Goal: Task Accomplishment & Management: Complete application form

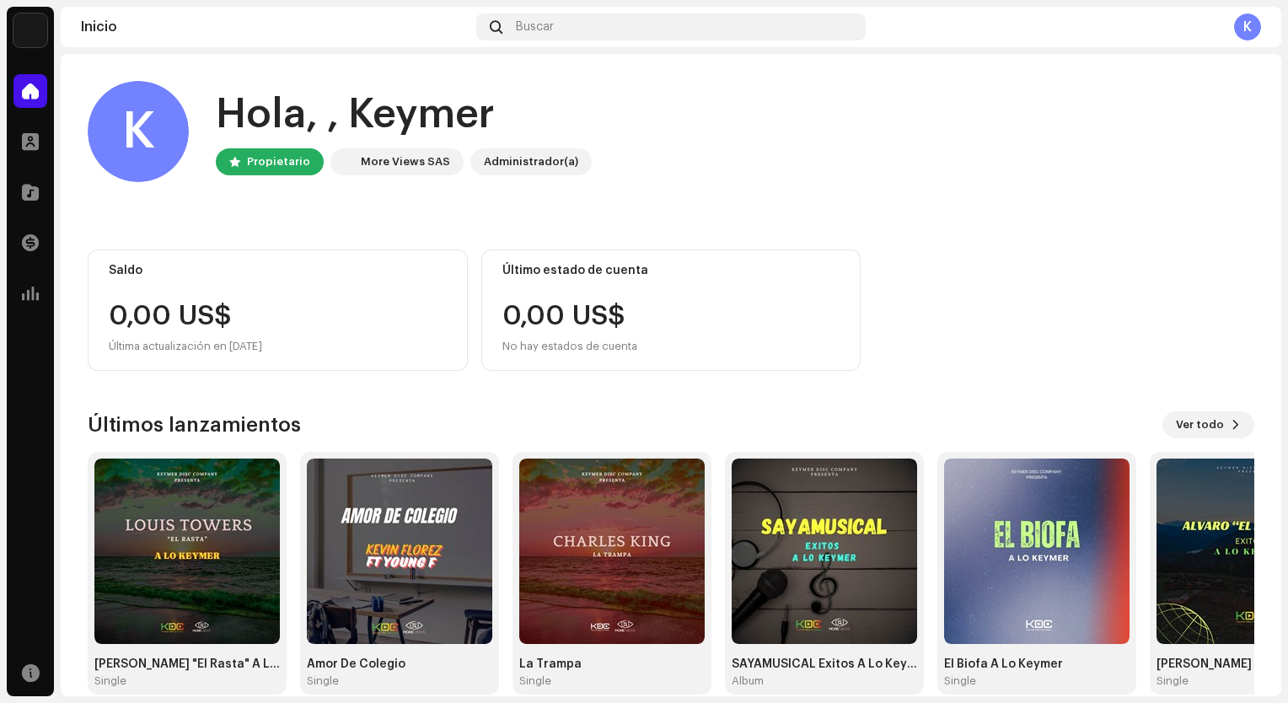
scroll to position [24, 0]
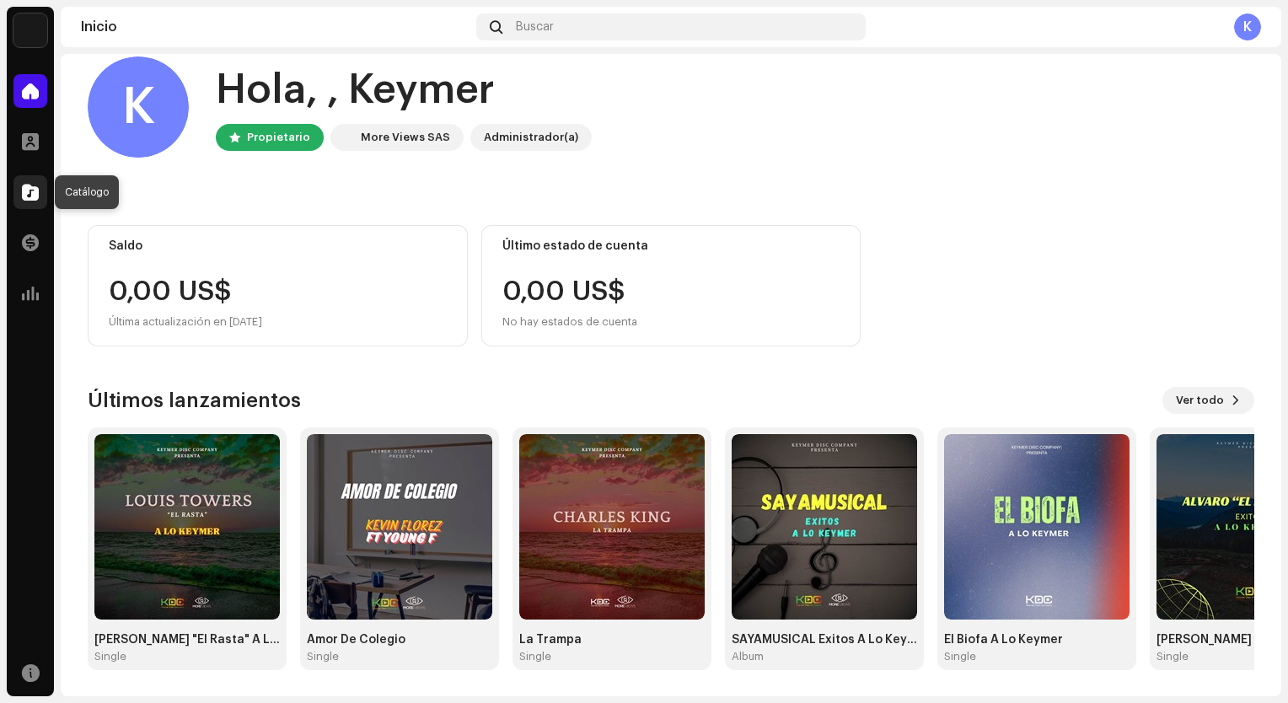
click at [36, 185] on span at bounding box center [30, 191] width 17 height 13
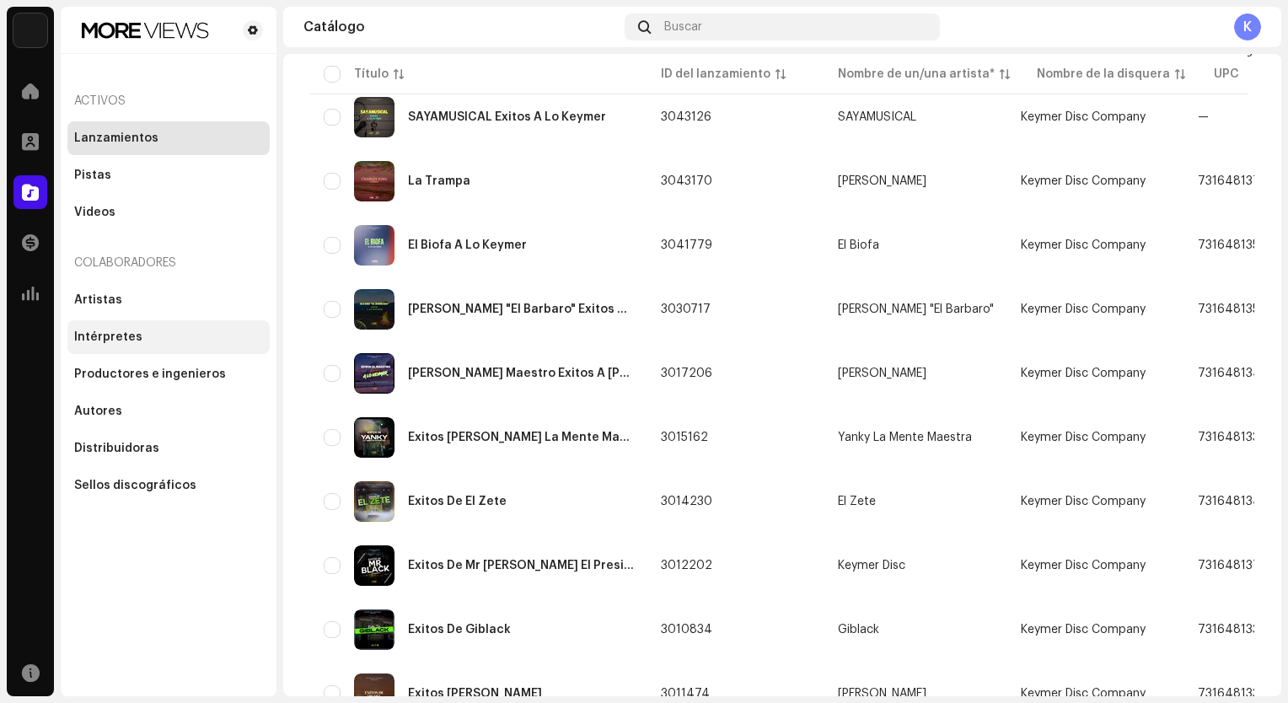
scroll to position [337, 0]
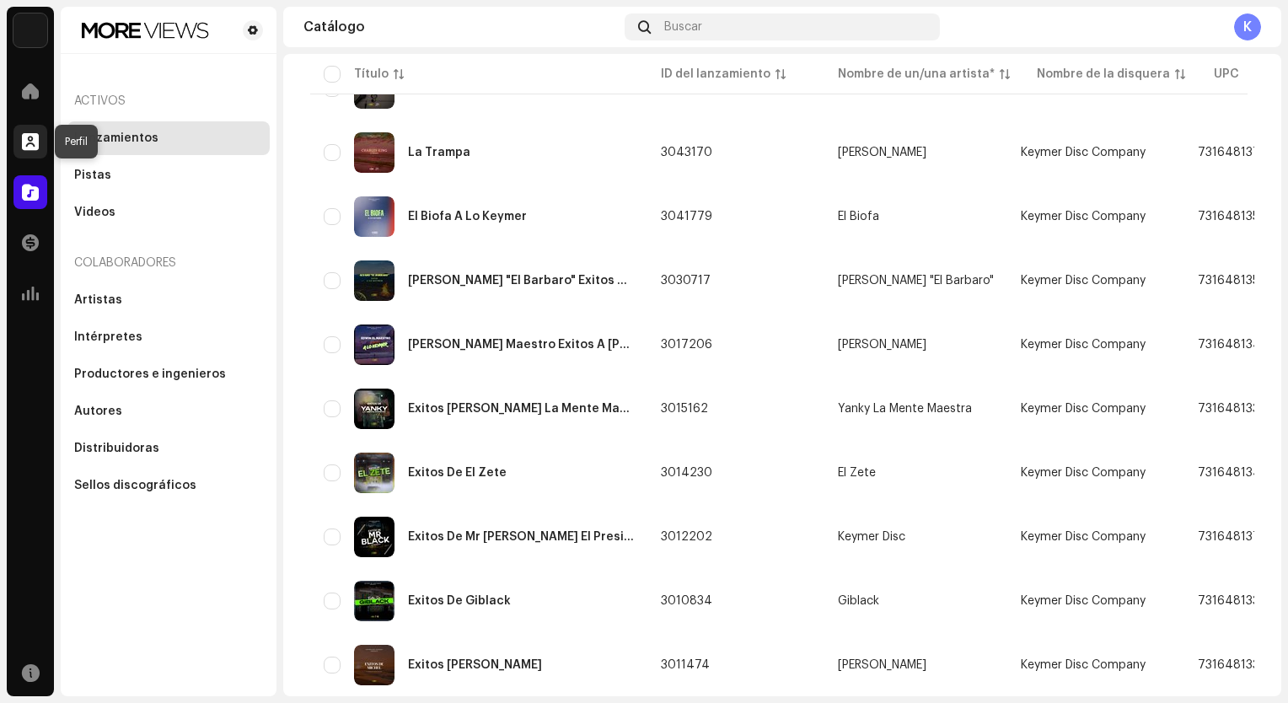
click at [37, 142] on span at bounding box center [30, 141] width 17 height 13
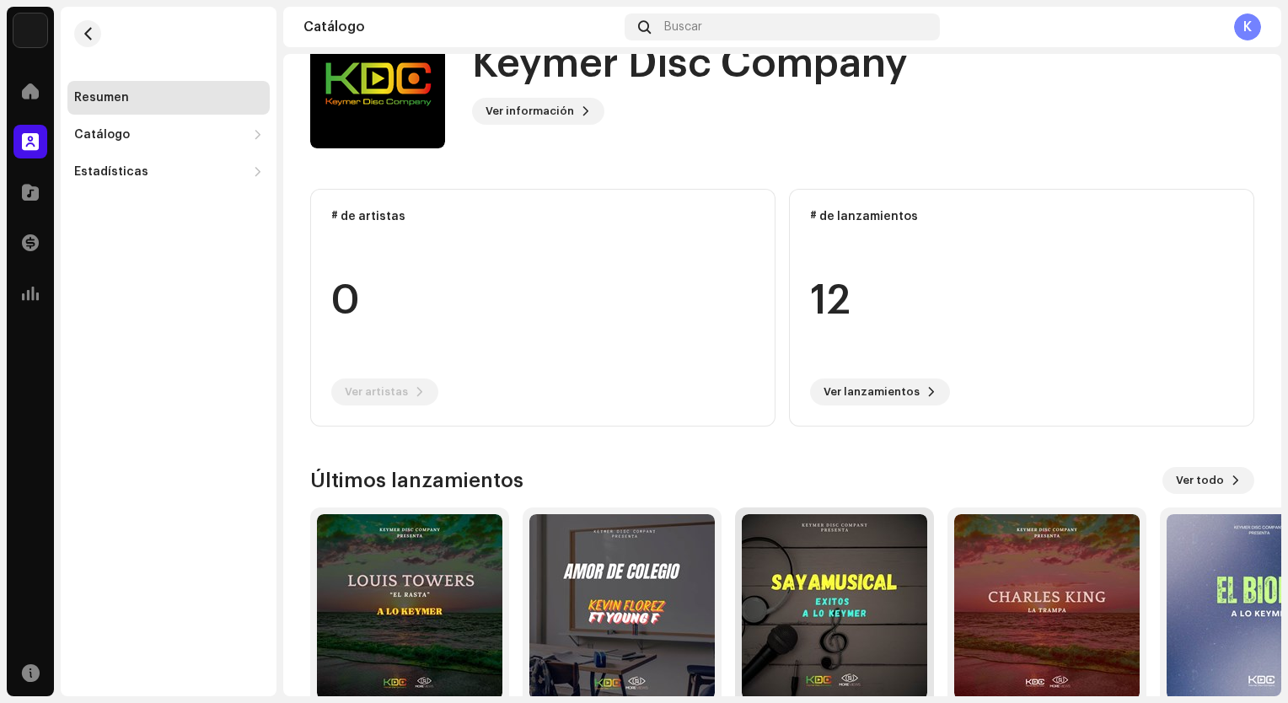
scroll to position [148, 0]
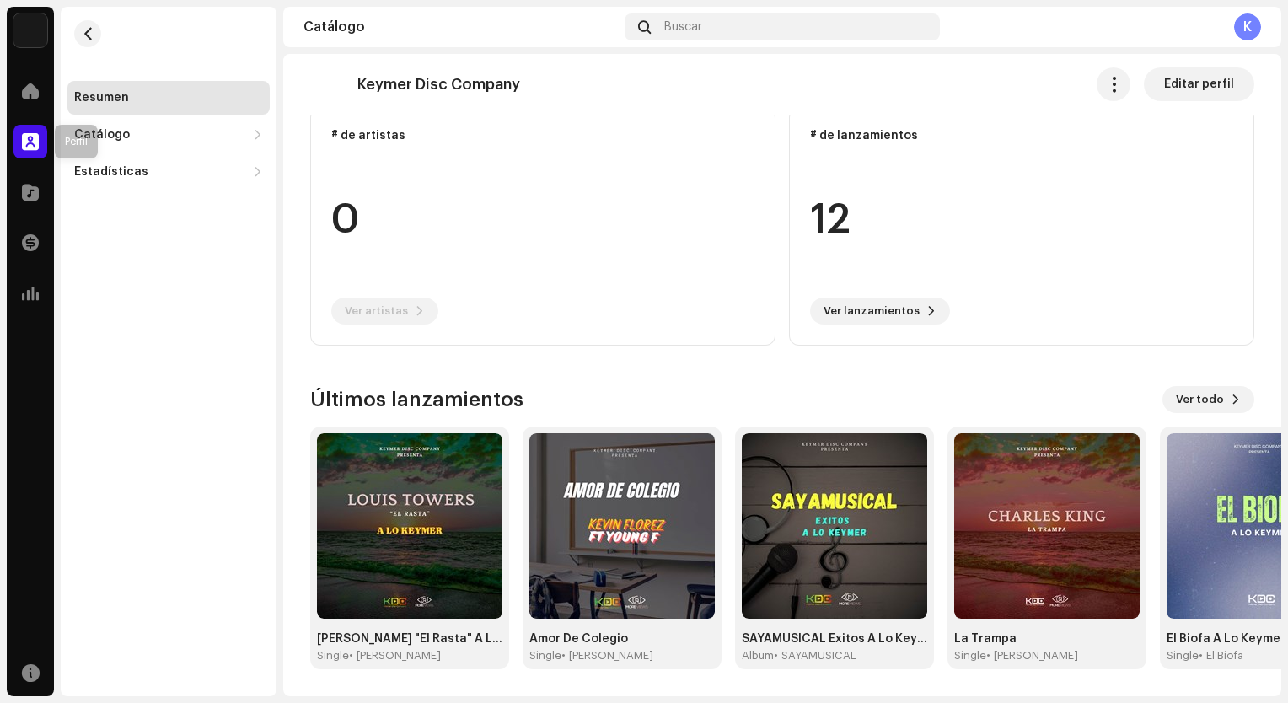
click at [20, 147] on div at bounding box center [30, 142] width 34 height 34
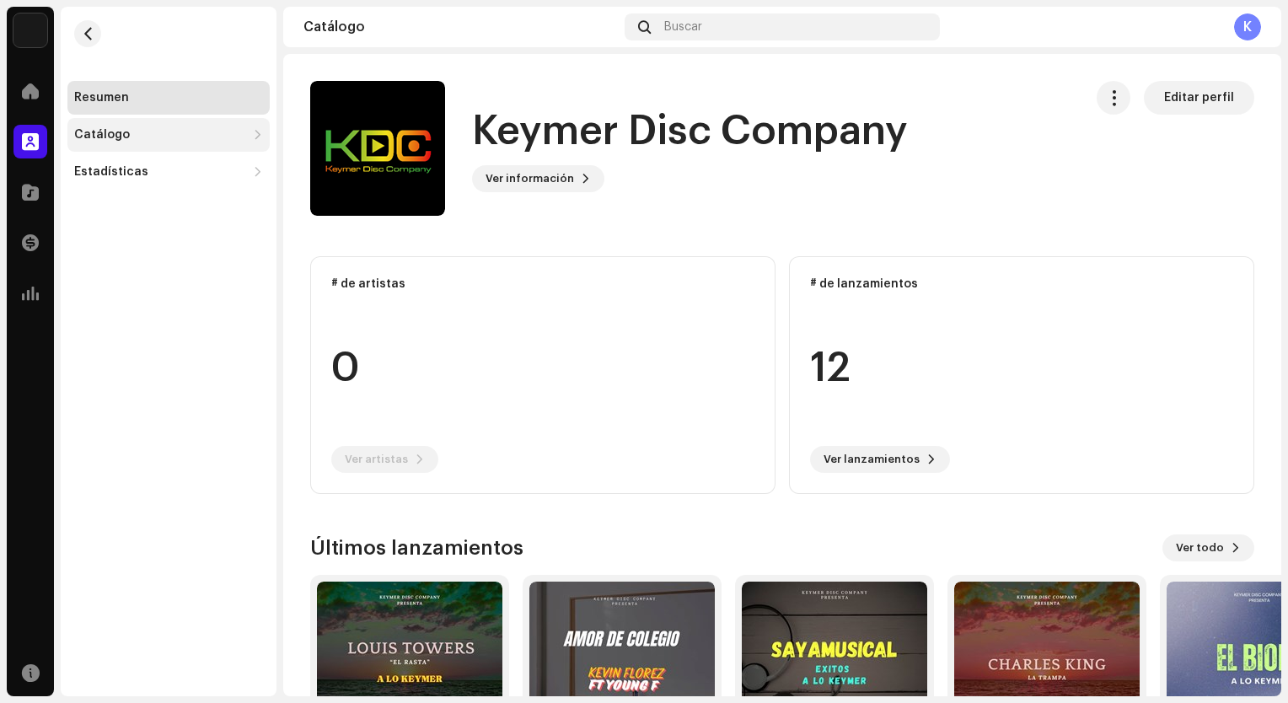
scroll to position [0, 0]
click at [145, 136] on div "Catálogo" at bounding box center [160, 134] width 172 height 13
click at [27, 153] on div at bounding box center [30, 142] width 34 height 34
click at [30, 185] on span at bounding box center [30, 191] width 17 height 13
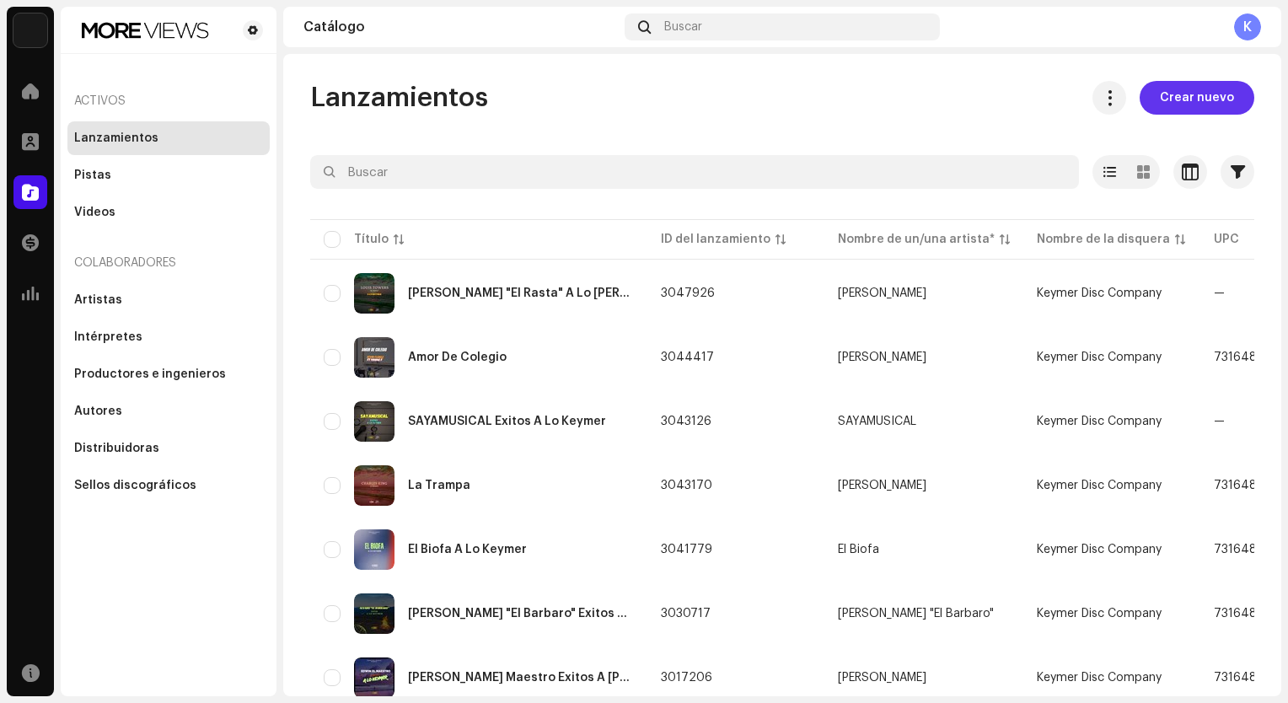
click at [1195, 102] on span "Crear nuevo" at bounding box center [1197, 98] width 74 height 34
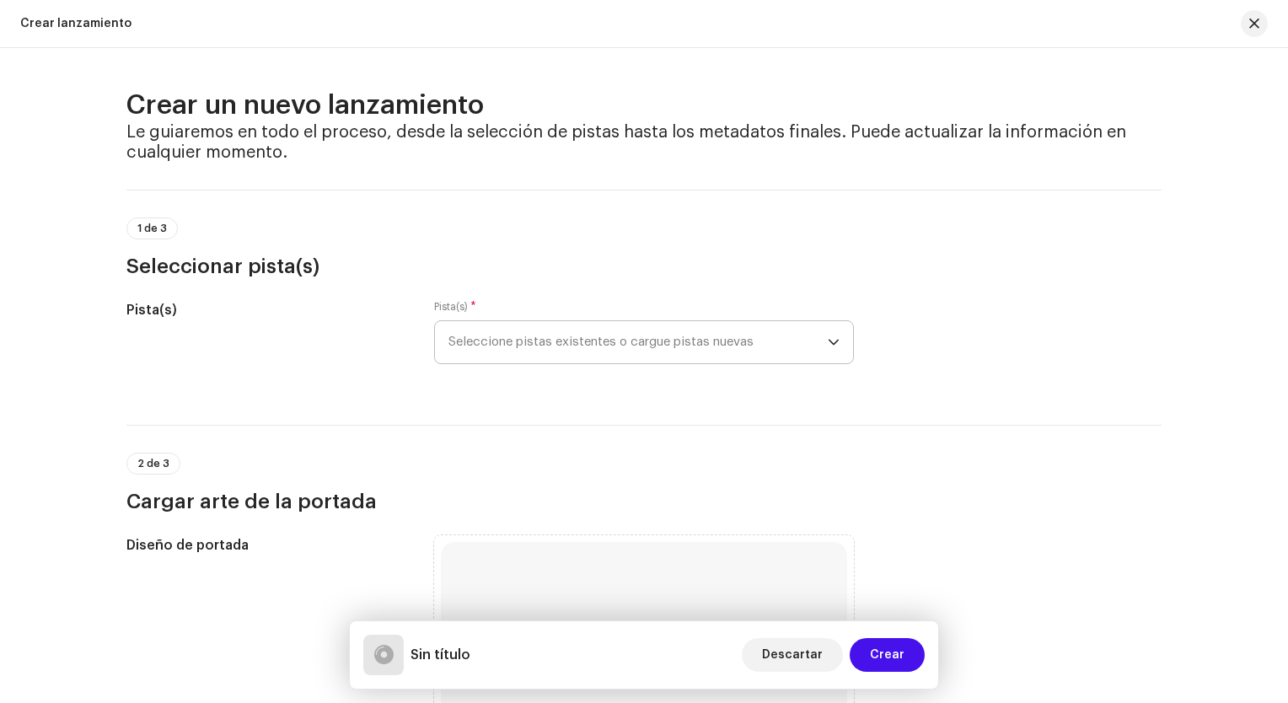
click at [702, 349] on span "Seleccione pistas existentes o cargue pistas nuevas" at bounding box center [638, 342] width 379 height 42
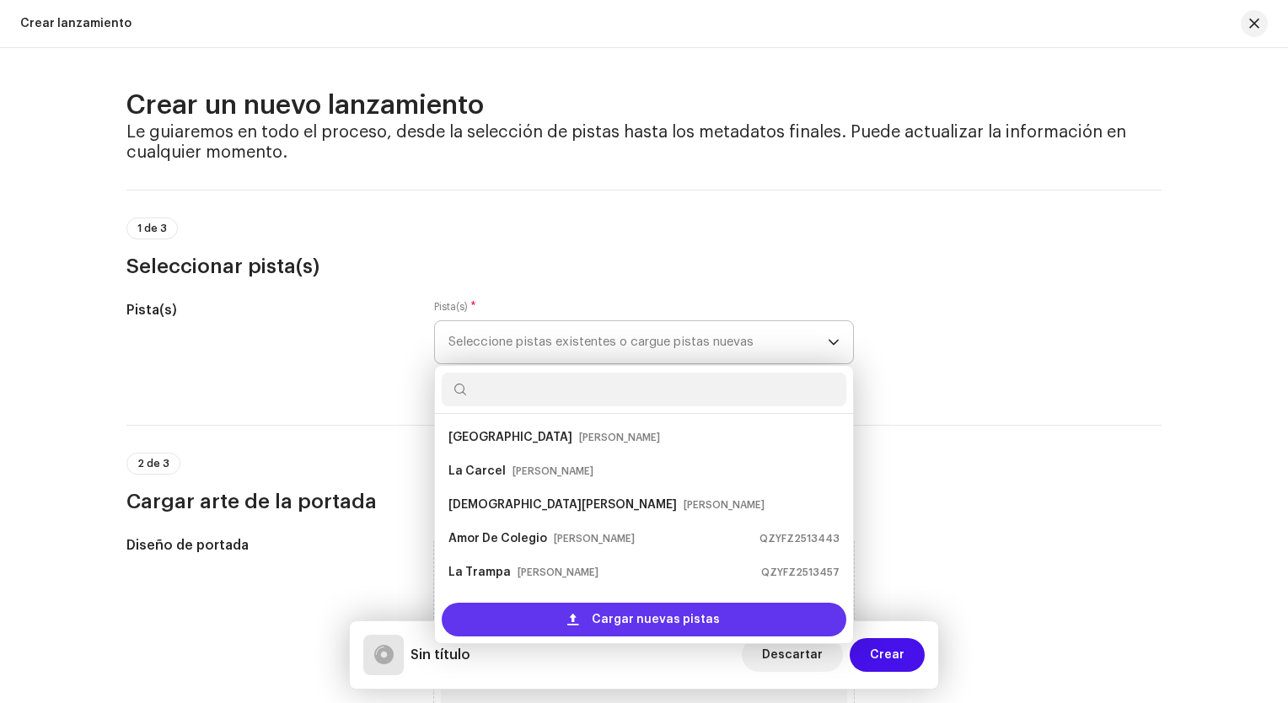
scroll to position [27, 0]
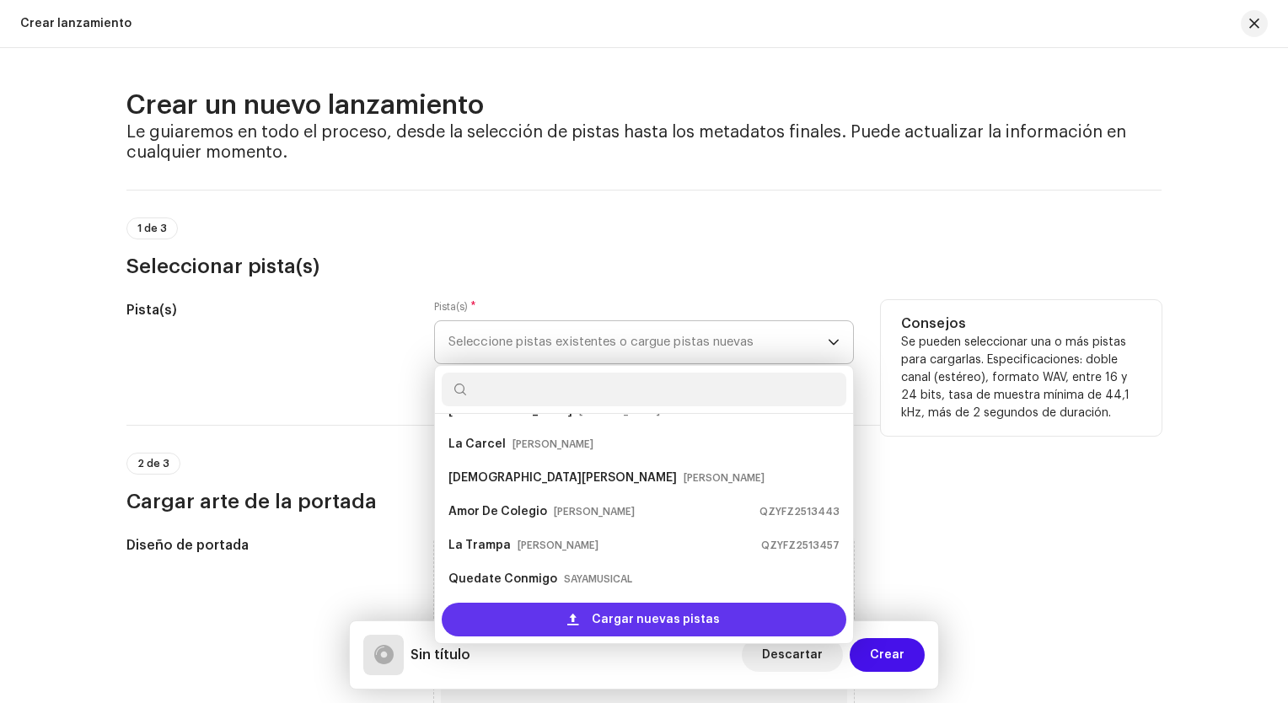
click at [594, 616] on span "Cargar nuevas pistas" at bounding box center [656, 620] width 128 height 34
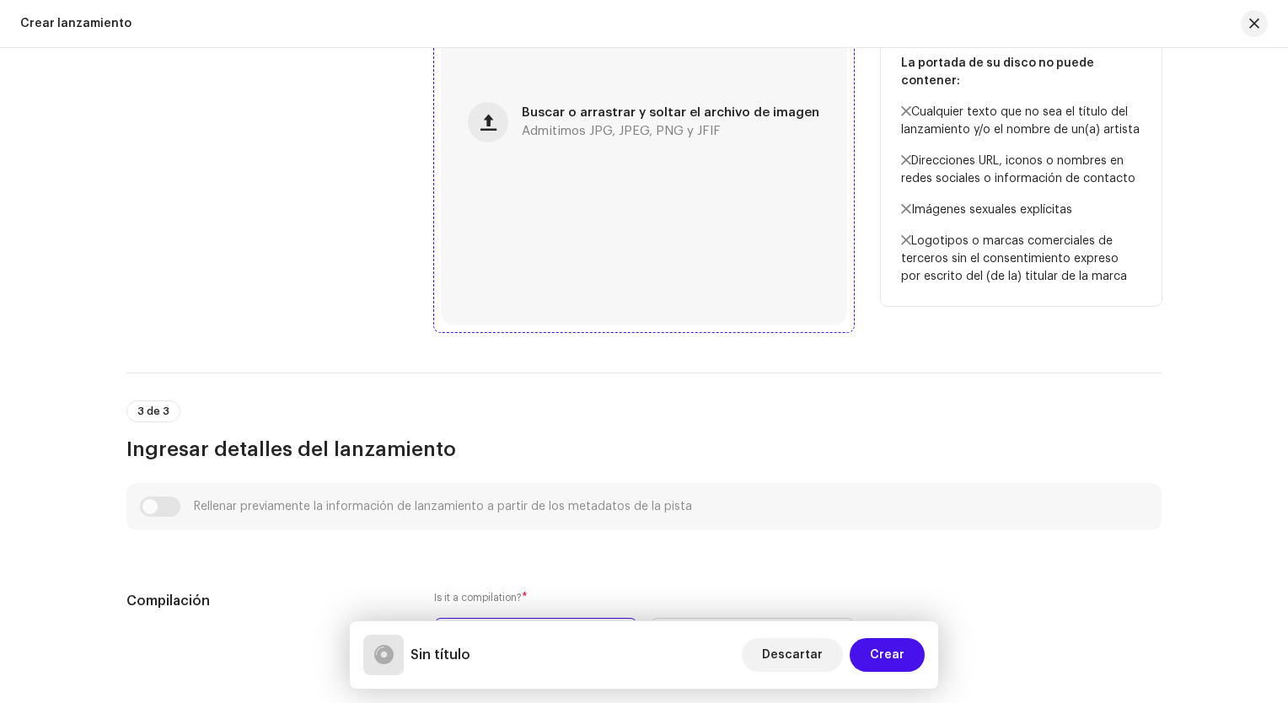
scroll to position [759, 0]
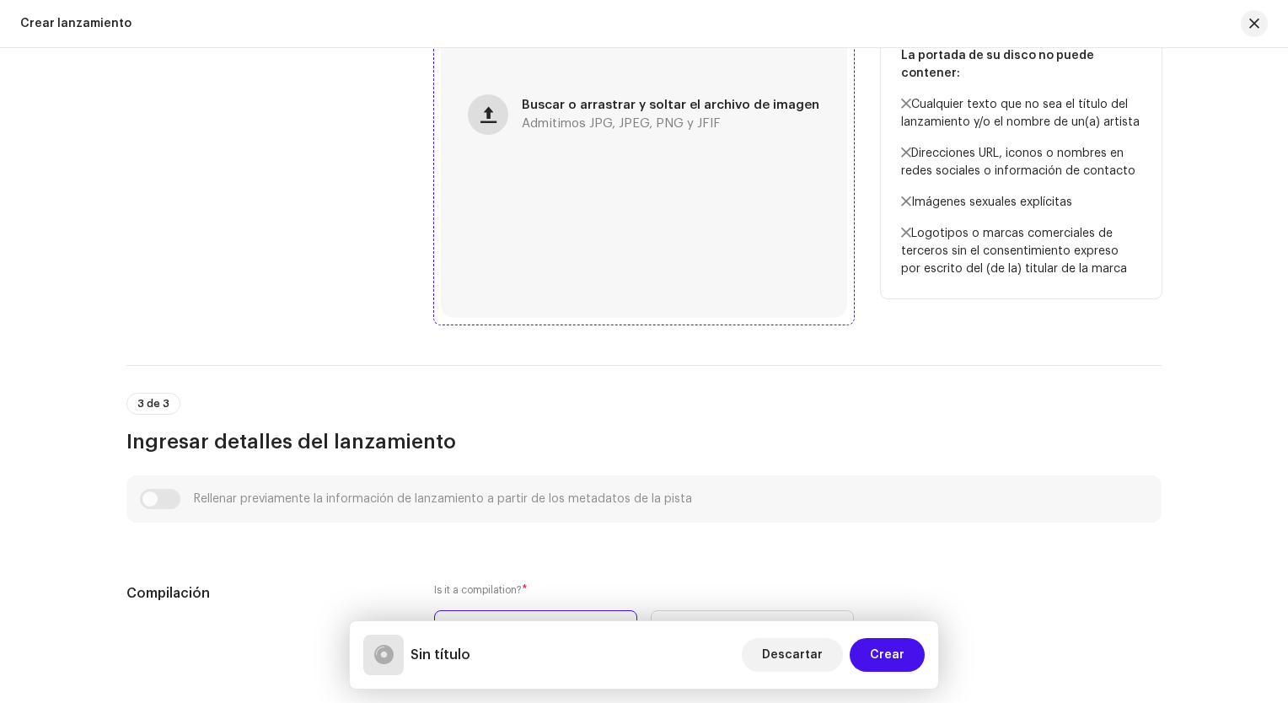
click at [490, 115] on span "button" at bounding box center [489, 114] width 16 height 13
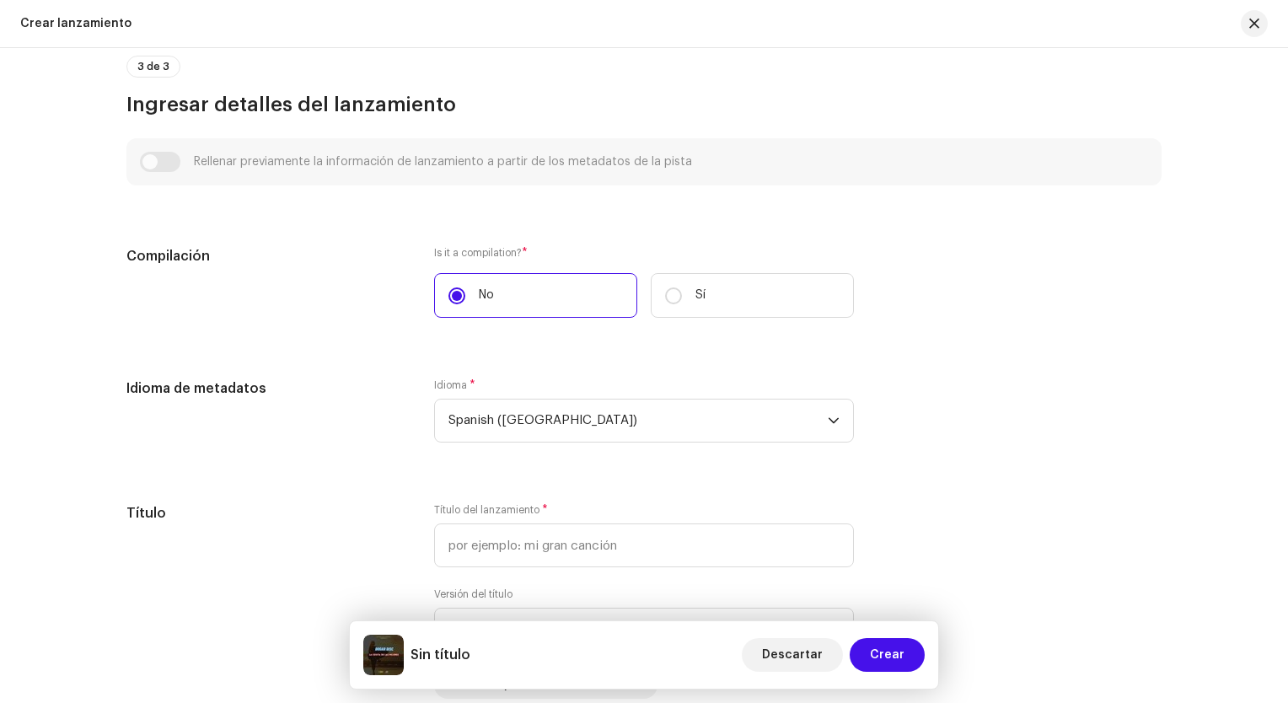
scroll to position [1180, 0]
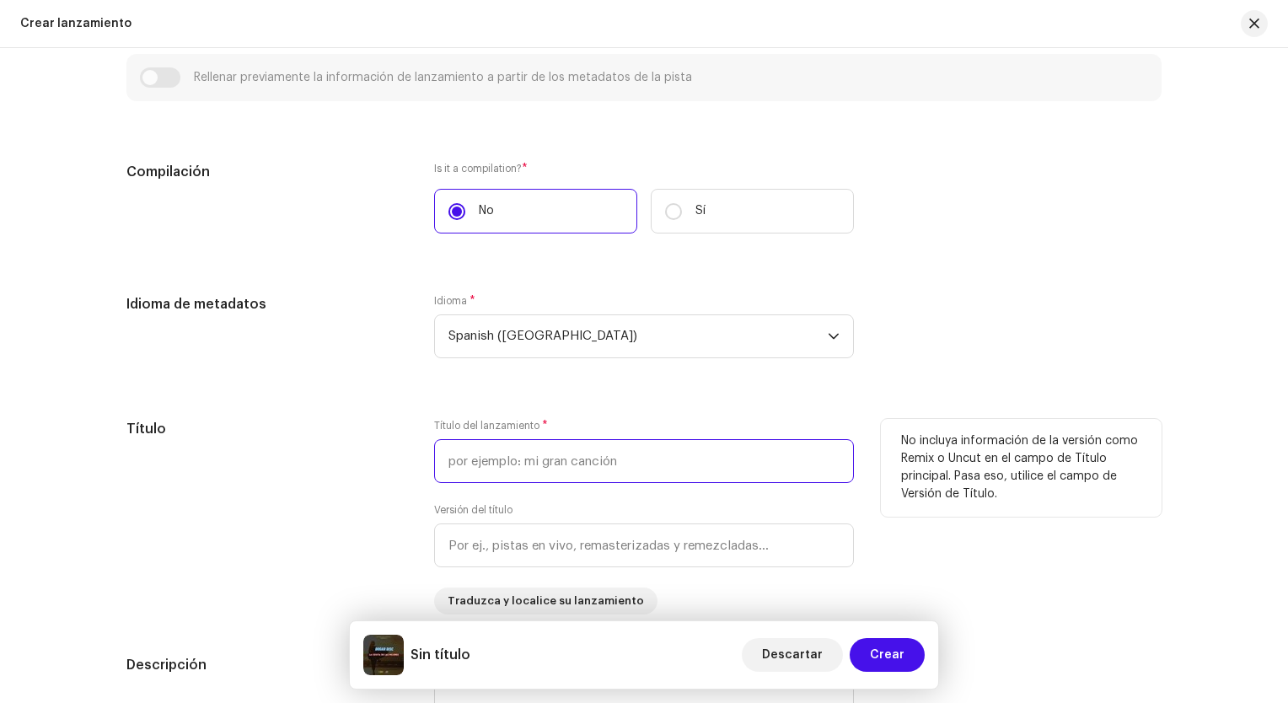
click at [579, 460] on input "text" at bounding box center [644, 461] width 420 height 44
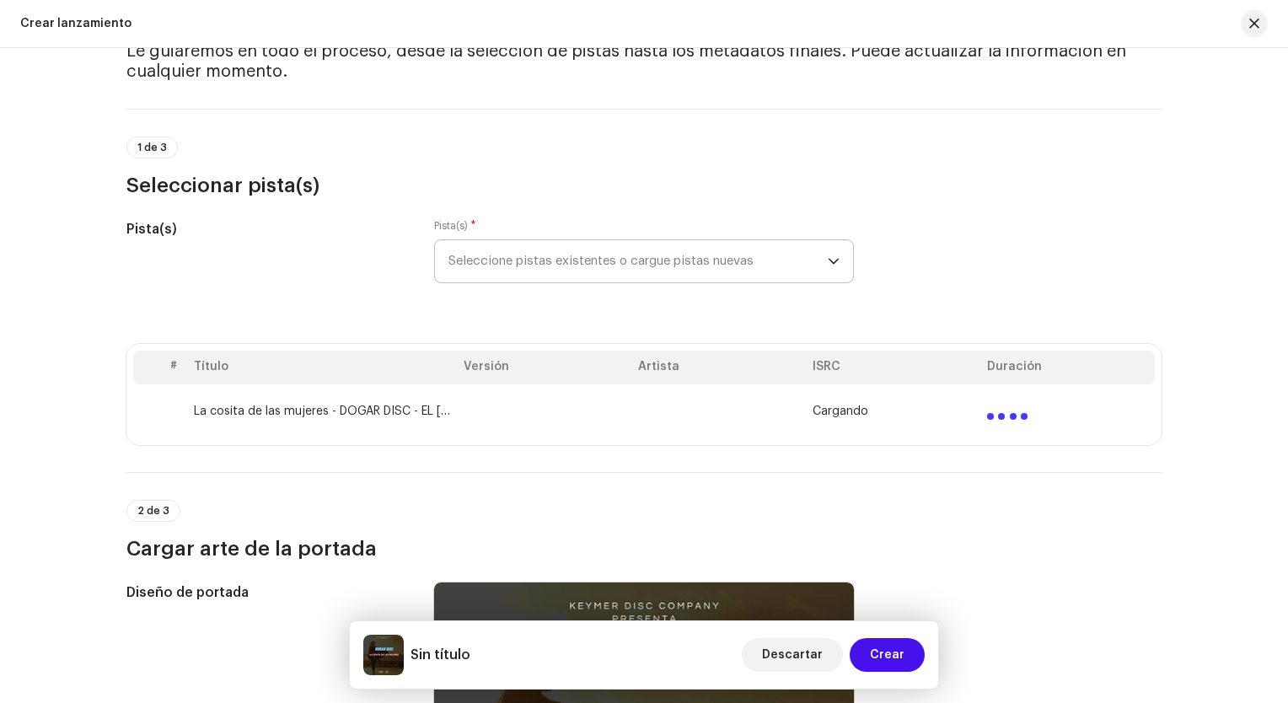
scroll to position [253, 0]
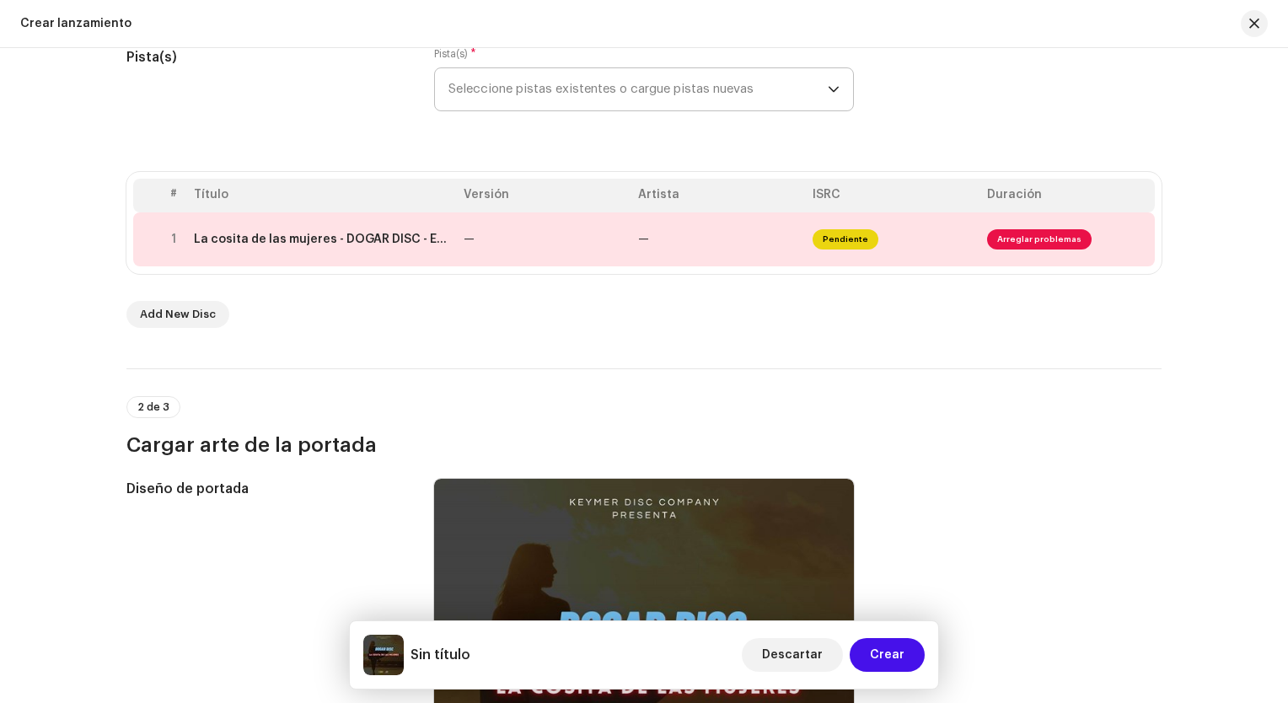
click at [71, 299] on div "Crear un nuevo lanzamiento Le guiaremos en todo el proceso, desde la selección …" at bounding box center [644, 375] width 1288 height 655
click at [168, 240] on div at bounding box center [174, 239] width 13 height 13
click at [361, 237] on div "La cosita de las mujeres - DOGAR DISC - EL [PERSON_NAME].wav" at bounding box center [322, 239] width 256 height 13
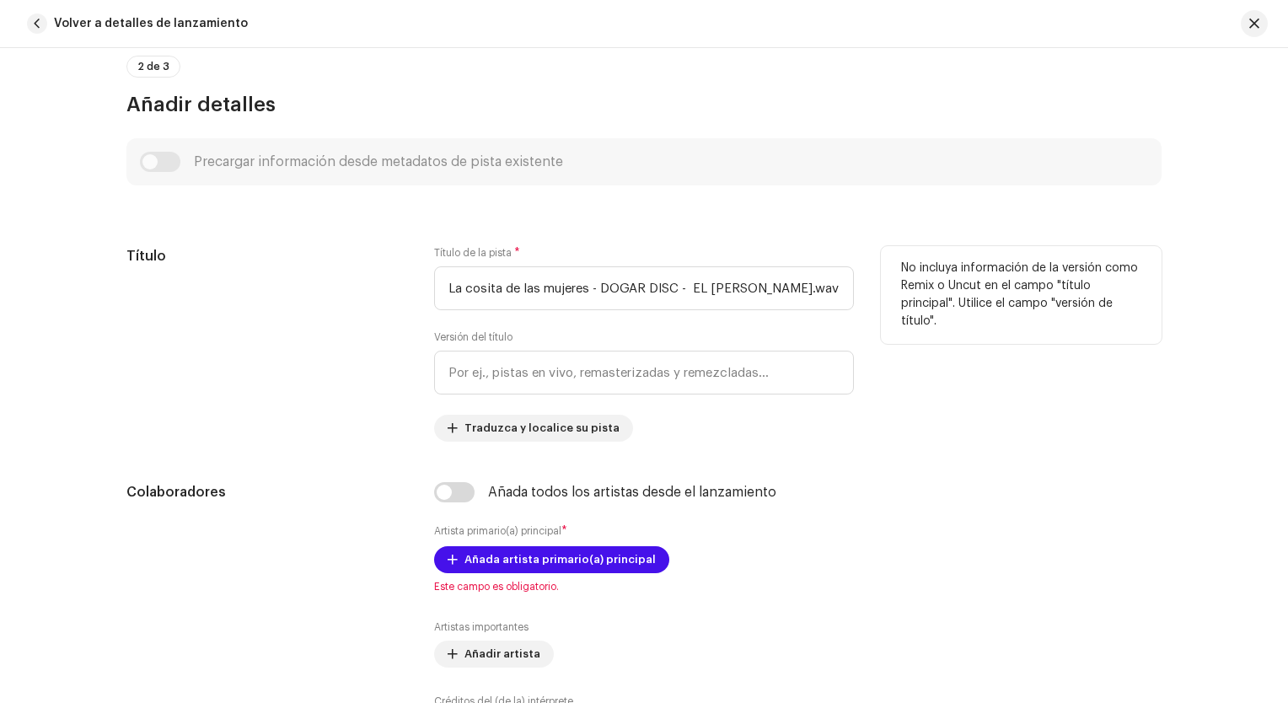
scroll to position [459, 0]
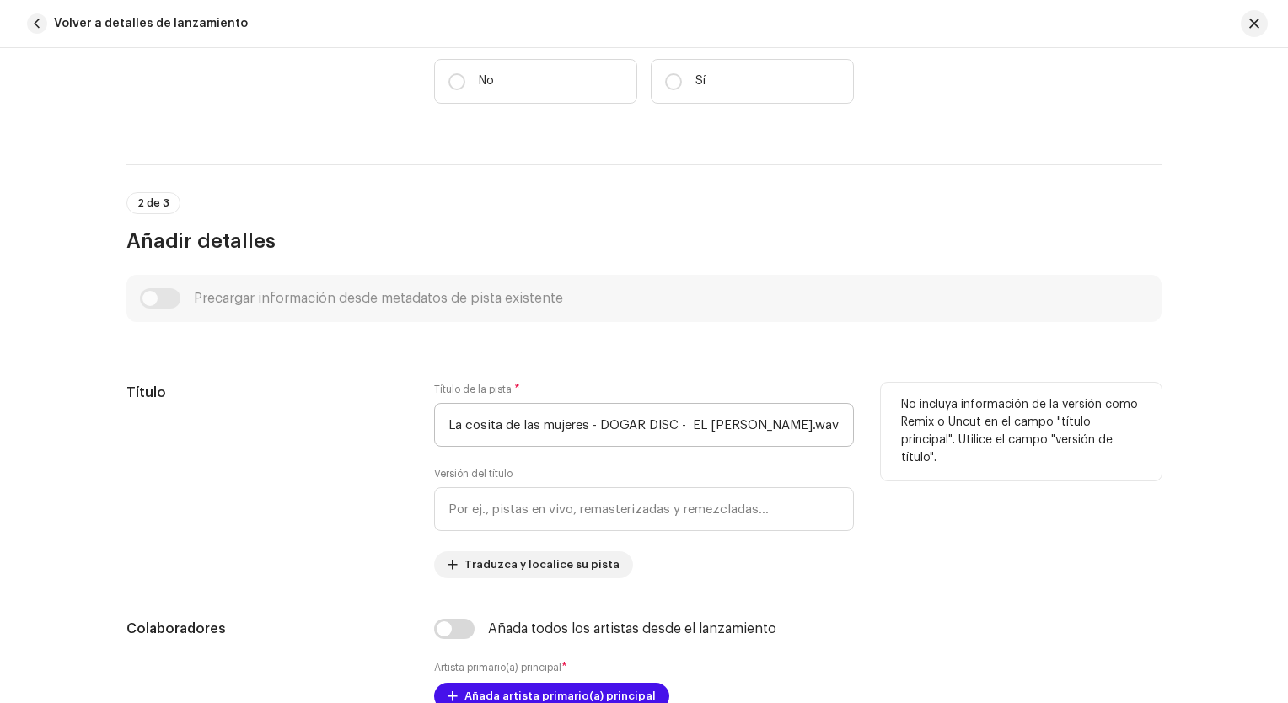
drag, startPoint x: 851, startPoint y: 420, endPoint x: 533, endPoint y: 422, distance: 317.8
click at [533, 422] on div "Título Título de la pista * La cosita de las mujeres - DOGAR DISC - EL [PERSON_…" at bounding box center [643, 481] width 1035 height 196
drag, startPoint x: 786, startPoint y: 433, endPoint x: 502, endPoint y: 435, distance: 283.3
click at [502, 435] on input "La cosita de las mujeres - DOGAR DISC - EL [PERSON_NAME].wav" at bounding box center [644, 425] width 420 height 44
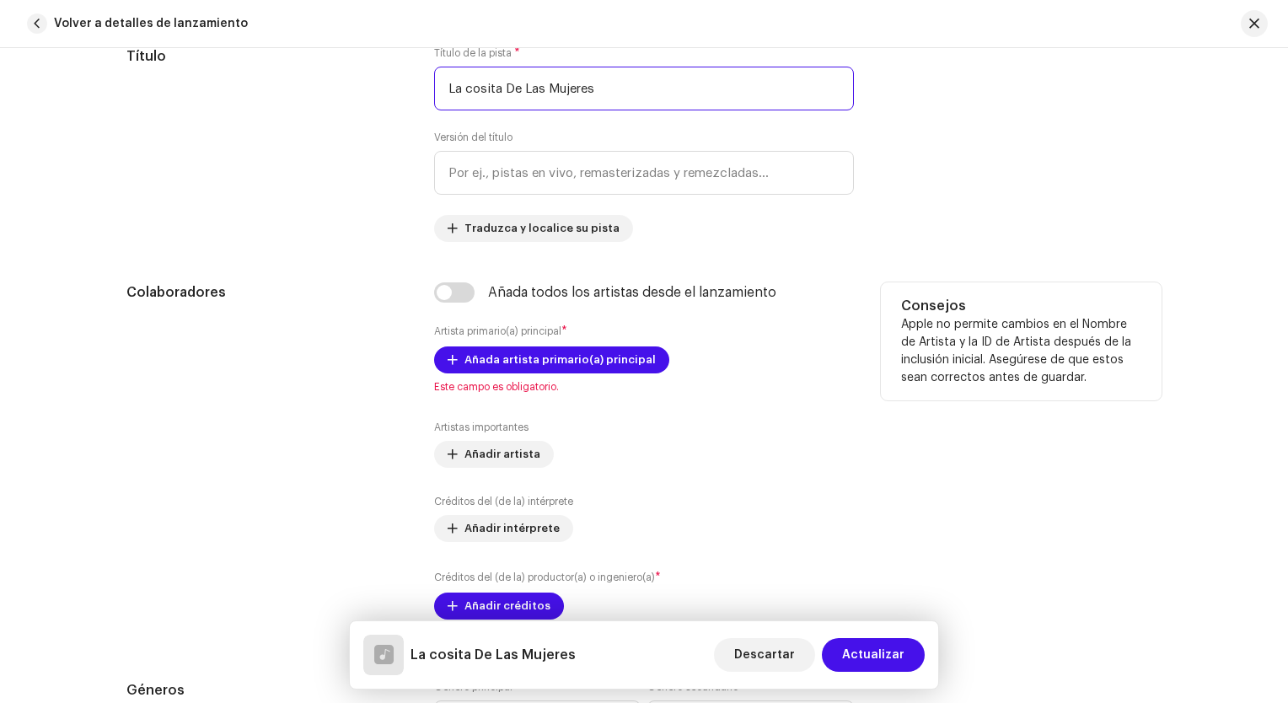
scroll to position [796, 0]
type input "La cosita De Las Mujeres"
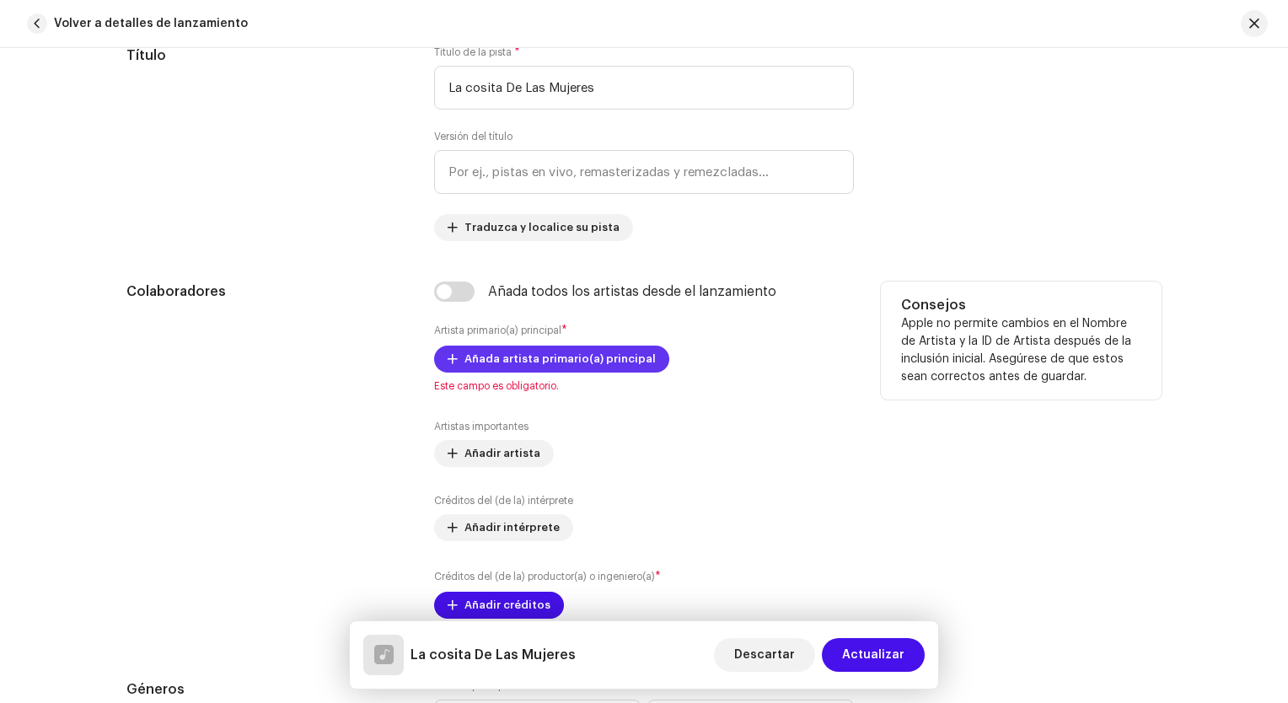
click at [538, 355] on span "Añada artista primario(a) principal" at bounding box center [560, 359] width 191 height 34
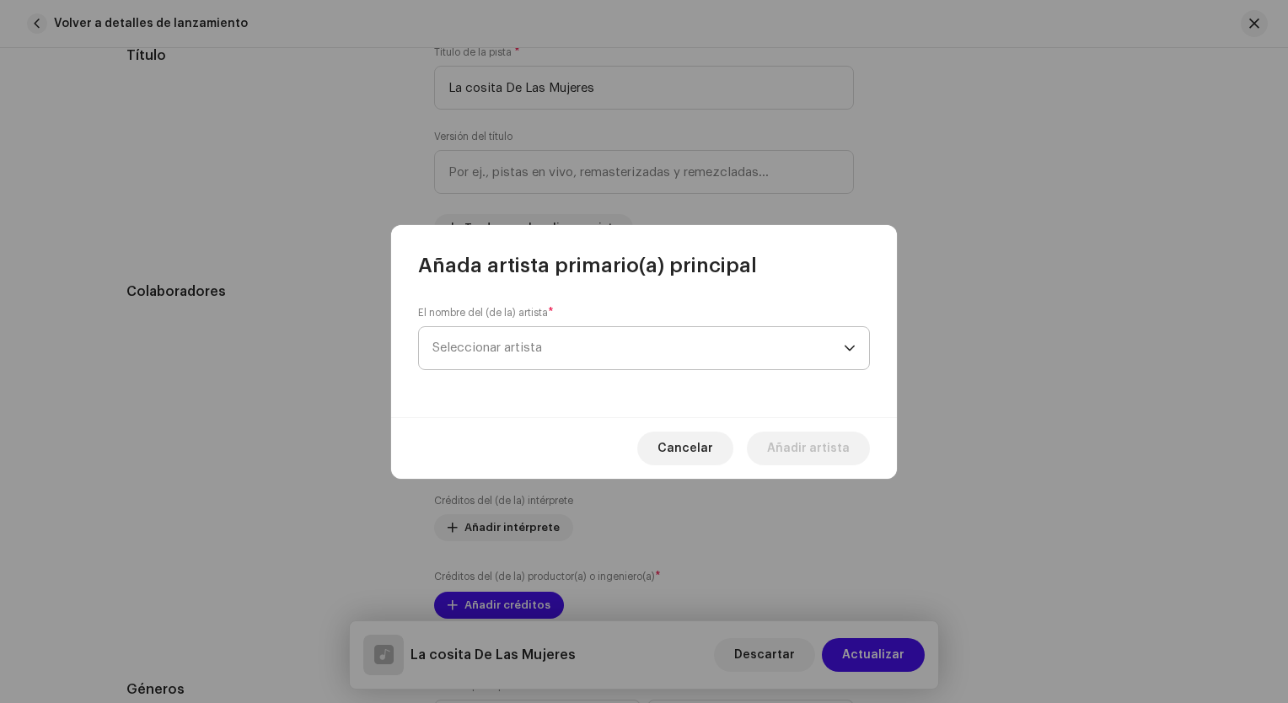
click at [597, 344] on span "Seleccionar artista" at bounding box center [637, 348] width 411 height 42
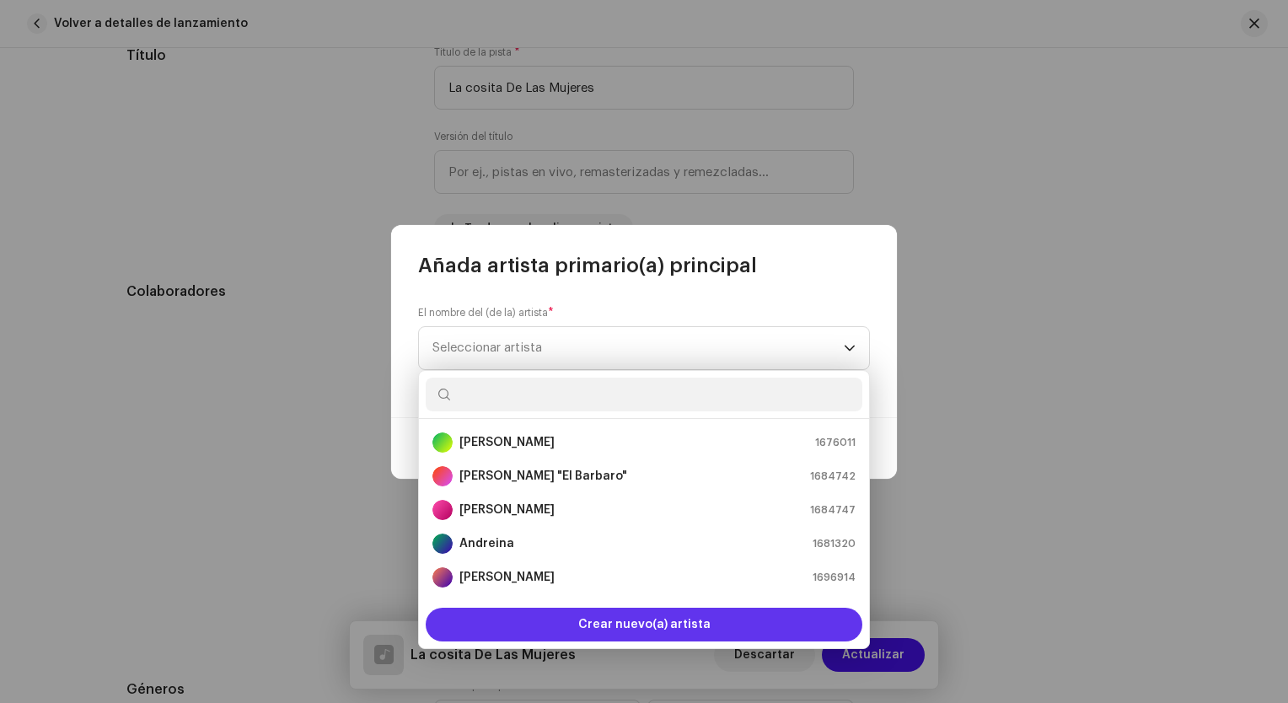
click at [639, 629] on span "Crear nuevo(a) artista" at bounding box center [644, 625] width 132 height 34
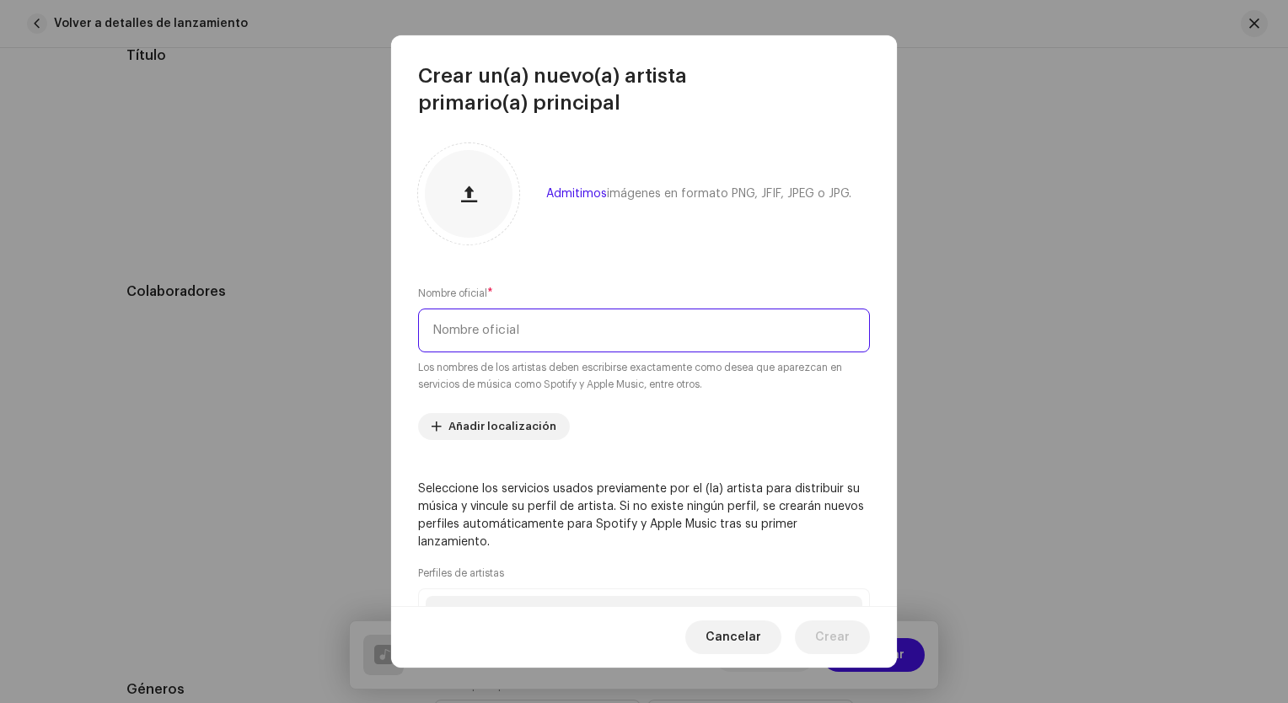
click at [610, 325] on input "text" at bounding box center [644, 331] width 452 height 44
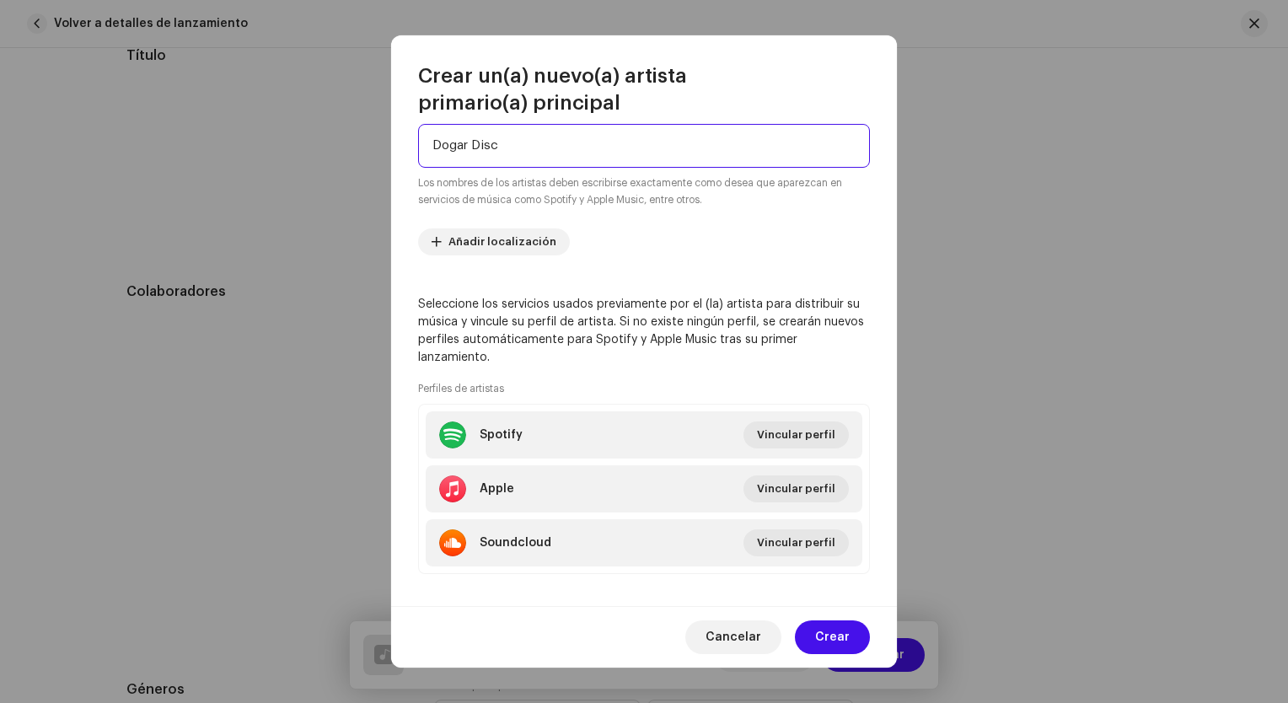
scroll to position [198, 0]
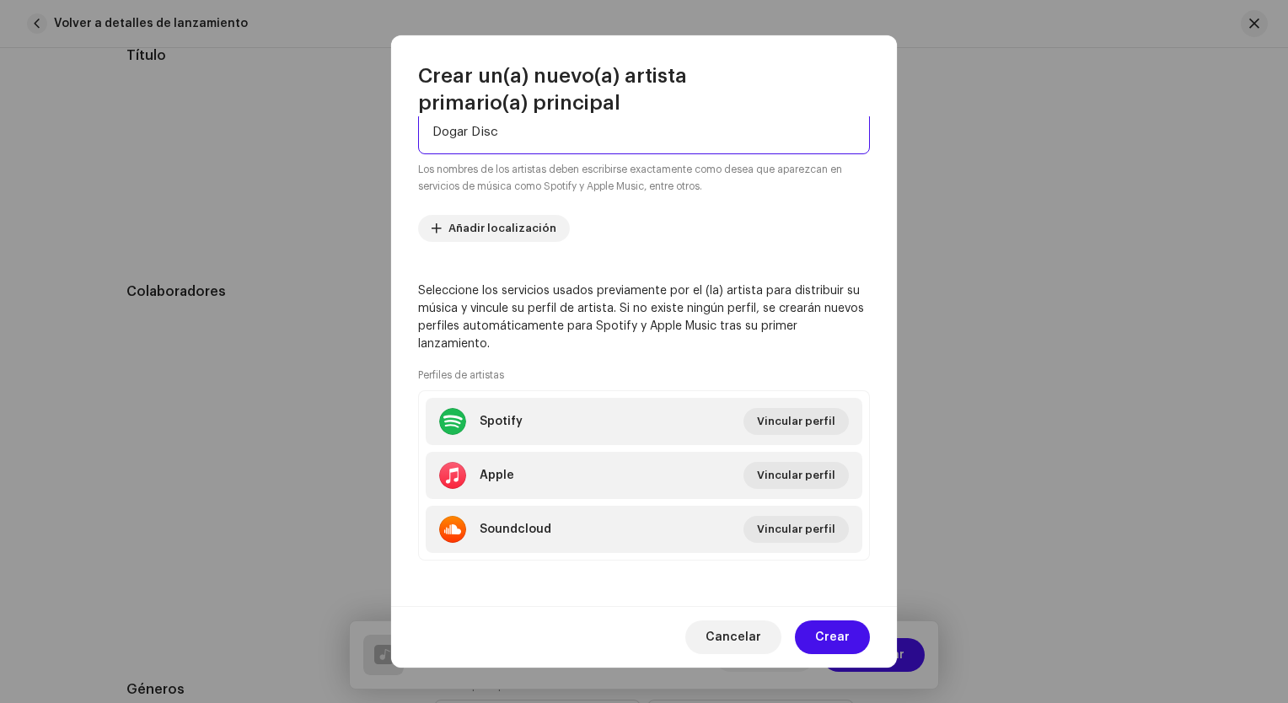
type input "Dogar Disc"
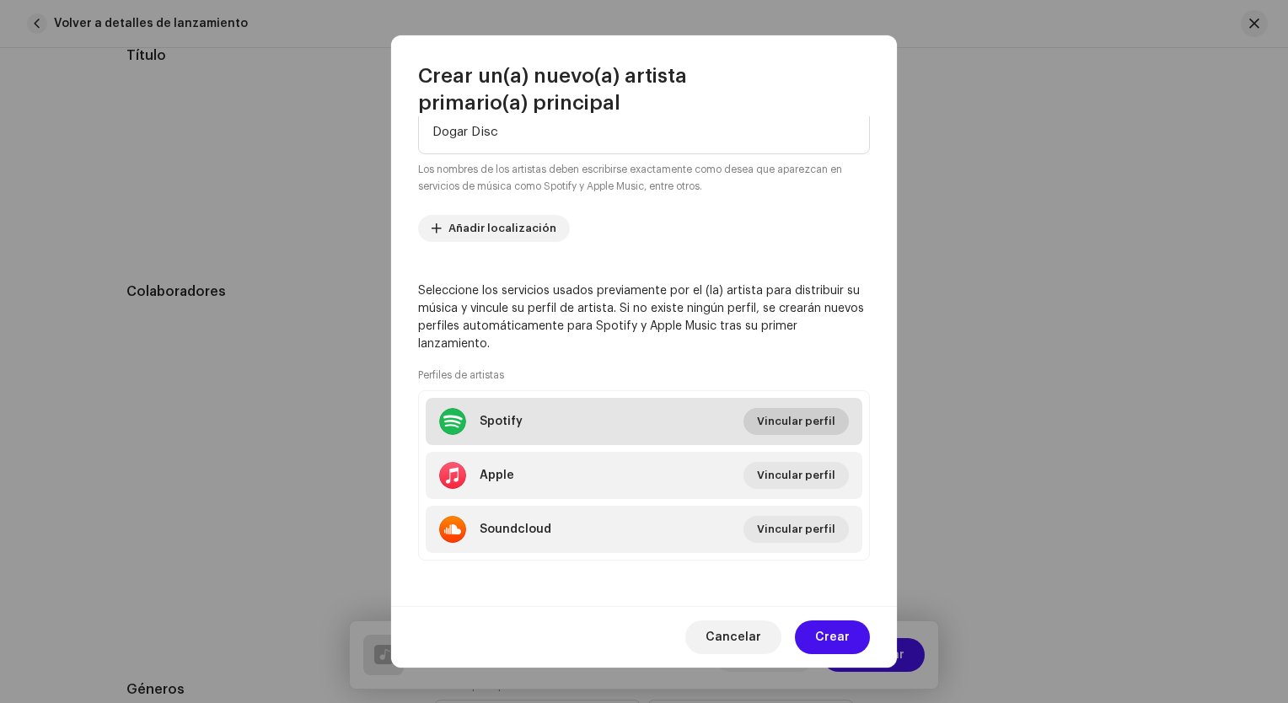
click at [779, 410] on span "Vincular perfil" at bounding box center [796, 422] width 78 height 34
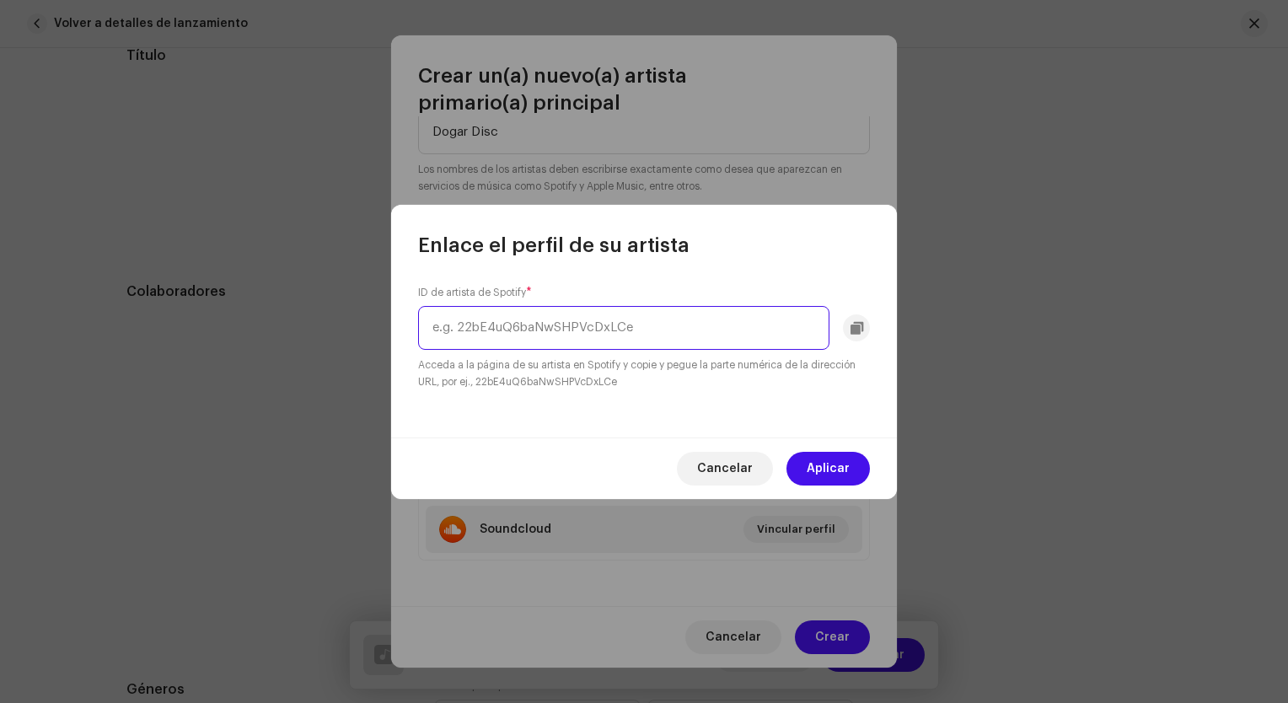
paste input "2uzjw0F4RrBzrA0c6gONZC"
type input "2uzjw0F4RrBzrA0c6gONZC"
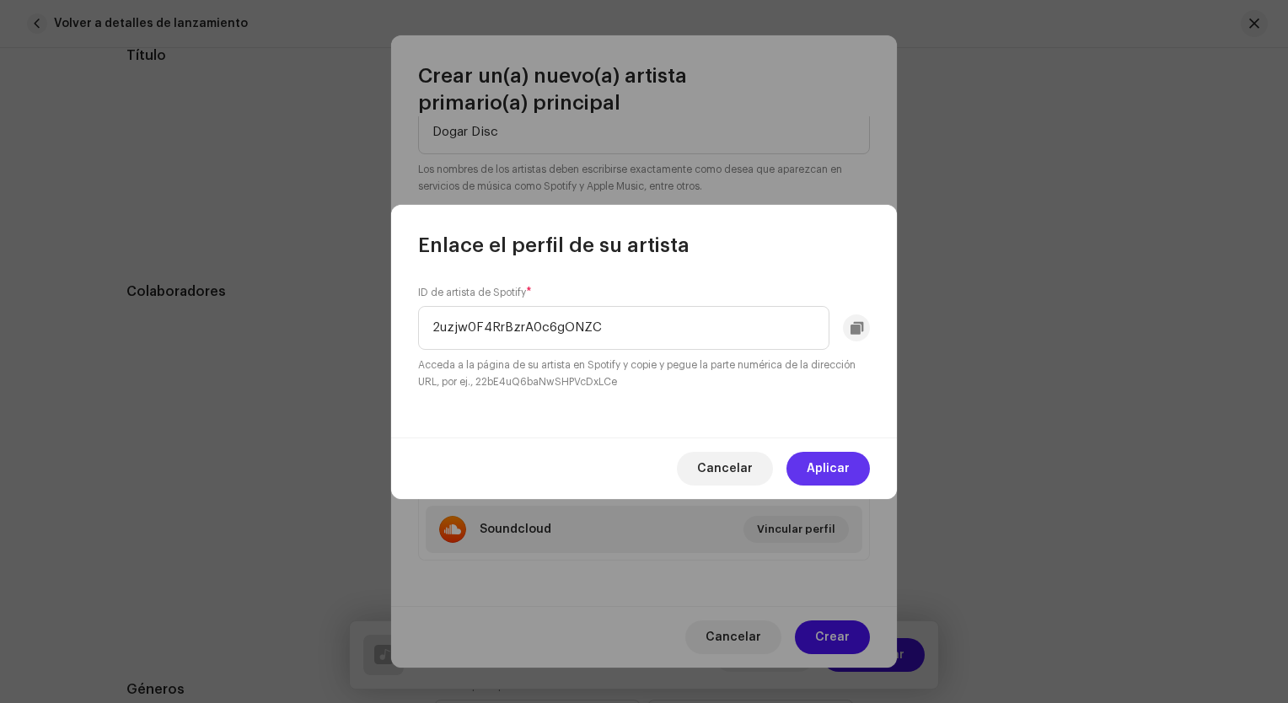
click at [824, 469] on span "Aplicar" at bounding box center [828, 469] width 43 height 34
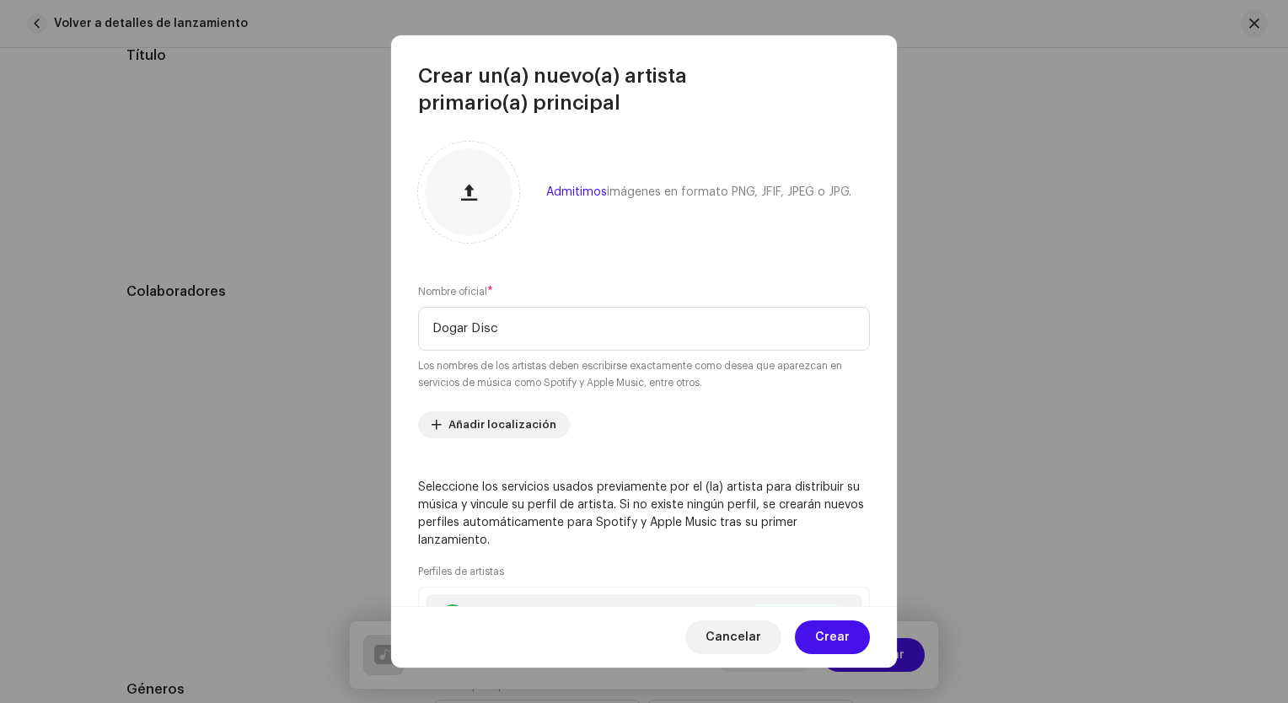
scroll to position [0, 0]
click at [533, 330] on input "Dogar Disc" at bounding box center [644, 331] width 452 height 44
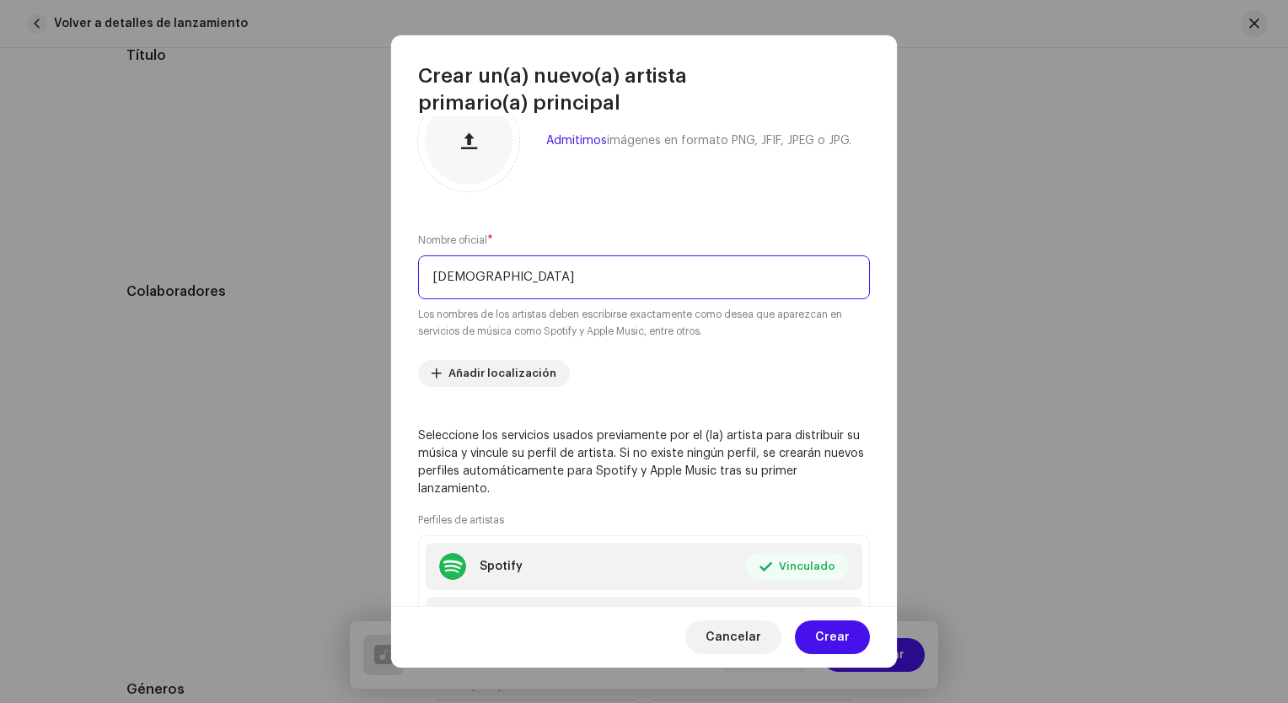
scroll to position [198, 0]
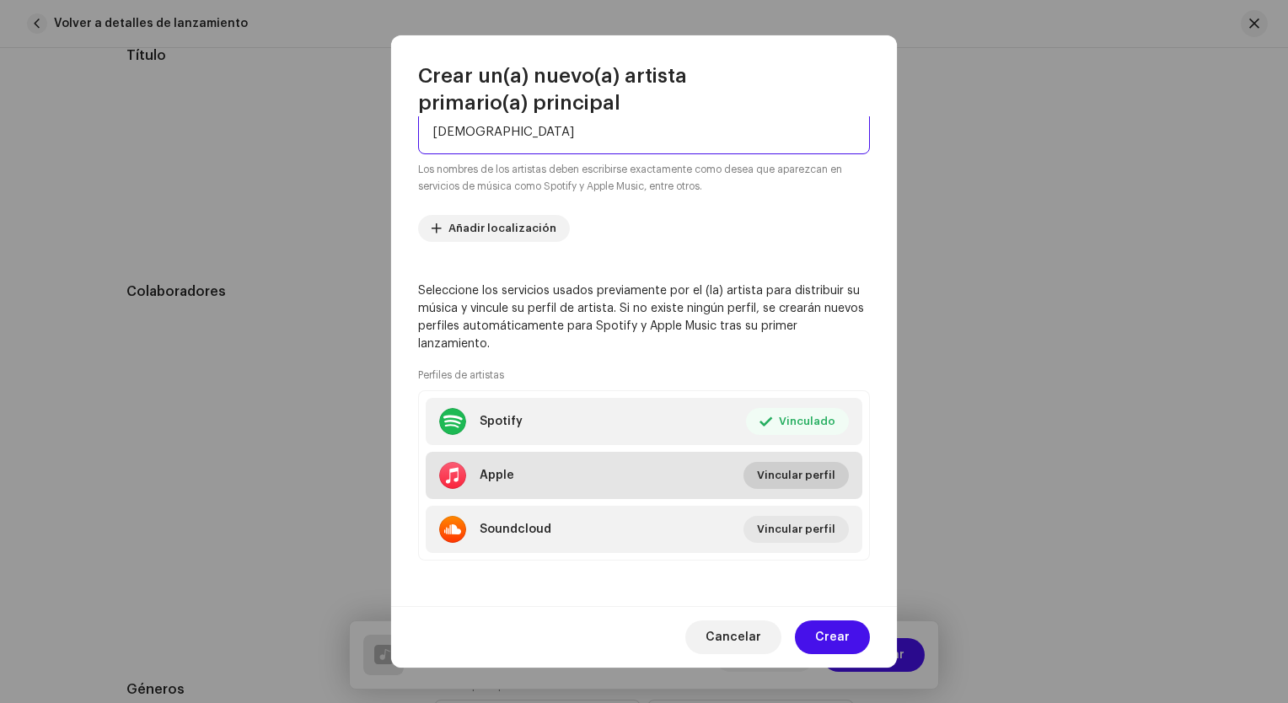
type input "[DEMOGRAPHIC_DATA]"
click at [823, 479] on span "Vincular perfil" at bounding box center [796, 476] width 78 height 34
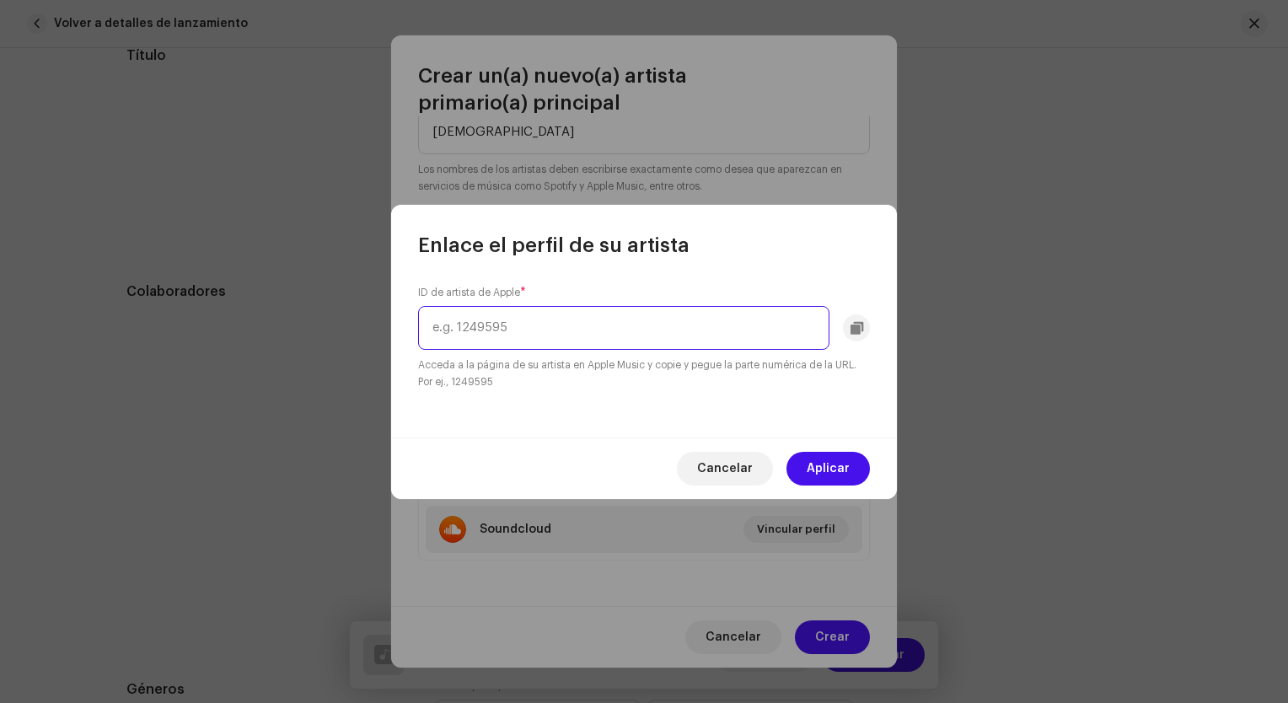
paste input "137298575"
type input "137298575"
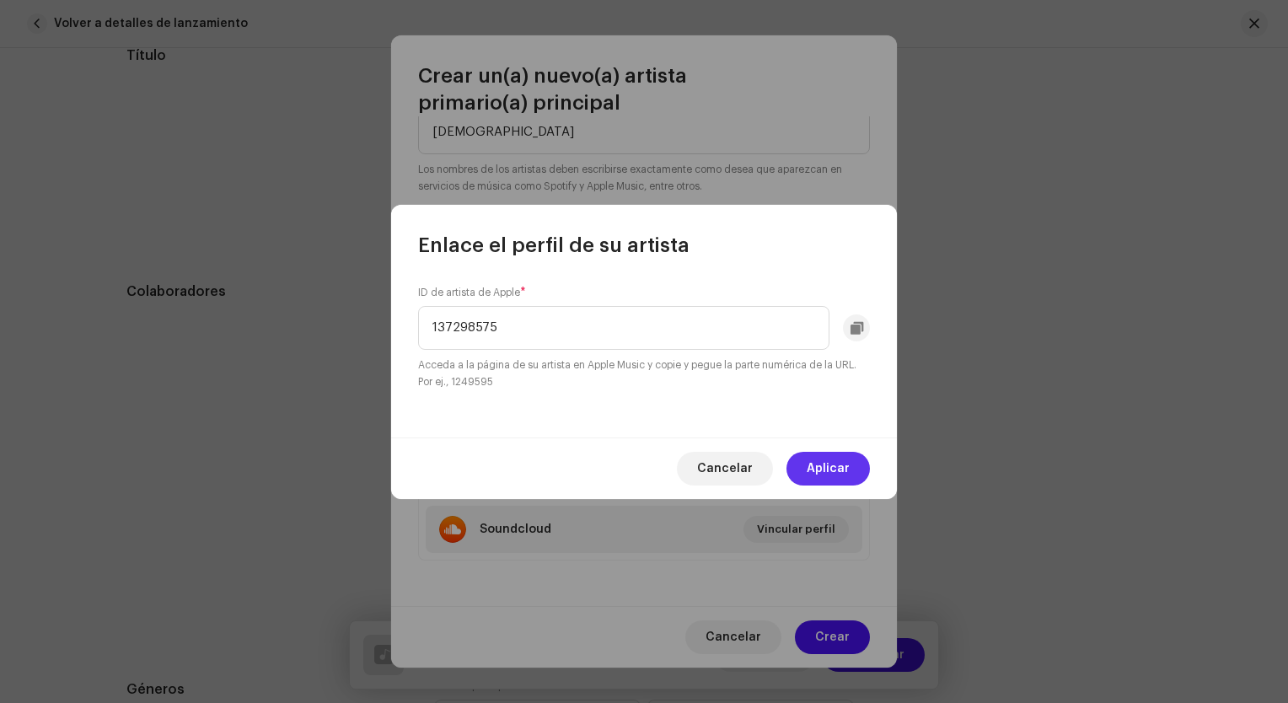
click at [838, 477] on span "Aplicar" at bounding box center [828, 469] width 43 height 34
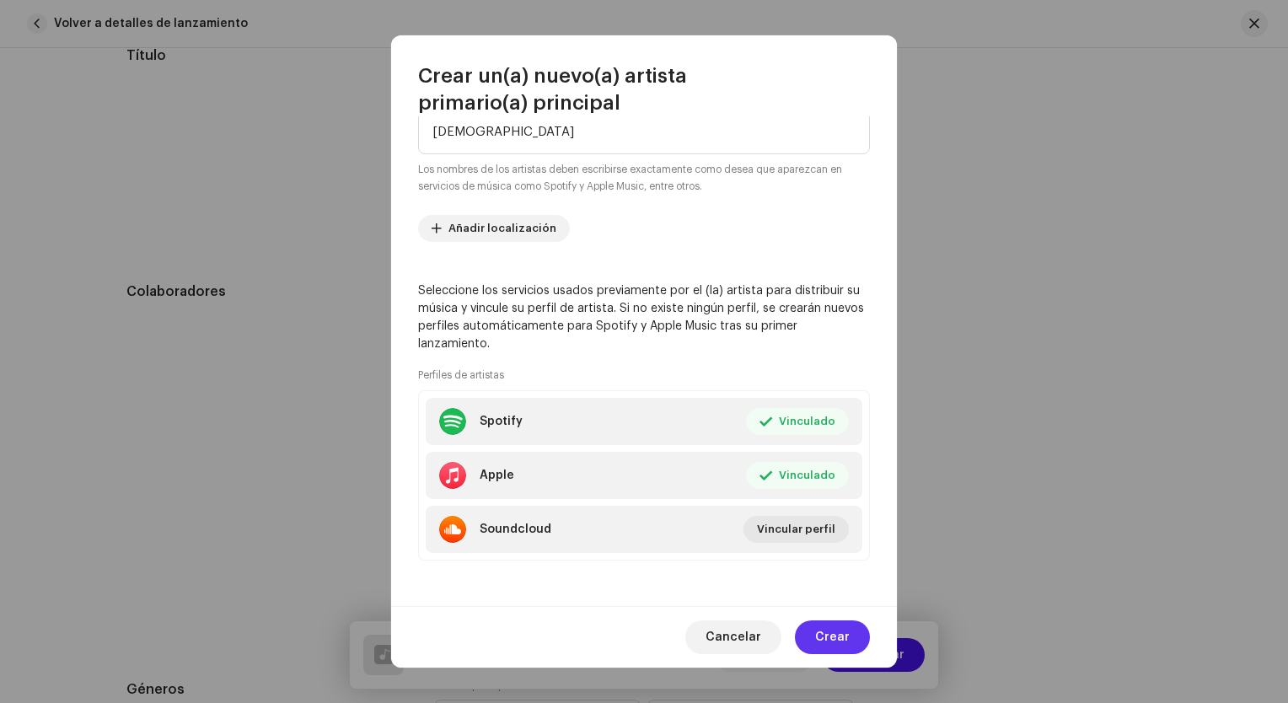
click at [845, 643] on span "Crear" at bounding box center [832, 637] width 35 height 34
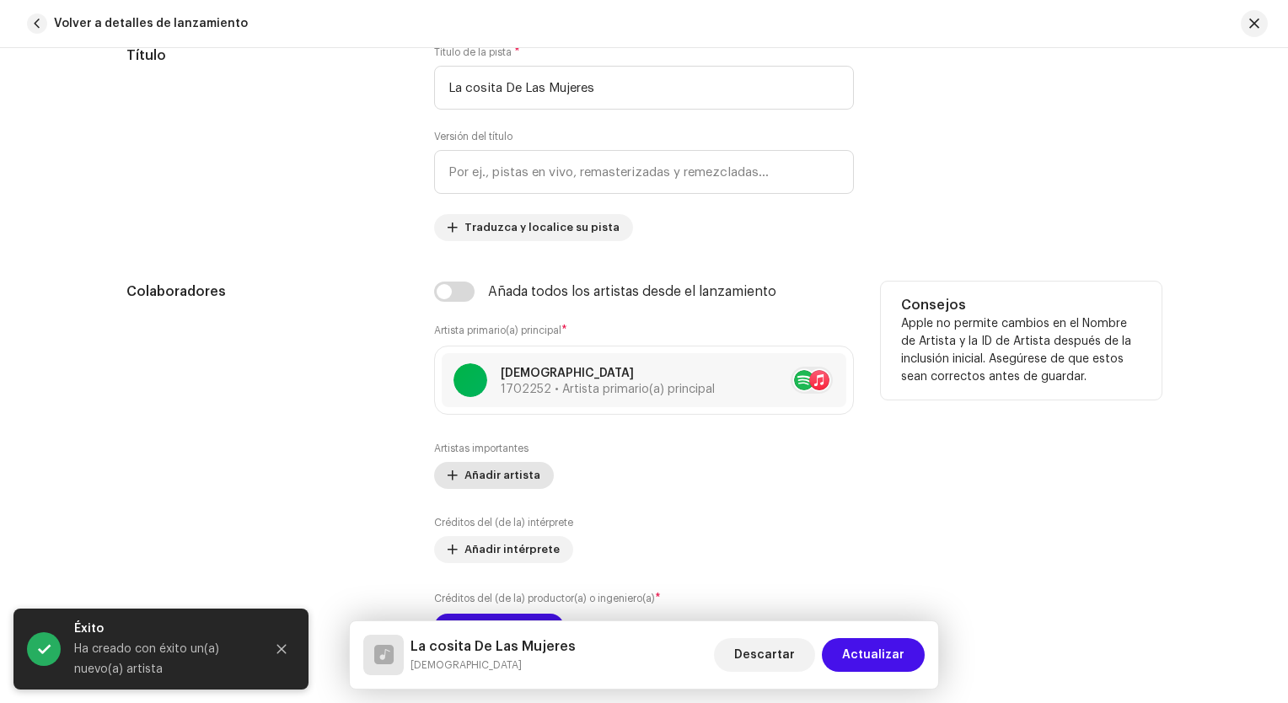
click at [502, 483] on span "Añadir artista" at bounding box center [503, 476] width 76 height 34
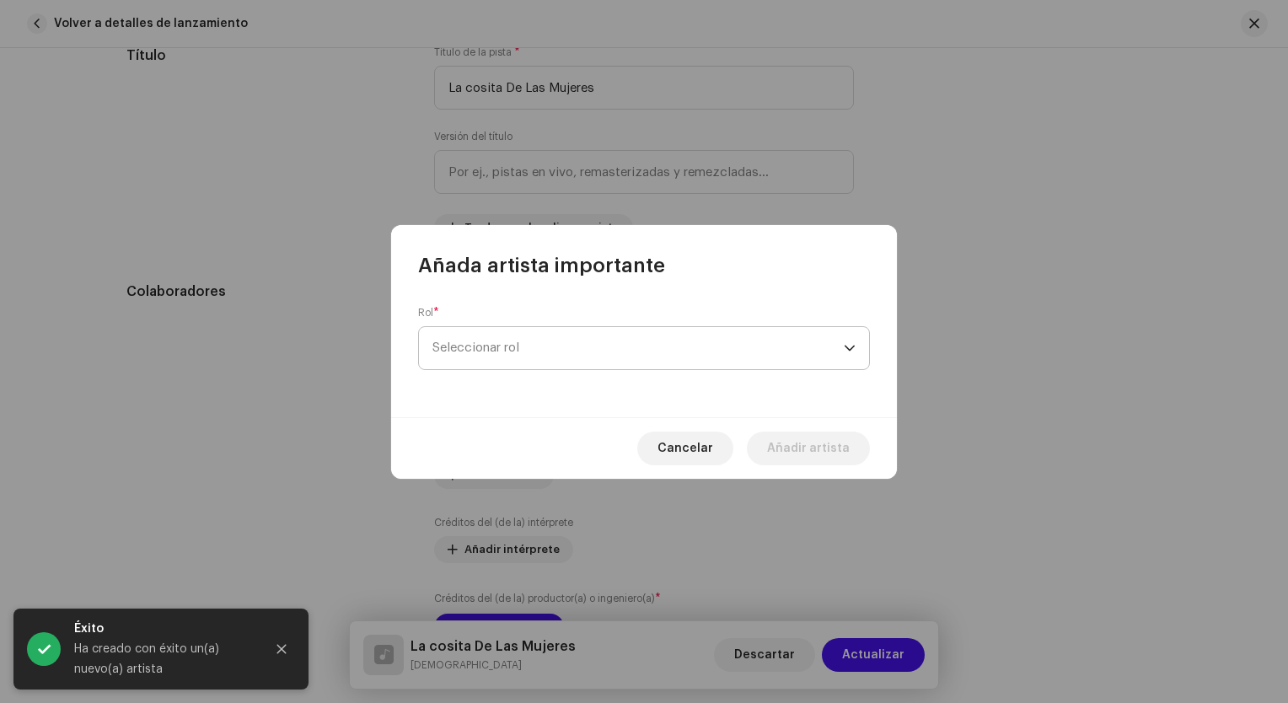
click at [553, 336] on span "Seleccionar rol" at bounding box center [637, 348] width 411 height 42
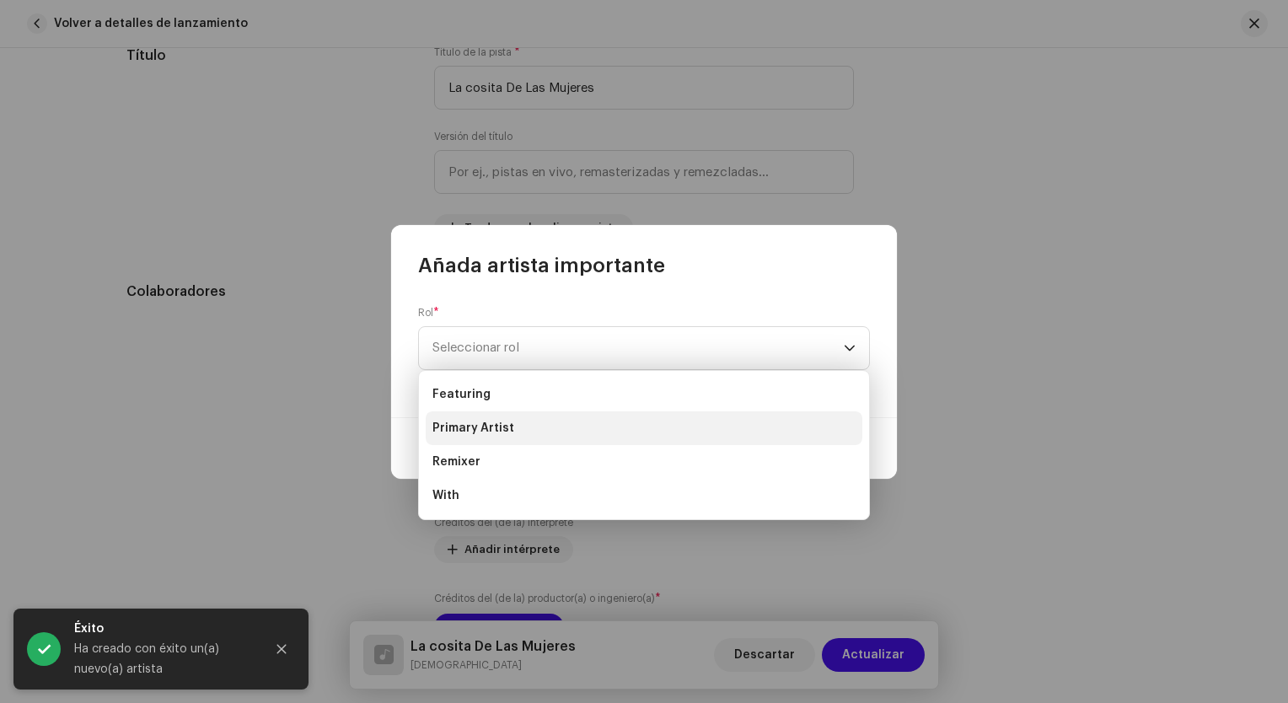
click at [521, 438] on li "Primary Artist" at bounding box center [644, 428] width 437 height 34
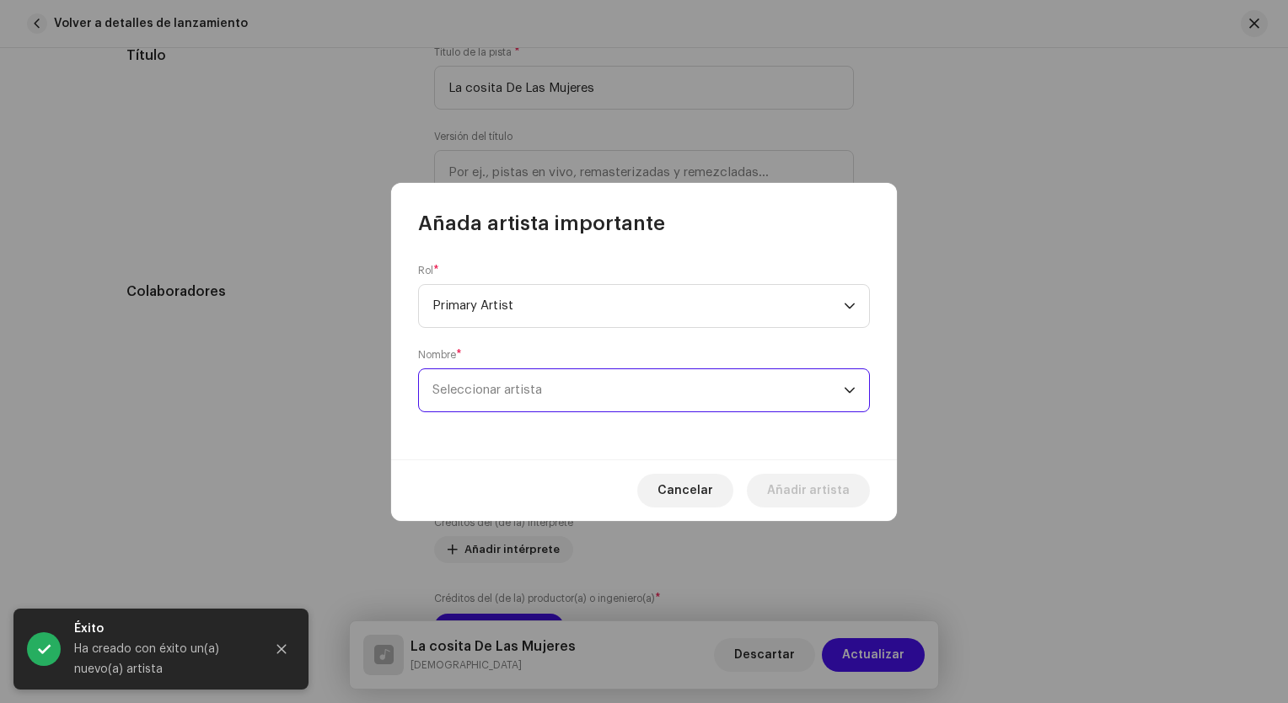
click at [535, 402] on span "Seleccionar artista" at bounding box center [637, 390] width 411 height 42
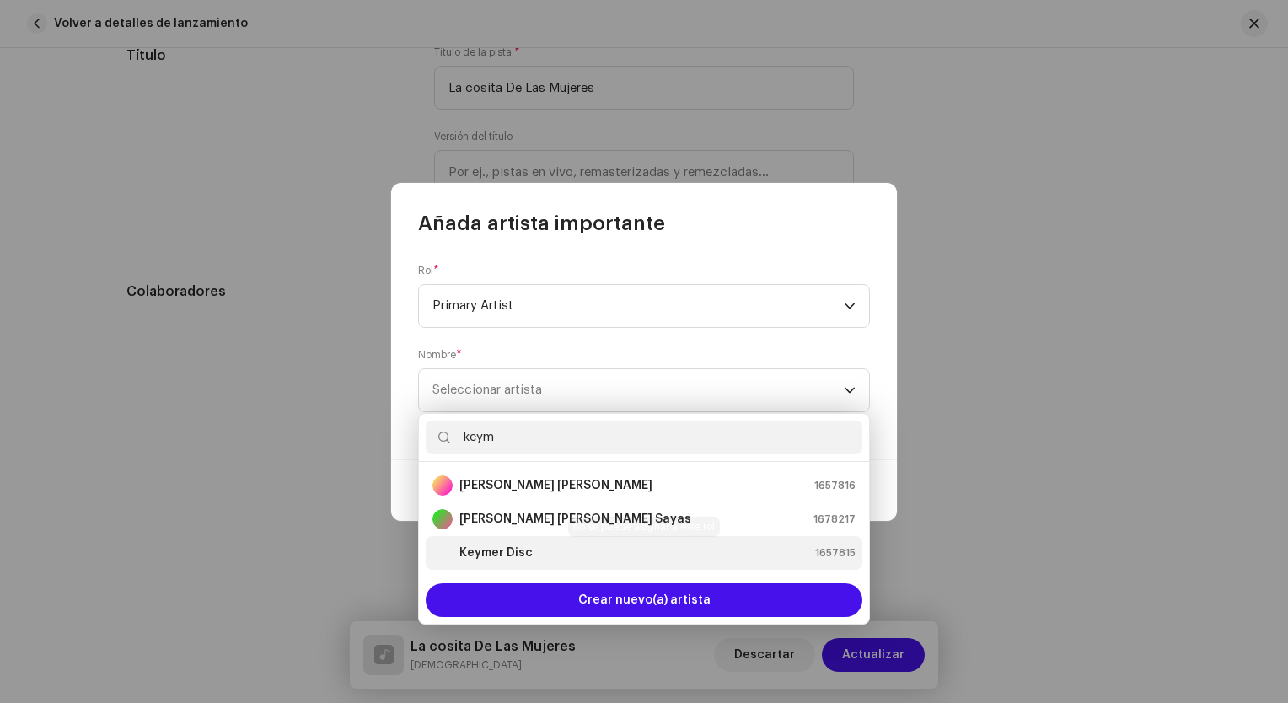
type input "keym"
click at [529, 546] on div "Keymer Disc 1657815" at bounding box center [643, 553] width 423 height 20
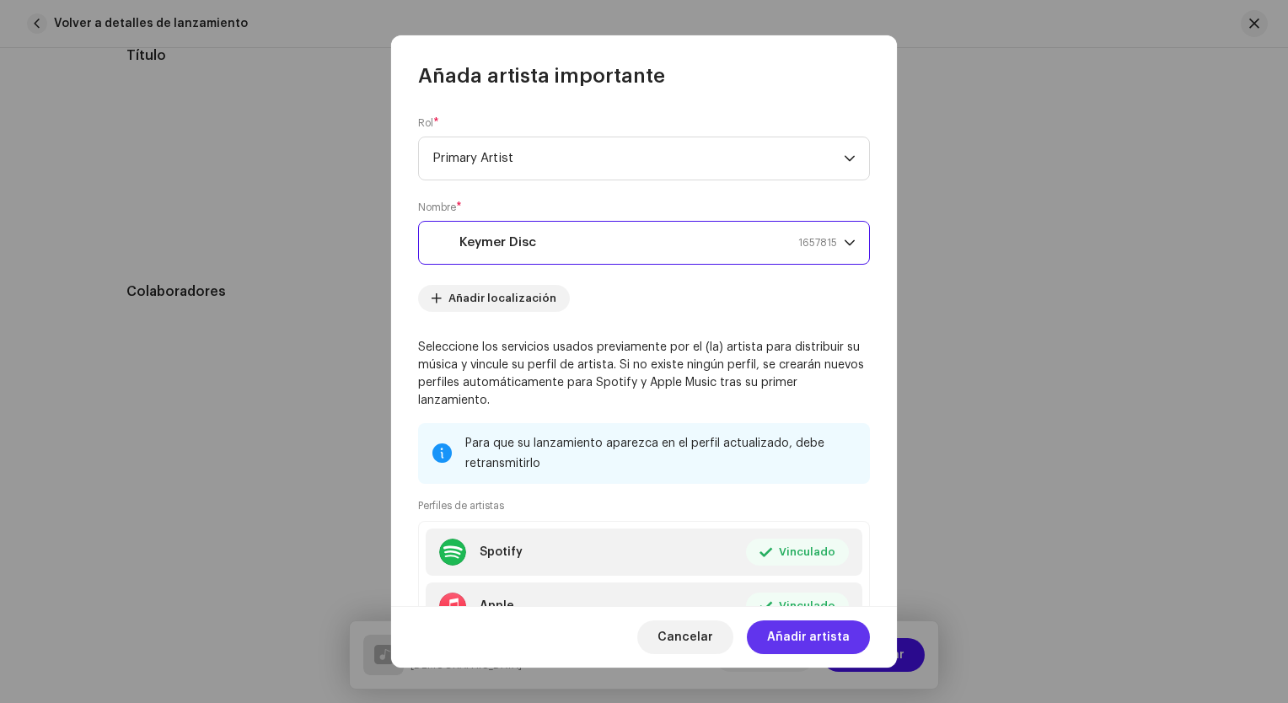
click at [810, 646] on span "Añadir artista" at bounding box center [808, 637] width 83 height 34
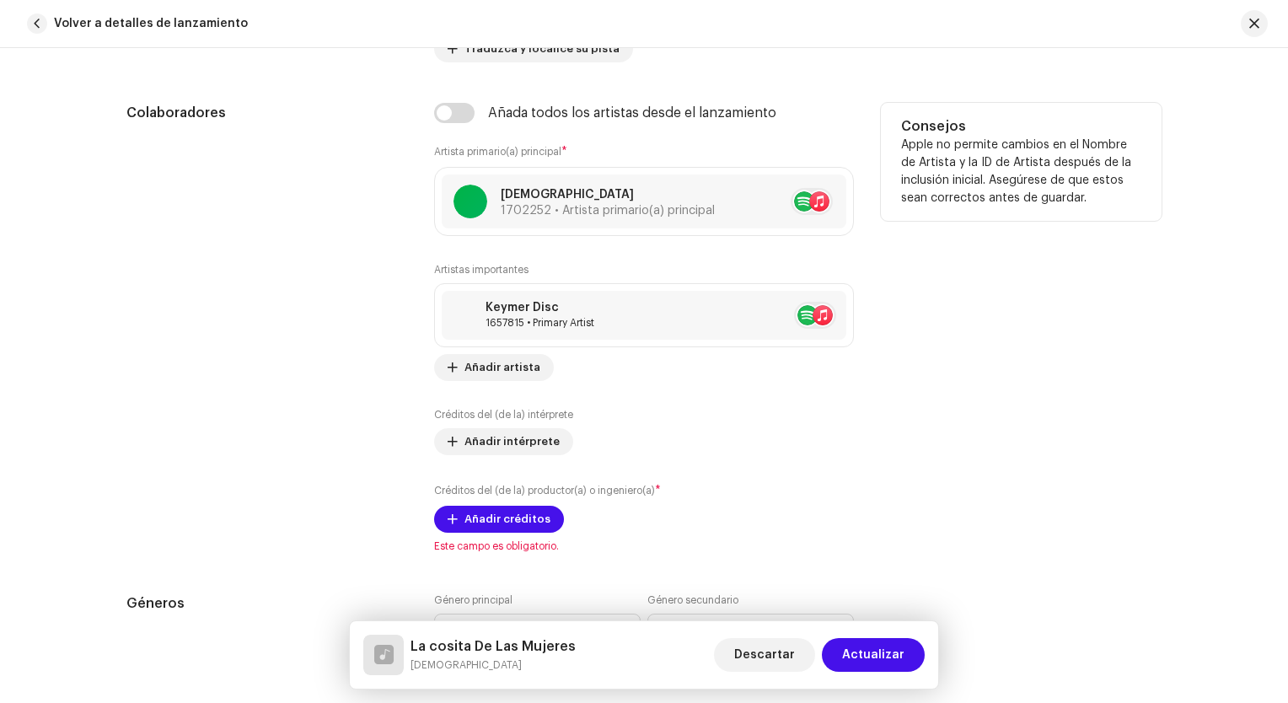
scroll to position [1049, 0]
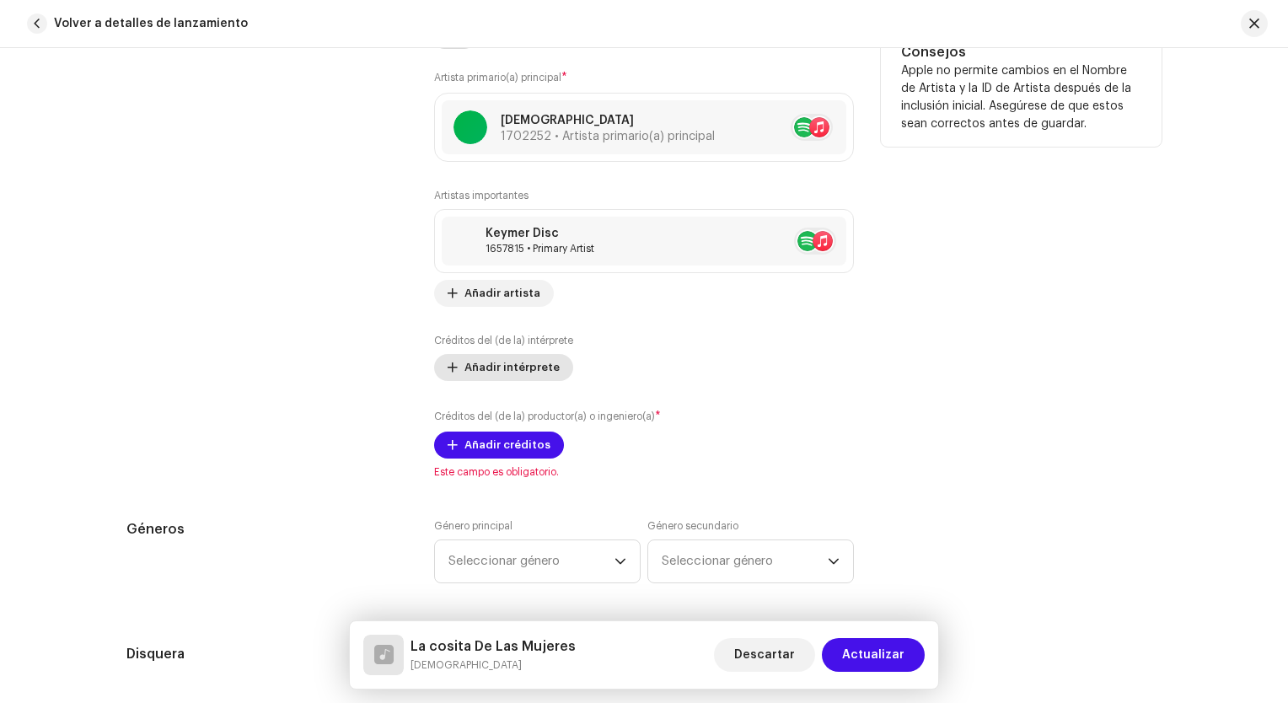
click at [511, 378] on span "Añadir intérprete" at bounding box center [512, 368] width 95 height 34
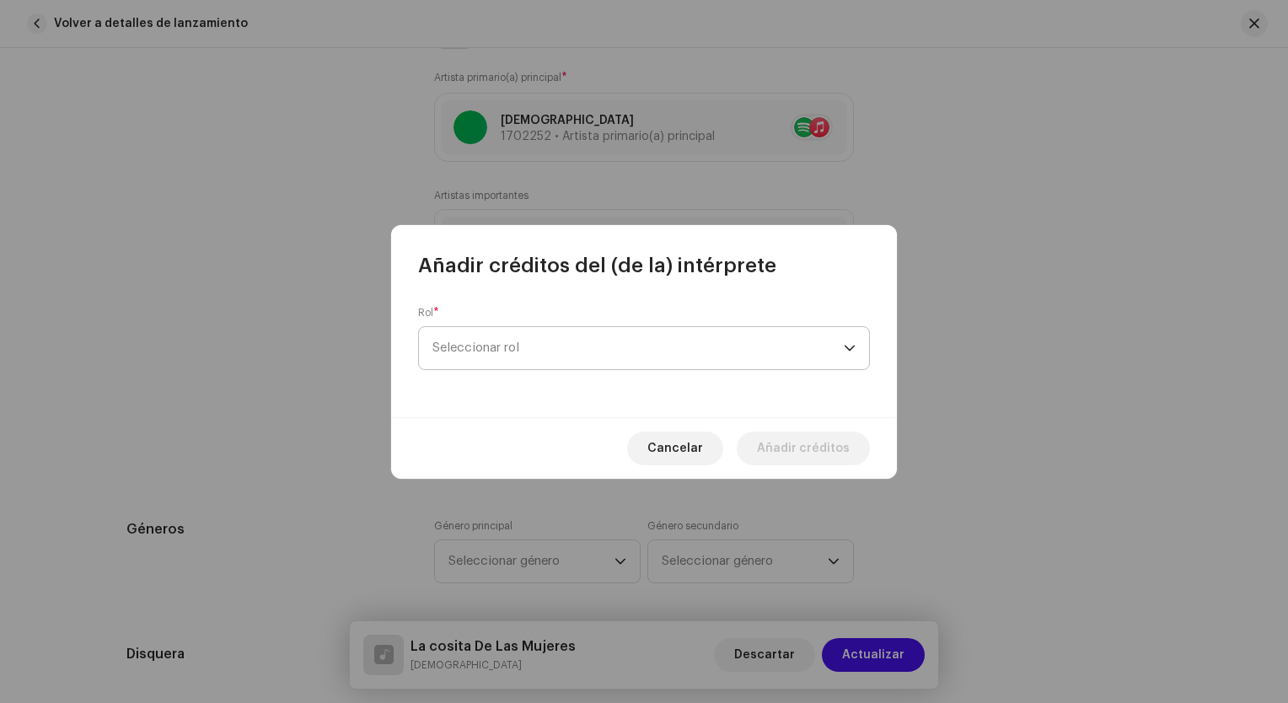
click at [588, 332] on span "Seleccionar rol" at bounding box center [637, 348] width 411 height 42
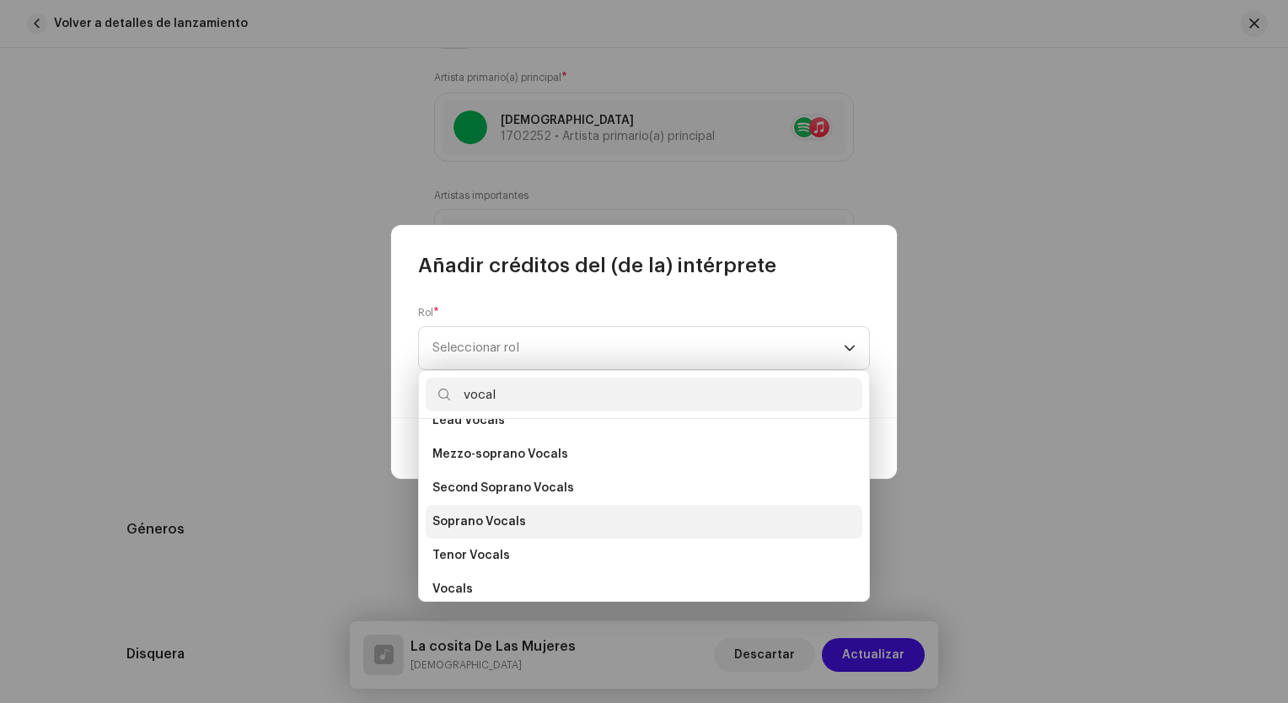
scroll to position [304, 0]
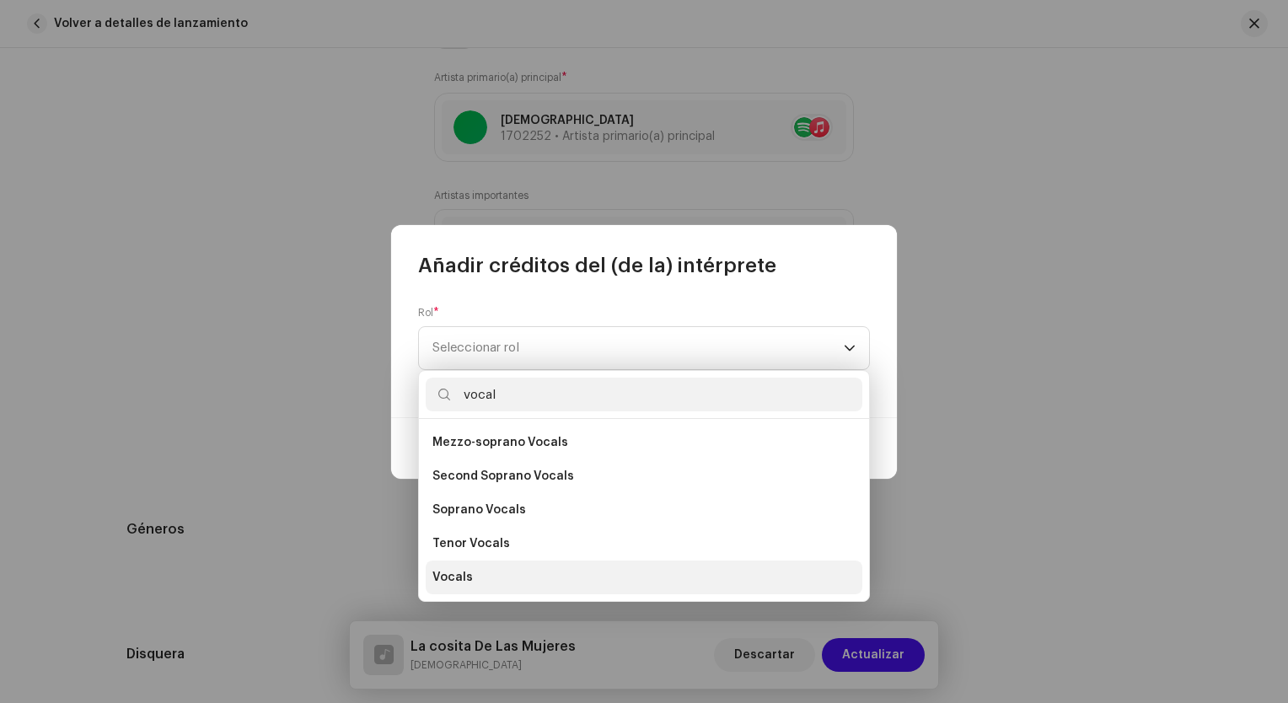
type input "vocal"
click at [506, 577] on li "Vocals" at bounding box center [644, 578] width 437 height 34
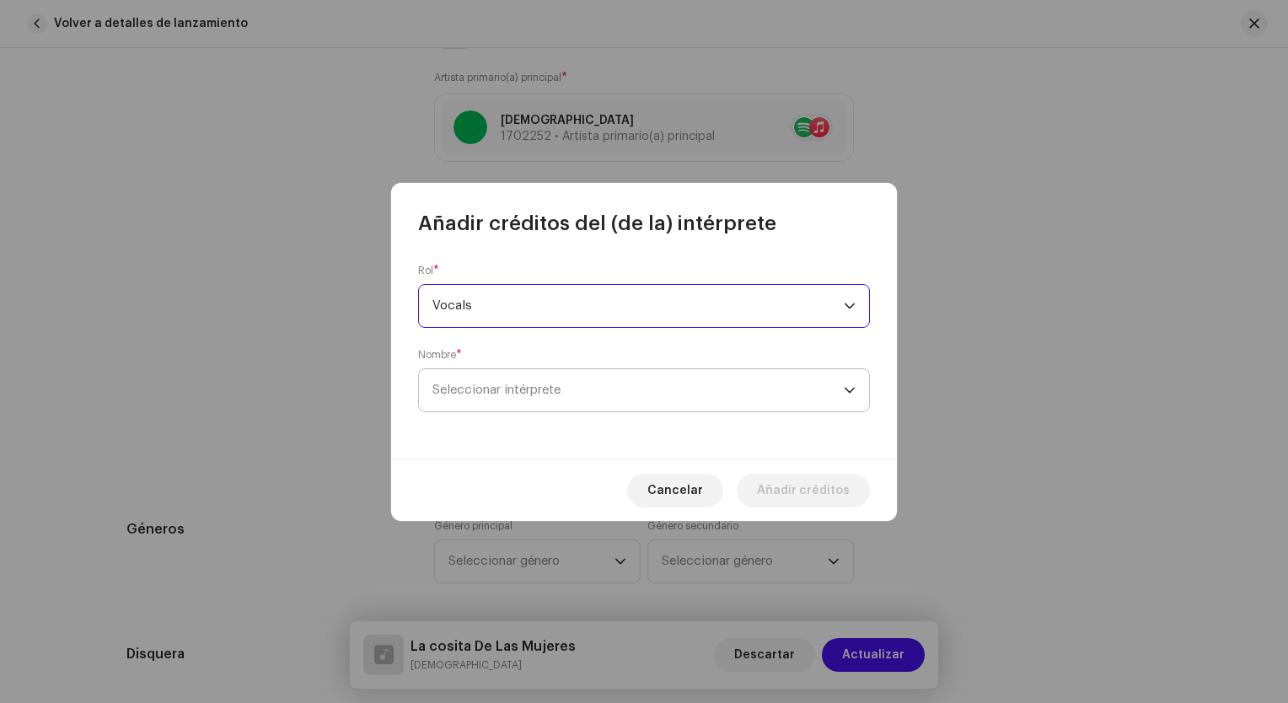
click at [584, 403] on span "Seleccionar intérprete" at bounding box center [637, 390] width 411 height 42
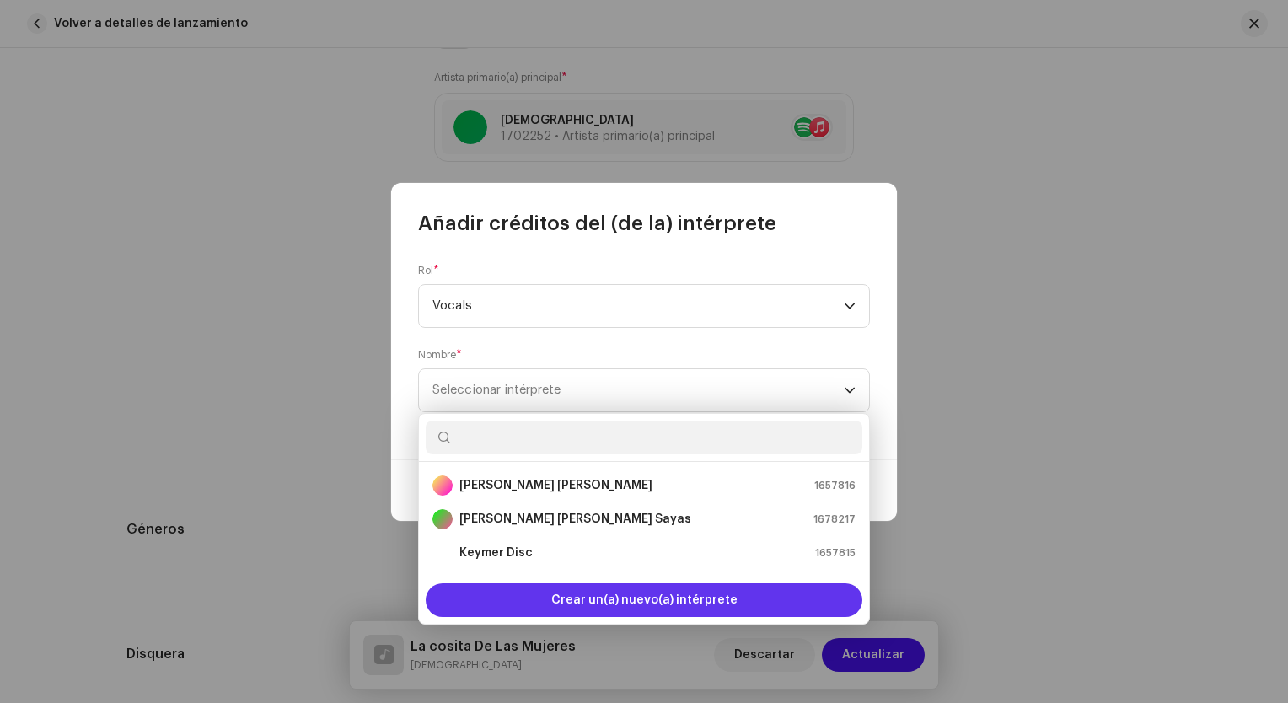
click at [563, 604] on span "Crear un(a) nuevo(a) intérprete" at bounding box center [644, 600] width 186 height 34
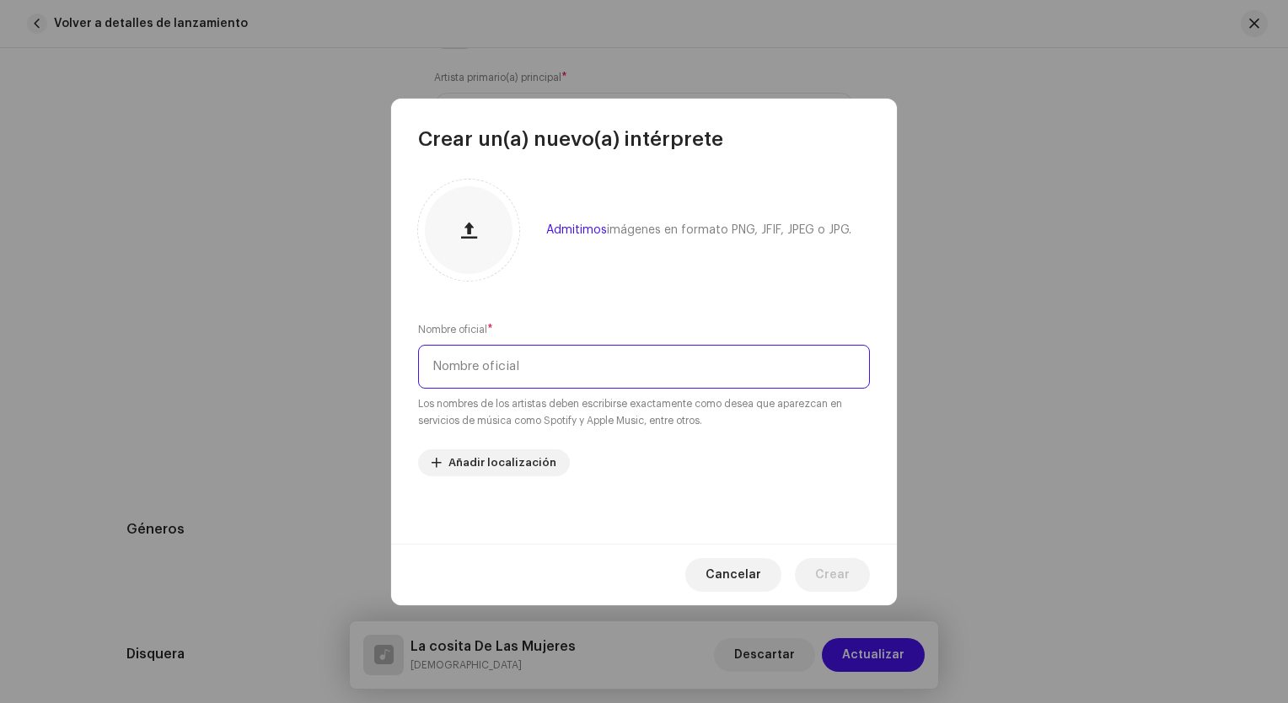
click at [577, 352] on input "text" at bounding box center [644, 367] width 452 height 44
type input "[PERSON_NAME]"
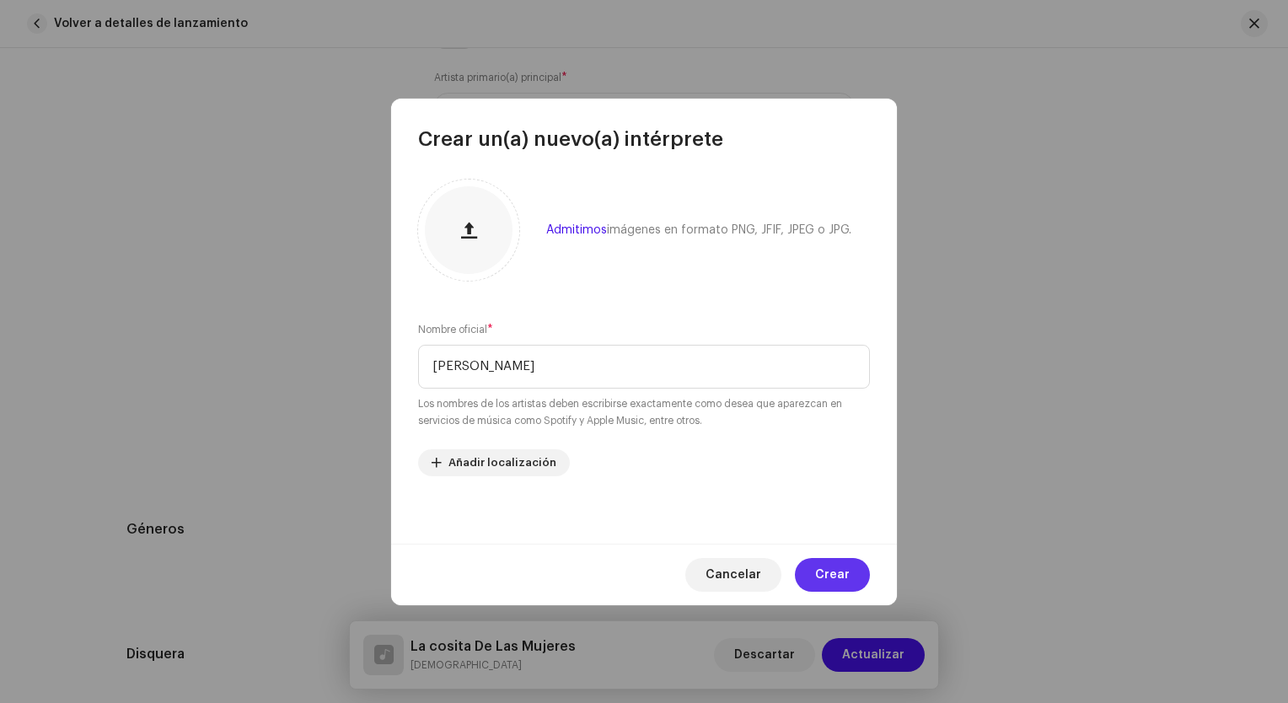
click at [842, 574] on span "Crear" at bounding box center [832, 575] width 35 height 34
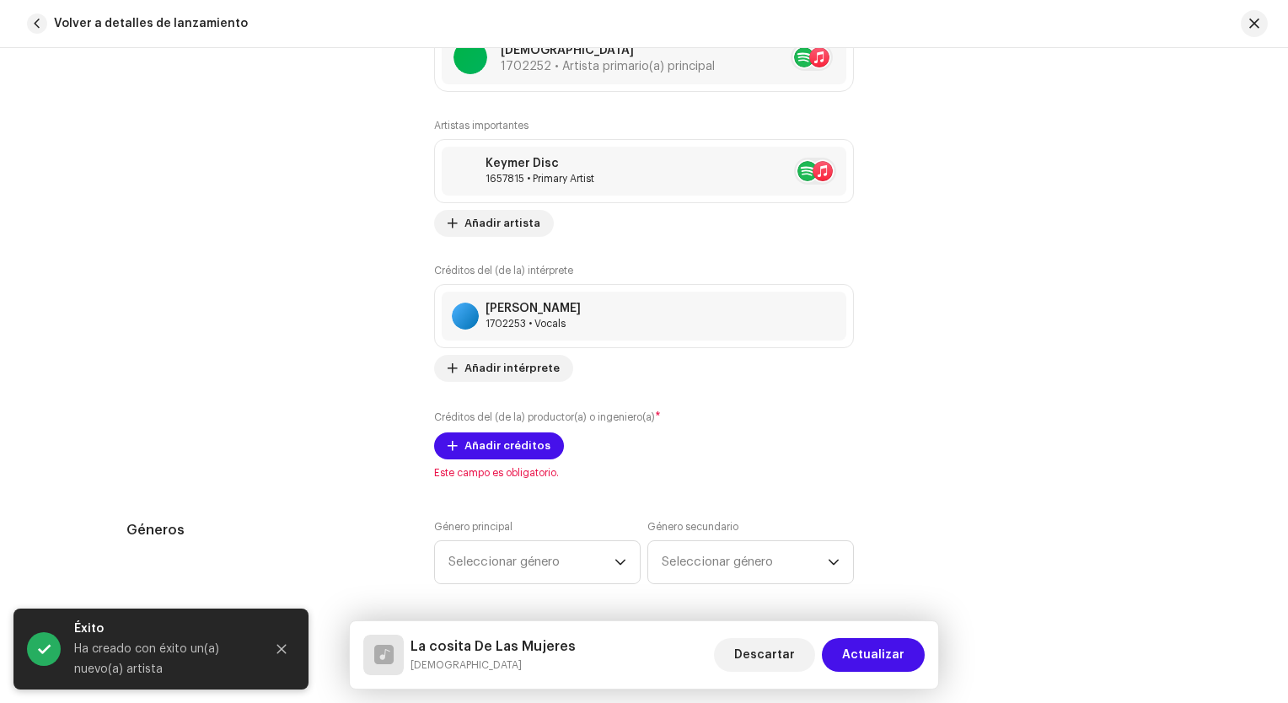
scroll to position [1217, 0]
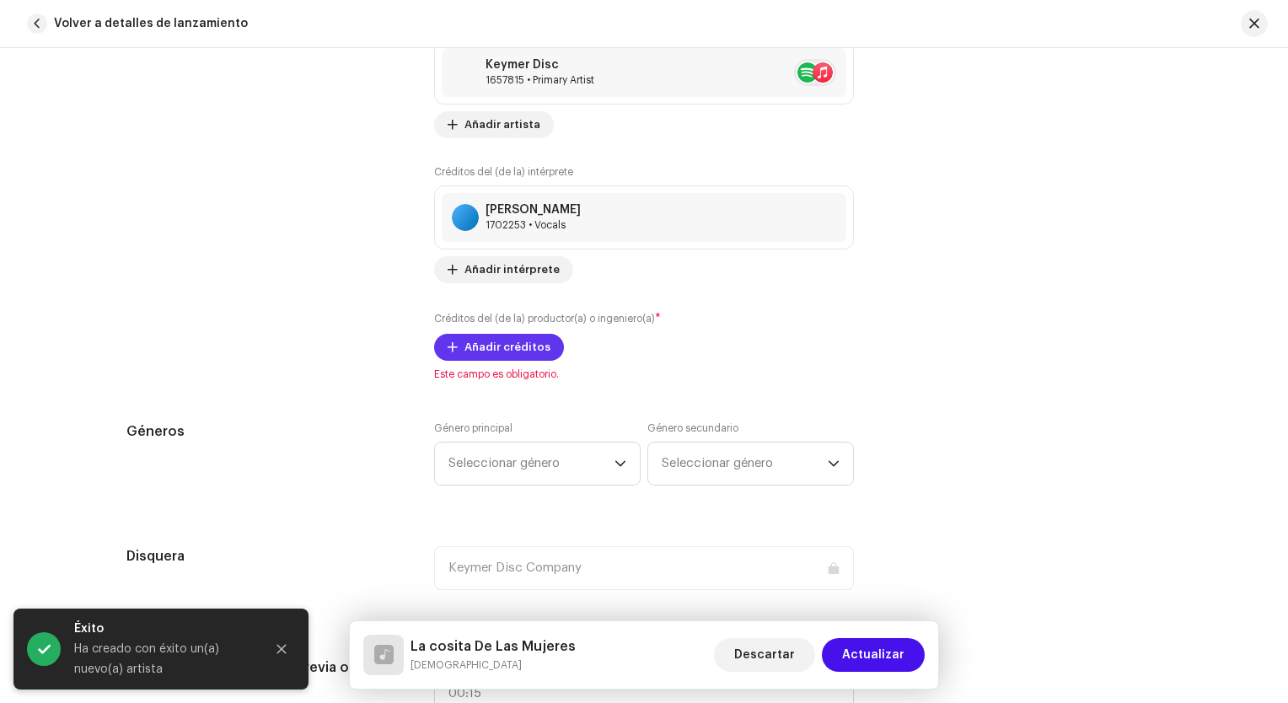
click at [496, 336] on span "Añadir créditos" at bounding box center [508, 347] width 86 height 34
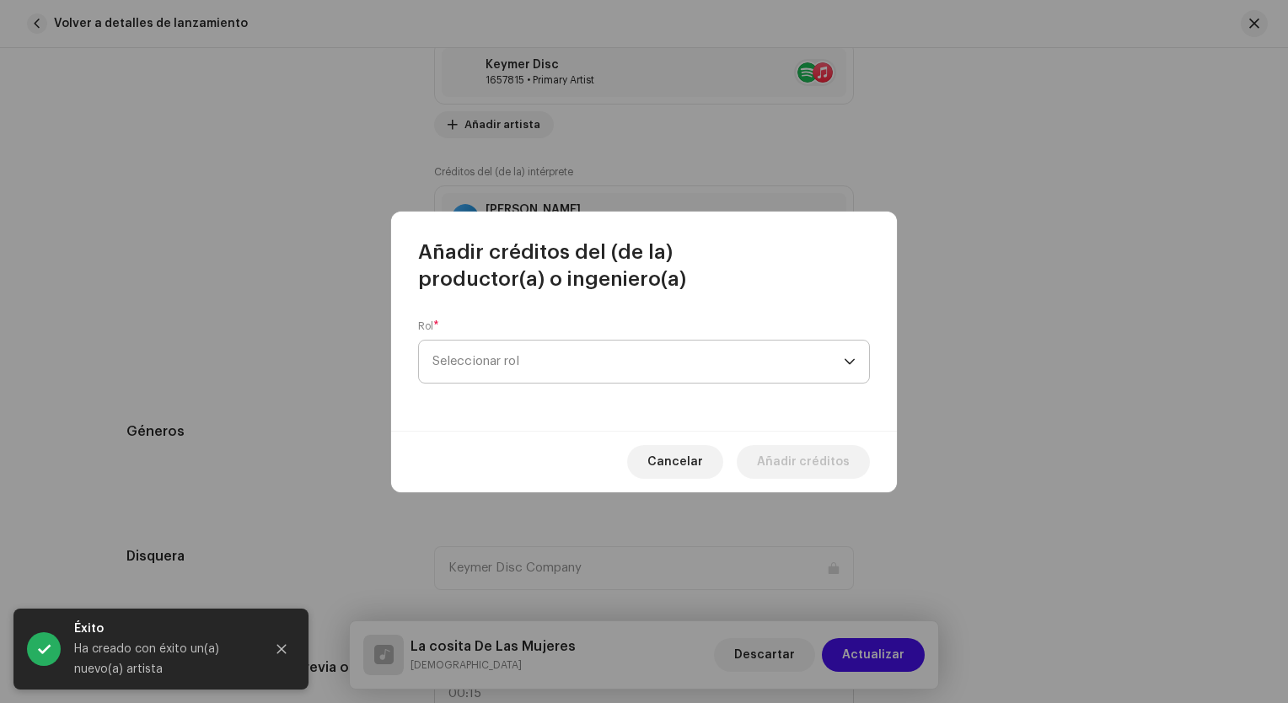
click at [590, 373] on span "Seleccionar rol" at bounding box center [637, 362] width 411 height 42
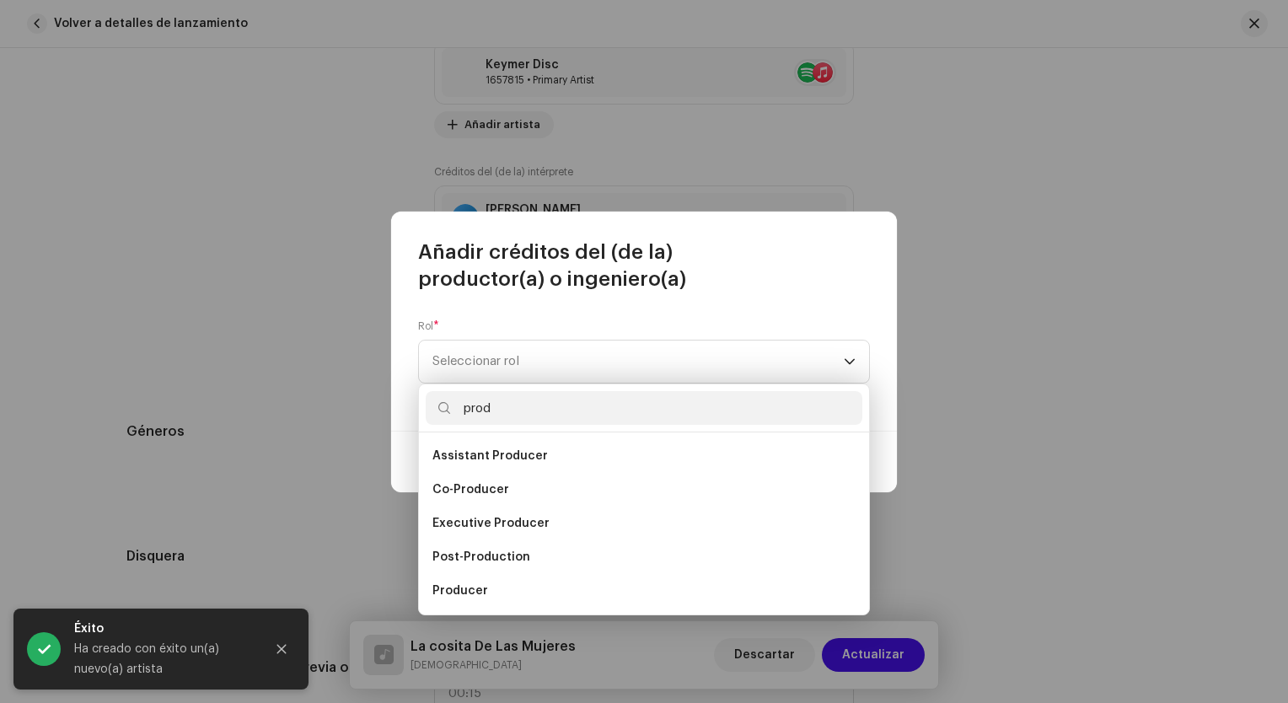
scroll to position [27, 0]
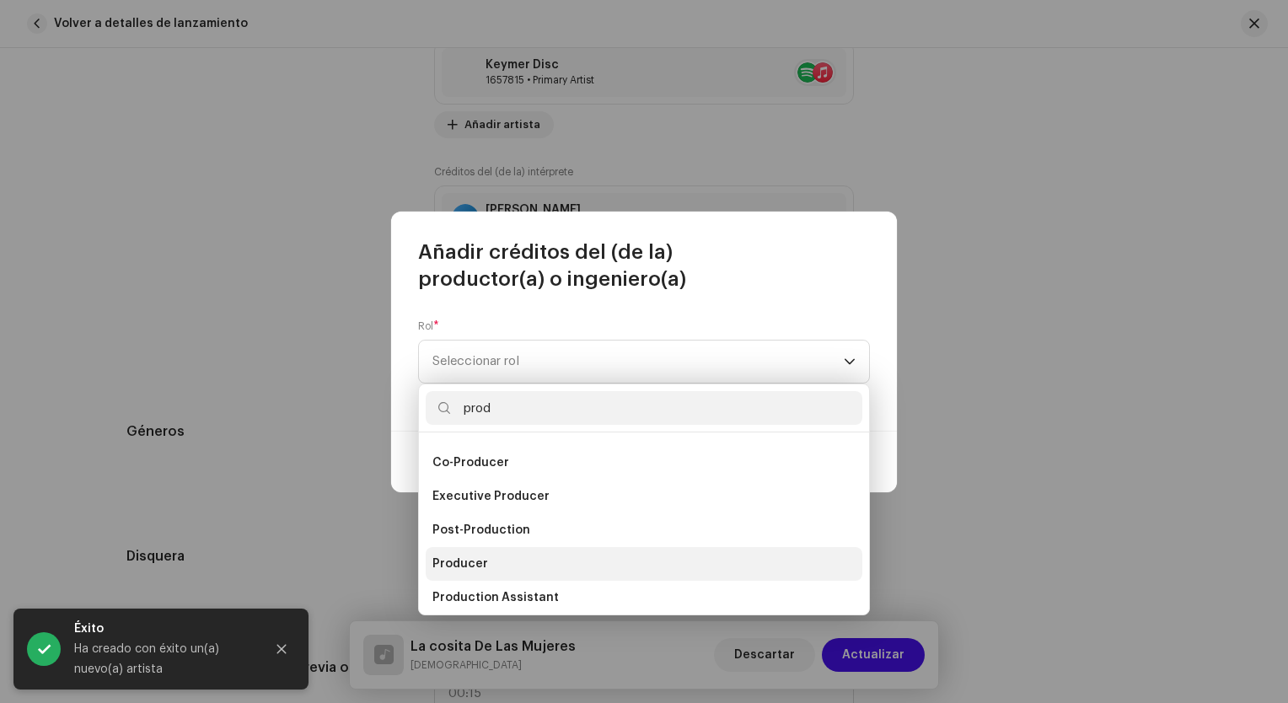
type input "prod"
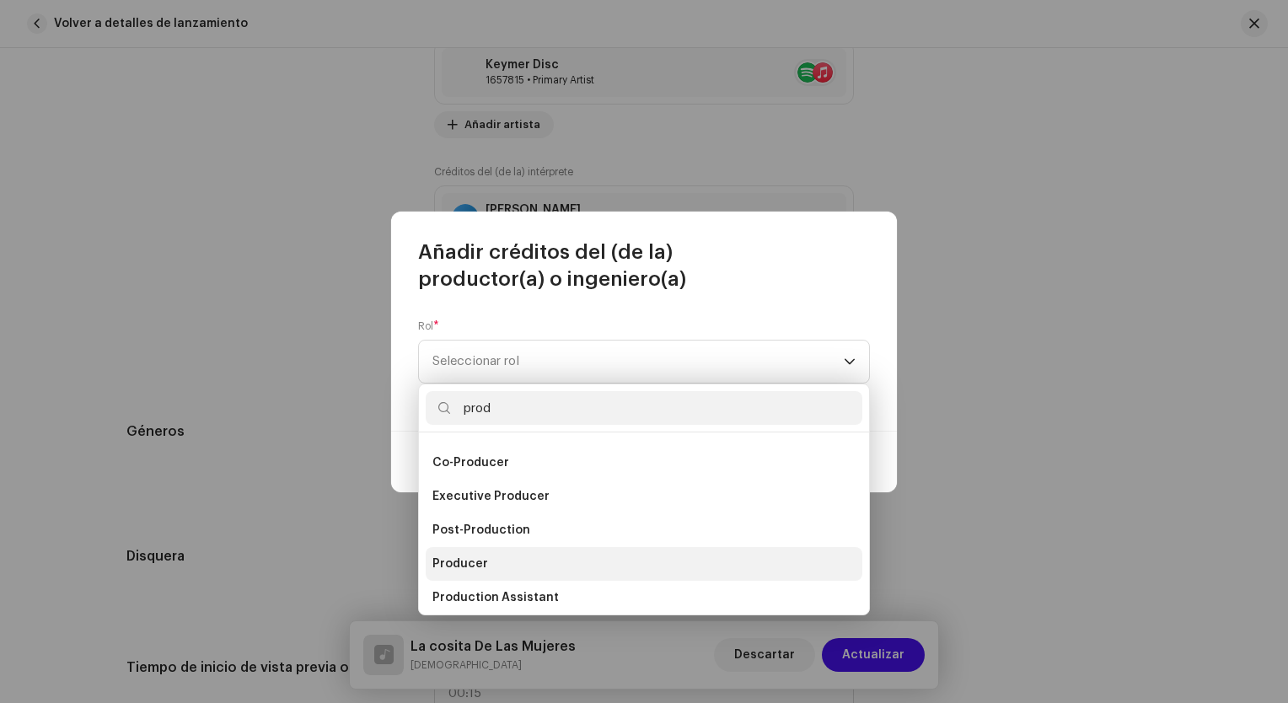
click at [484, 566] on li "Producer" at bounding box center [644, 564] width 437 height 34
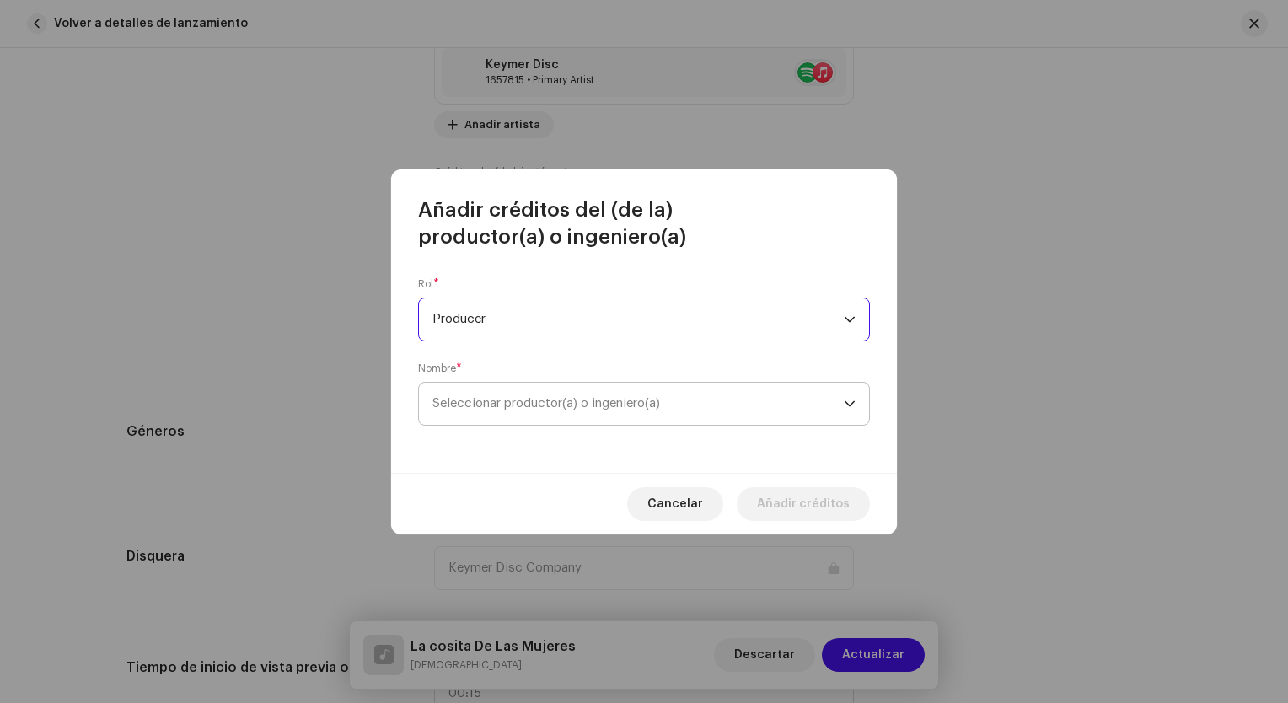
click at [559, 406] on span "Seleccionar productor(a) o ingeniero(a)" at bounding box center [546, 403] width 228 height 13
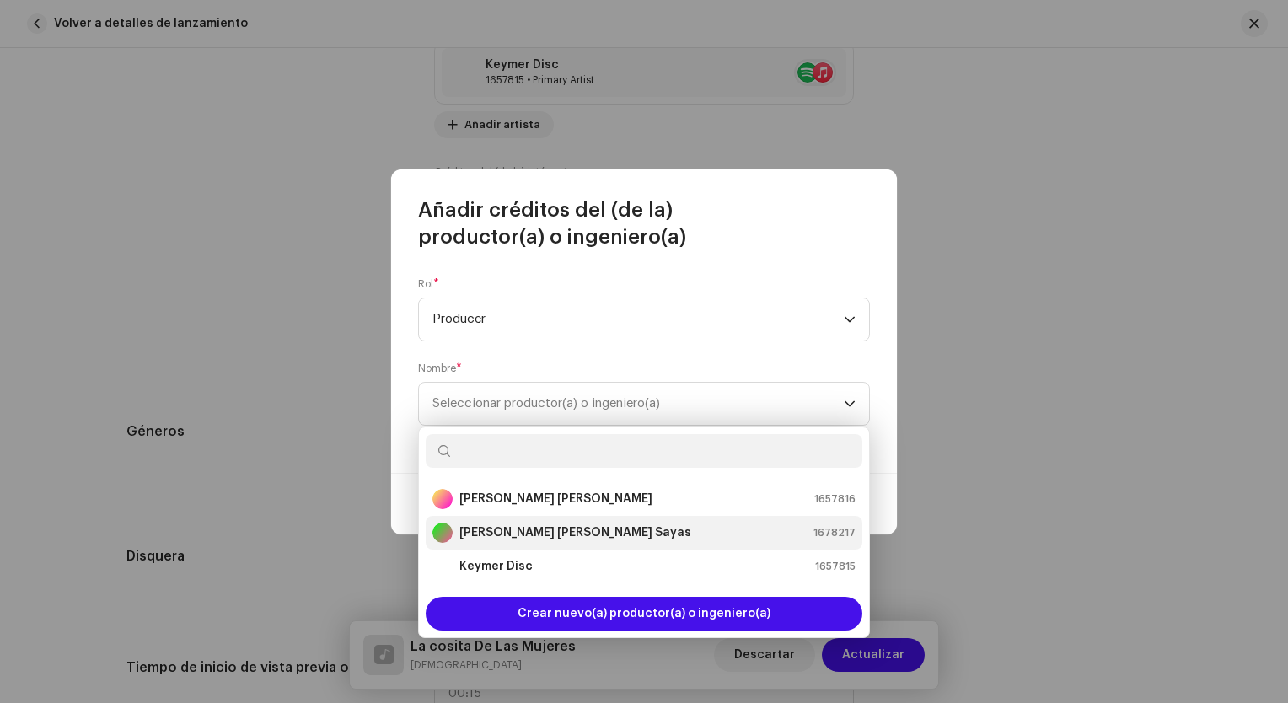
click at [556, 535] on strong "[PERSON_NAME] [PERSON_NAME] Sayas" at bounding box center [575, 532] width 232 height 17
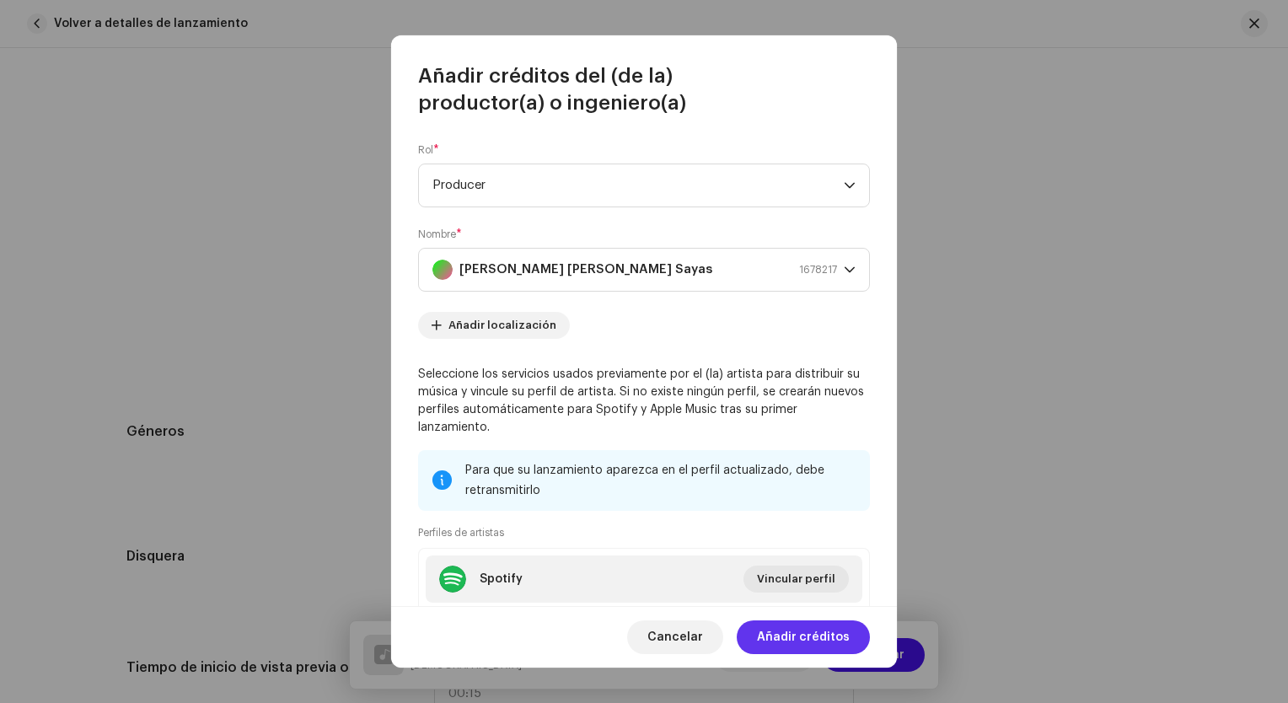
click at [826, 642] on span "Añadir créditos" at bounding box center [803, 637] width 93 height 34
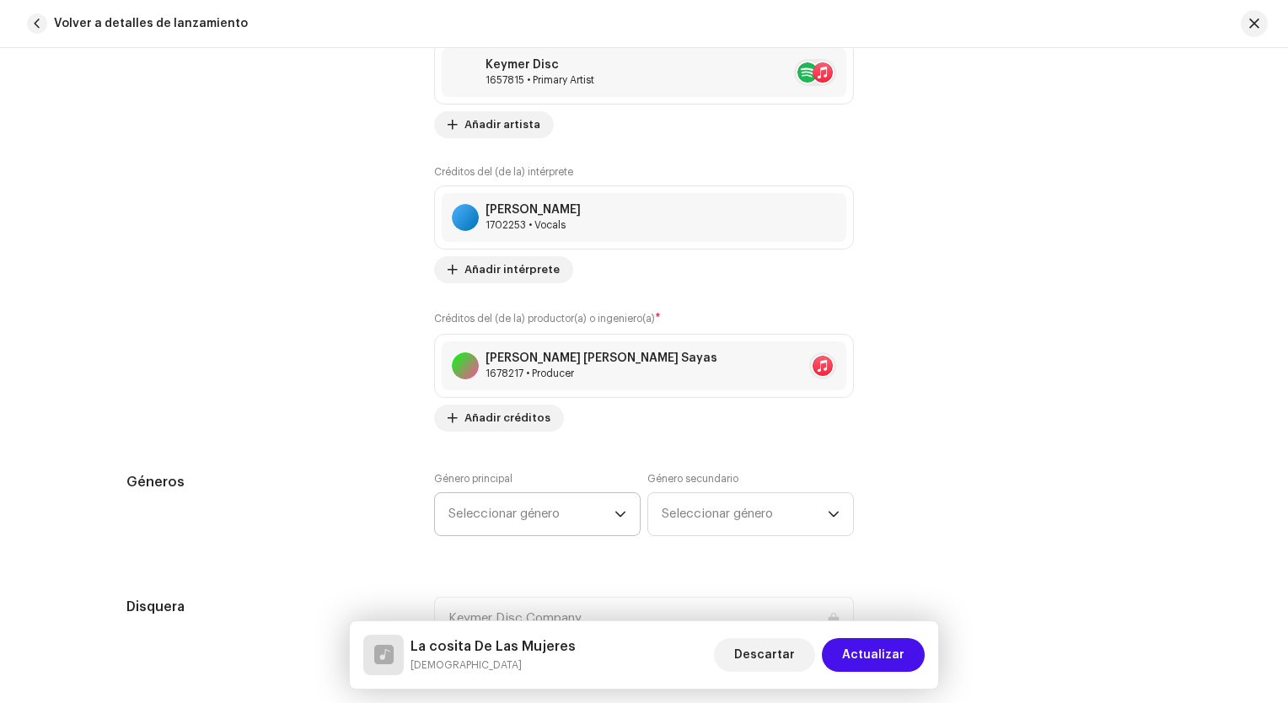
click at [560, 512] on span "Seleccionar género" at bounding box center [532, 514] width 166 height 42
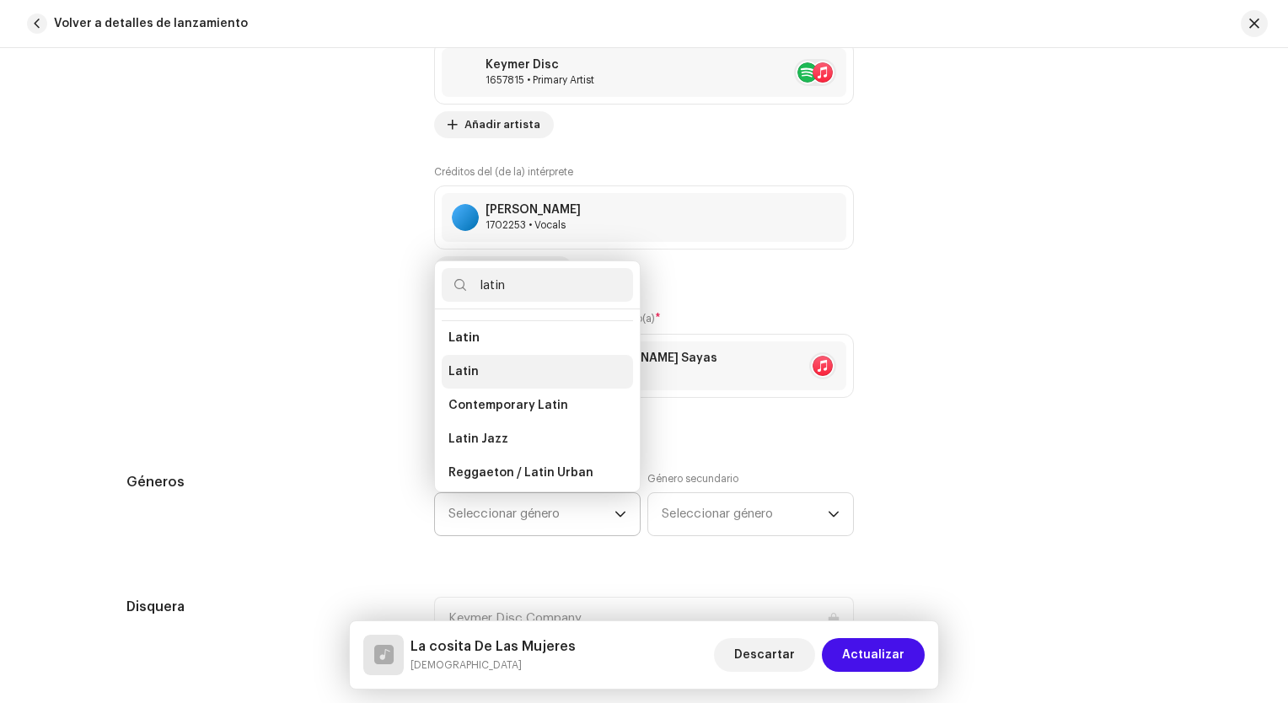
scroll to position [136, 0]
type input "latin"
click at [492, 373] on li "Latin" at bounding box center [537, 368] width 191 height 34
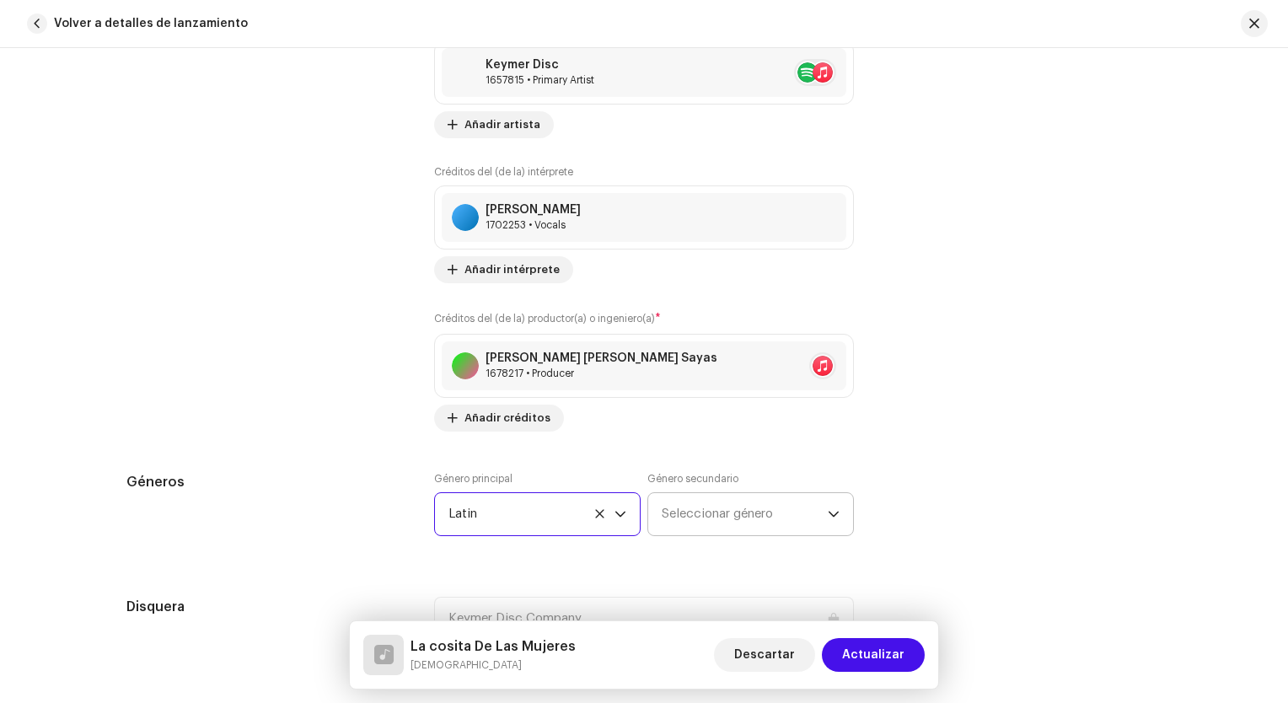
click at [738, 518] on span "Seleccionar género" at bounding box center [745, 514] width 166 height 42
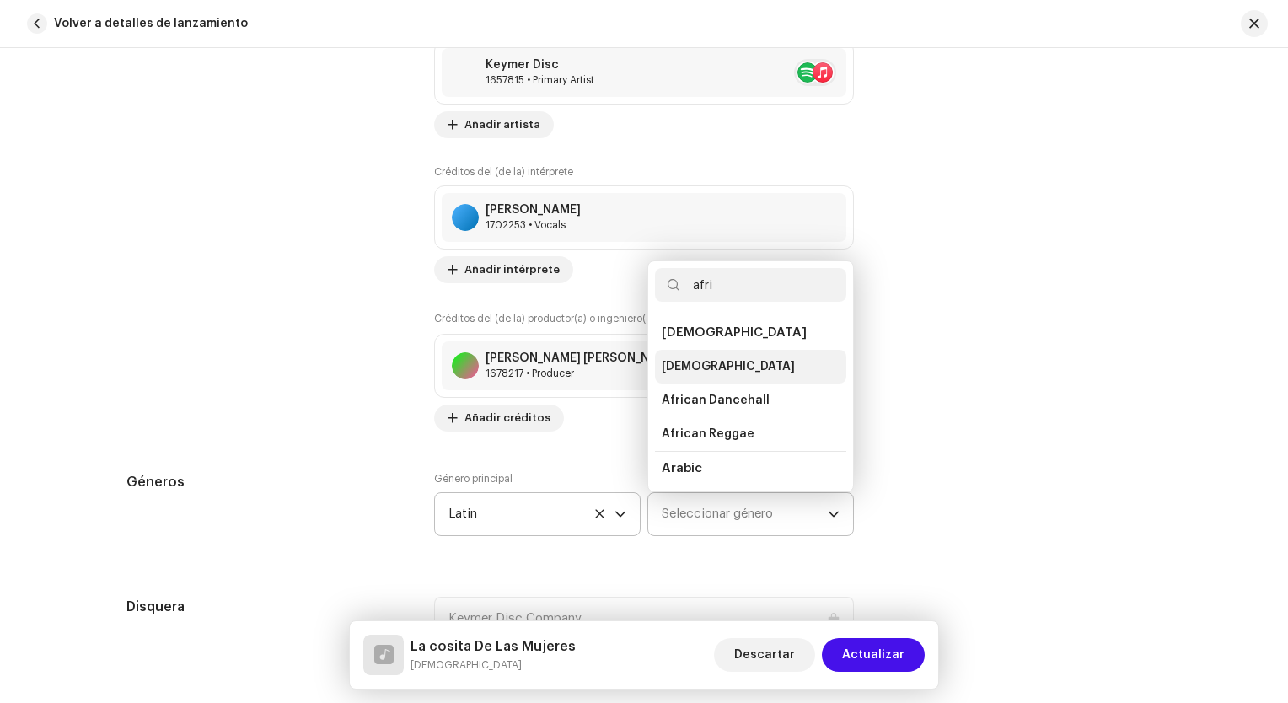
type input "afri"
click at [705, 373] on li "[DEMOGRAPHIC_DATA]" at bounding box center [750, 367] width 191 height 34
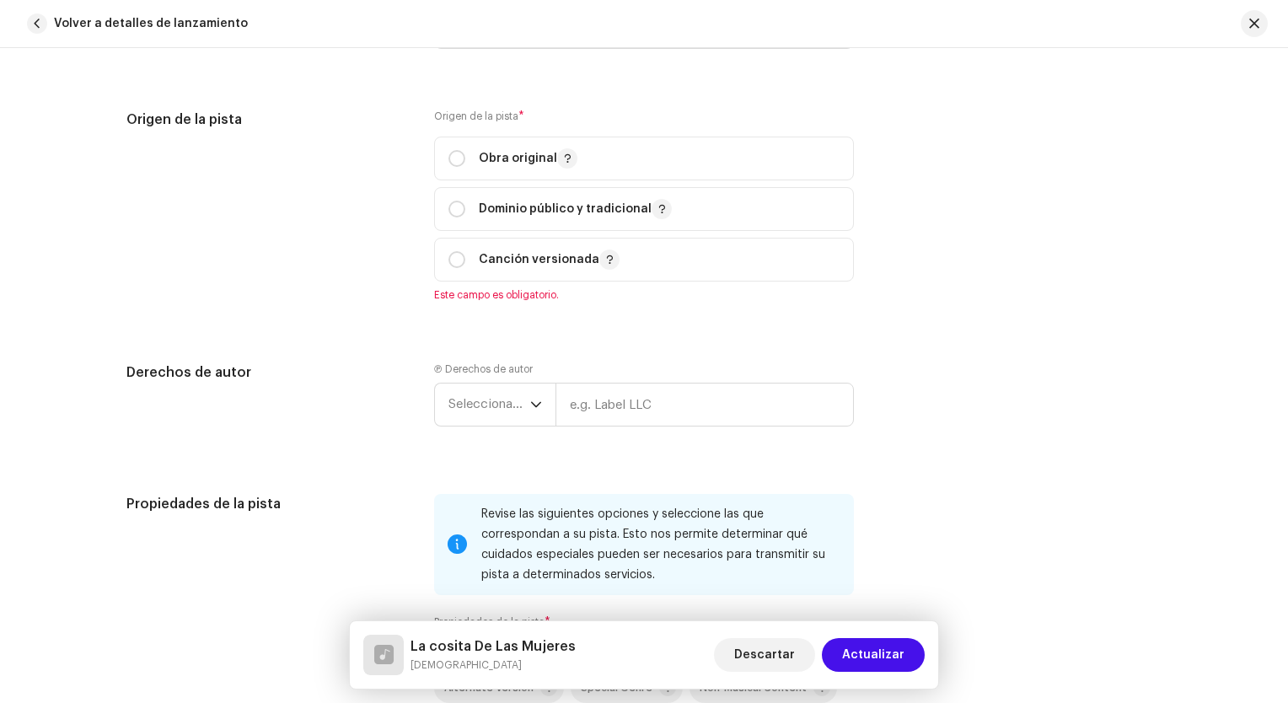
scroll to position [2060, 0]
click at [509, 150] on p "Obra original" at bounding box center [528, 157] width 99 height 20
radio input "true"
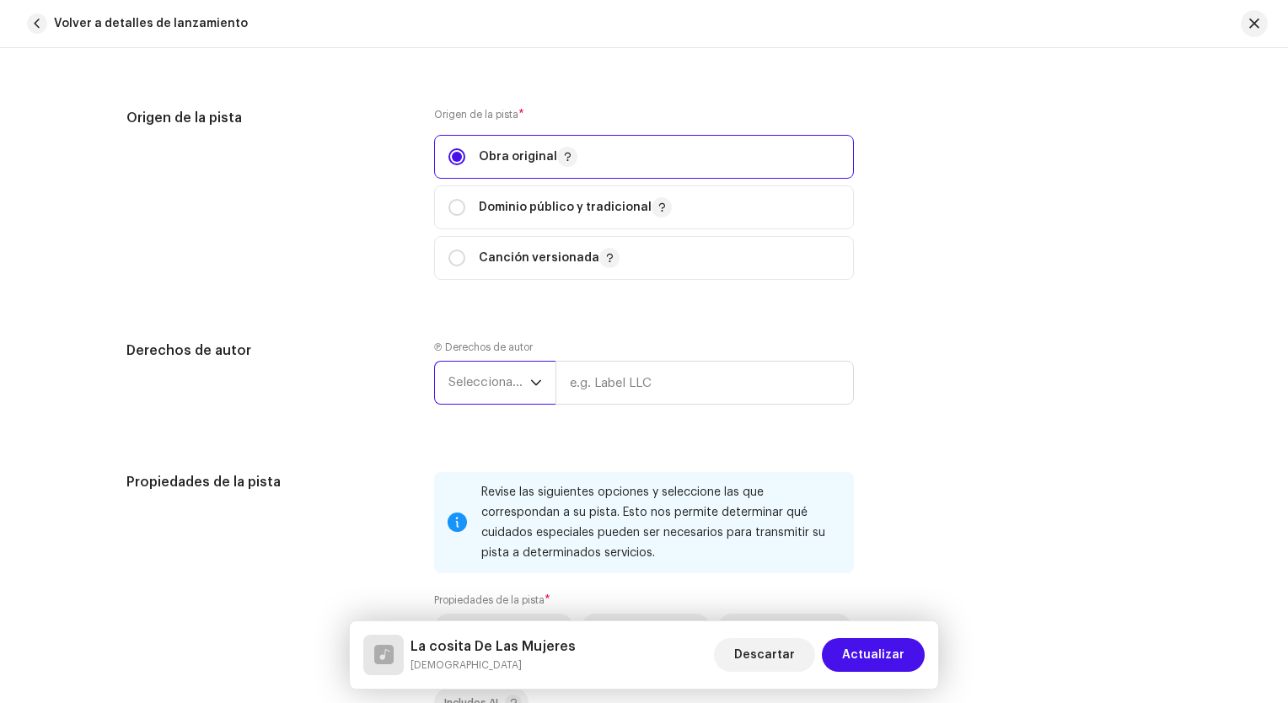
click at [502, 380] on span "Seleccionar año" at bounding box center [490, 383] width 82 height 42
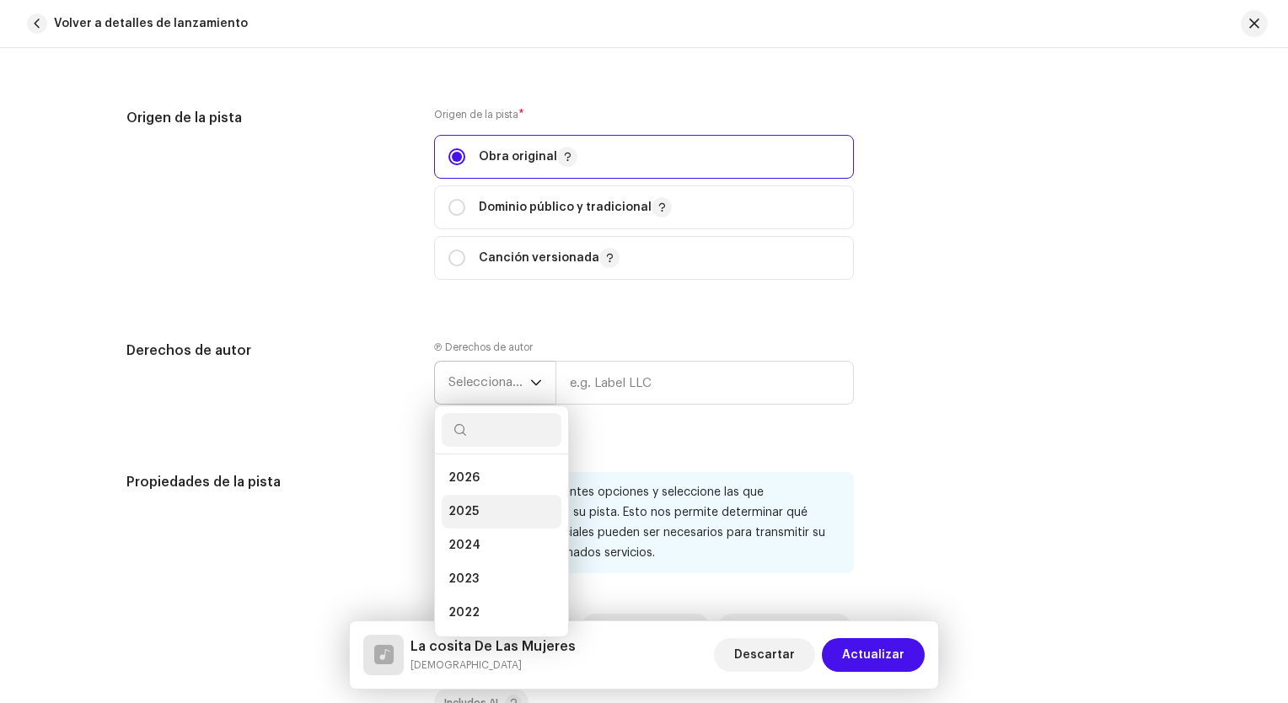
click at [487, 510] on li "2025" at bounding box center [502, 512] width 120 height 34
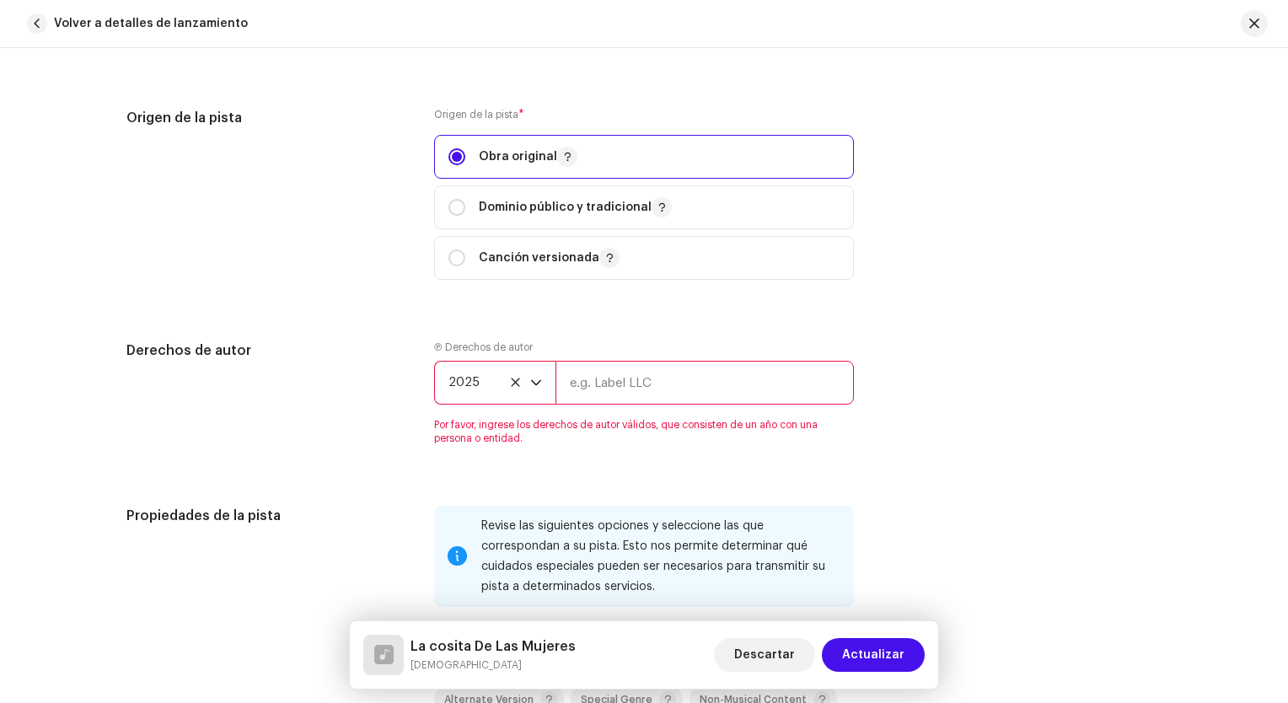
click at [637, 382] on input "text" at bounding box center [705, 383] width 298 height 44
type input "Keymer Disc Company"
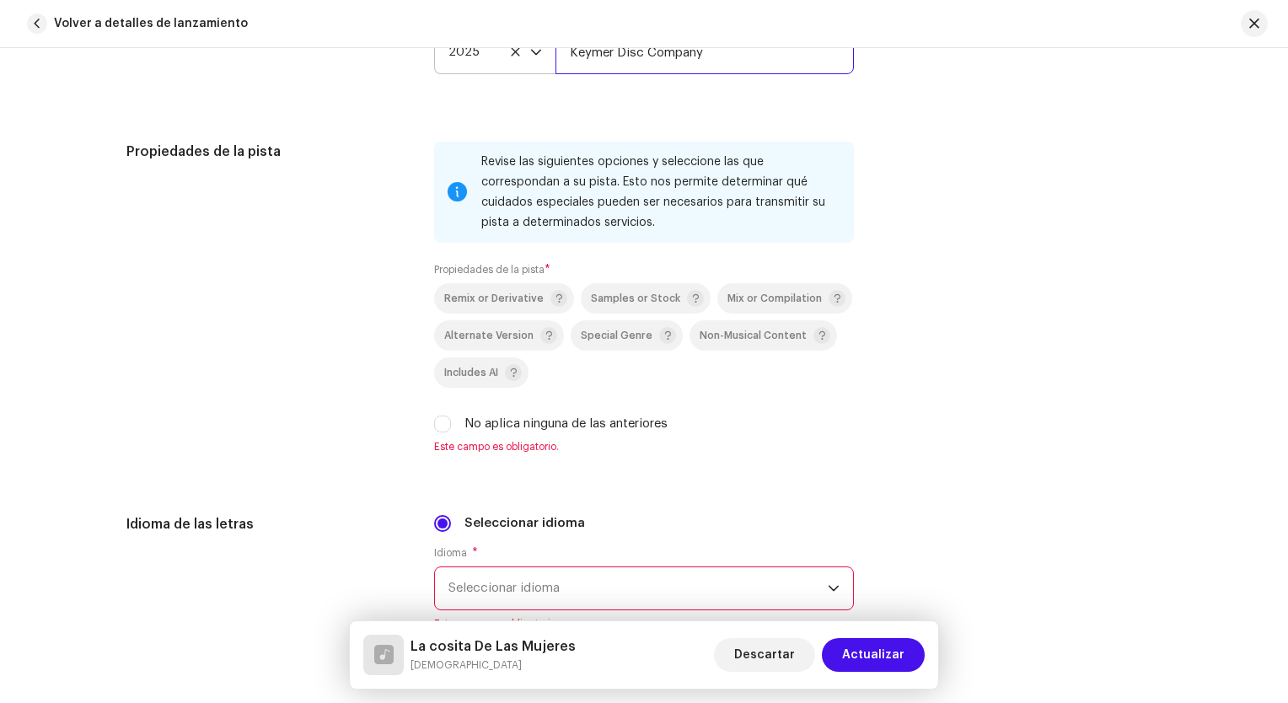
scroll to position [2398, 0]
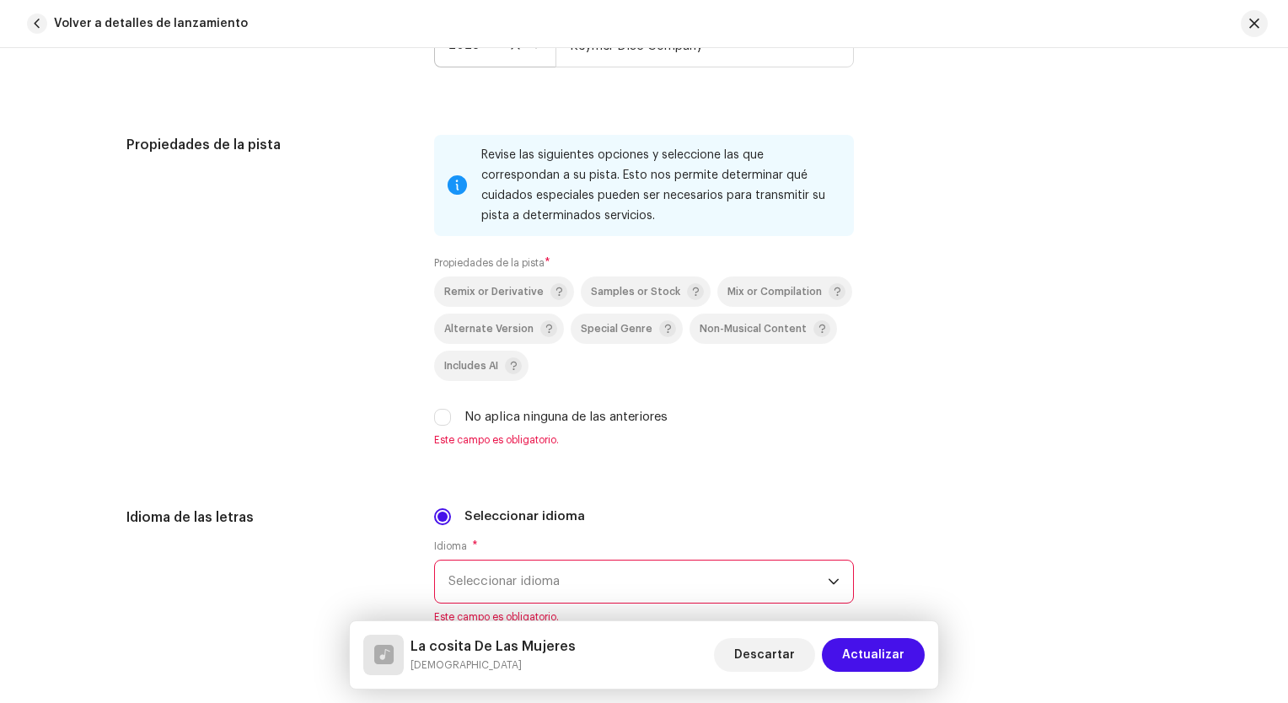
click at [492, 427] on label "No aplica ninguna de las anteriores" at bounding box center [566, 417] width 203 height 19
click at [451, 426] on input "No aplica ninguna de las anteriores" at bounding box center [442, 417] width 17 height 17
checkbox input "true"
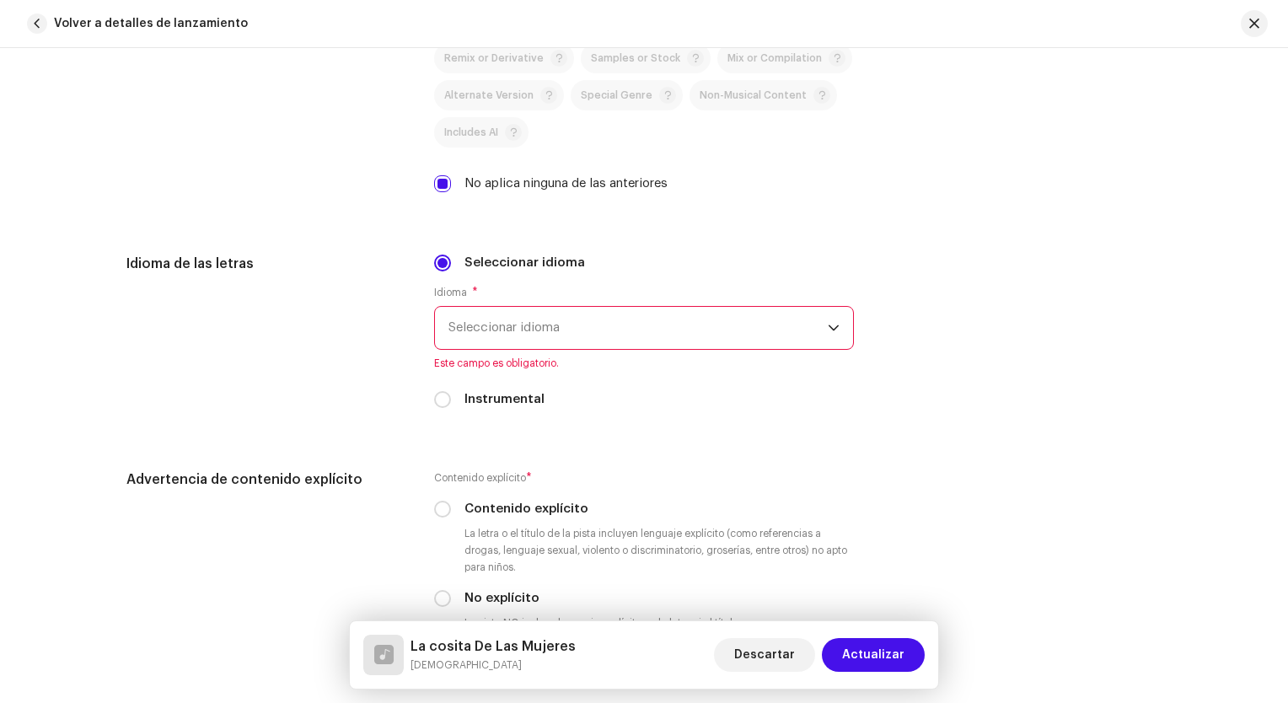
scroll to position [2651, 0]
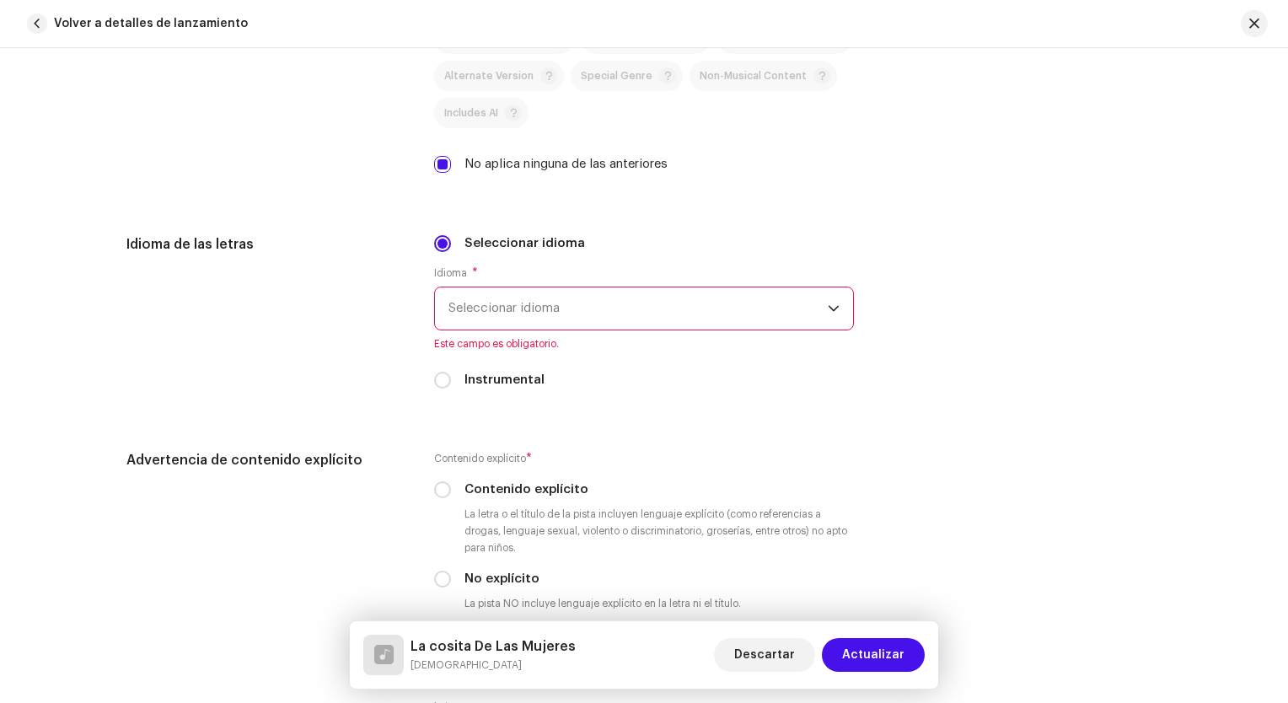
click at [547, 304] on span "Seleccionar idioma" at bounding box center [638, 308] width 379 height 42
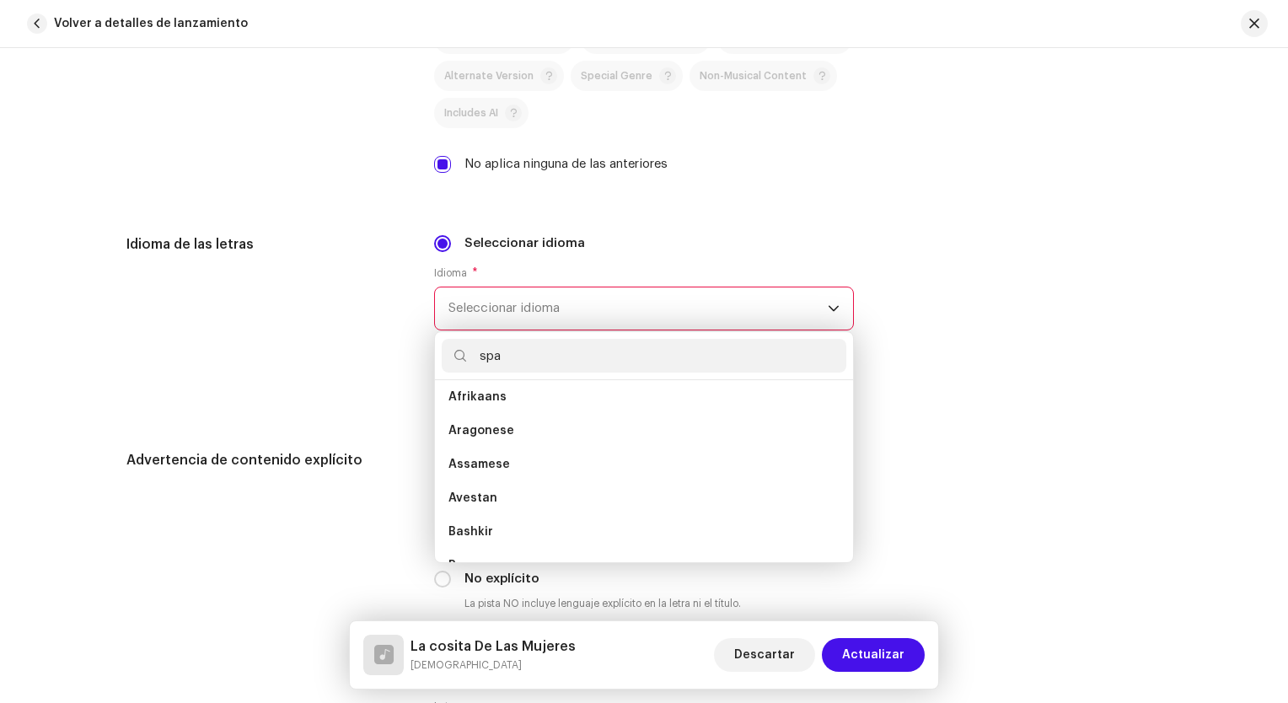
scroll to position [0, 0]
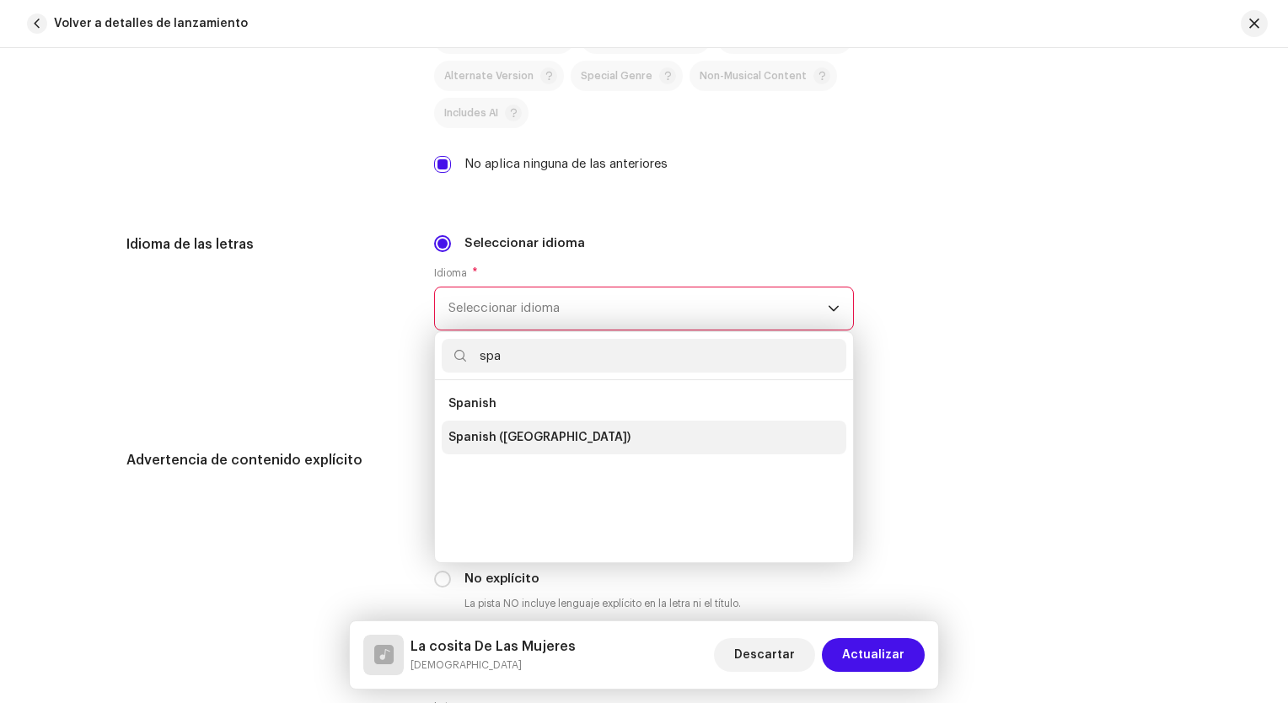
type input "spa"
click at [533, 440] on span "Spanish ([GEOGRAPHIC_DATA])" at bounding box center [540, 437] width 182 height 17
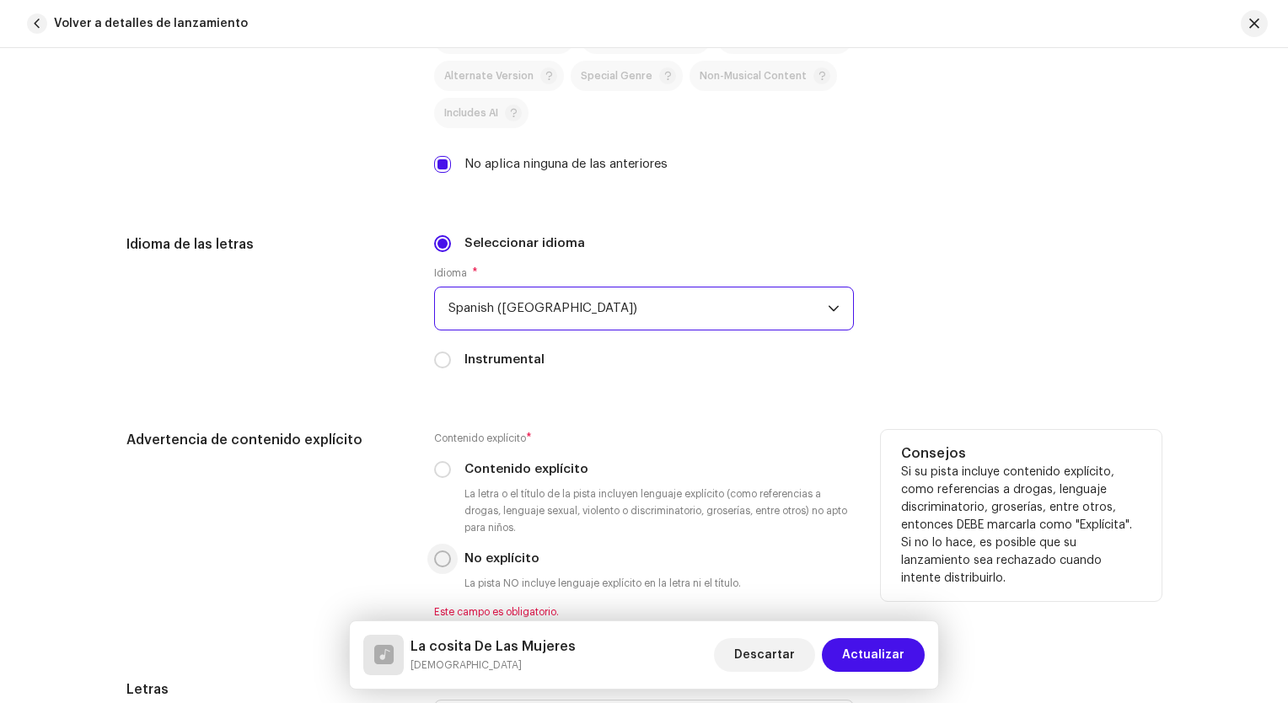
click at [447, 557] on p-radiobutton at bounding box center [442, 559] width 17 height 17
click at [444, 561] on input "No explícito" at bounding box center [442, 559] width 17 height 17
radio input "true"
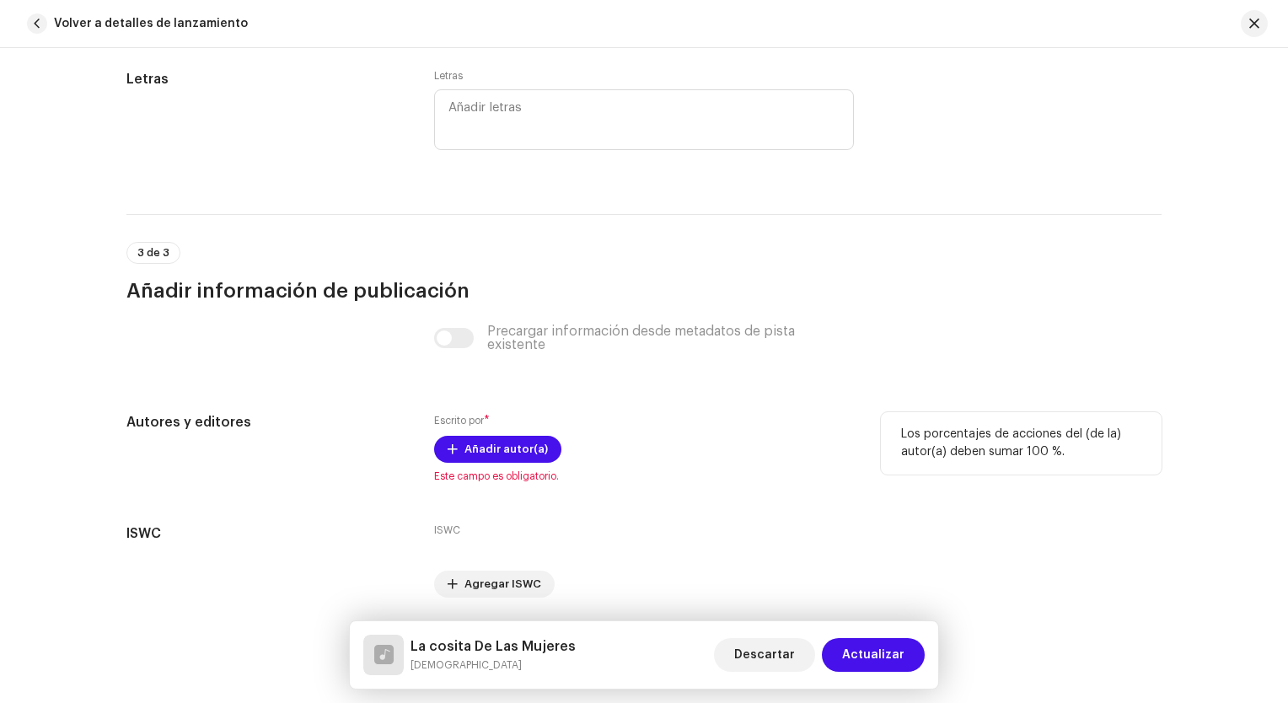
scroll to position [3300, 0]
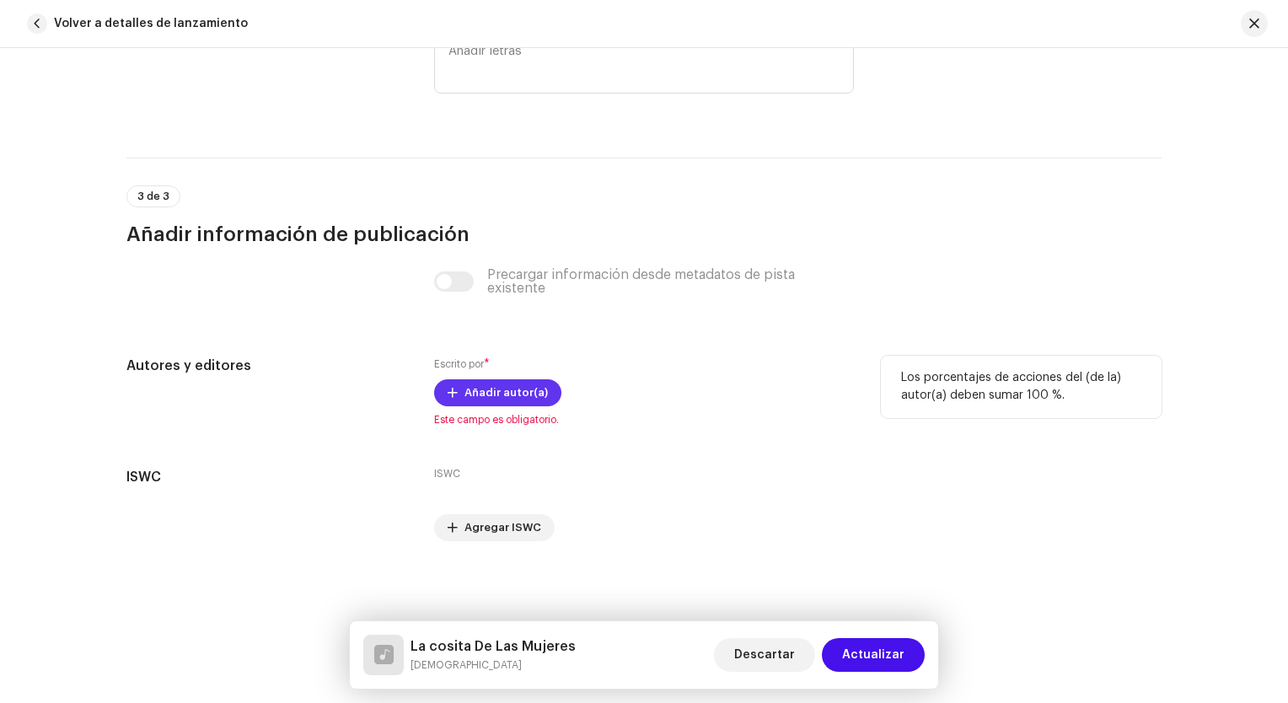
click at [497, 384] on span "Añadir autor(a)" at bounding box center [506, 393] width 83 height 34
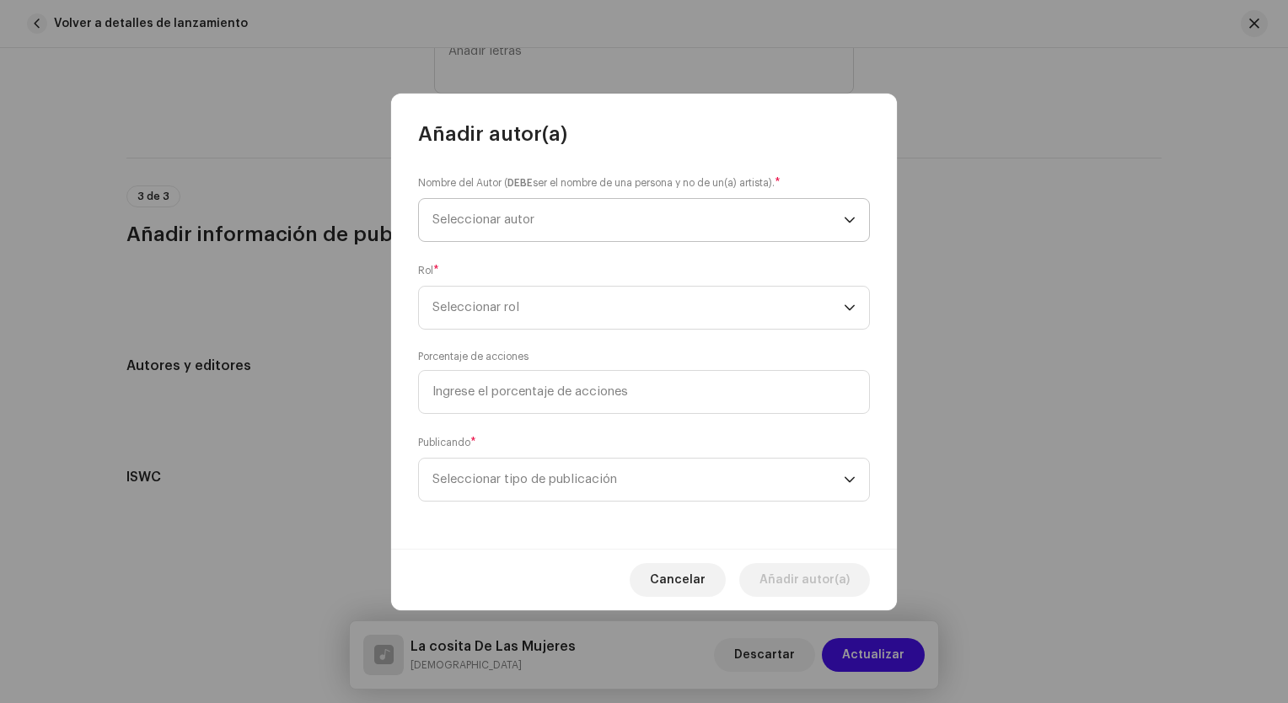
click at [625, 221] on span "Seleccionar autor" at bounding box center [637, 220] width 411 height 42
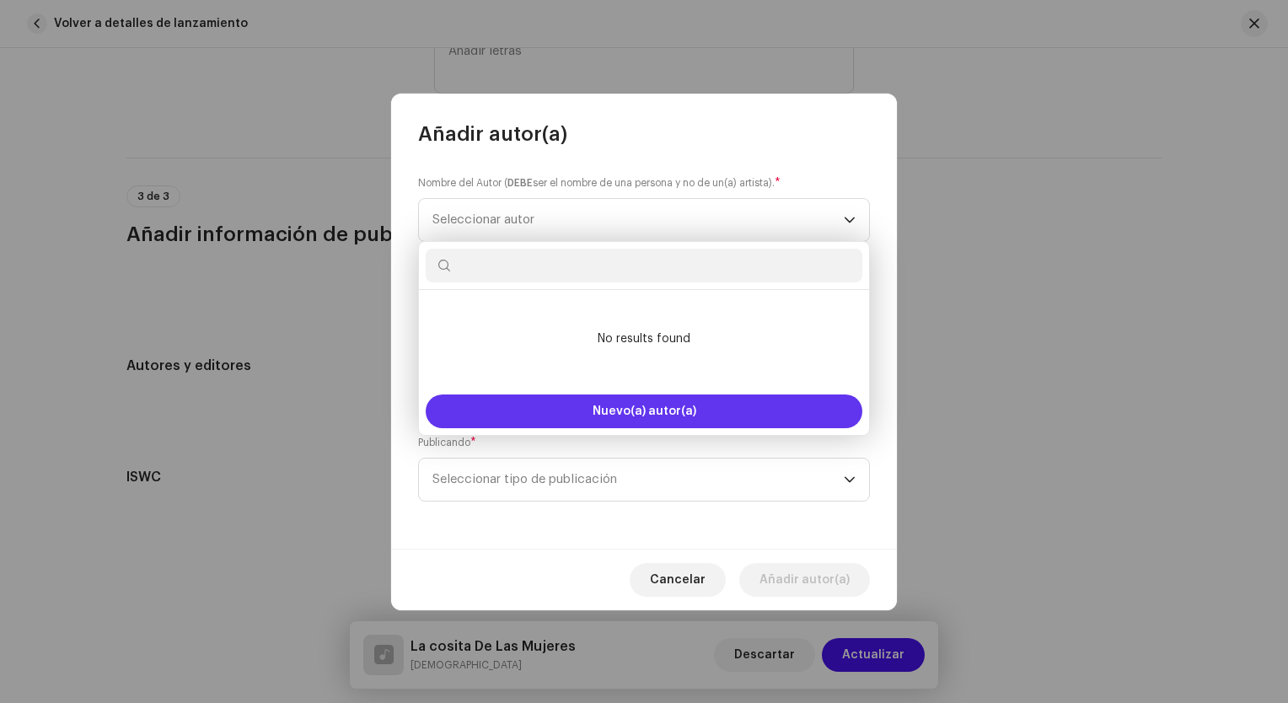
click at [619, 404] on button "Nuevo(a) autor(a)" at bounding box center [644, 412] width 437 height 34
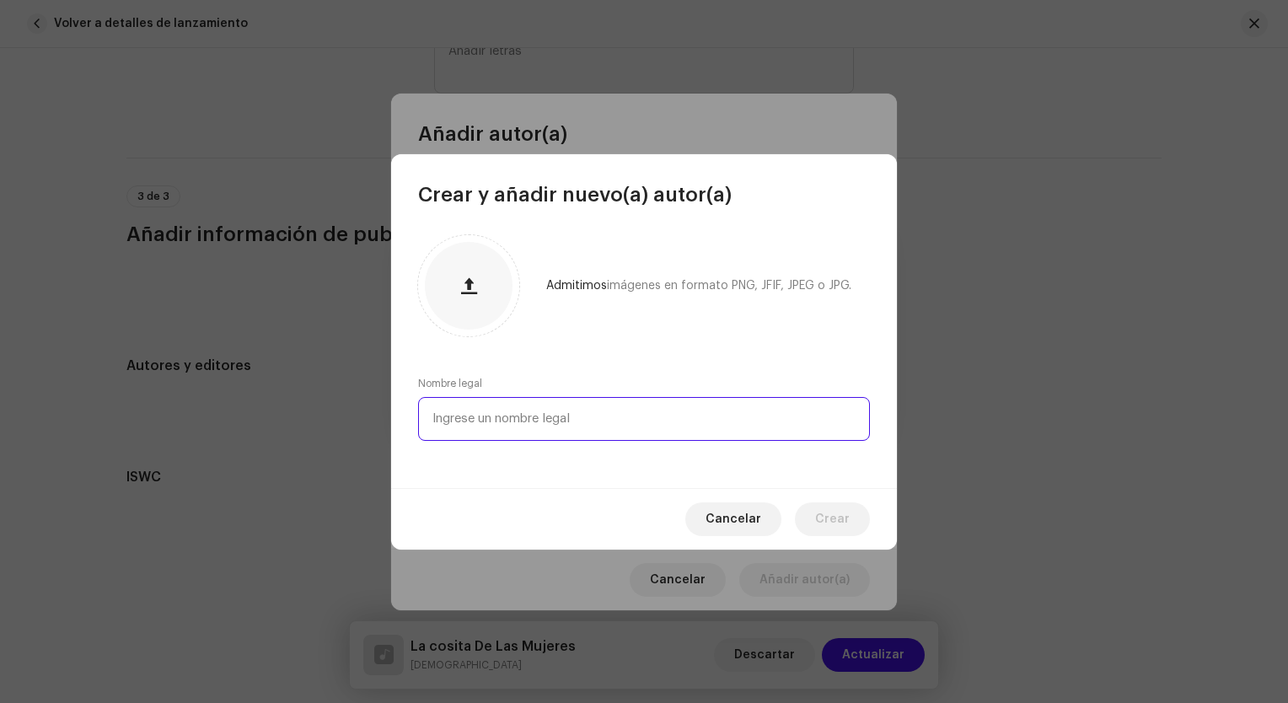
click at [597, 415] on input "text" at bounding box center [644, 419] width 452 height 44
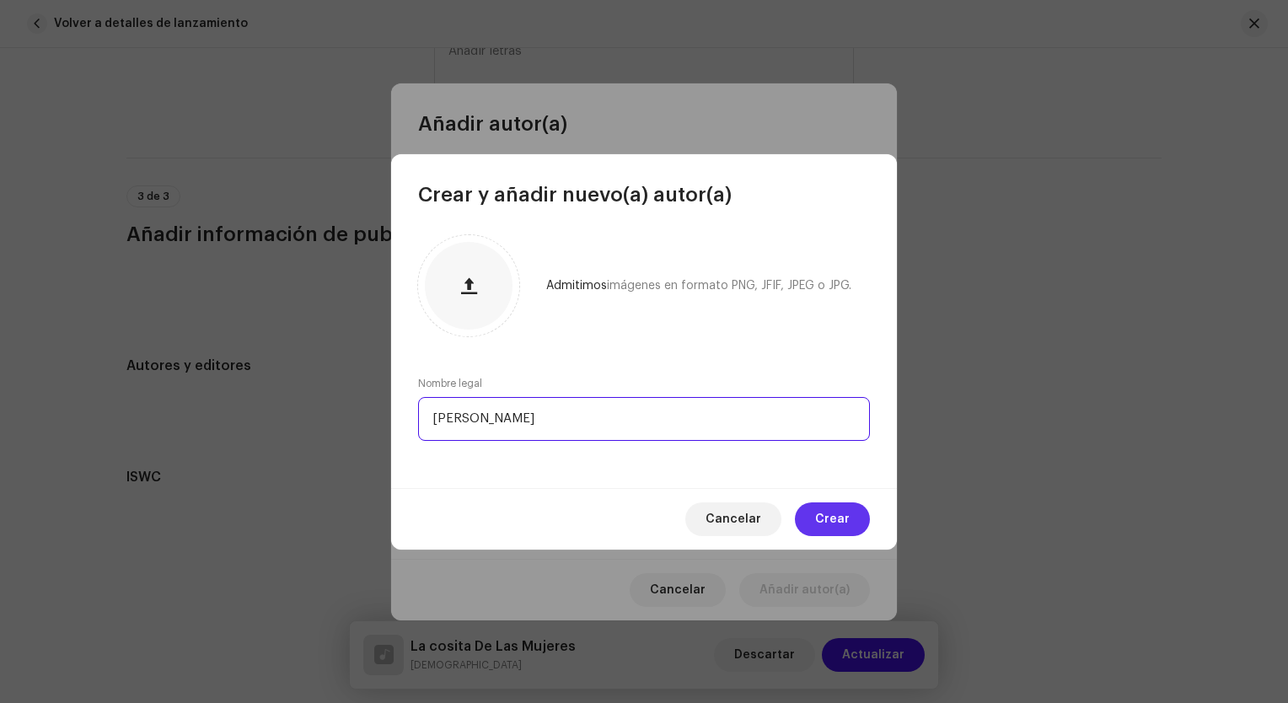
type input "[PERSON_NAME]"
click at [822, 521] on span "Crear" at bounding box center [832, 519] width 35 height 34
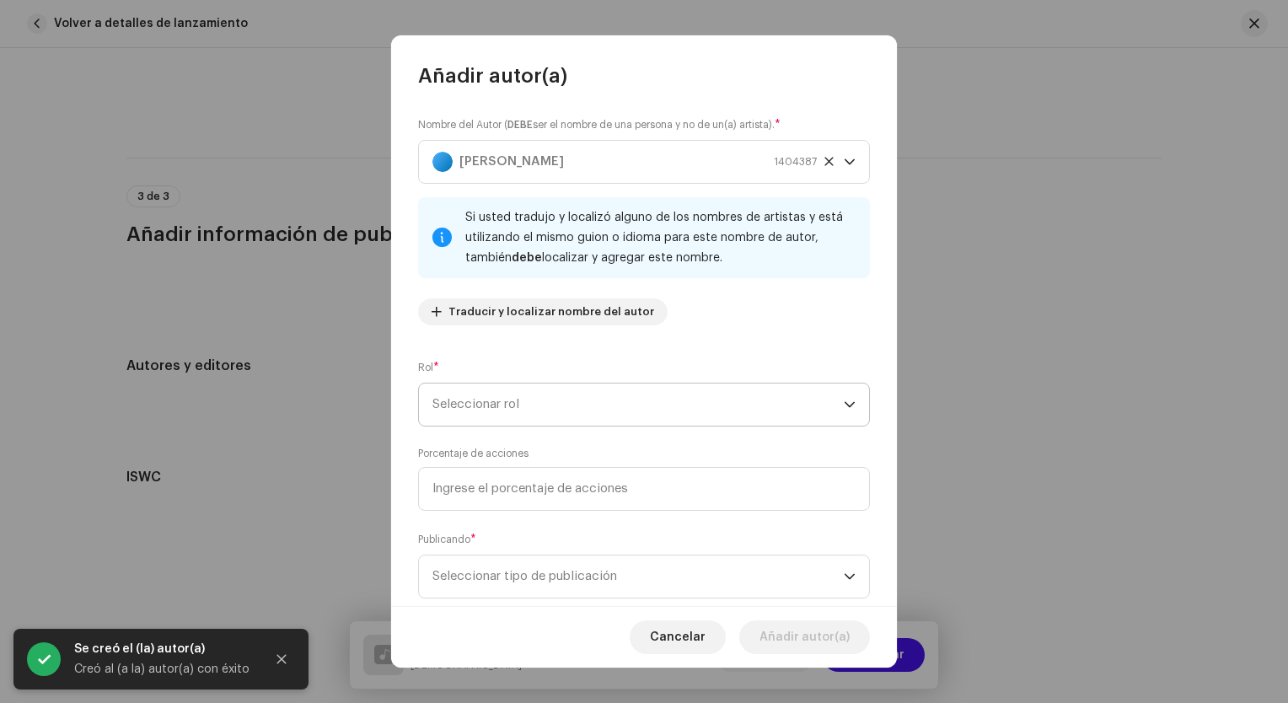
click at [579, 394] on span "Seleccionar rol" at bounding box center [637, 405] width 411 height 42
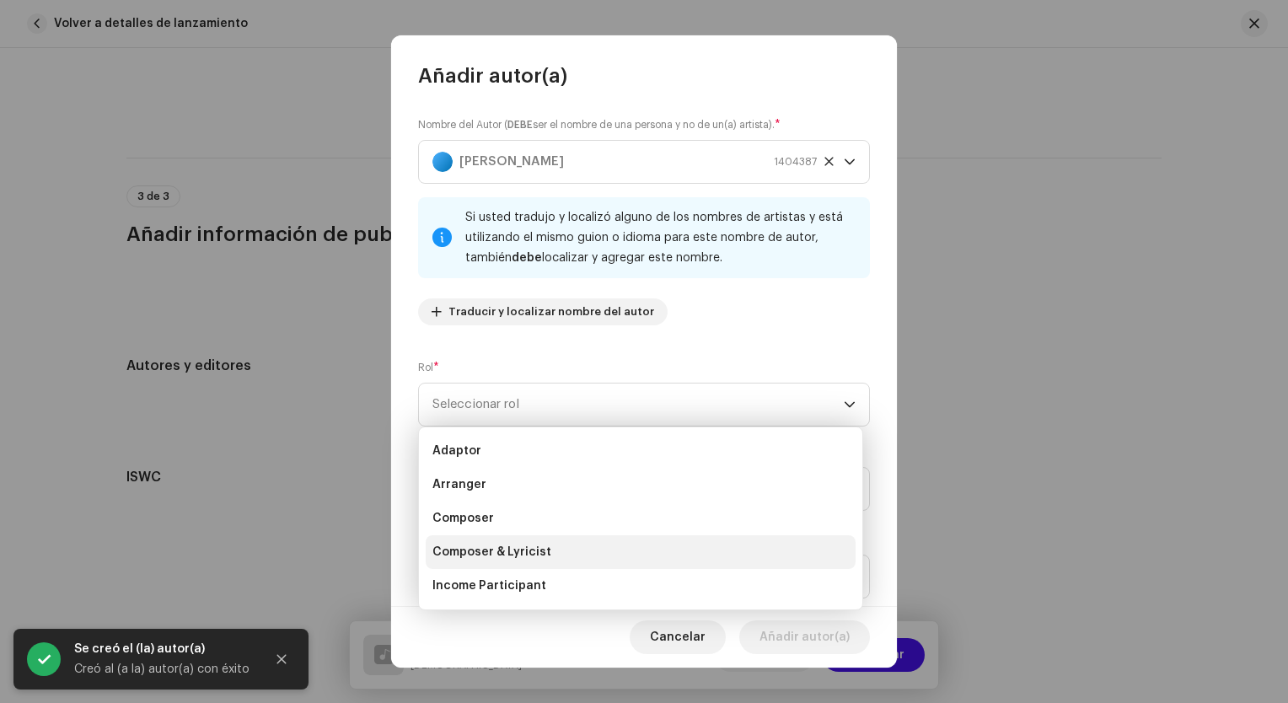
click at [497, 548] on span "Composer & Lyricist" at bounding box center [491, 552] width 119 height 17
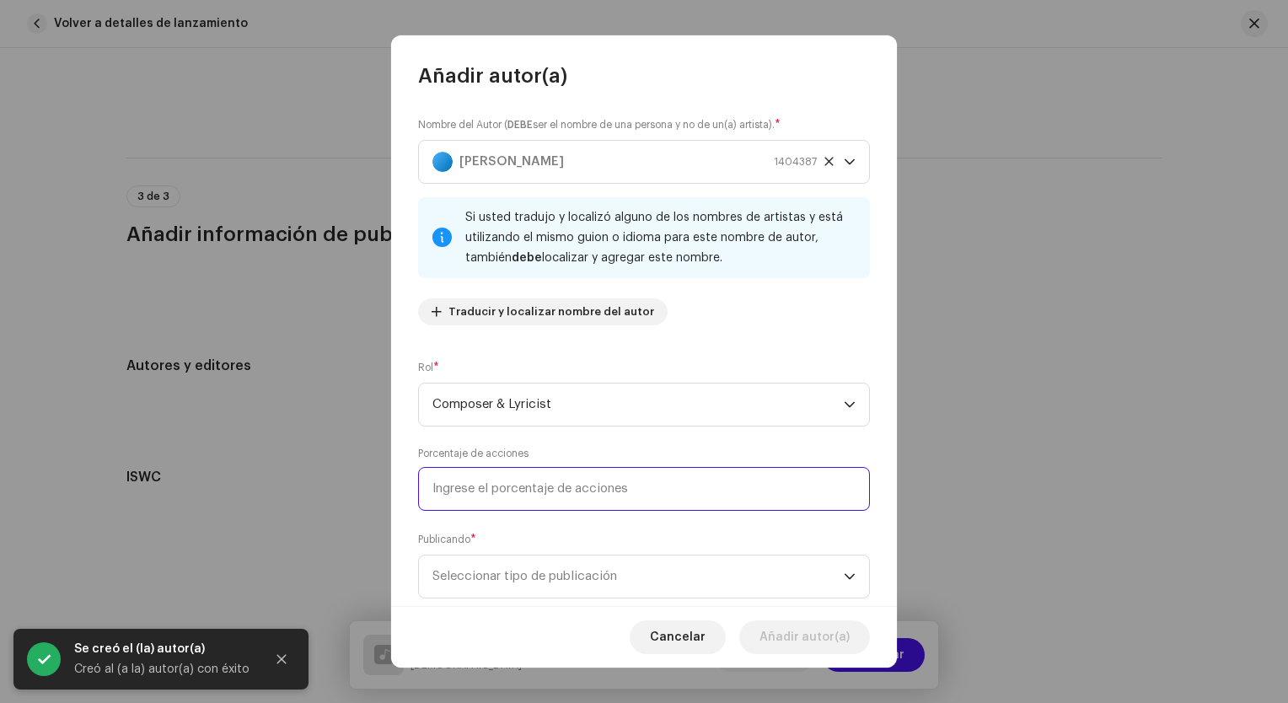
click at [563, 477] on input at bounding box center [644, 489] width 452 height 44
type input "100,00"
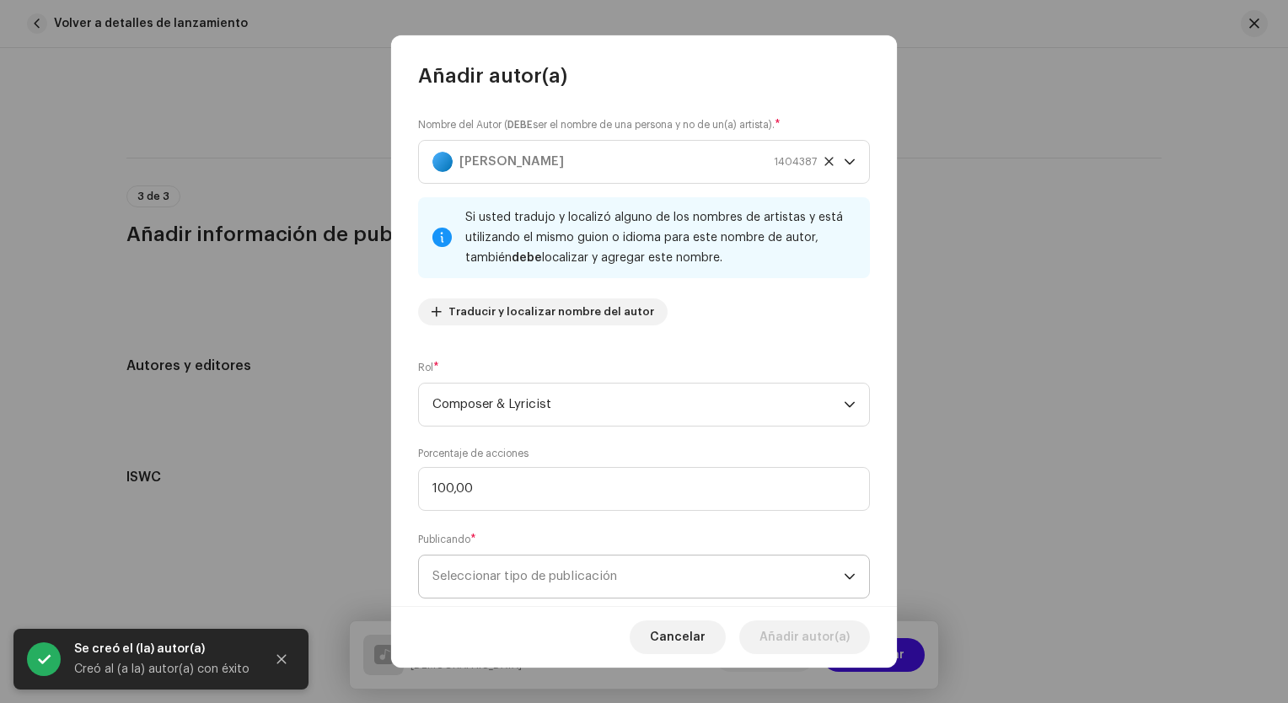
click at [620, 570] on span "Seleccionar tipo de publicación" at bounding box center [637, 577] width 411 height 42
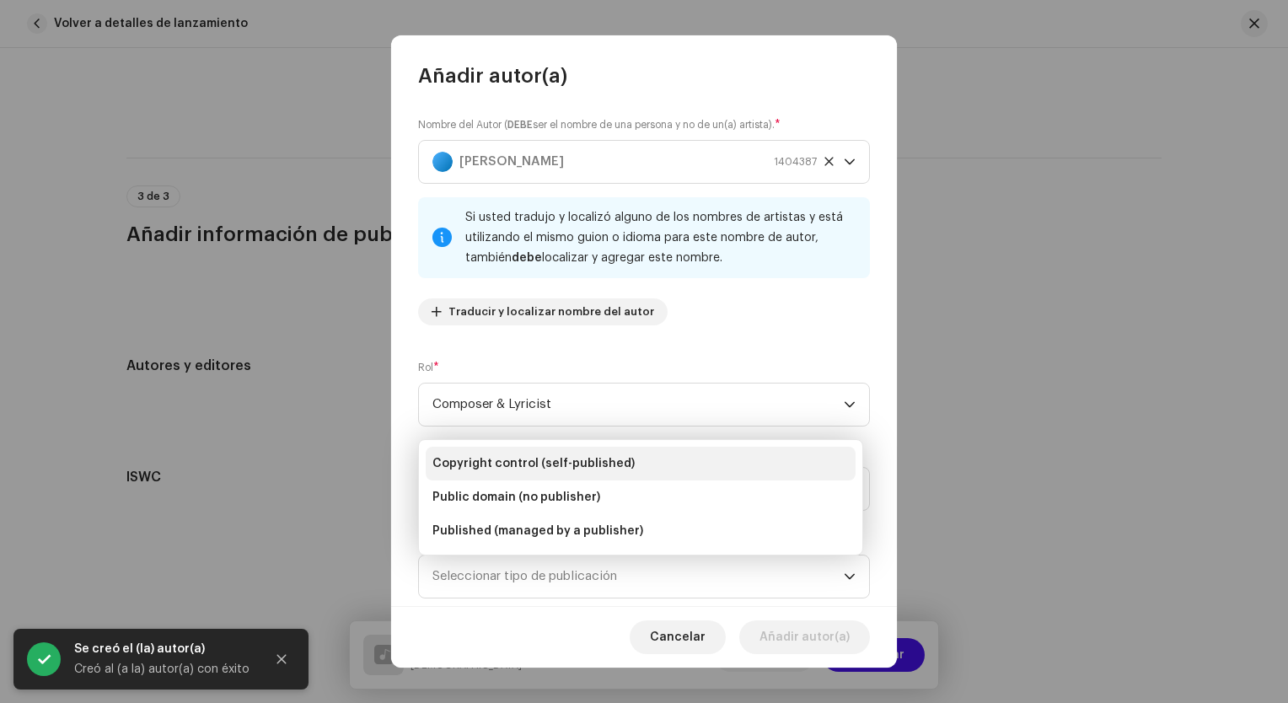
click at [577, 469] on span "Copyright control (self-published)" at bounding box center [533, 463] width 202 height 17
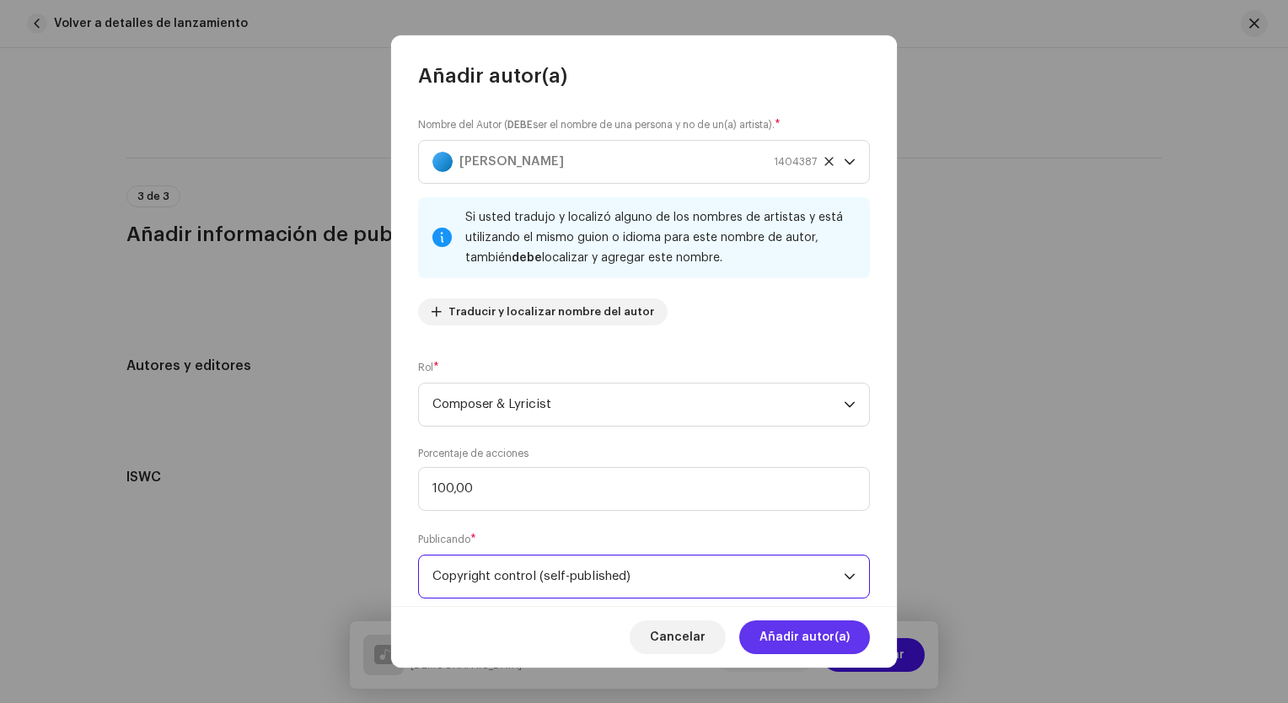
click at [789, 642] on span "Añadir autor(a)" at bounding box center [805, 637] width 90 height 34
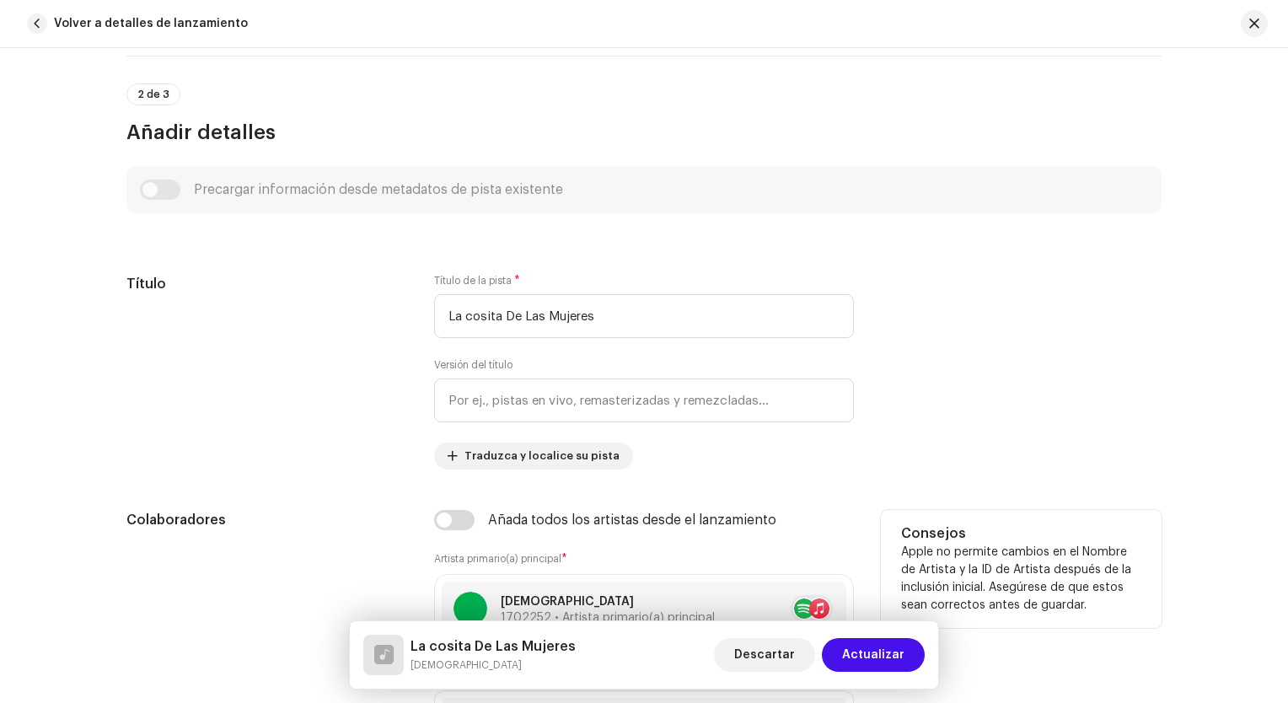
scroll to position [483, 0]
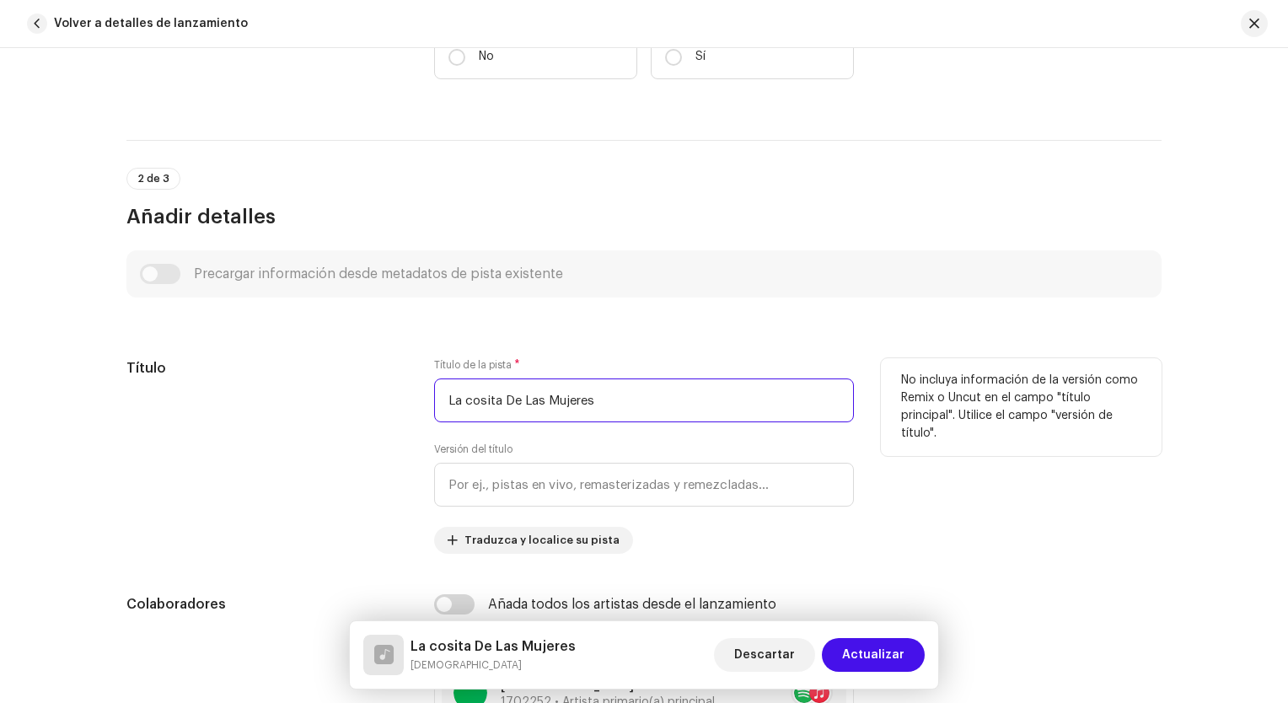
click at [470, 398] on input "La cosita De Las Mujeres" at bounding box center [644, 401] width 420 height 44
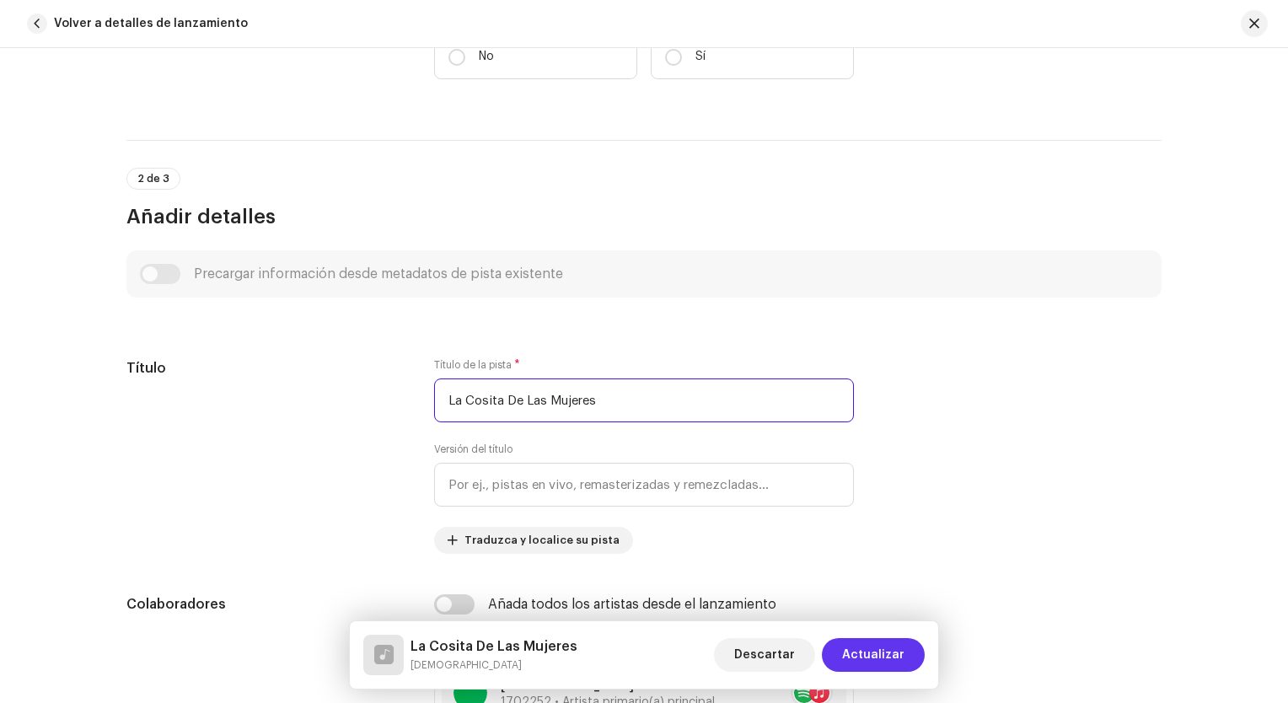
type input "La Cosita De Las Mujeres"
click at [877, 663] on span "Actualizar" at bounding box center [873, 655] width 62 height 34
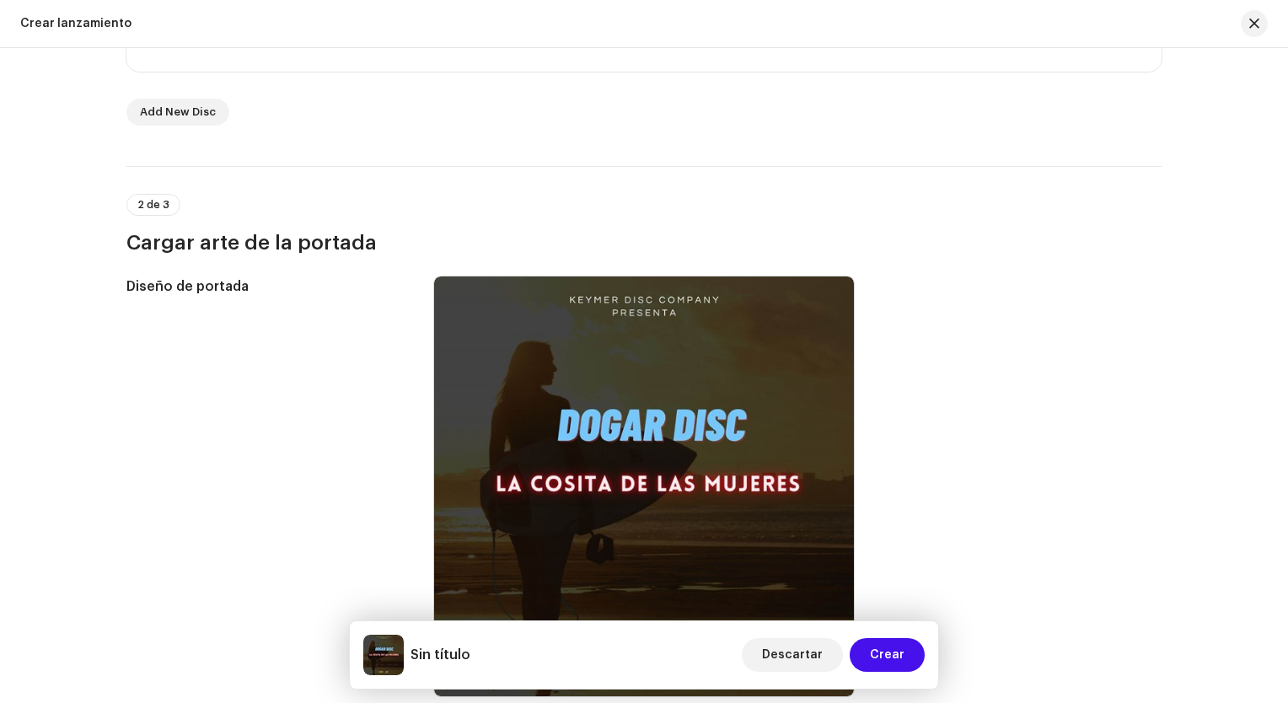
scroll to position [506, 0]
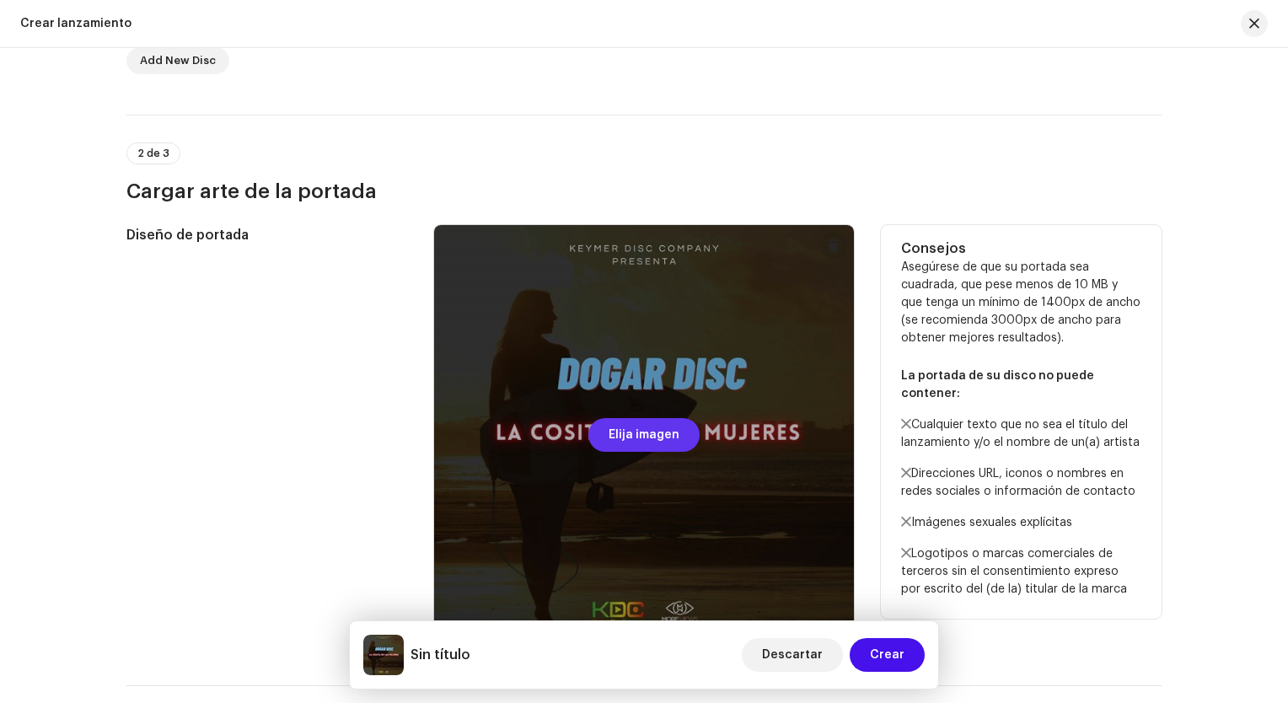
click at [634, 437] on span "Elija imagen" at bounding box center [644, 435] width 71 height 34
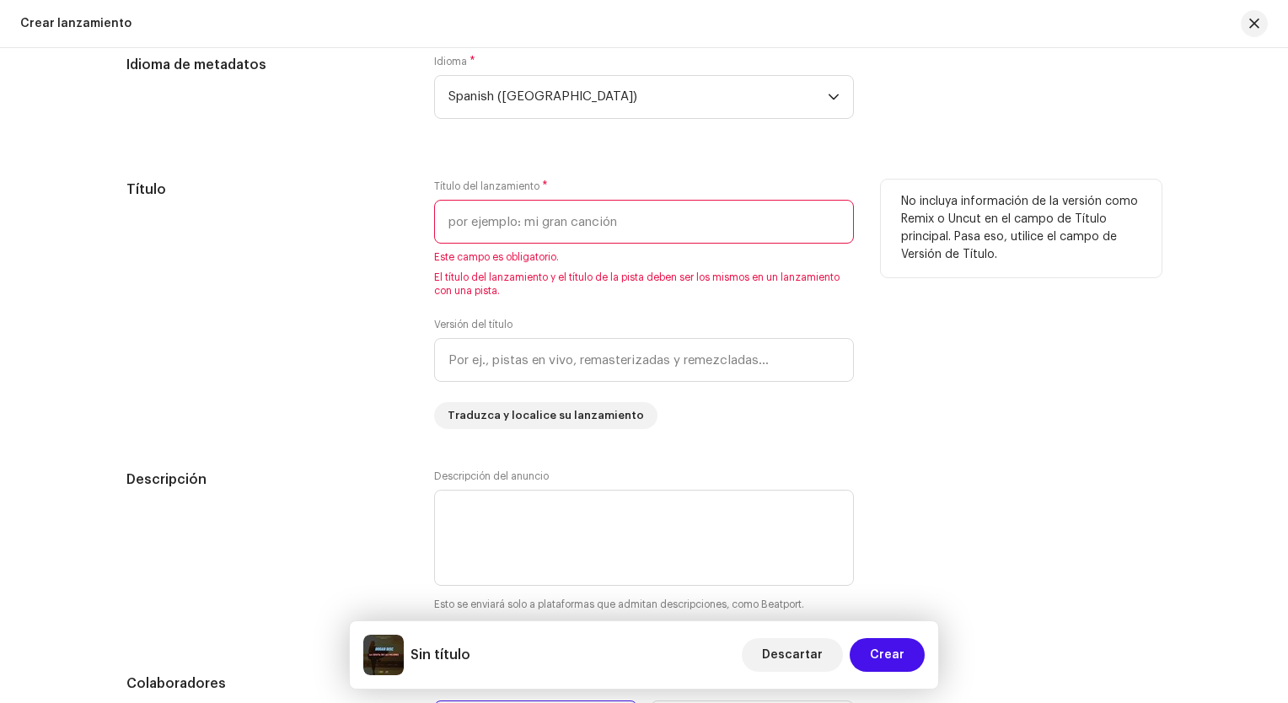
scroll to position [1518, 0]
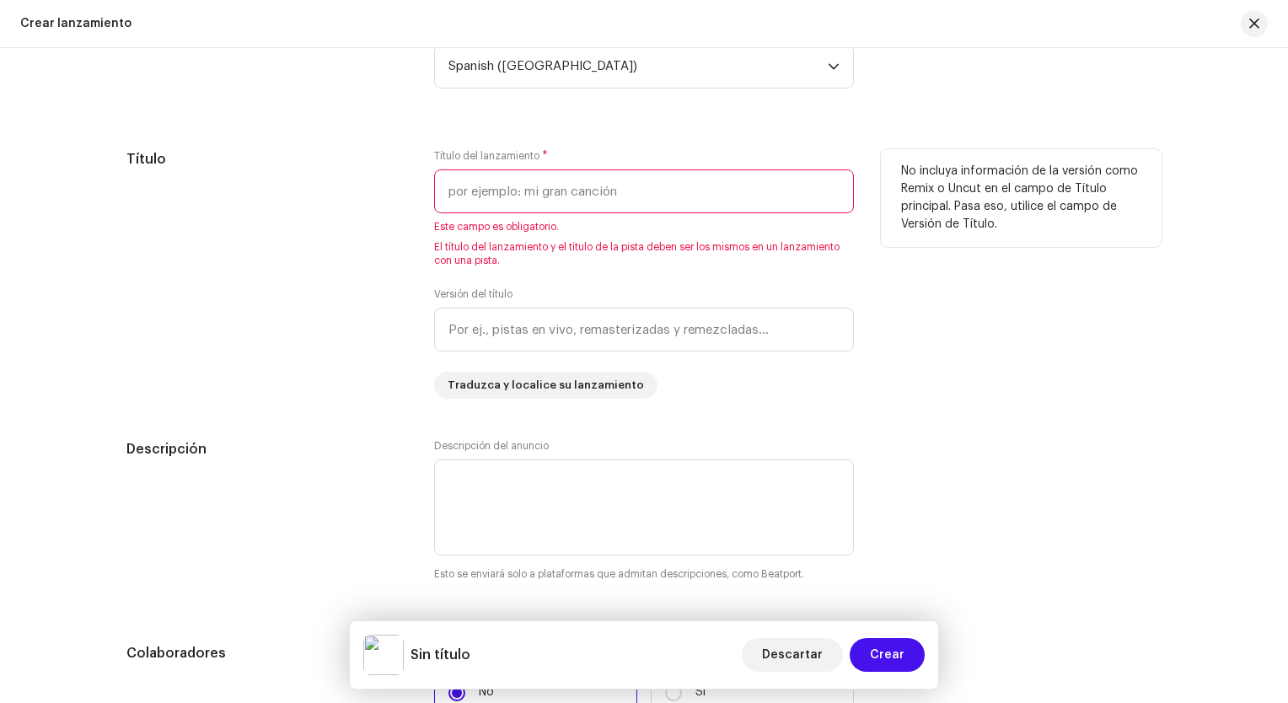
click at [567, 200] on input "text" at bounding box center [644, 191] width 420 height 44
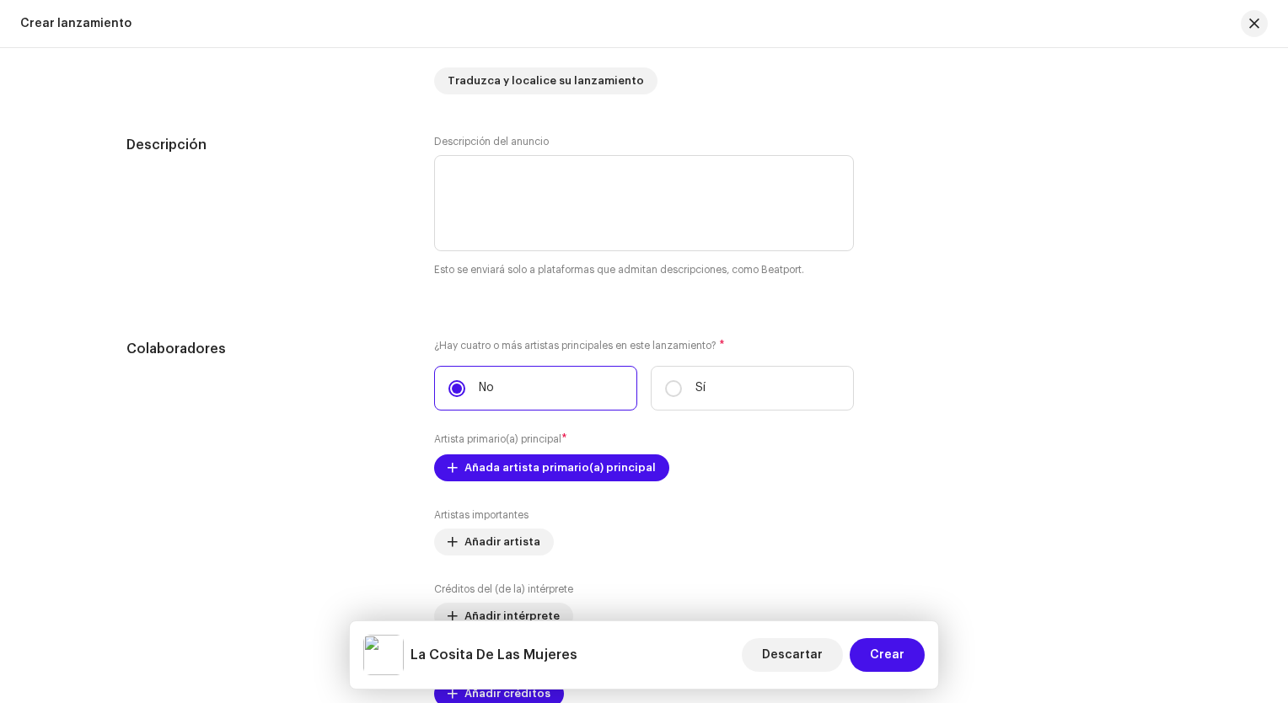
scroll to position [1770, 0]
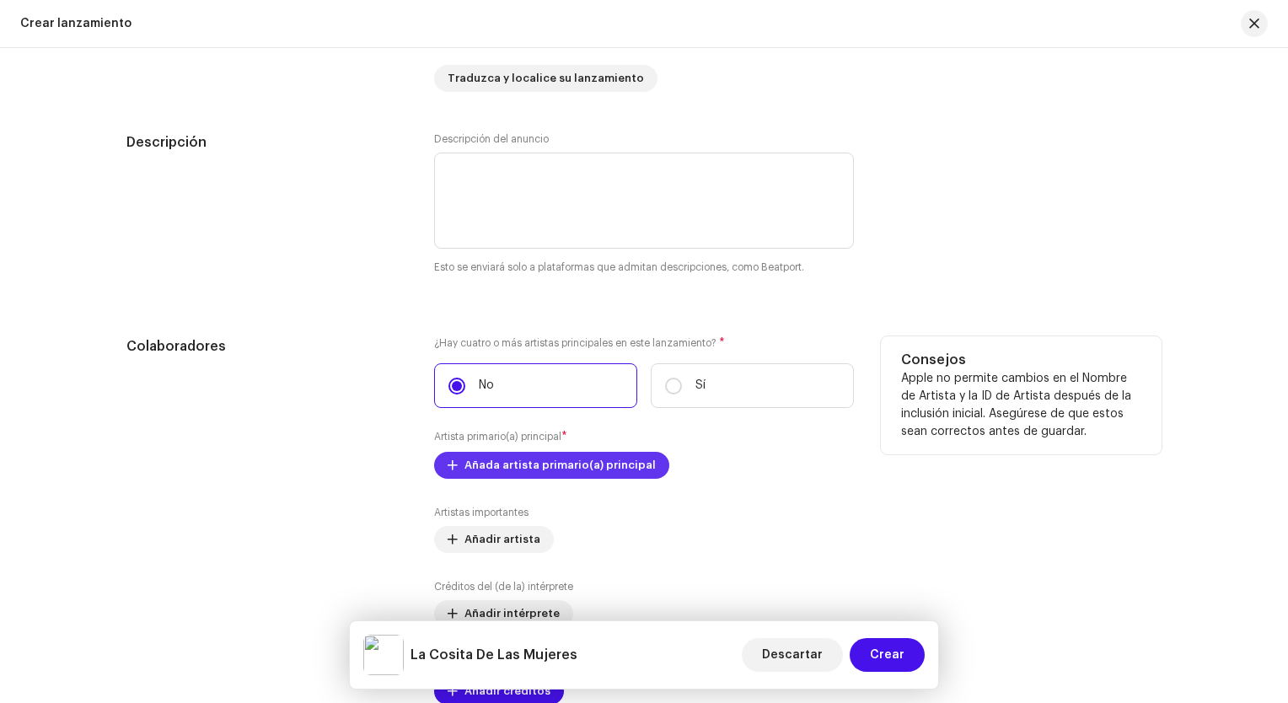
type input "La Cosita De Las Mujeres"
click at [577, 460] on span "Añada artista primario(a) principal" at bounding box center [560, 466] width 191 height 34
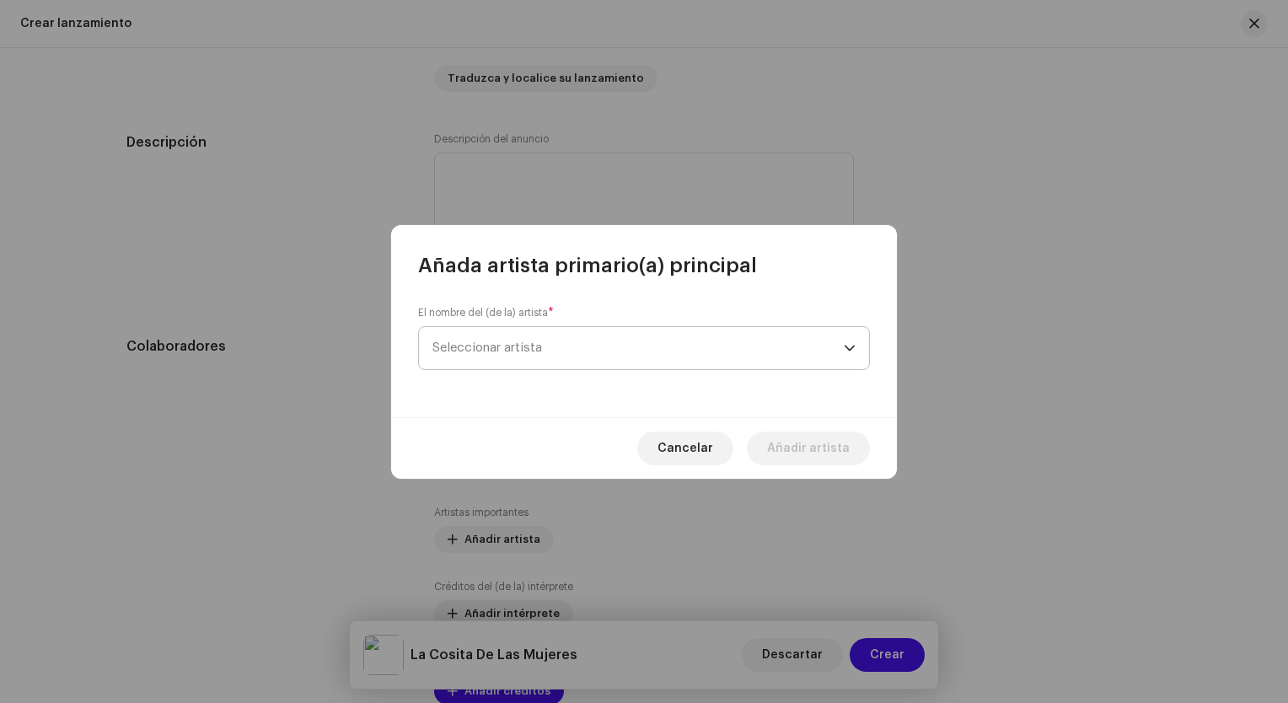
click at [578, 332] on span "Seleccionar artista" at bounding box center [637, 348] width 411 height 42
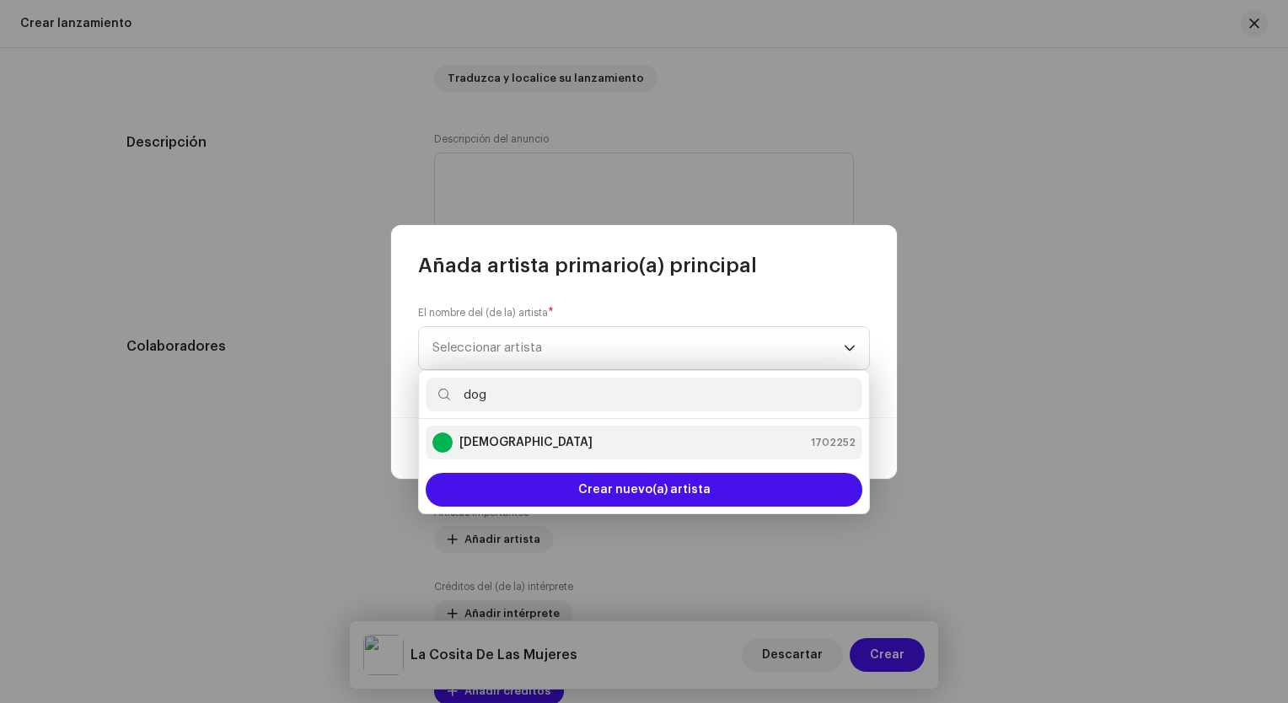
type input "dog"
click at [529, 439] on div "[DEMOGRAPHIC_DATA] 1702252" at bounding box center [643, 442] width 423 height 20
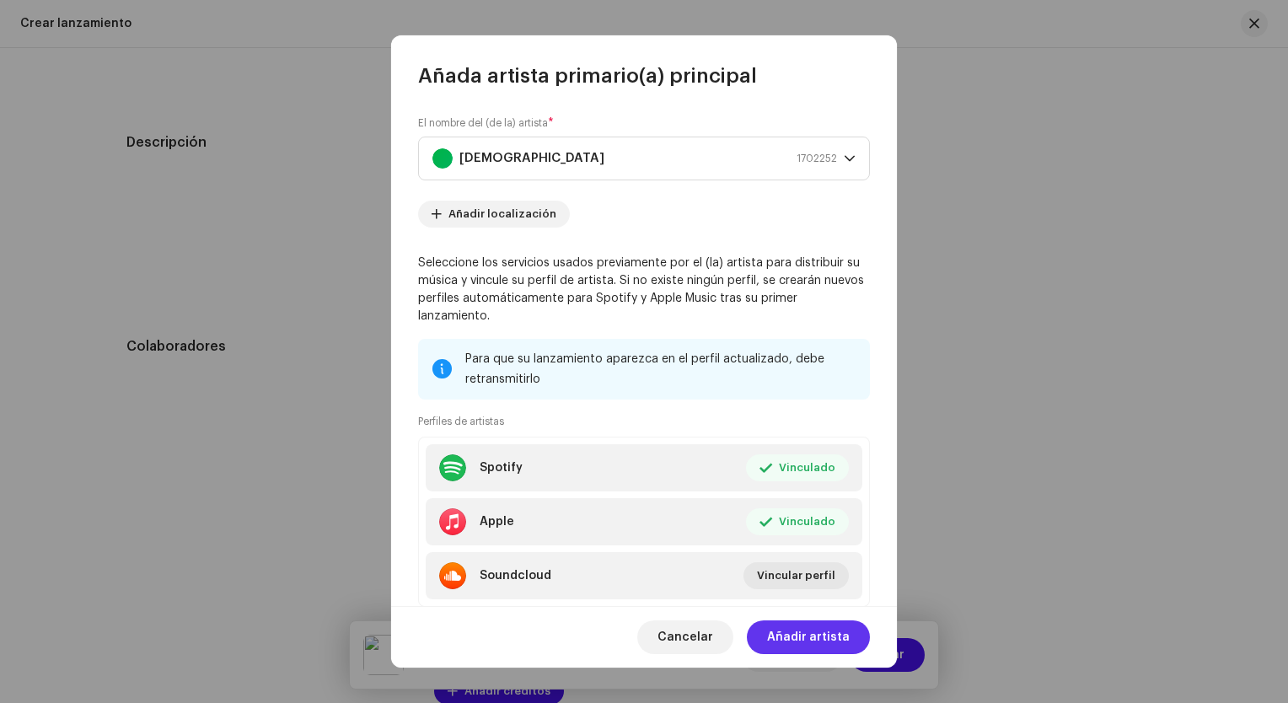
click at [801, 644] on span "Añadir artista" at bounding box center [808, 637] width 83 height 34
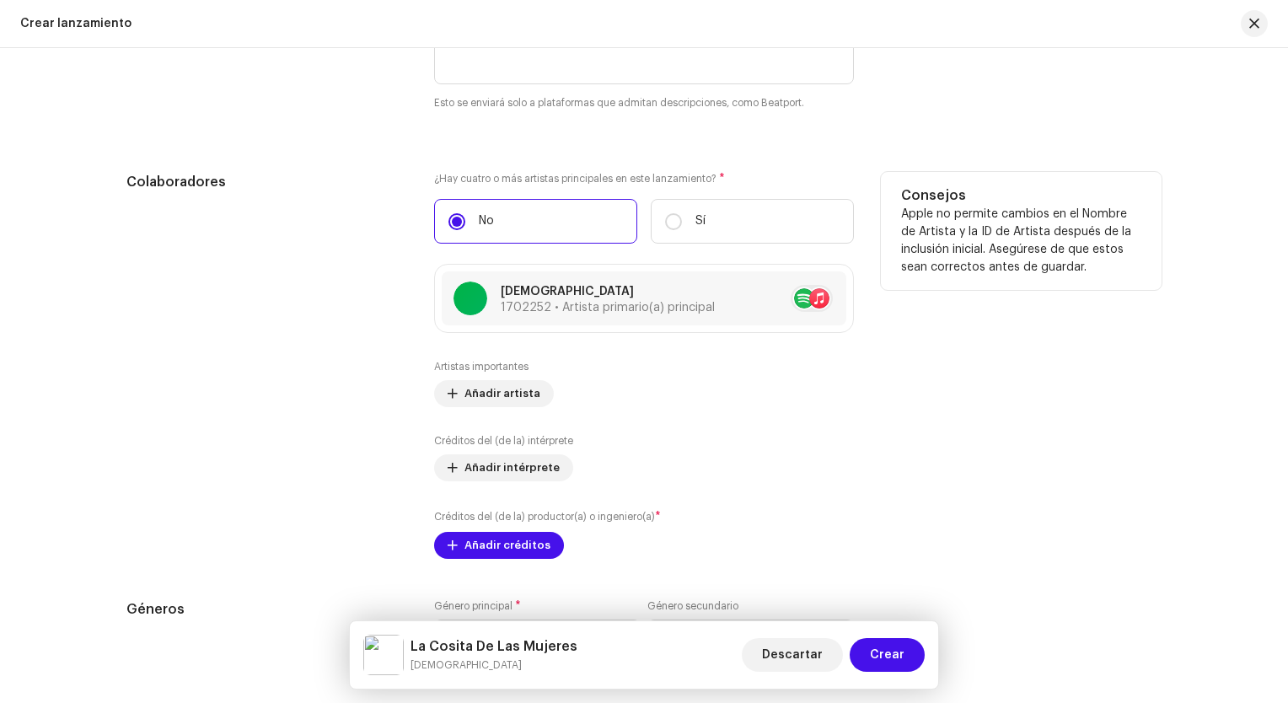
scroll to position [1939, 0]
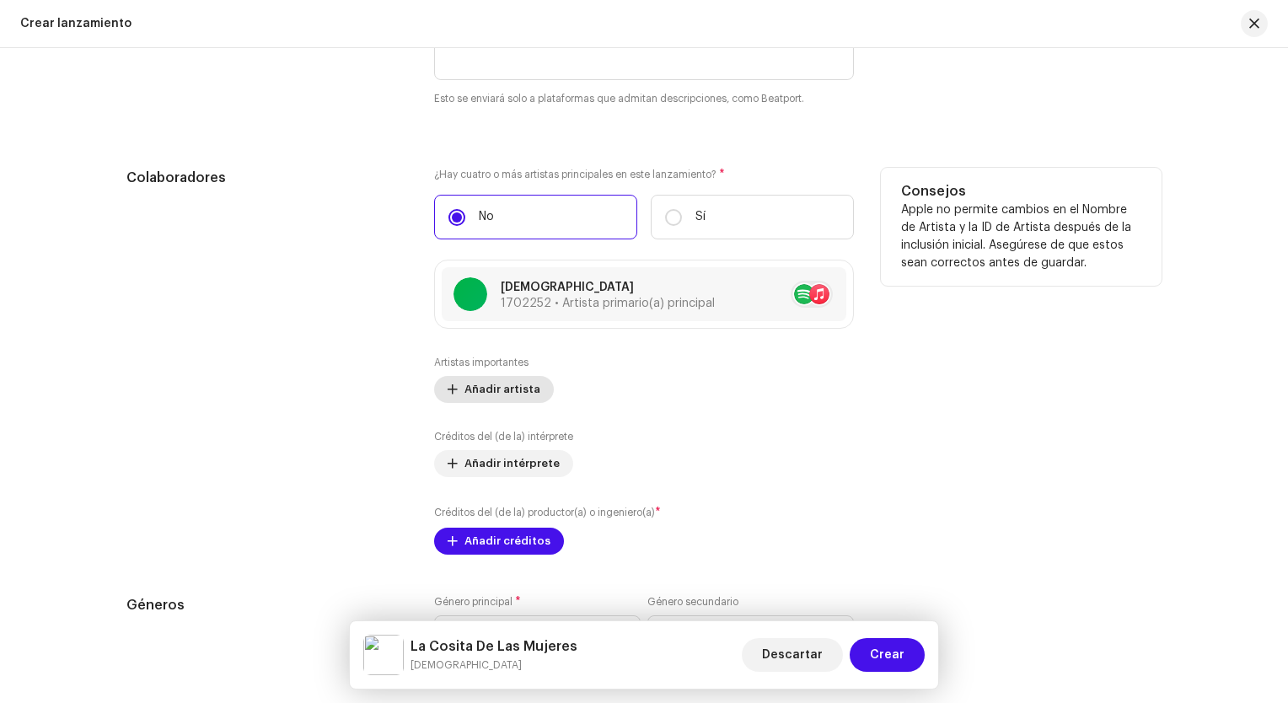
click at [513, 391] on span "Añadir artista" at bounding box center [503, 390] width 76 height 34
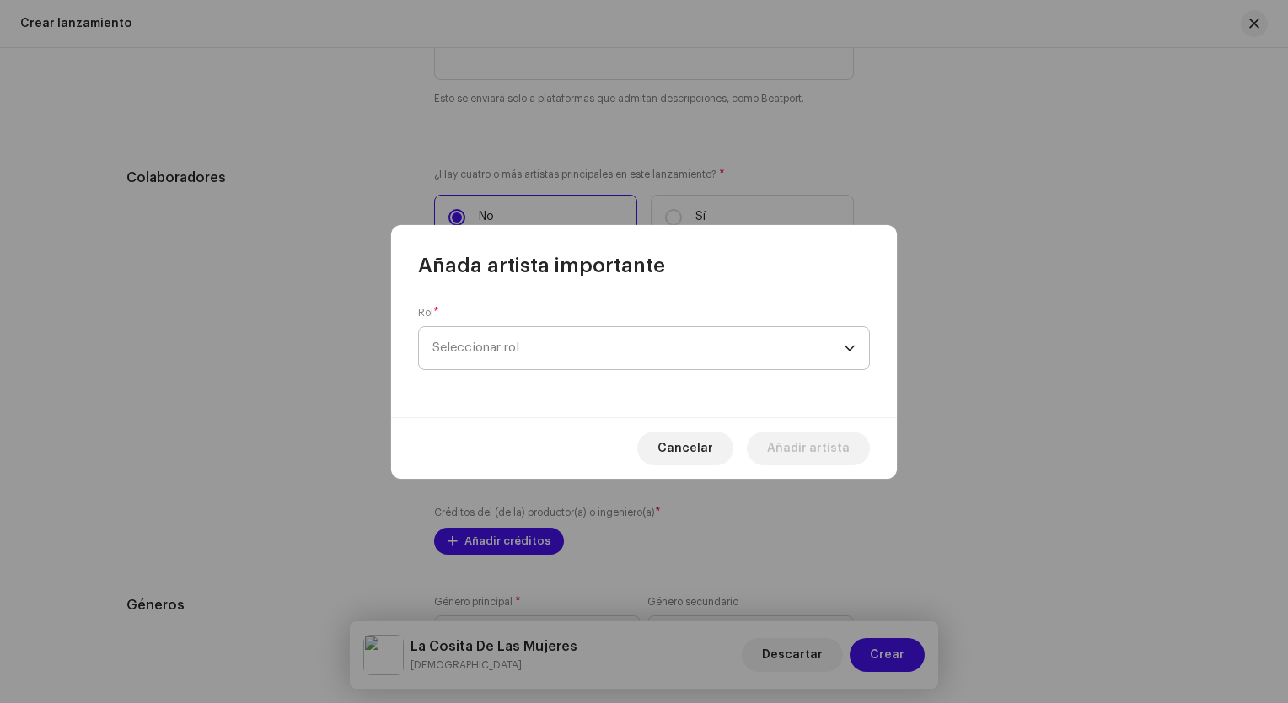
click at [546, 352] on span "Seleccionar rol" at bounding box center [637, 348] width 411 height 42
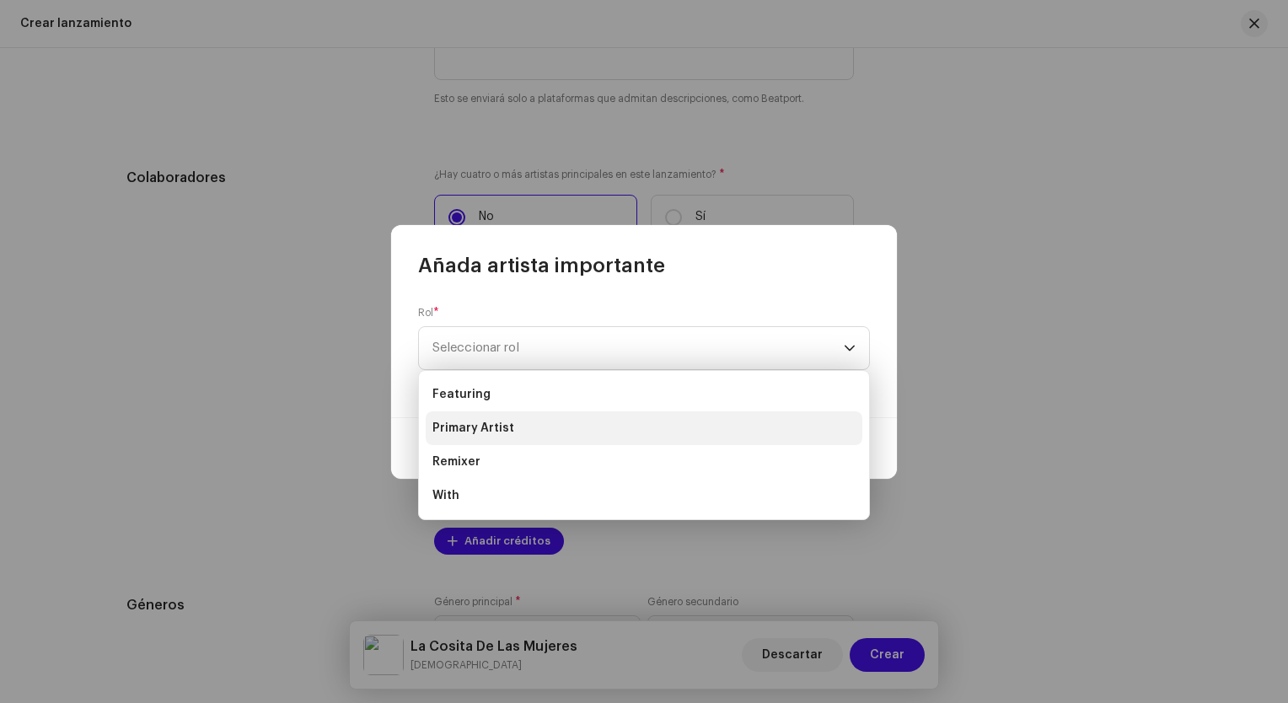
click at [529, 438] on li "Primary Artist" at bounding box center [644, 428] width 437 height 34
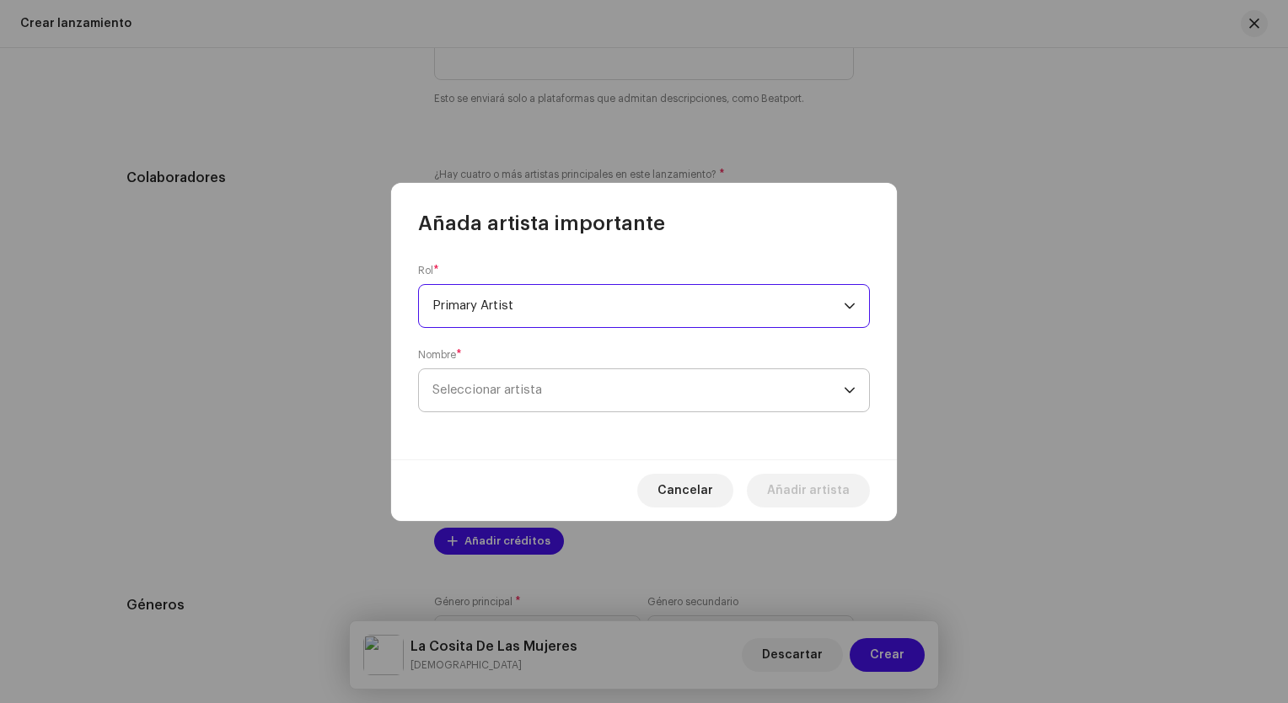
click at [532, 397] on span "Seleccionar artista" at bounding box center [637, 390] width 411 height 42
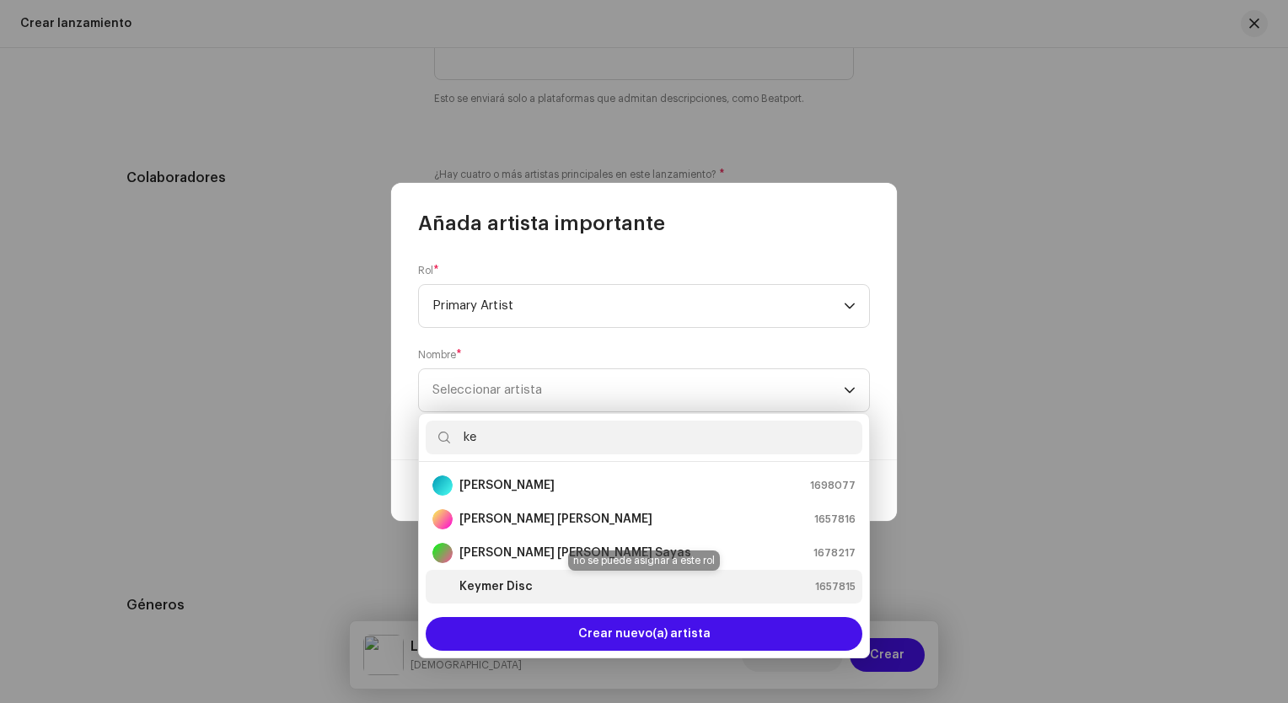
type input "ke"
click at [529, 578] on div "Keymer Disc 1657815" at bounding box center [643, 587] width 423 height 20
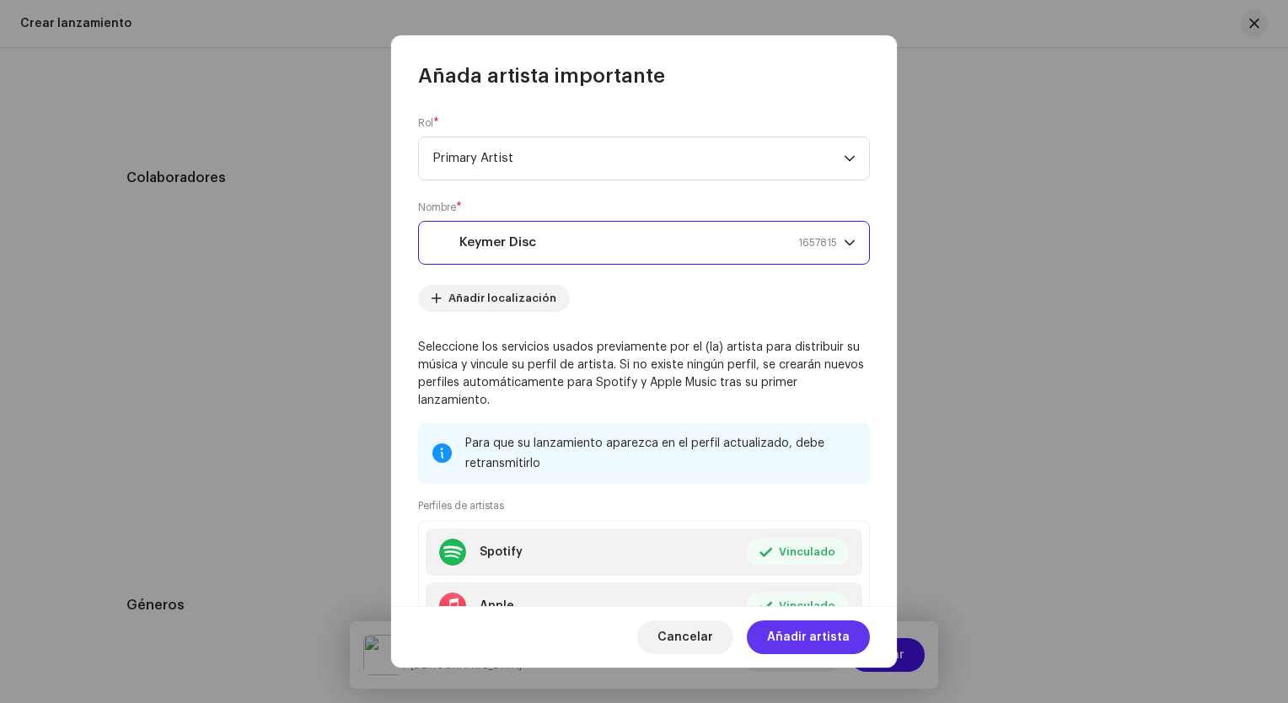
click at [806, 636] on span "Añadir artista" at bounding box center [808, 637] width 83 height 34
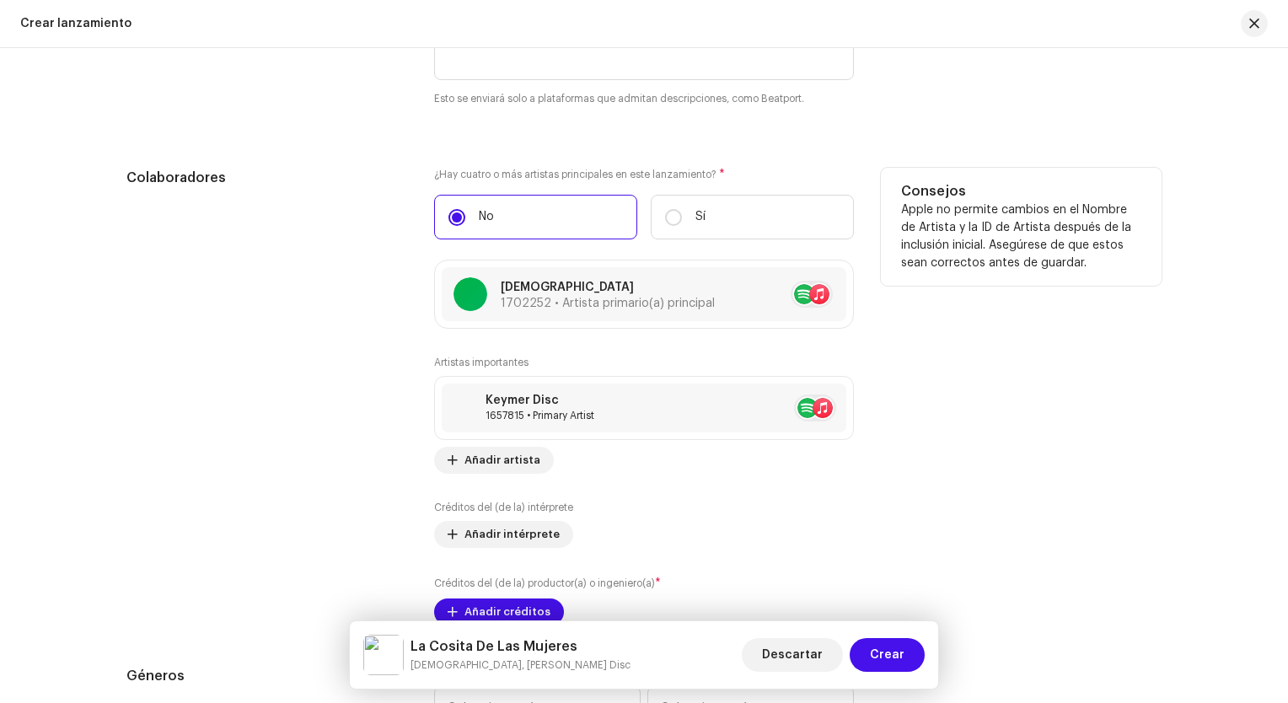
click at [178, 480] on div "Colaboradores" at bounding box center [266, 397] width 281 height 458
click at [533, 541] on span "Añadir intérprete" at bounding box center [512, 535] width 95 height 34
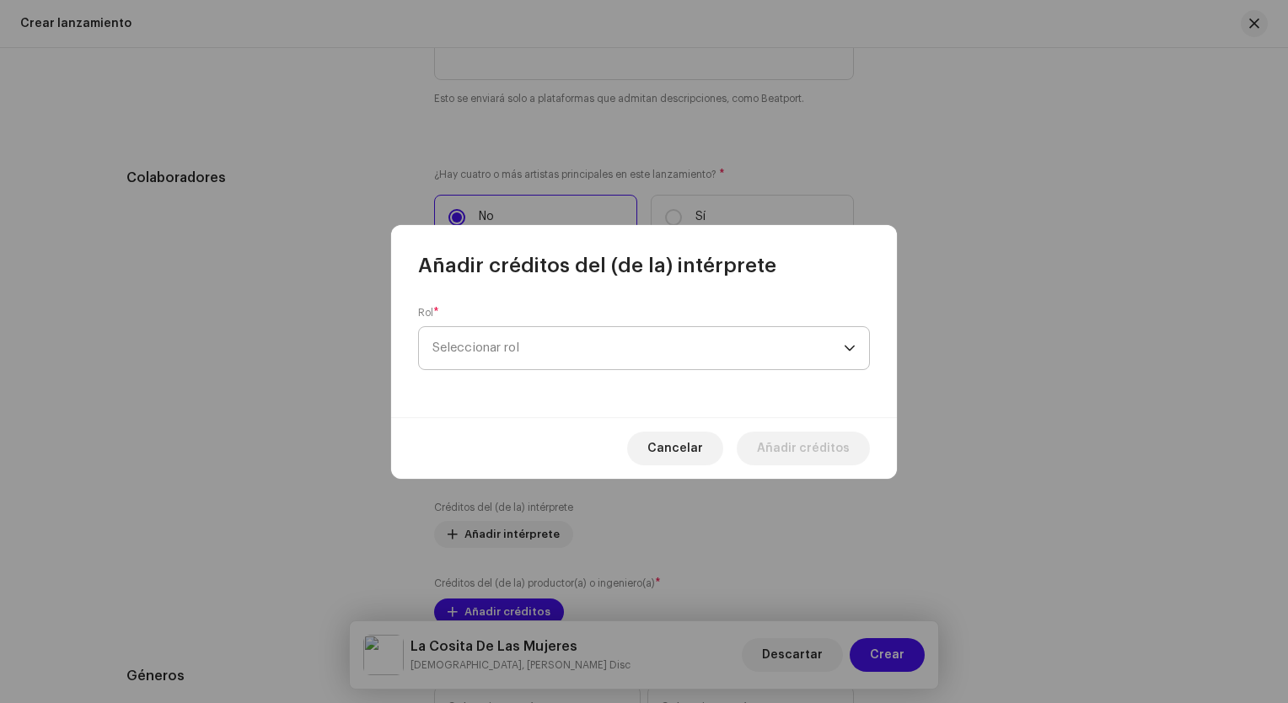
click at [592, 352] on span "Seleccionar rol" at bounding box center [637, 348] width 411 height 42
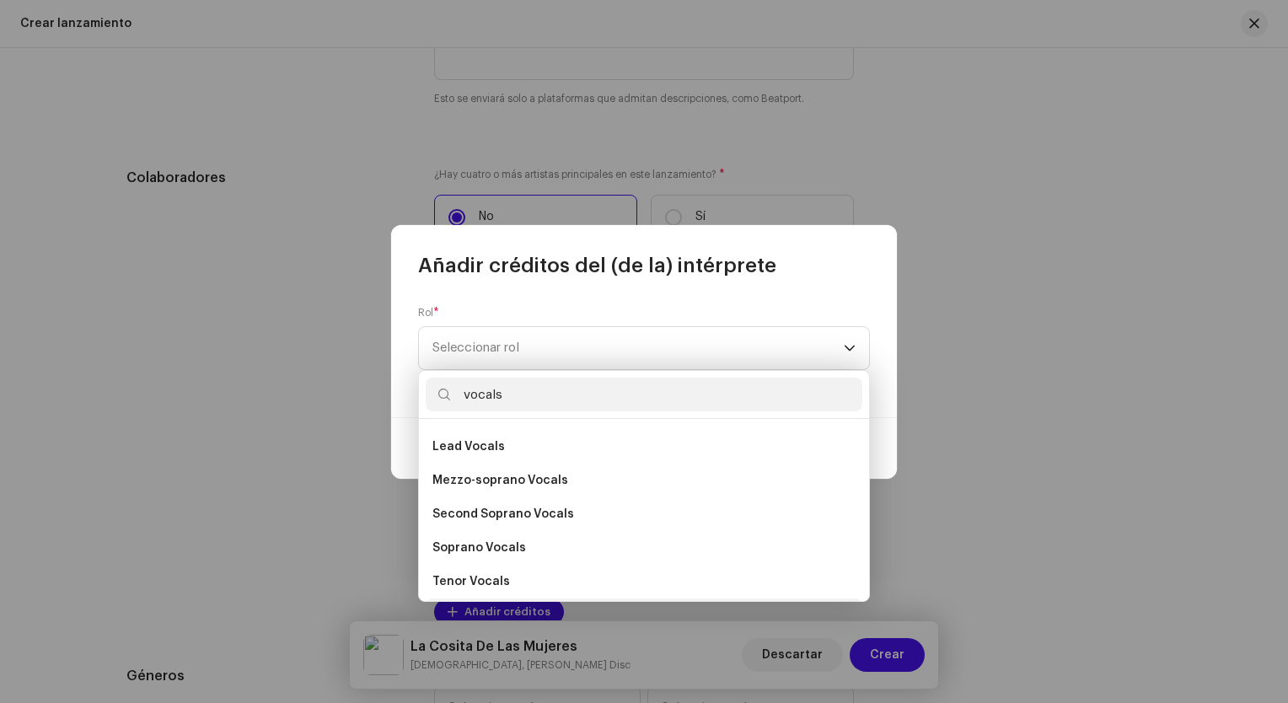
scroll to position [304, 0]
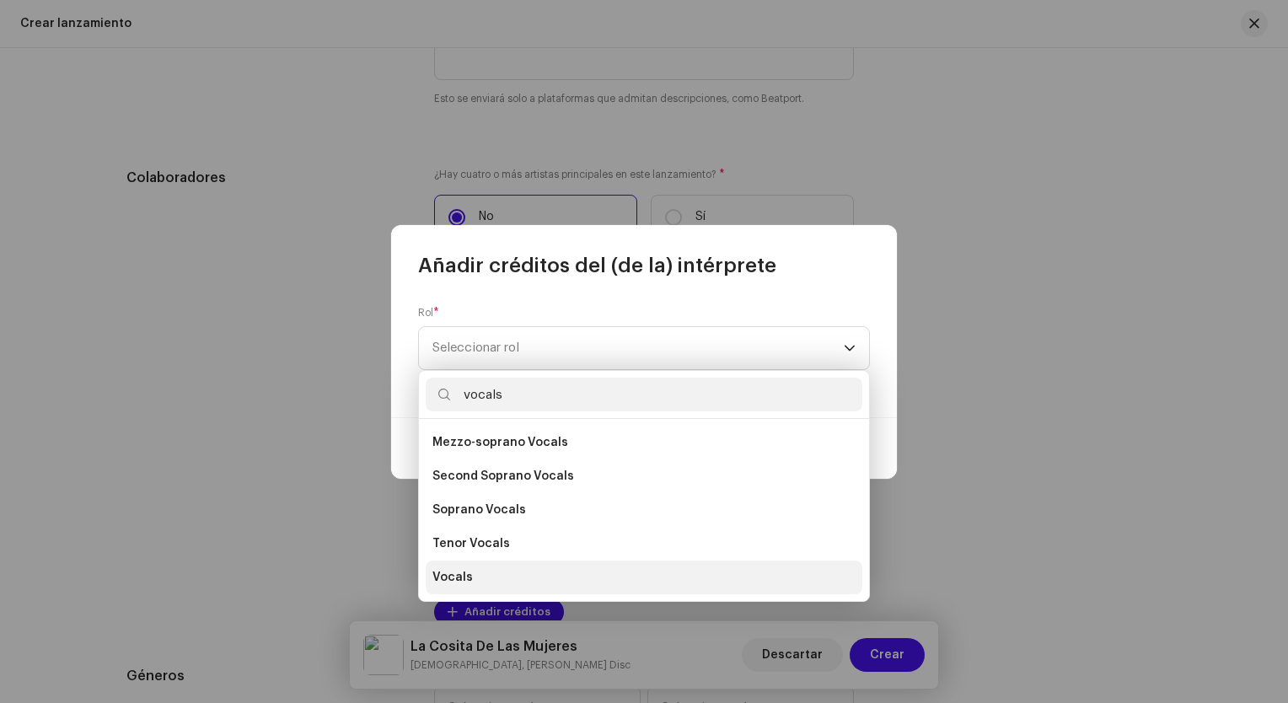
type input "vocals"
click at [480, 569] on li "Vocals" at bounding box center [644, 578] width 437 height 34
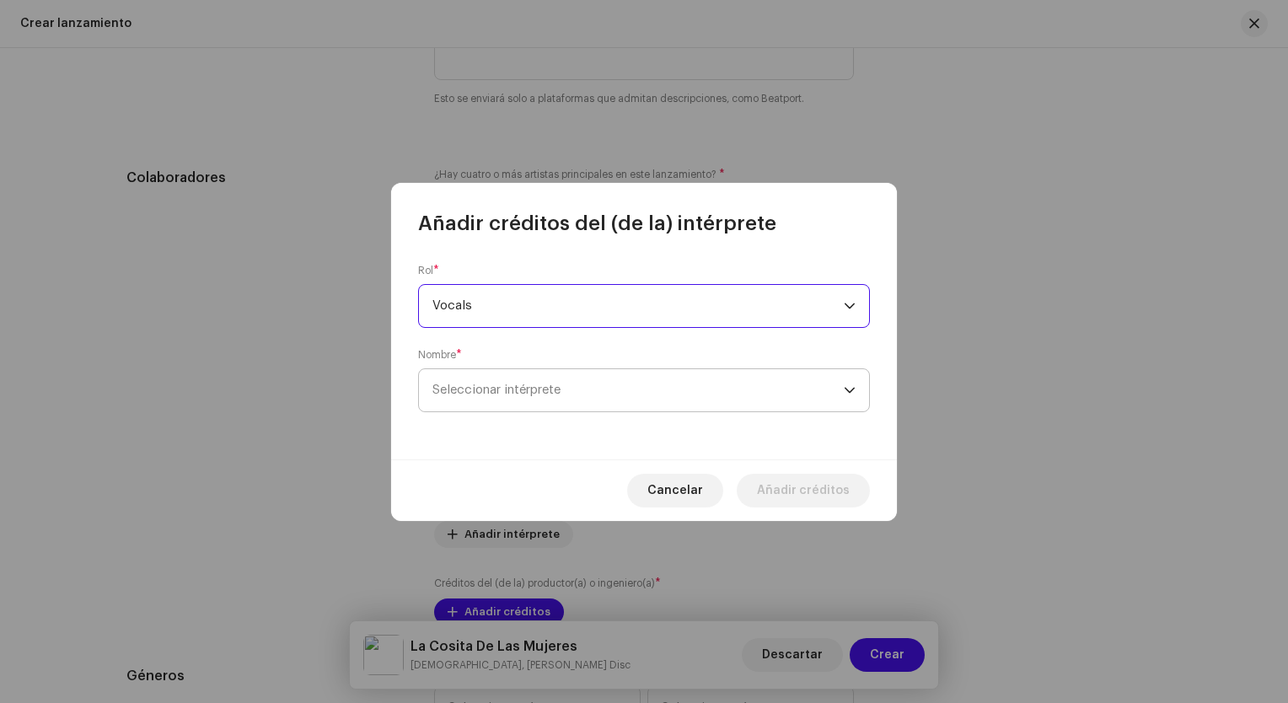
click at [557, 400] on span "Seleccionar intérprete" at bounding box center [637, 390] width 411 height 42
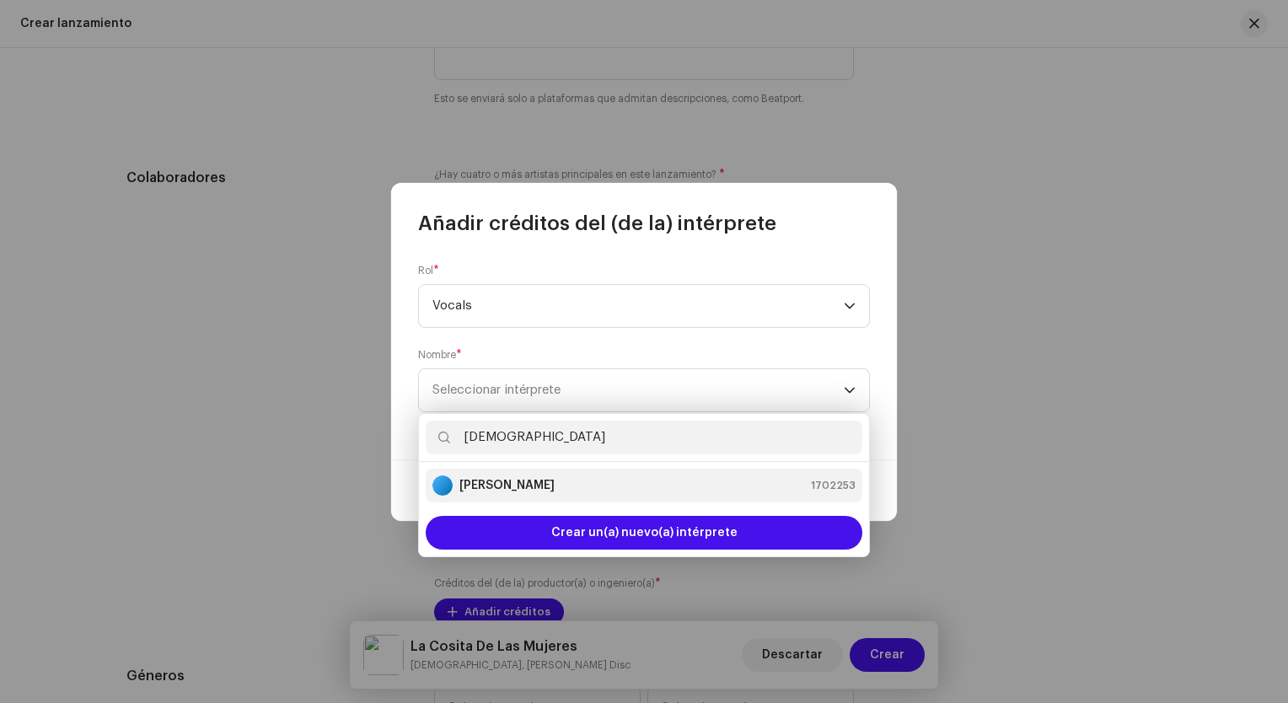
type input "[DEMOGRAPHIC_DATA]"
click at [540, 487] on strong "[PERSON_NAME]" at bounding box center [506, 485] width 95 height 17
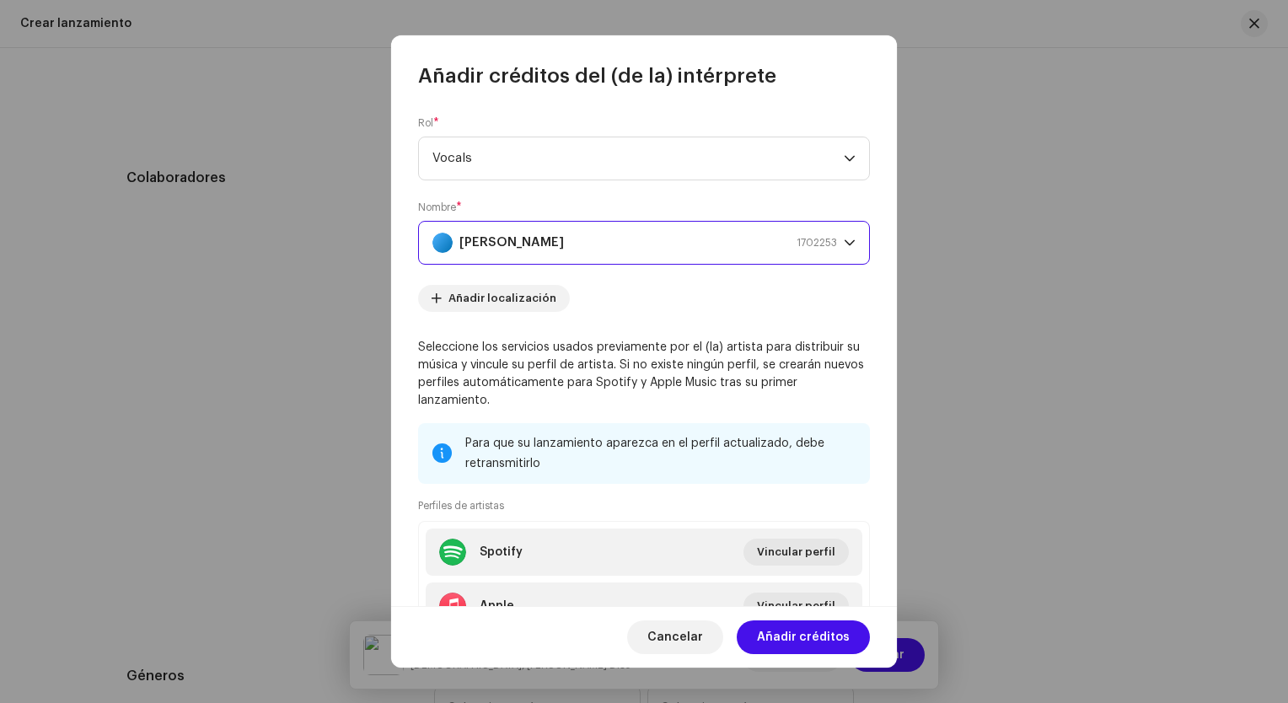
click at [818, 635] on span "Añadir créditos" at bounding box center [803, 637] width 93 height 34
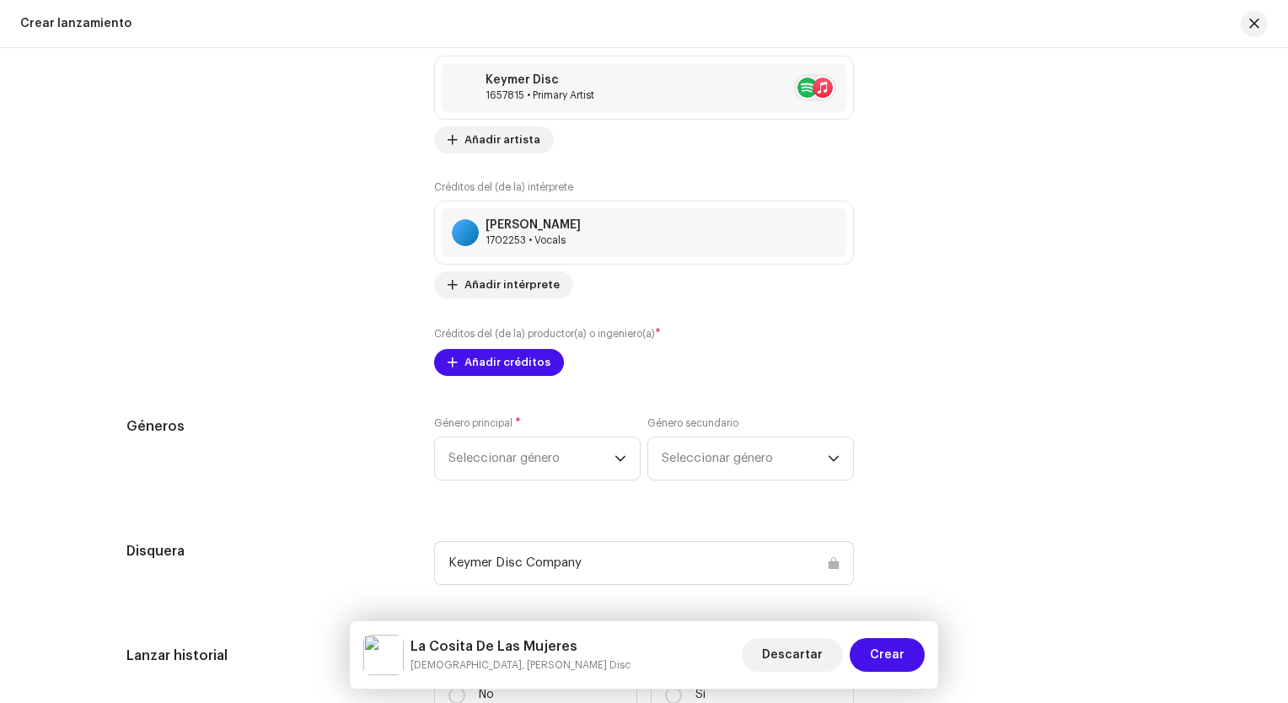
scroll to position [2276, 0]
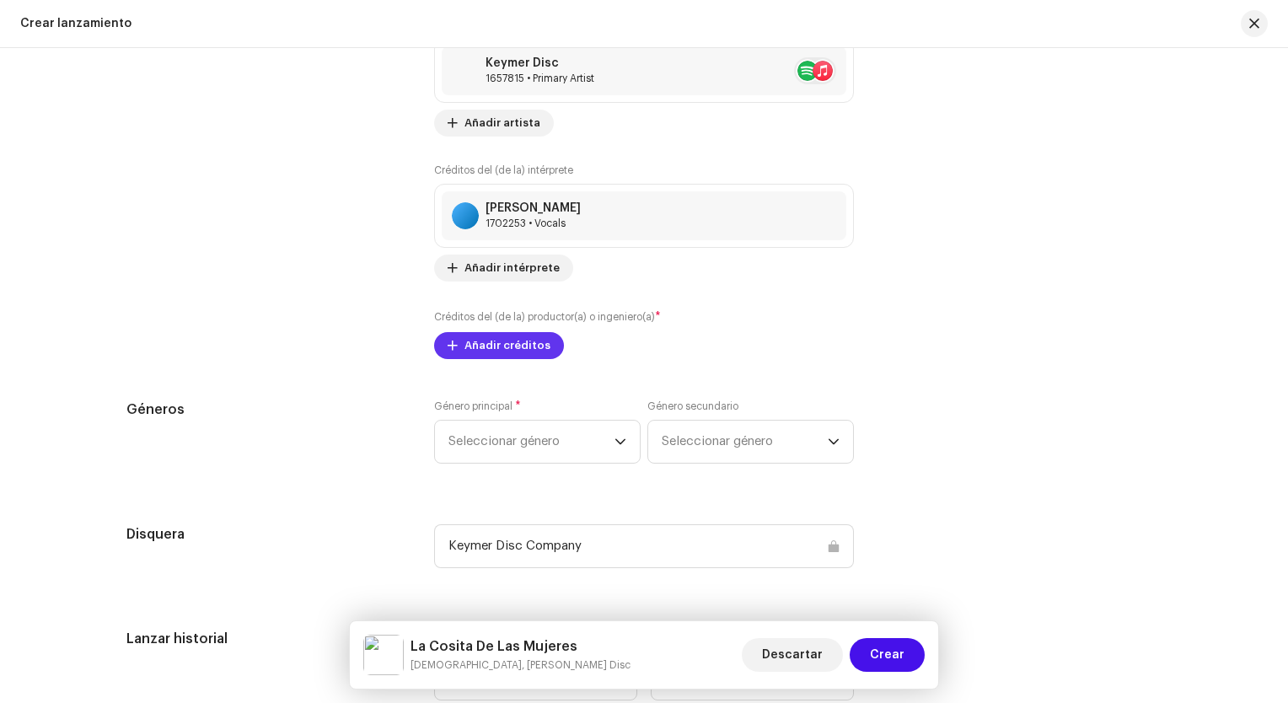
click at [515, 349] on span "Añadir créditos" at bounding box center [508, 346] width 86 height 34
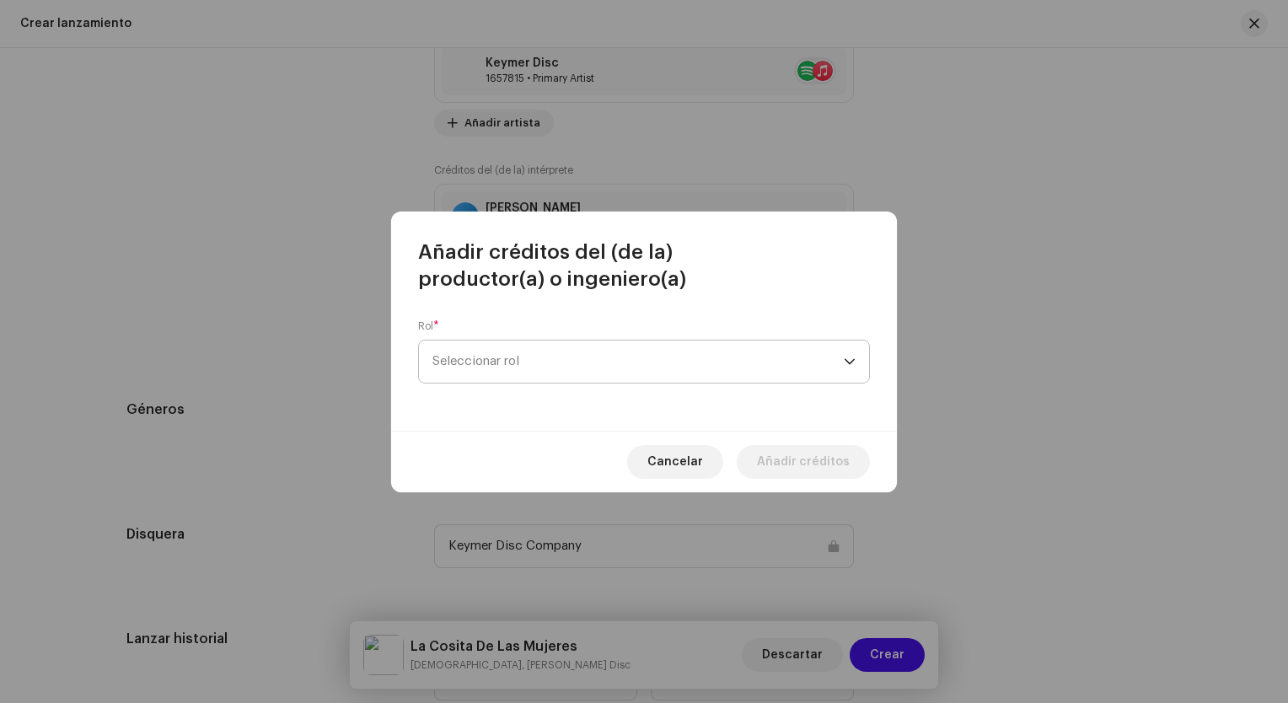
click at [519, 349] on span "Seleccionar rol" at bounding box center [637, 362] width 411 height 42
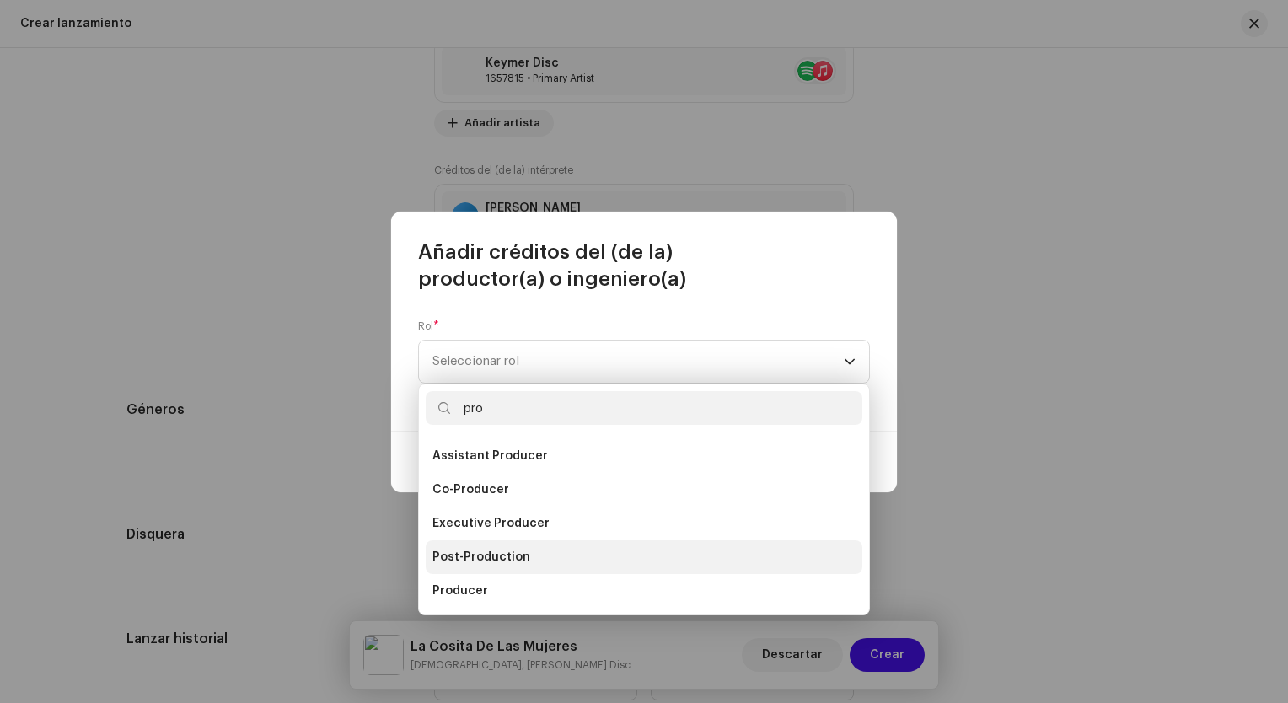
scroll to position [67, 0]
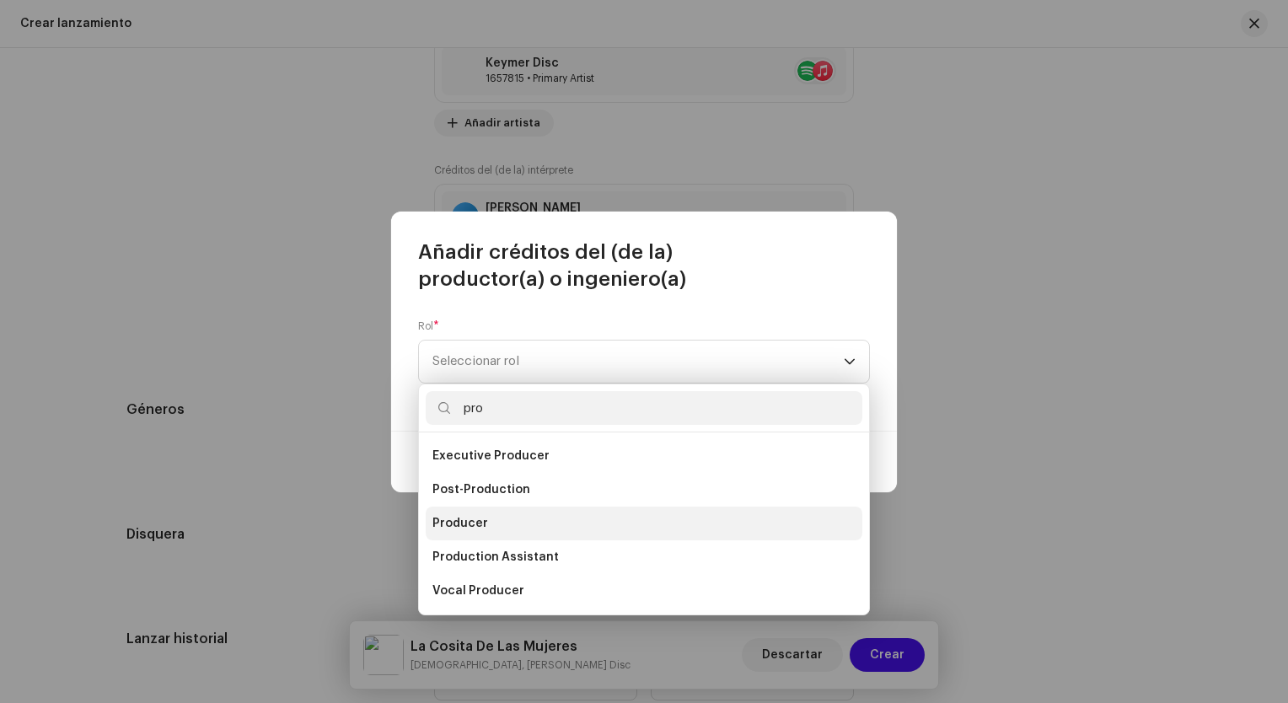
type input "pro"
click at [493, 539] on li "Producer" at bounding box center [644, 524] width 437 height 34
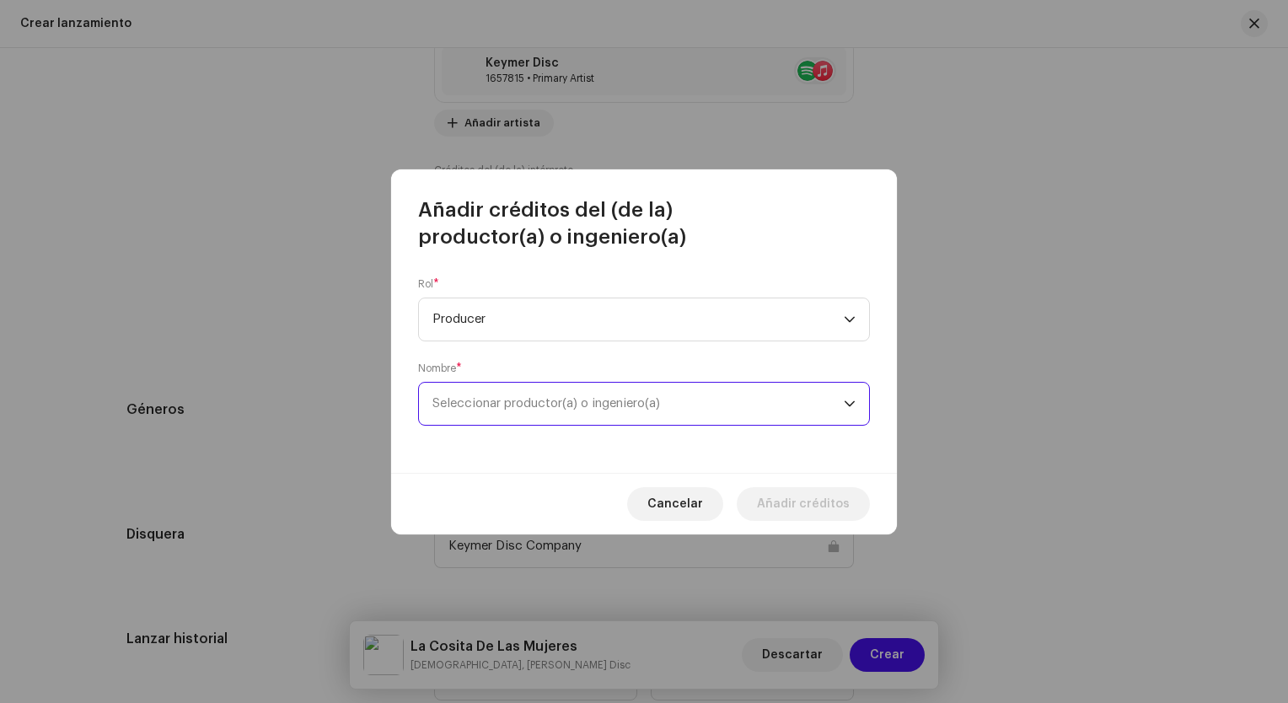
click at [538, 396] on span "Seleccionar productor(a) o ingeniero(a)" at bounding box center [637, 404] width 411 height 42
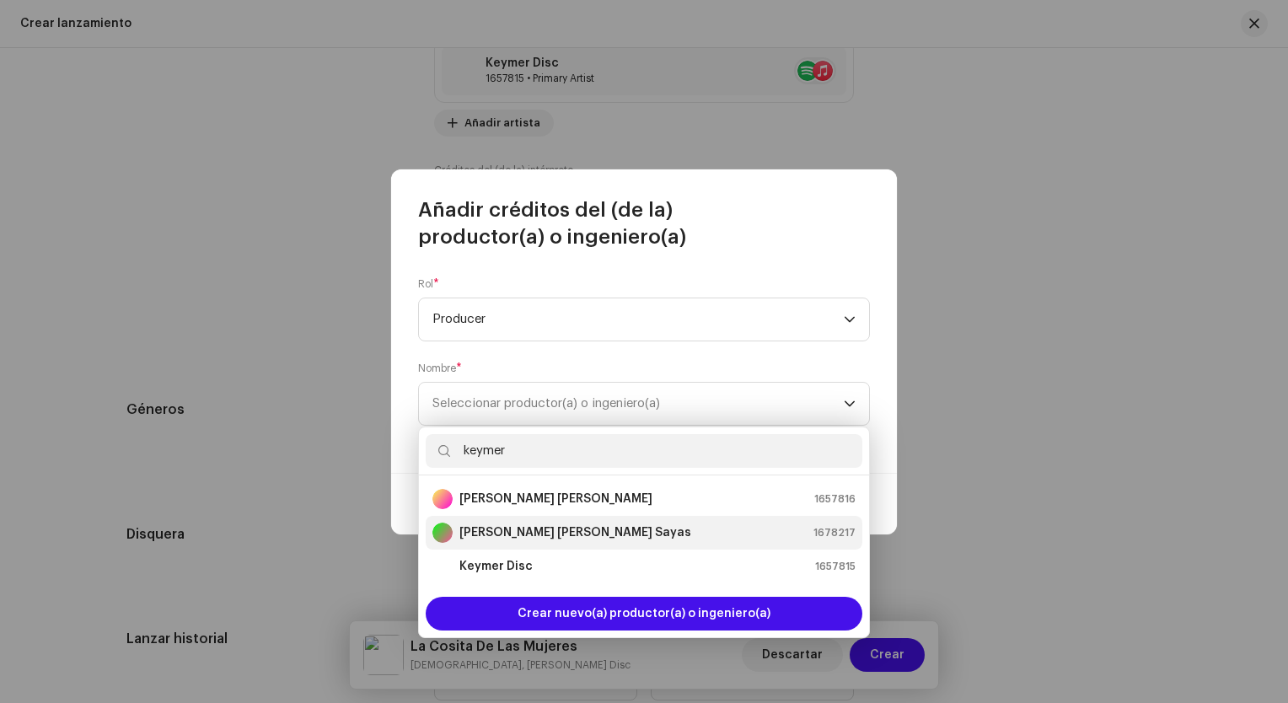
type input "keymer"
click at [536, 538] on strong "[PERSON_NAME] [PERSON_NAME] Sayas" at bounding box center [575, 532] width 232 height 17
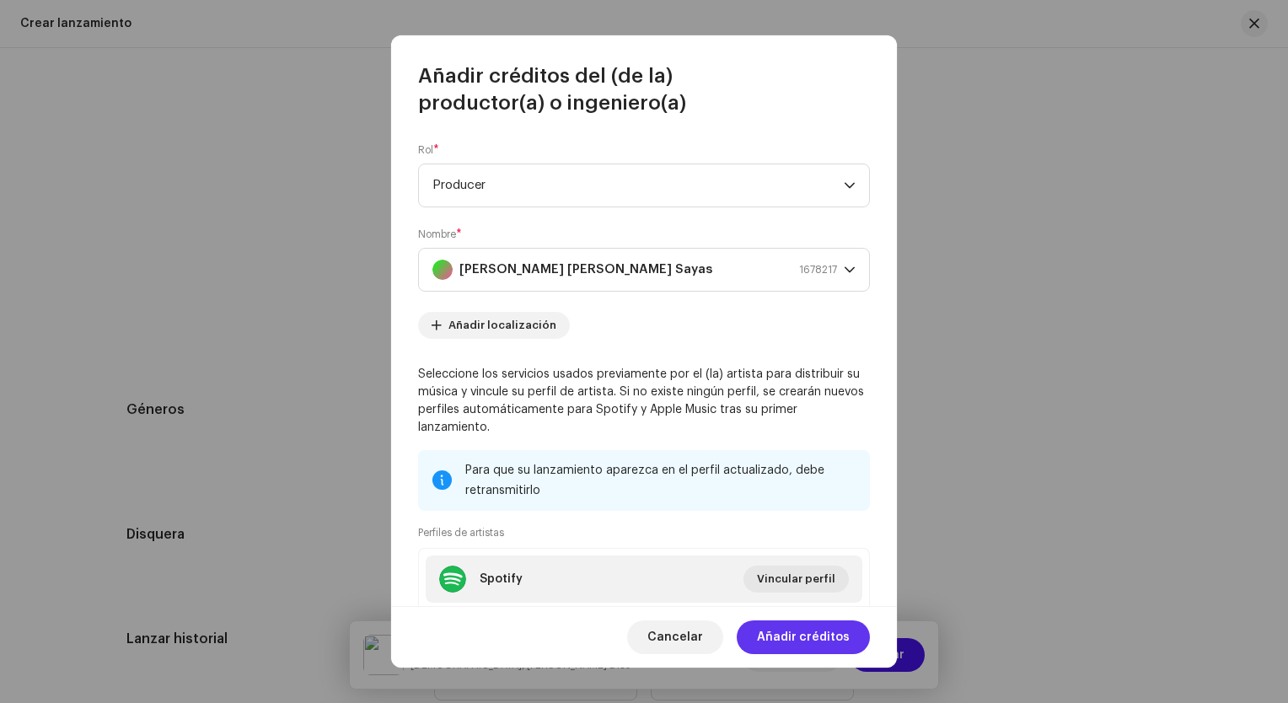
click at [824, 639] on span "Añadir créditos" at bounding box center [803, 637] width 93 height 34
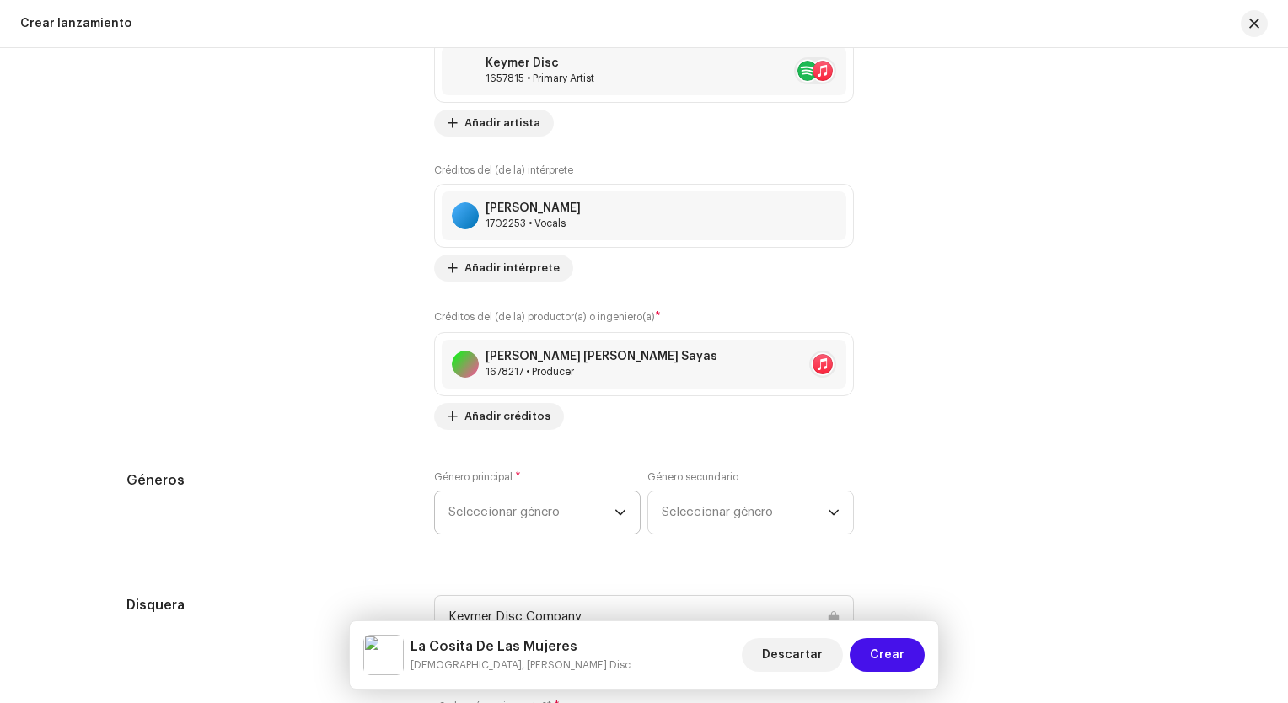
click at [583, 501] on span "Seleccionar género" at bounding box center [532, 513] width 166 height 42
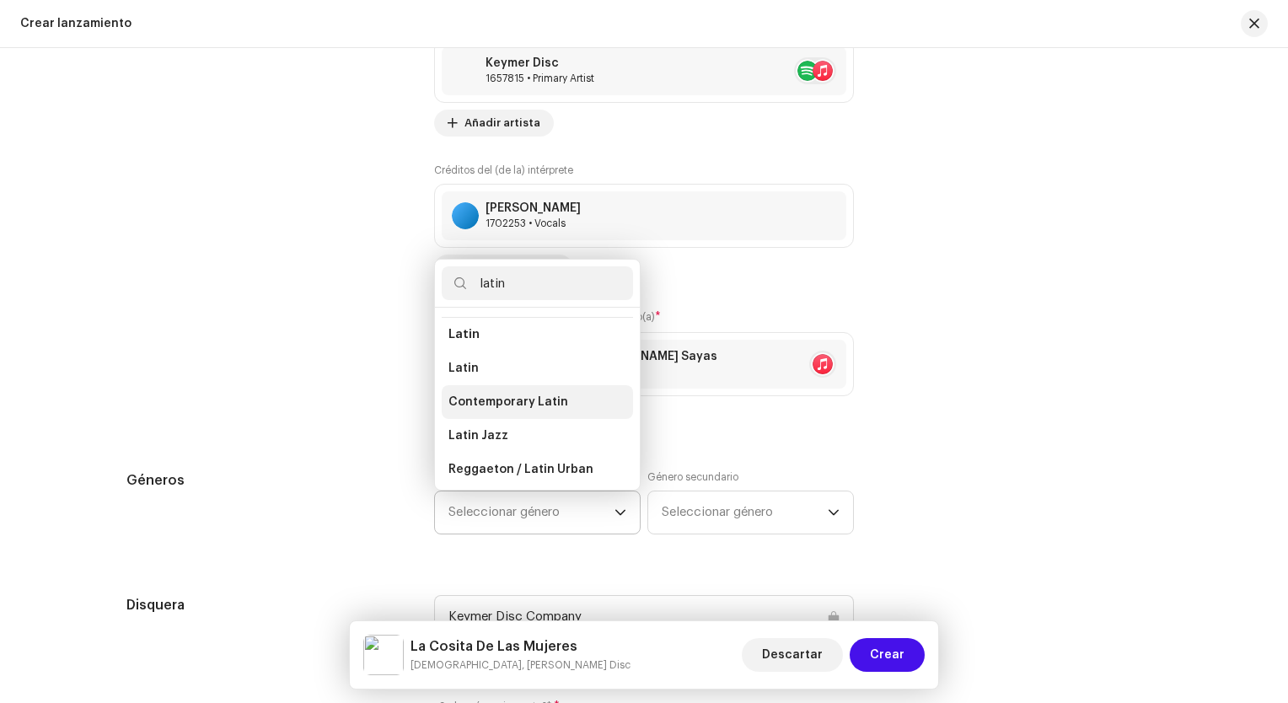
scroll to position [136, 0]
type input "latin"
click at [479, 366] on li "Latin" at bounding box center [537, 366] width 191 height 34
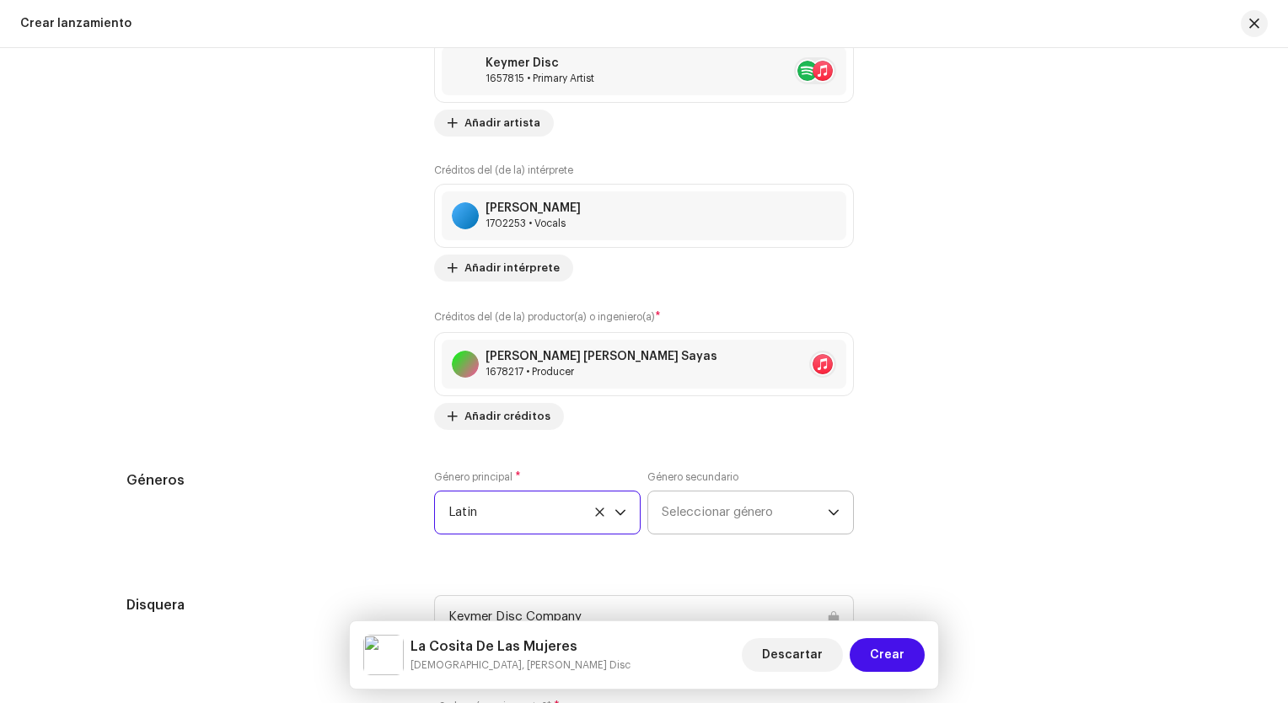
click at [696, 518] on span "Seleccionar género" at bounding box center [745, 513] width 166 height 42
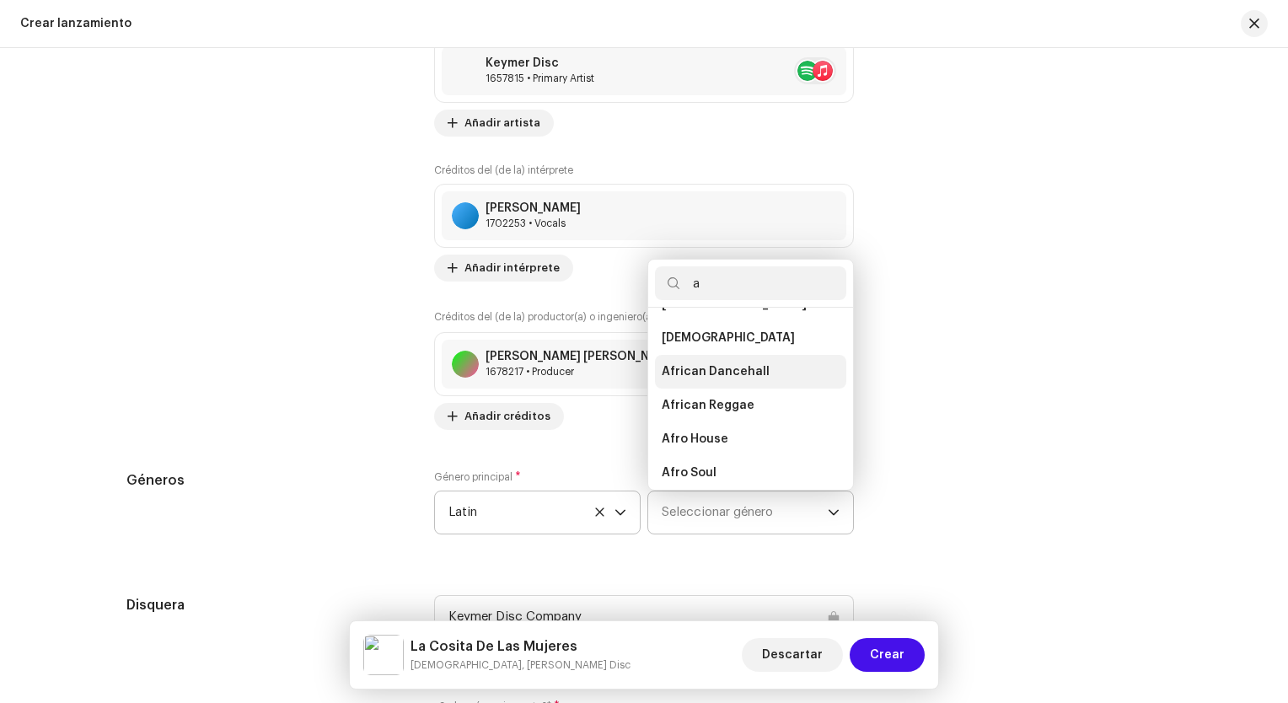
scroll to position [0, 0]
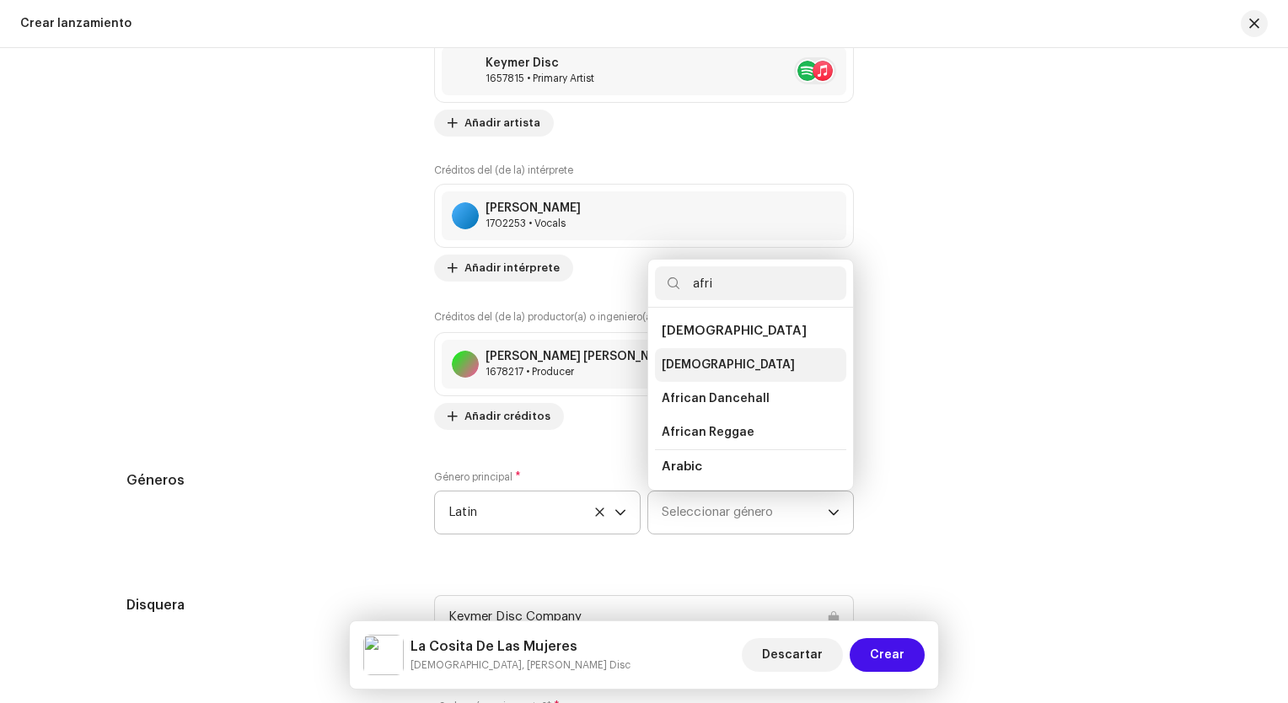
type input "afri"
click at [706, 356] on li "[DEMOGRAPHIC_DATA]" at bounding box center [750, 365] width 191 height 34
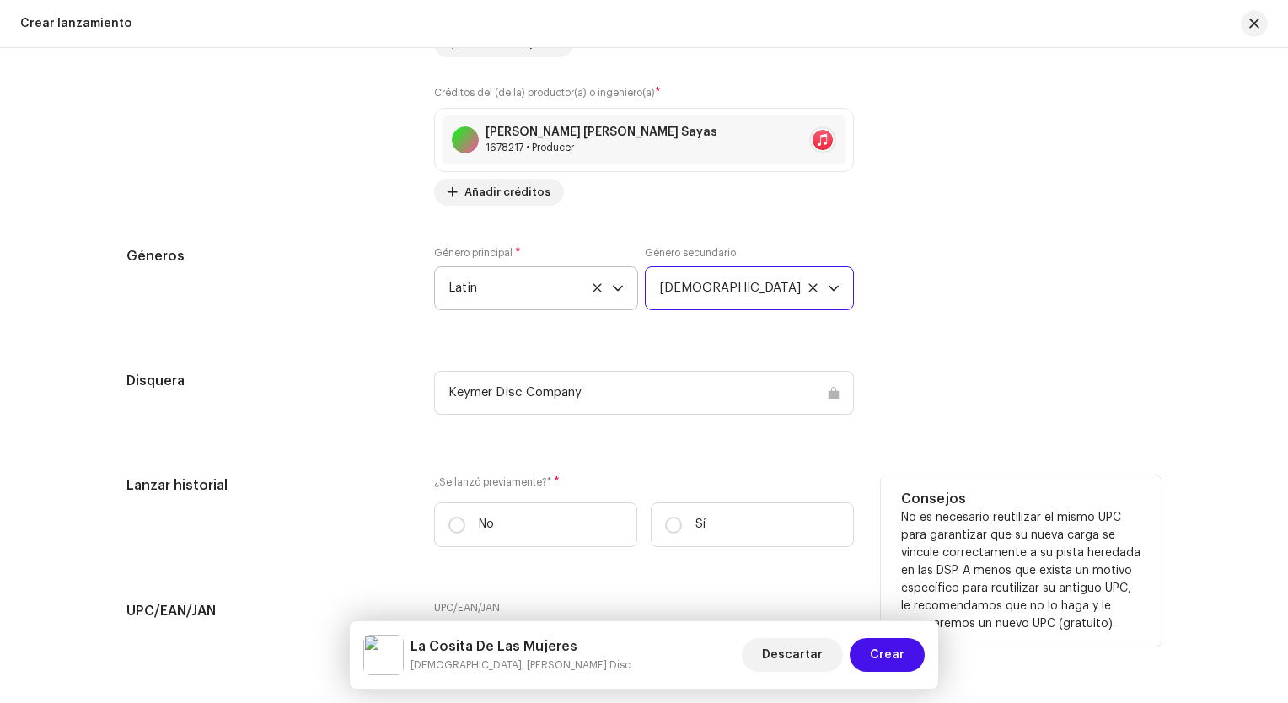
scroll to position [2529, 0]
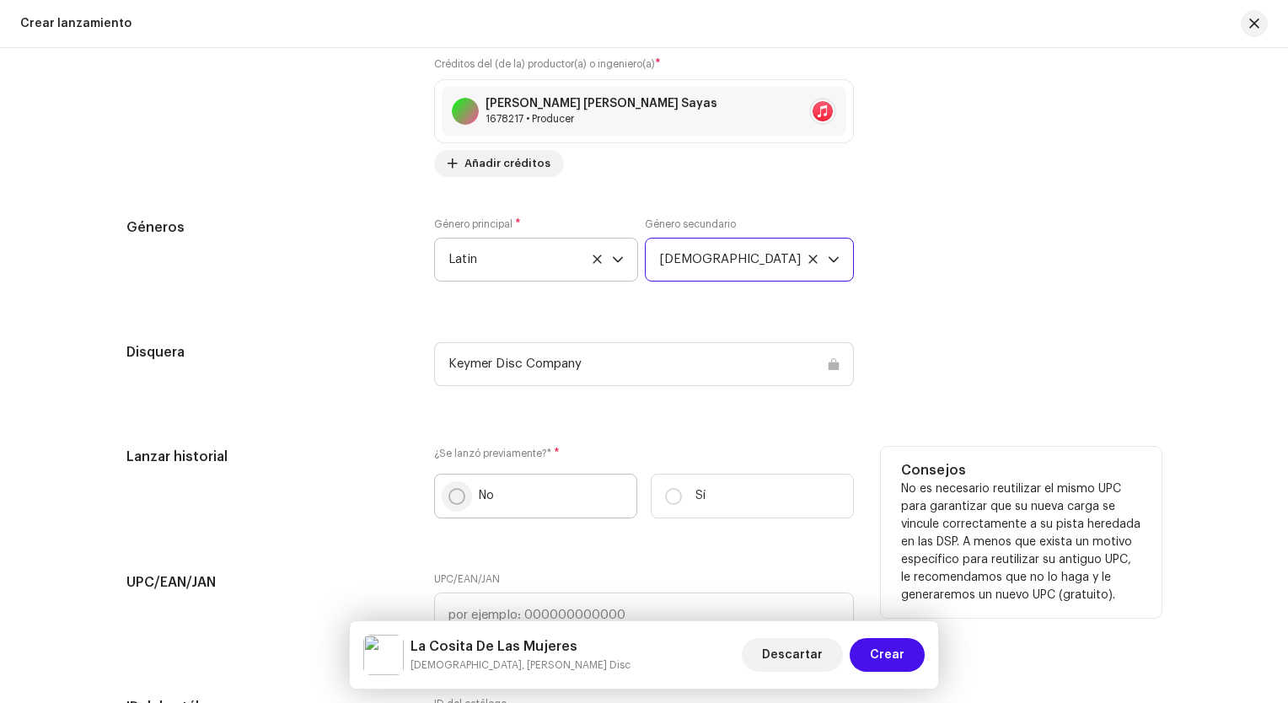
click at [452, 498] on input "No" at bounding box center [457, 496] width 17 height 17
radio input "true"
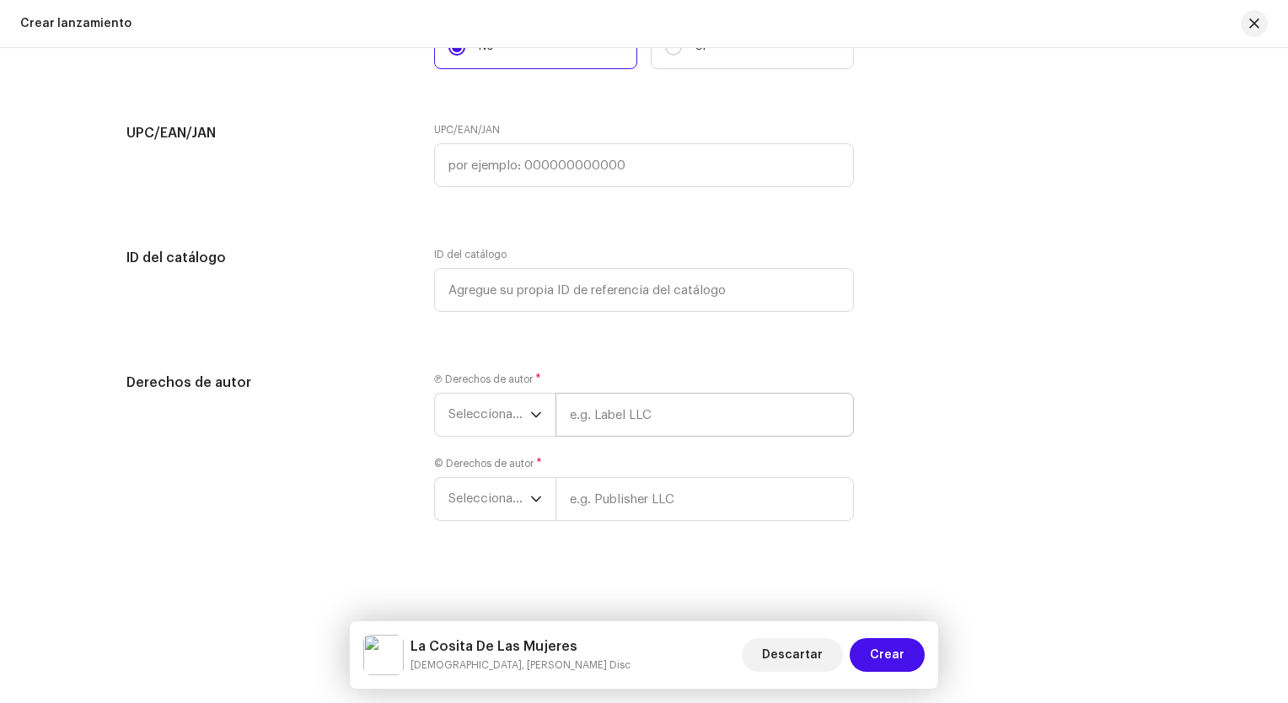
scroll to position [2984, 0]
click at [508, 425] on span "Seleccionar año" at bounding box center [490, 415] width 82 height 42
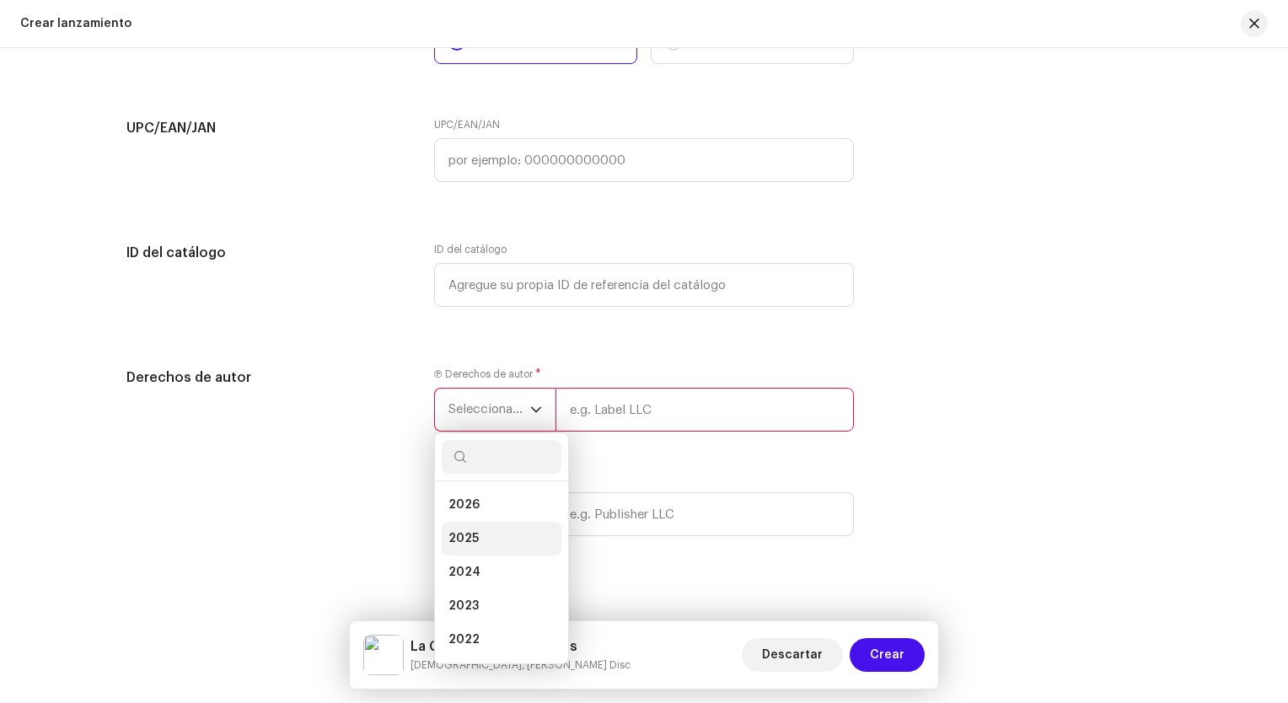
click at [495, 535] on li "2025" at bounding box center [502, 539] width 120 height 34
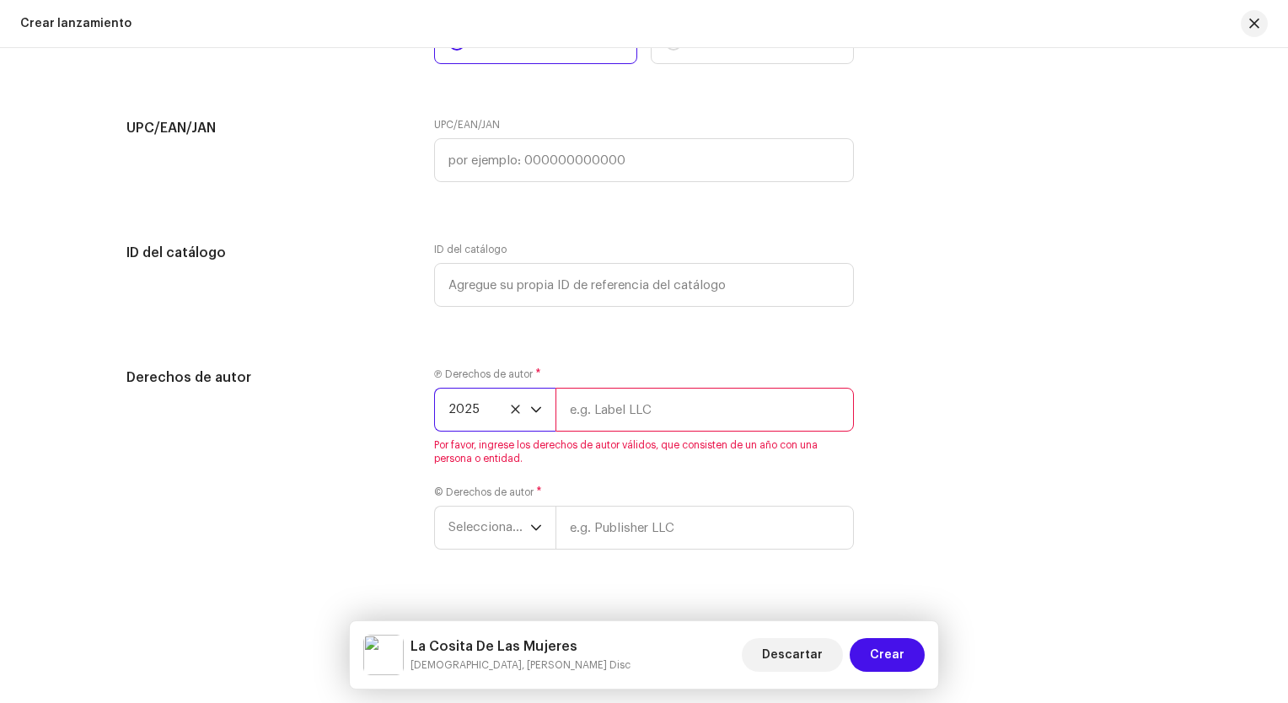
click at [669, 415] on input "text" at bounding box center [705, 410] width 298 height 44
type input "Keymer Disc Company"
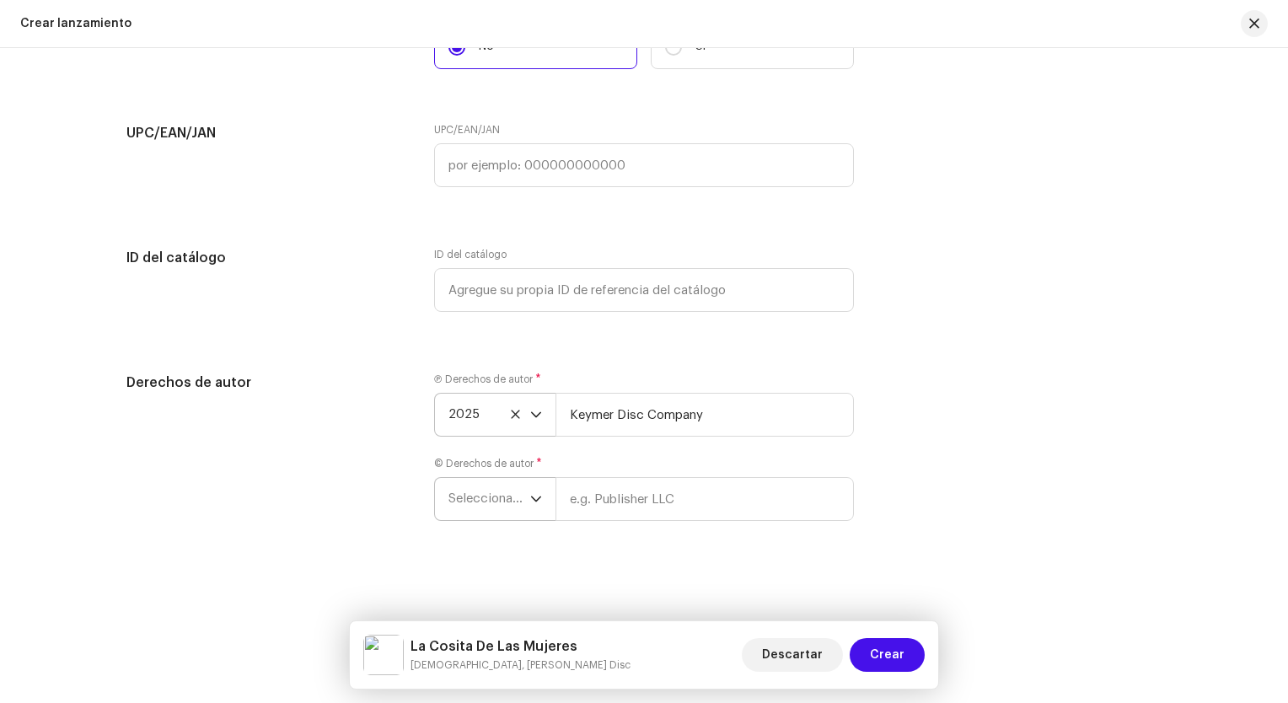
click at [530, 508] on div "dropdown trigger" at bounding box center [536, 499] width 12 height 42
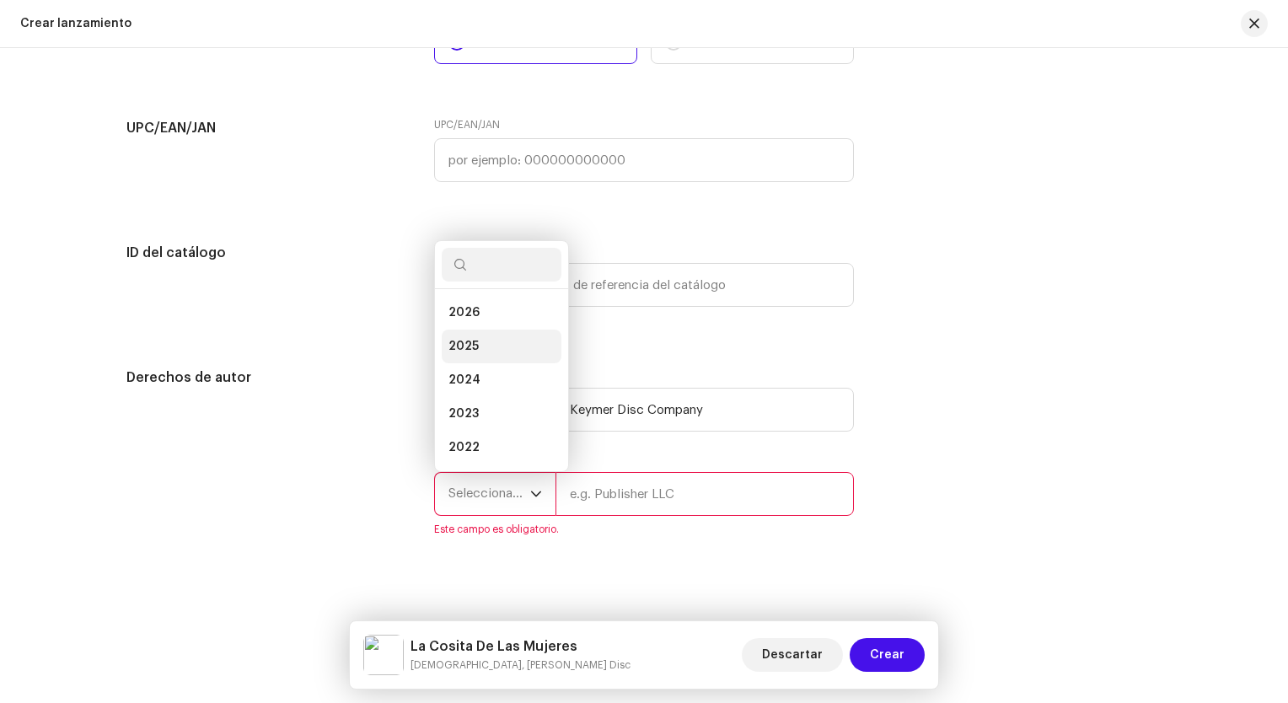
click at [497, 351] on li "2025" at bounding box center [502, 347] width 120 height 34
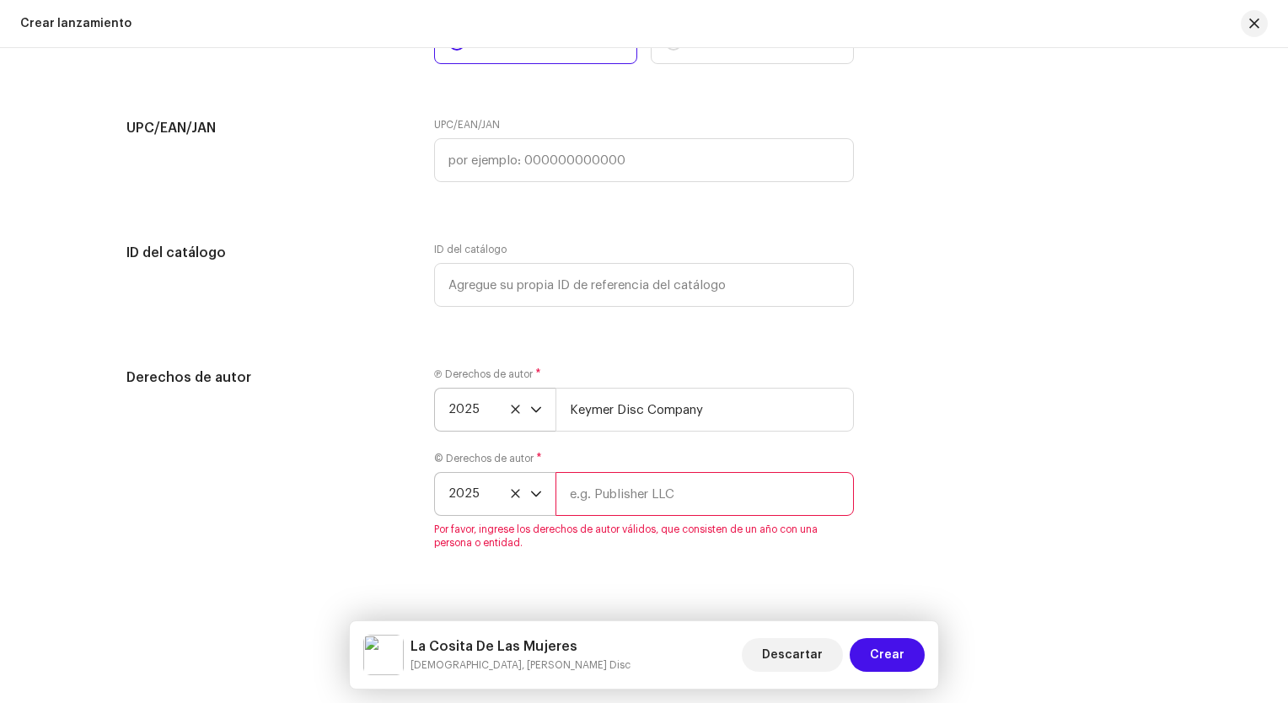
click at [624, 499] on input "text" at bounding box center [705, 494] width 298 height 44
type input "a"
type input "More Views"
click at [1077, 395] on div "Derechos de autor Ⓟ Derechos de autor * 2025 [PERSON_NAME] Disc Company © Derec…" at bounding box center [643, 469] width 1035 height 202
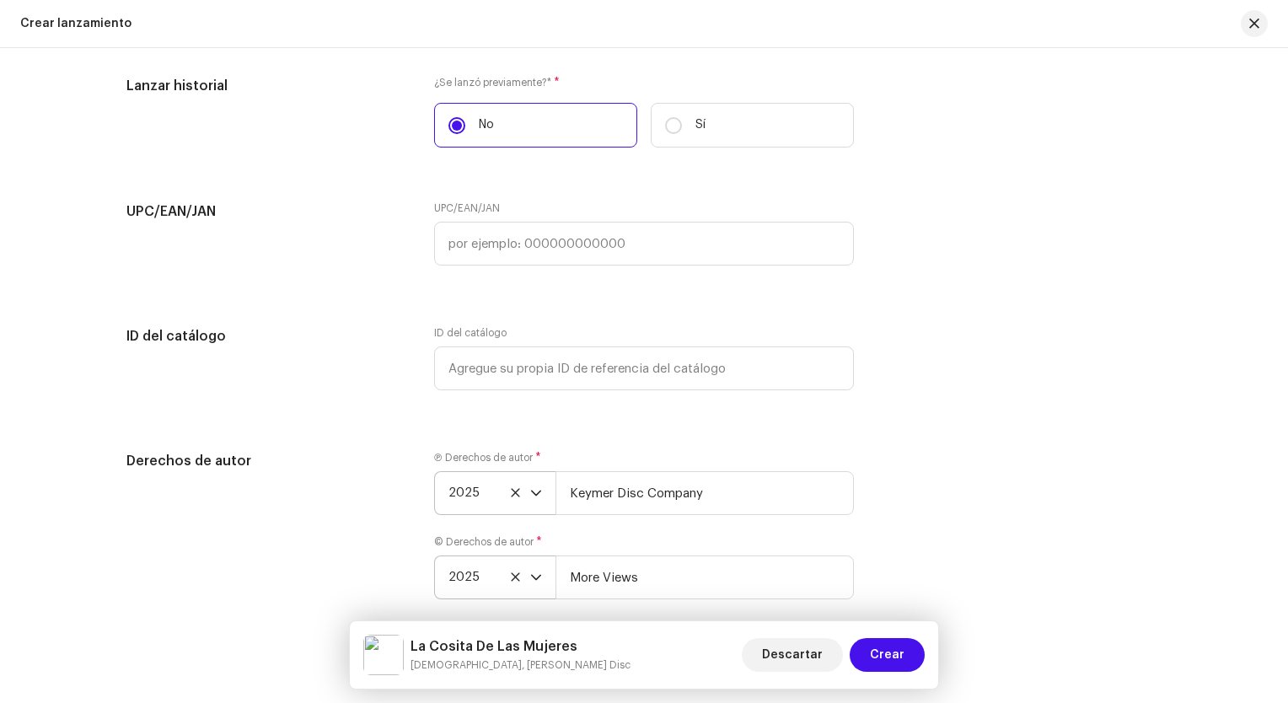
scroll to position [2899, 0]
click at [223, 561] on div "Derechos de autor" at bounding box center [266, 536] width 281 height 169
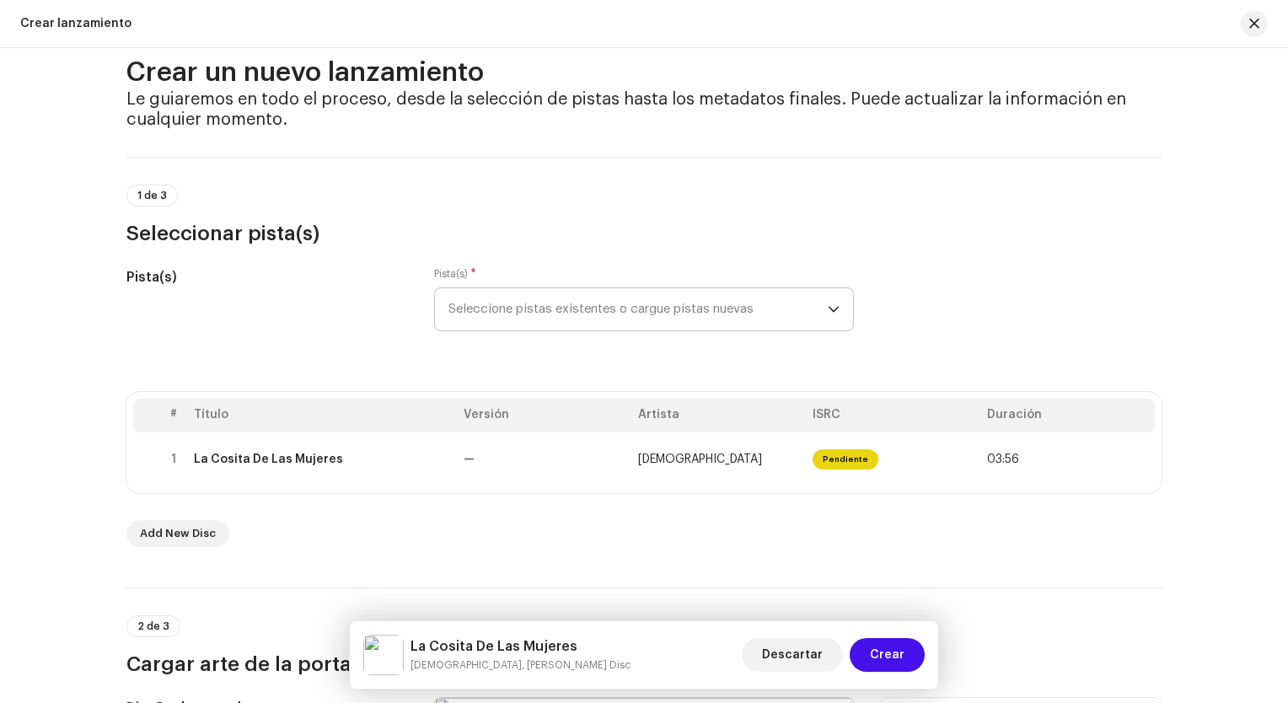
scroll to position [0, 0]
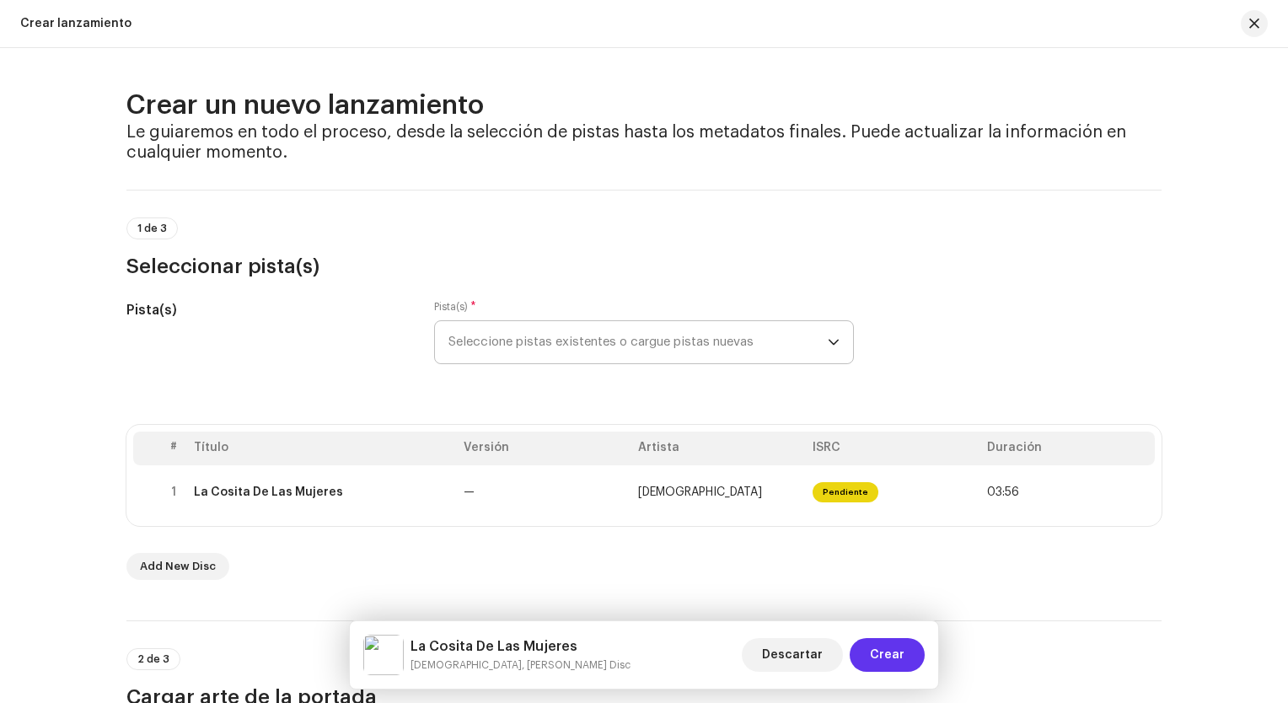
click at [880, 649] on span "Crear" at bounding box center [887, 655] width 35 height 34
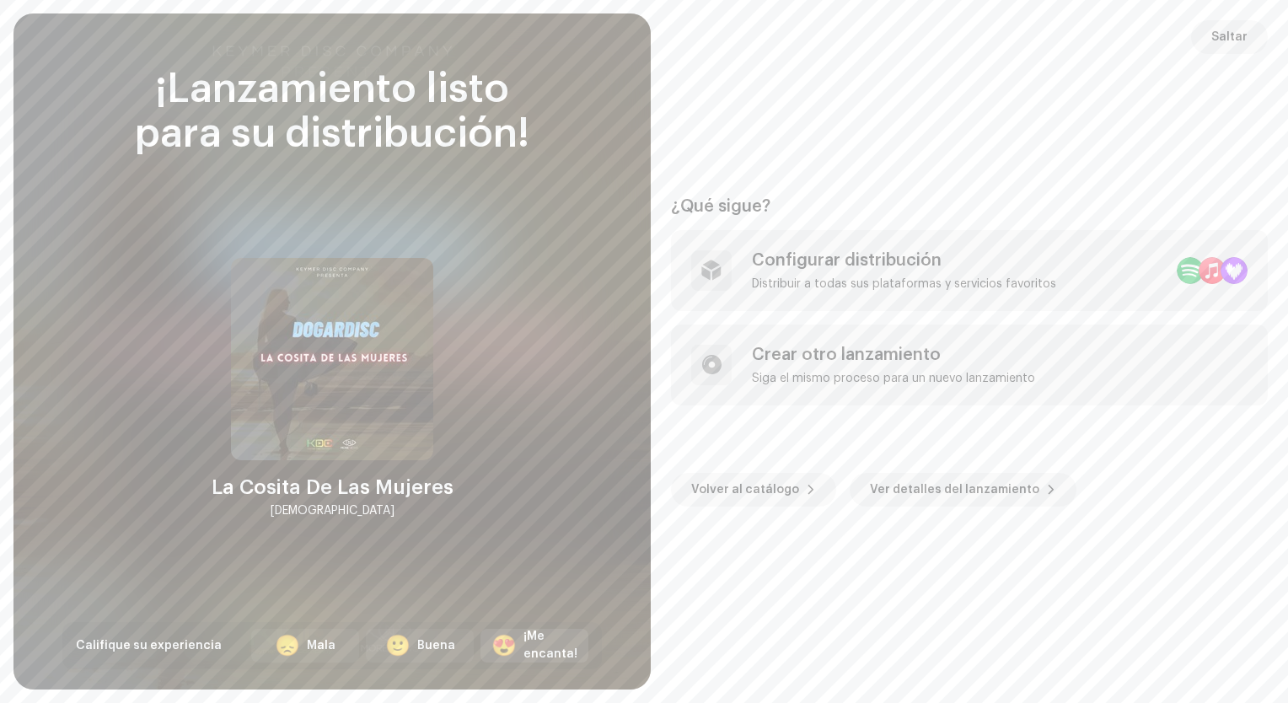
click at [567, 658] on div "¡Me encanta!" at bounding box center [551, 645] width 54 height 35
click at [854, 275] on div "Configurar distribución Distribuir a todas sus plataformas y servicios favoritos" at bounding box center [904, 270] width 304 height 40
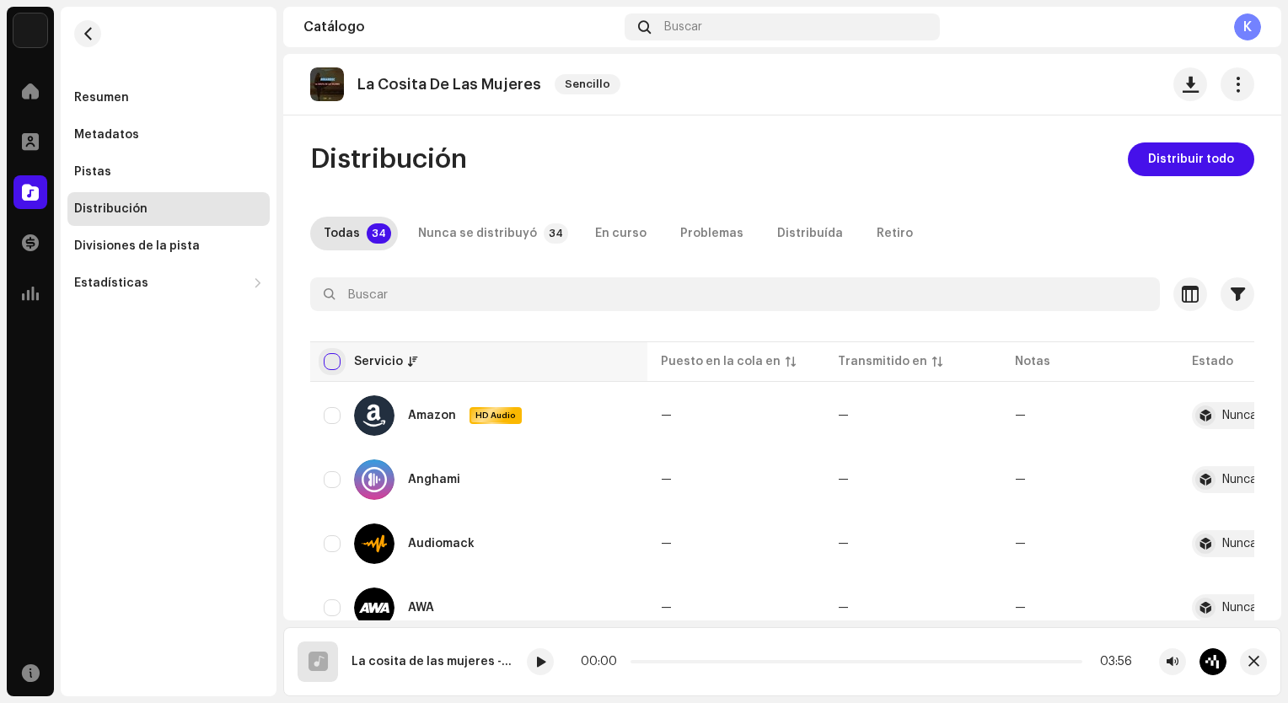
click at [335, 357] on input "checkbox" at bounding box center [332, 361] width 17 height 17
checkbox input "true"
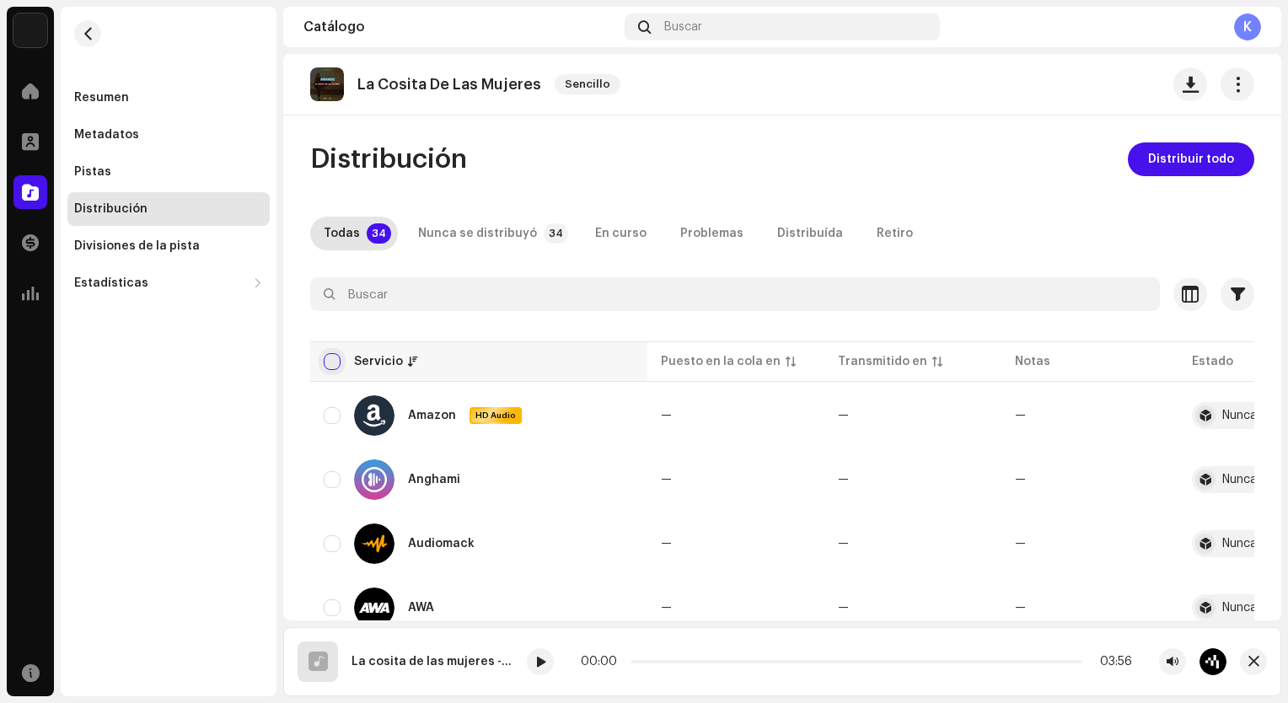
checkbox input "true"
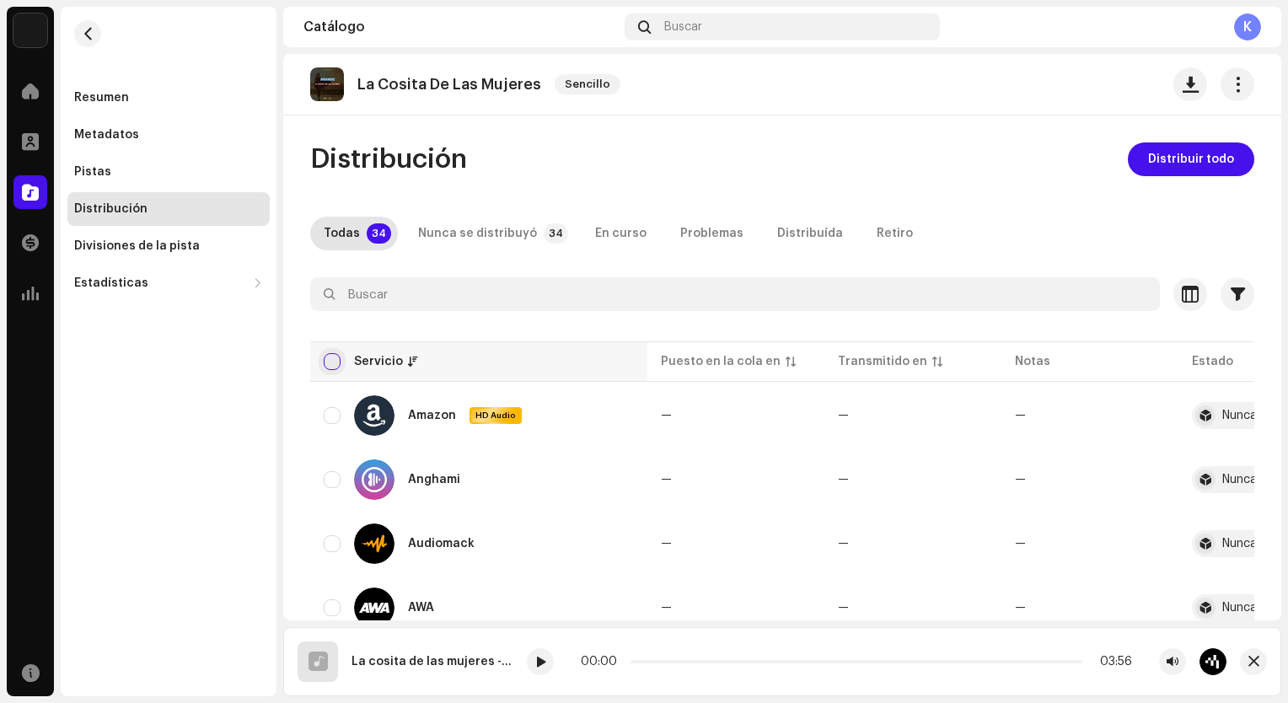
checkbox input "true"
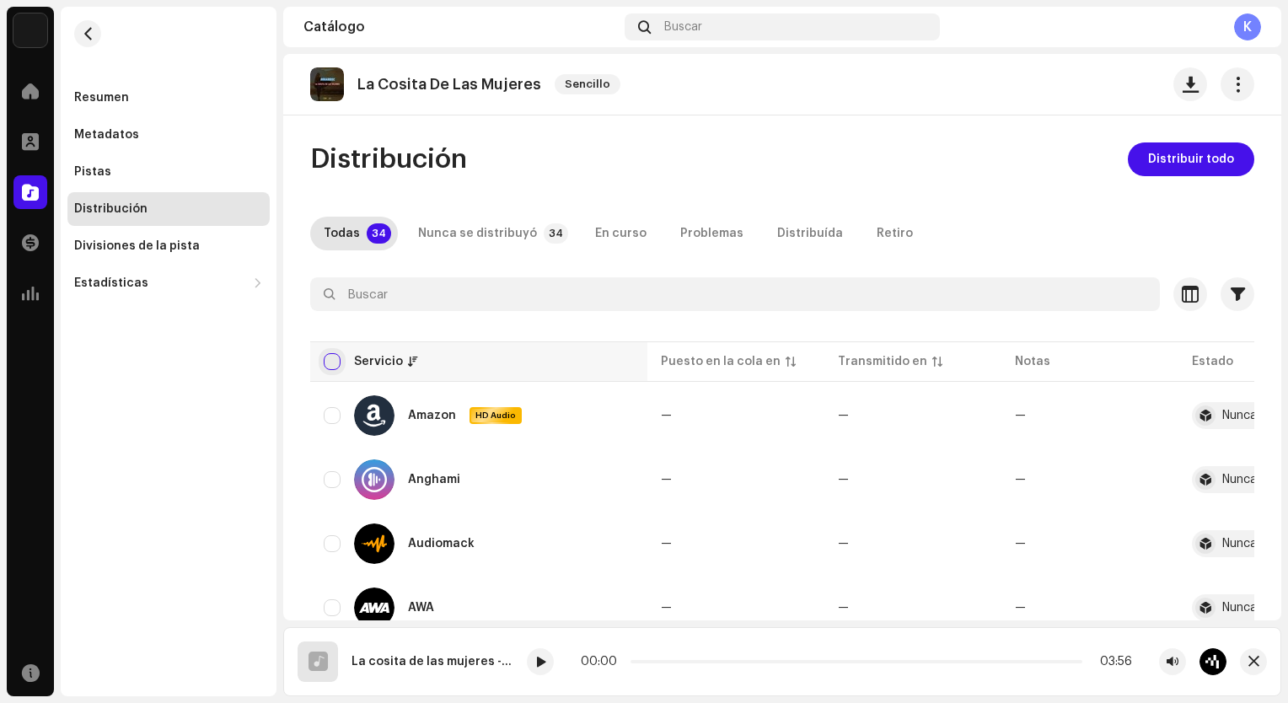
checkbox input "true"
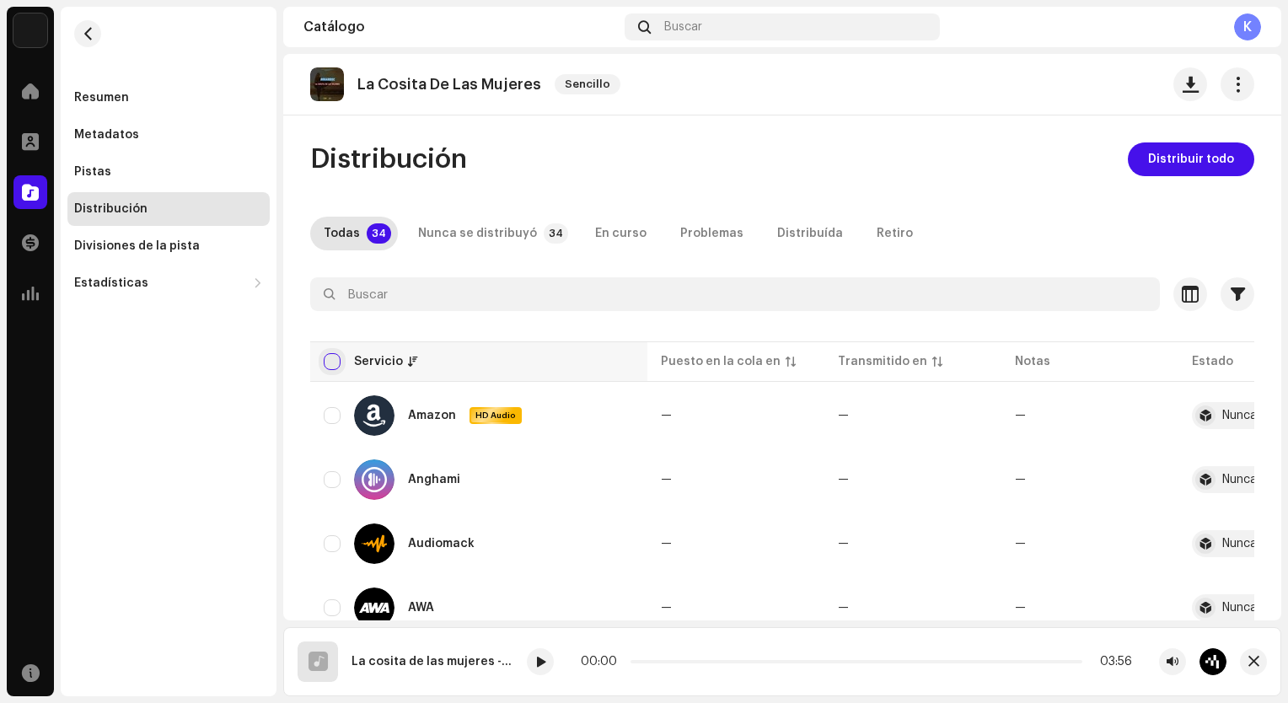
checkbox input "true"
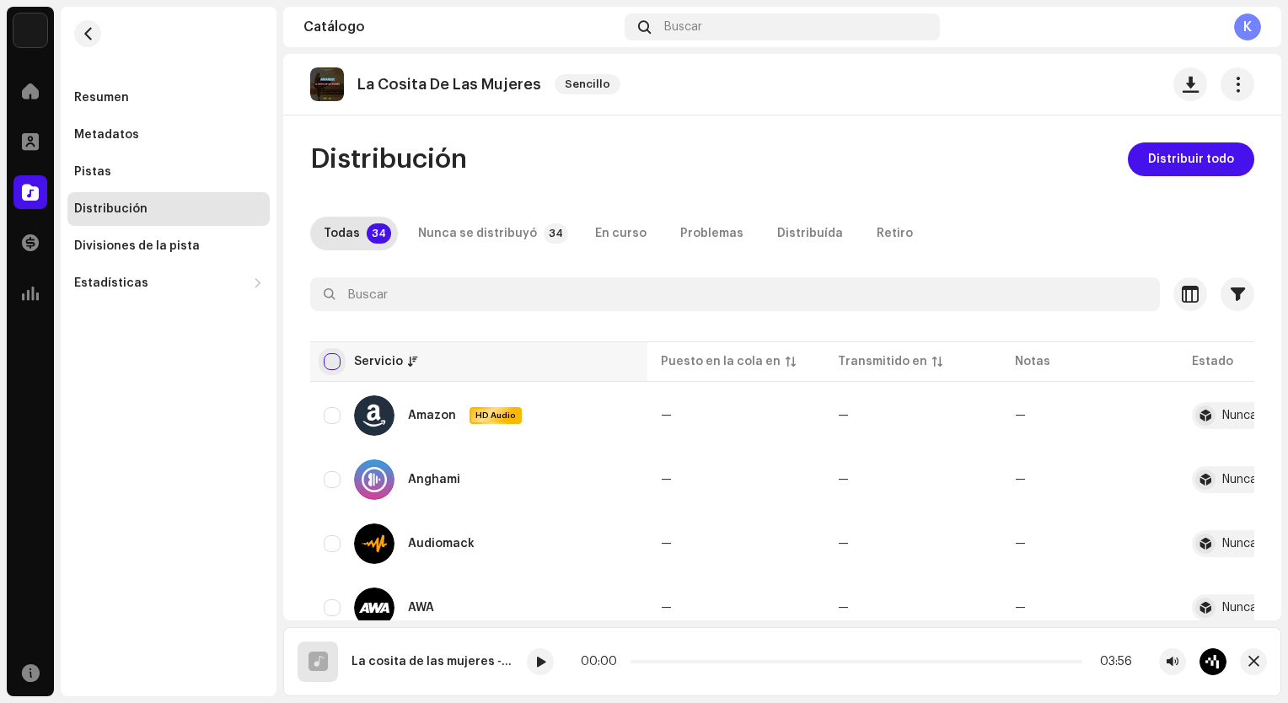
checkbox input "true"
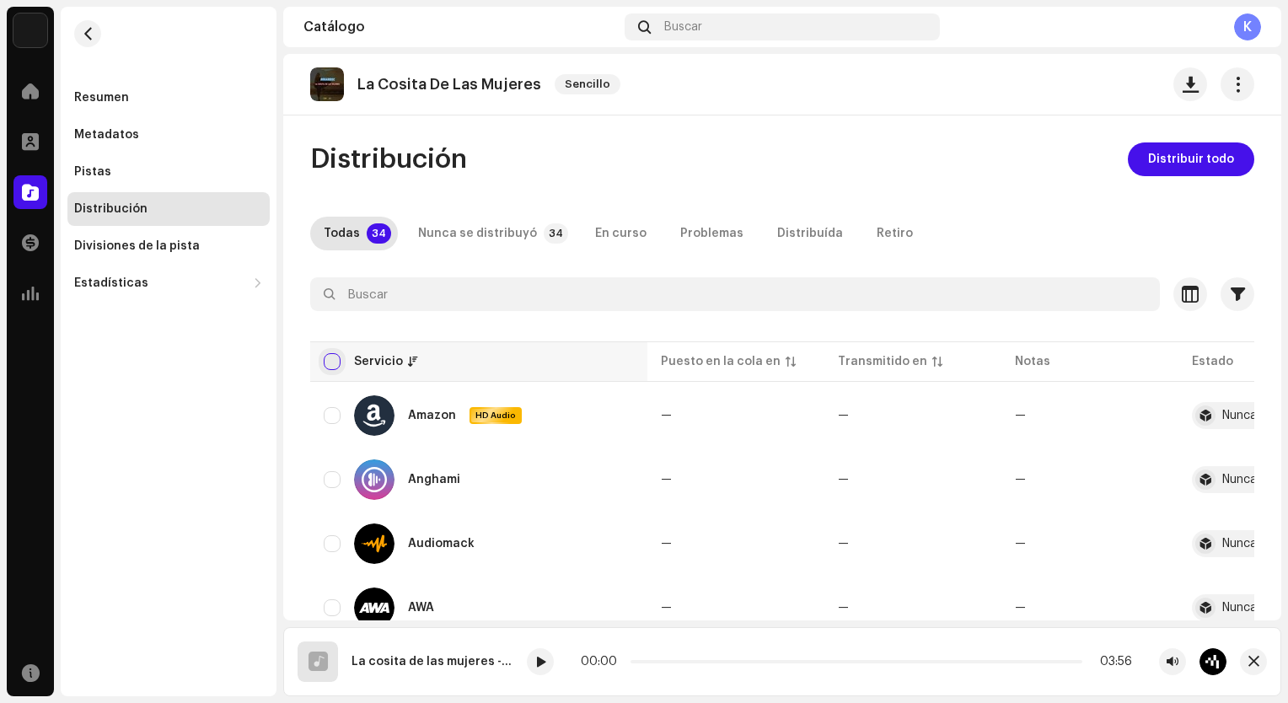
checkbox input "true"
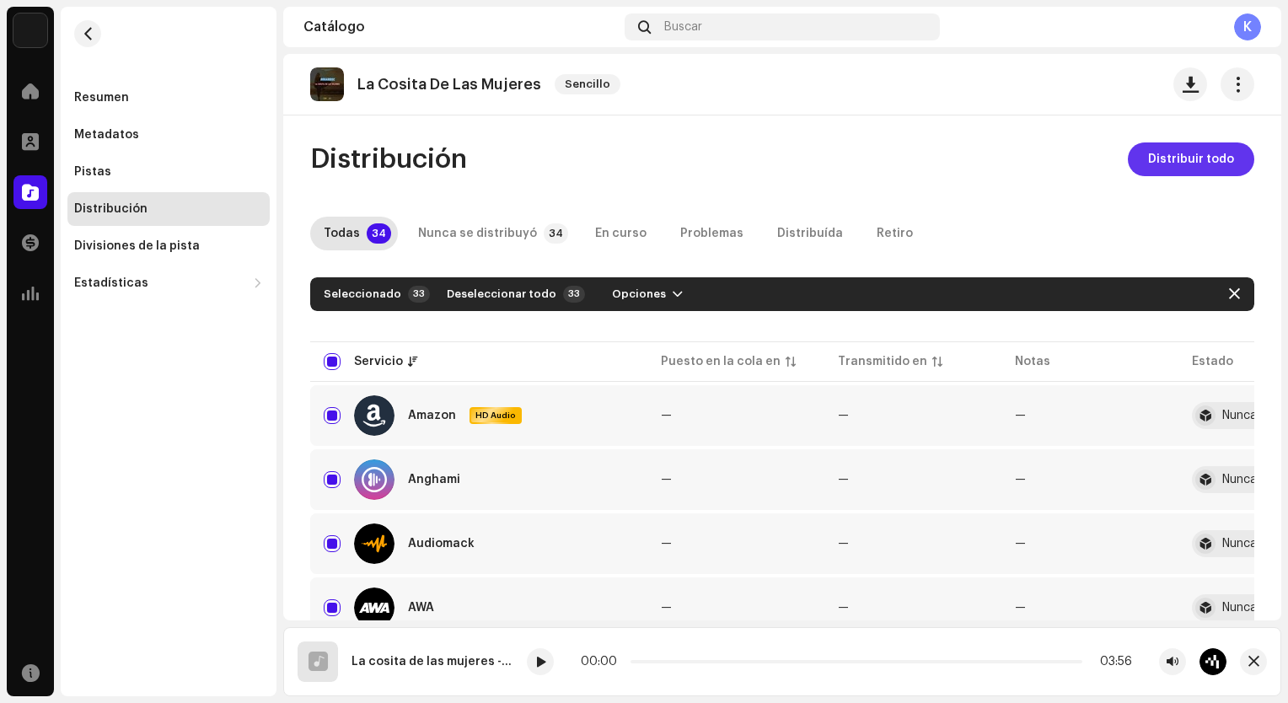
click at [1168, 168] on span "Distribuir todo" at bounding box center [1191, 159] width 86 height 34
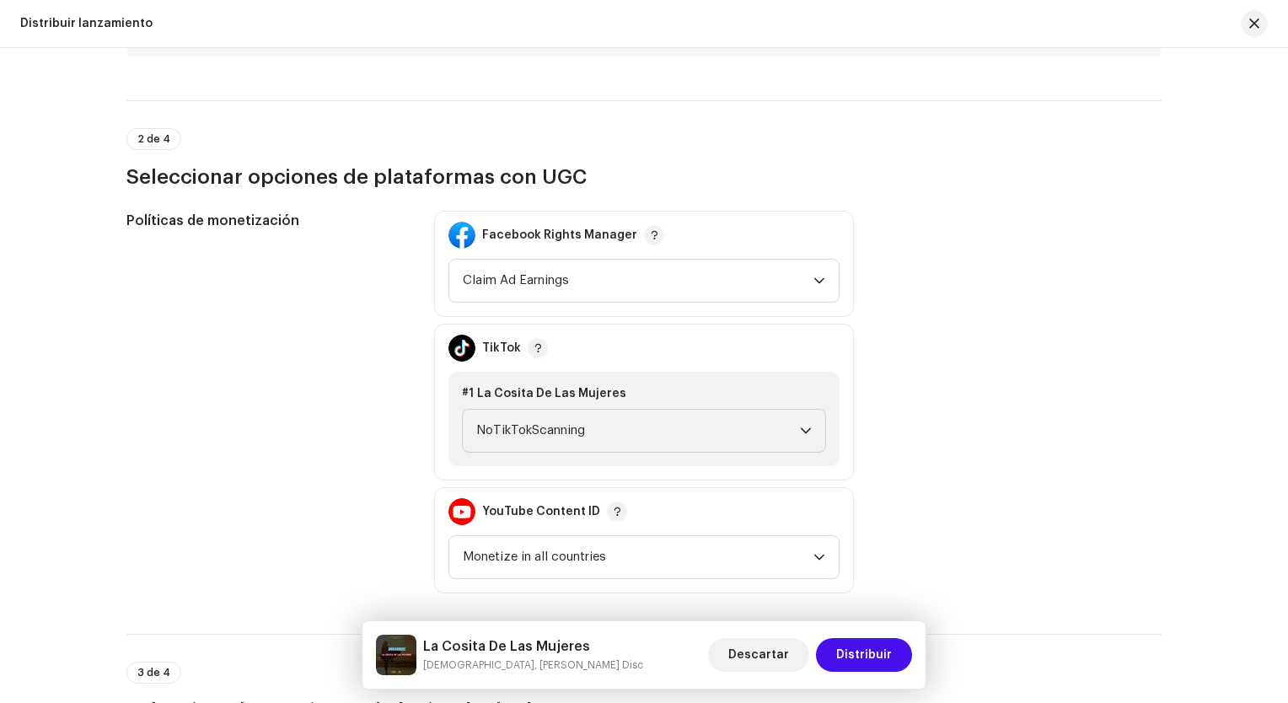
scroll to position [2023, 0]
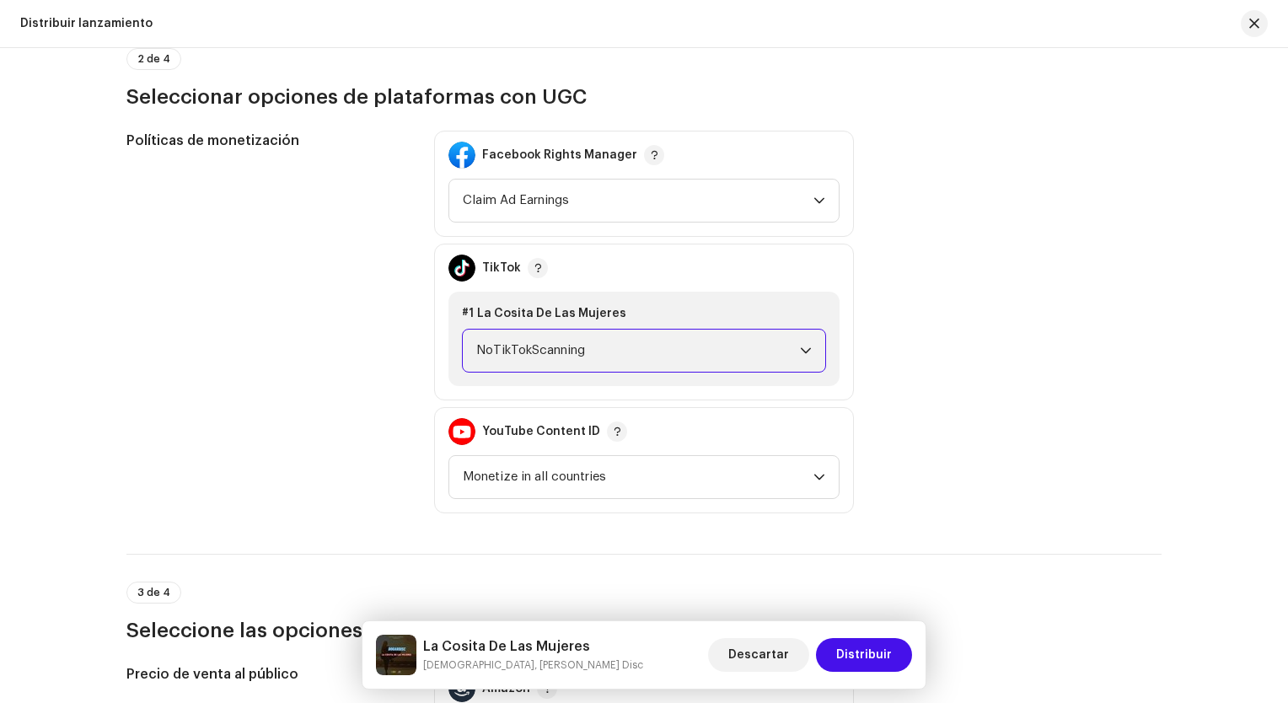
click at [689, 339] on span "NoTikTokScanning" at bounding box center [638, 351] width 324 height 42
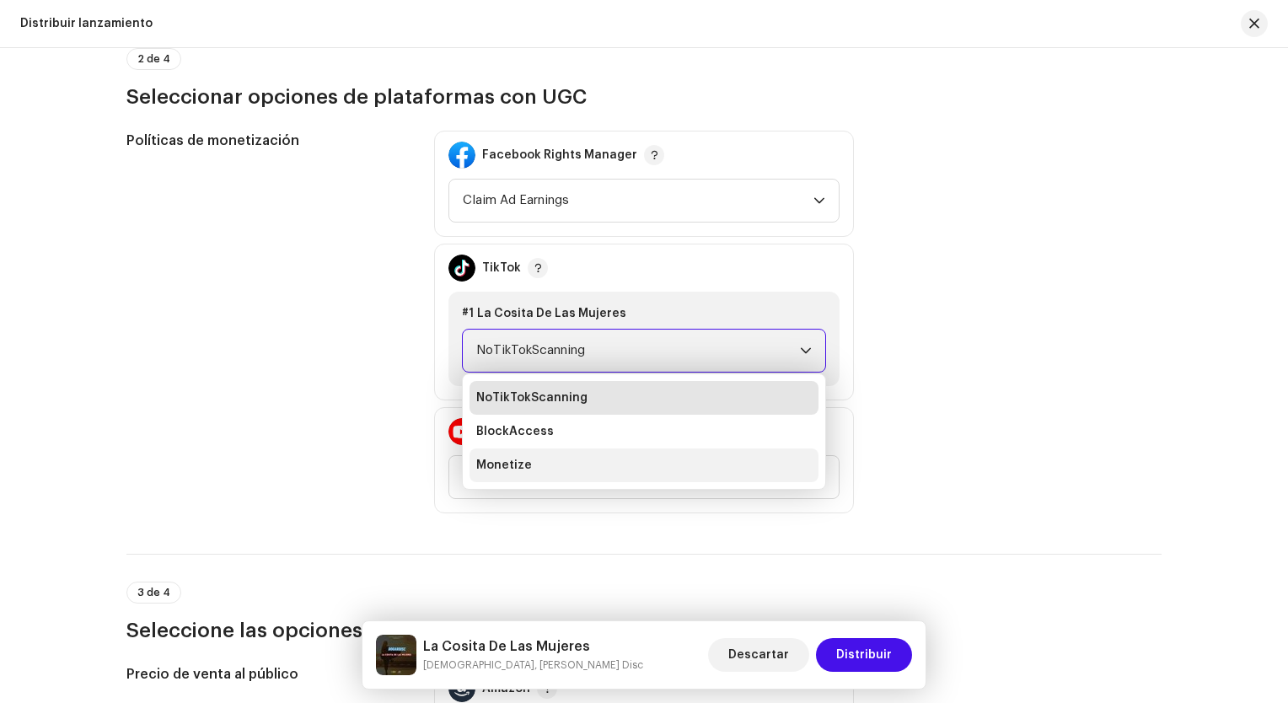
click at [561, 454] on li "Monetize" at bounding box center [644, 466] width 349 height 34
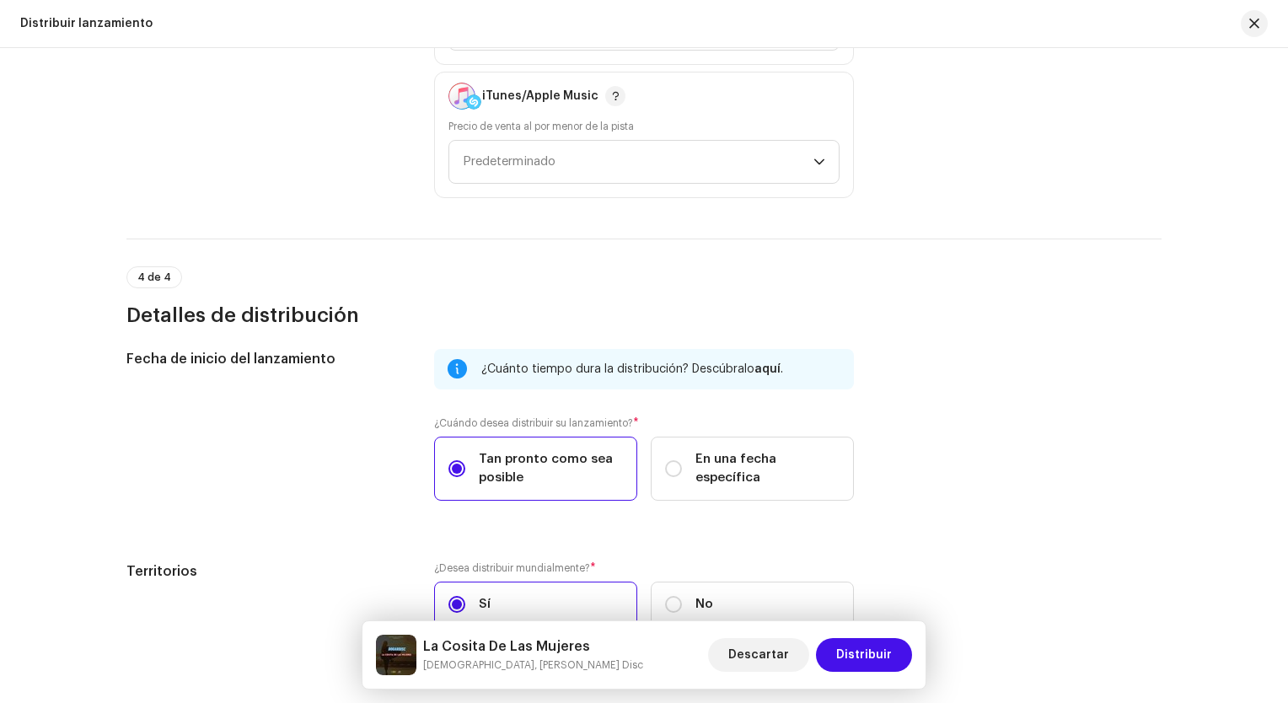
scroll to position [2853, 0]
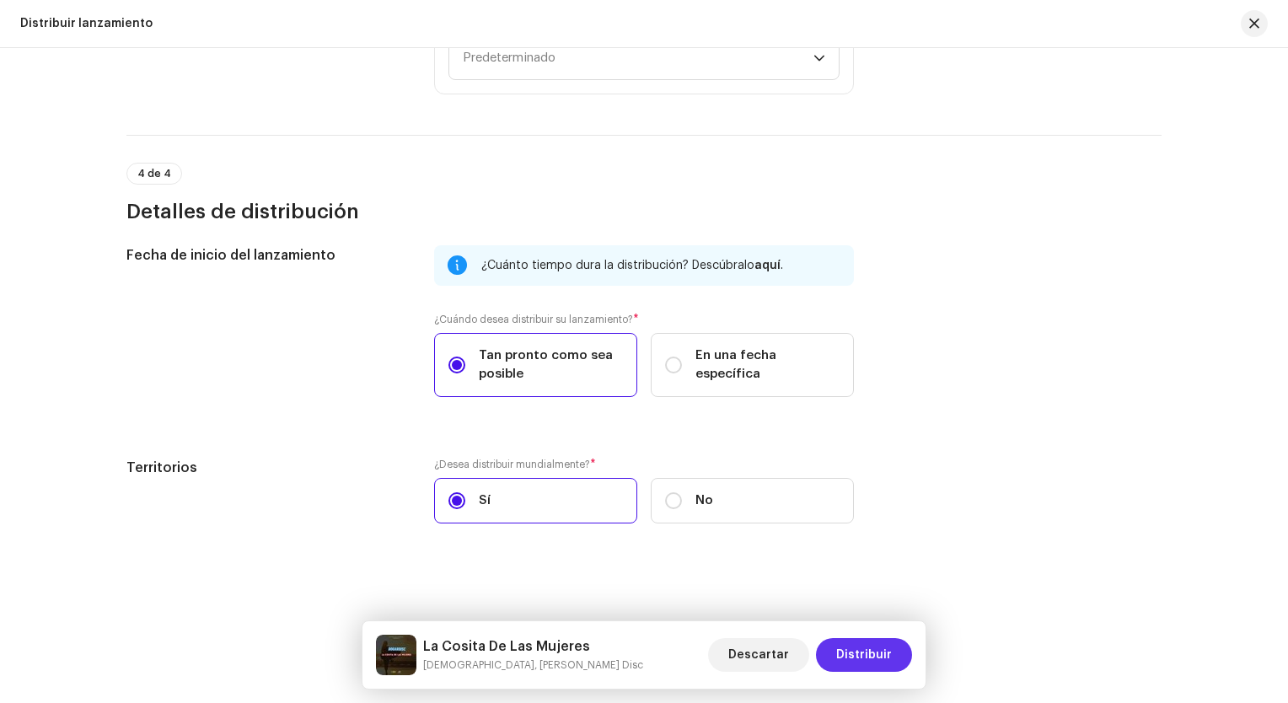
click at [870, 649] on span "Distribuir" at bounding box center [864, 655] width 56 height 34
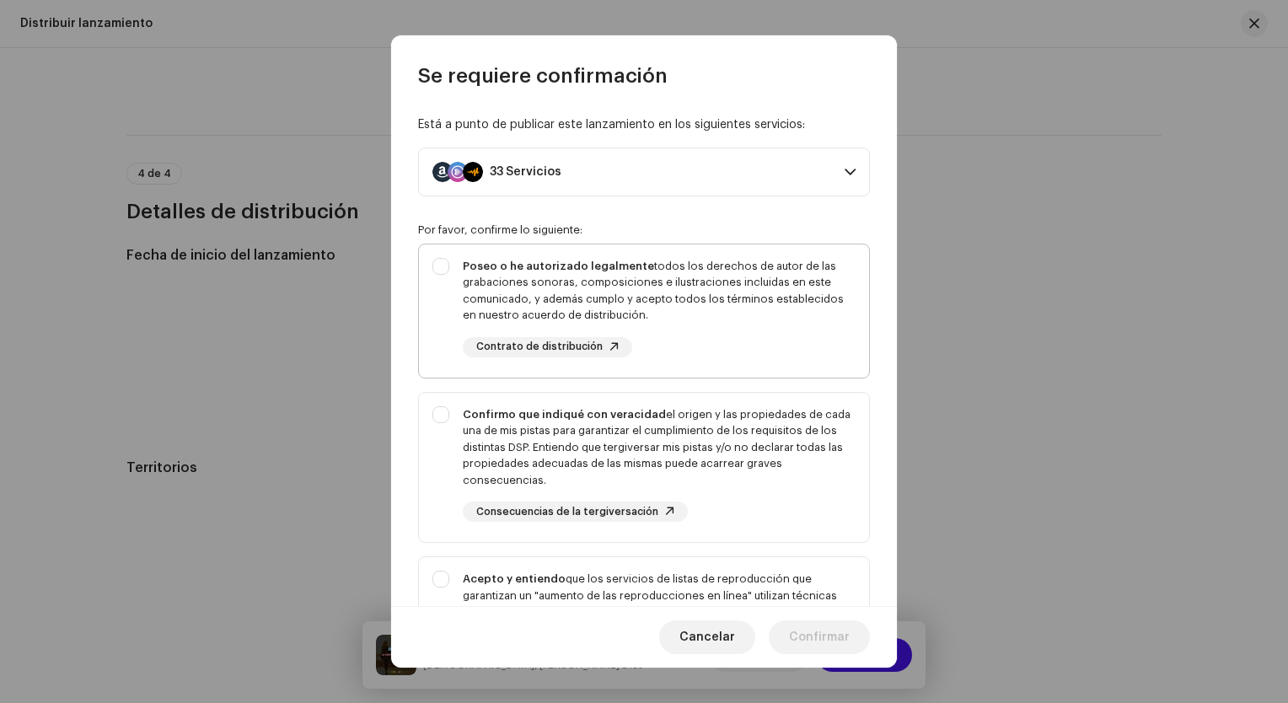
click at [433, 266] on div "Poseo o he autorizado legalmente todos los derechos de autor de las grabaciones…" at bounding box center [644, 307] width 450 height 126
checkbox input "true"
click at [437, 408] on div "Confirmo que indiqué con veracidad el origen y las propiedades de cada una de m…" at bounding box center [644, 464] width 450 height 143
checkbox input "true"
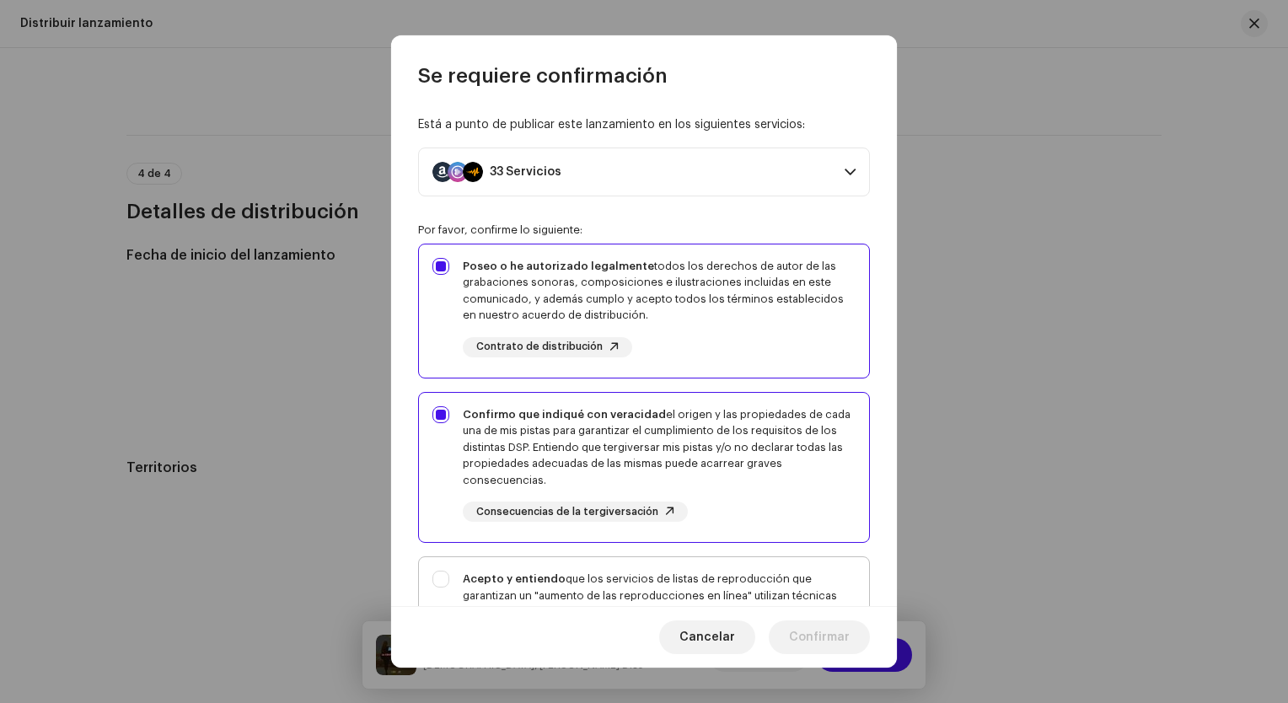
click at [445, 578] on div "Acepto y entiendo que los servicios de listas de reproducción que garantizan un…" at bounding box center [644, 642] width 450 height 170
checkbox input "true"
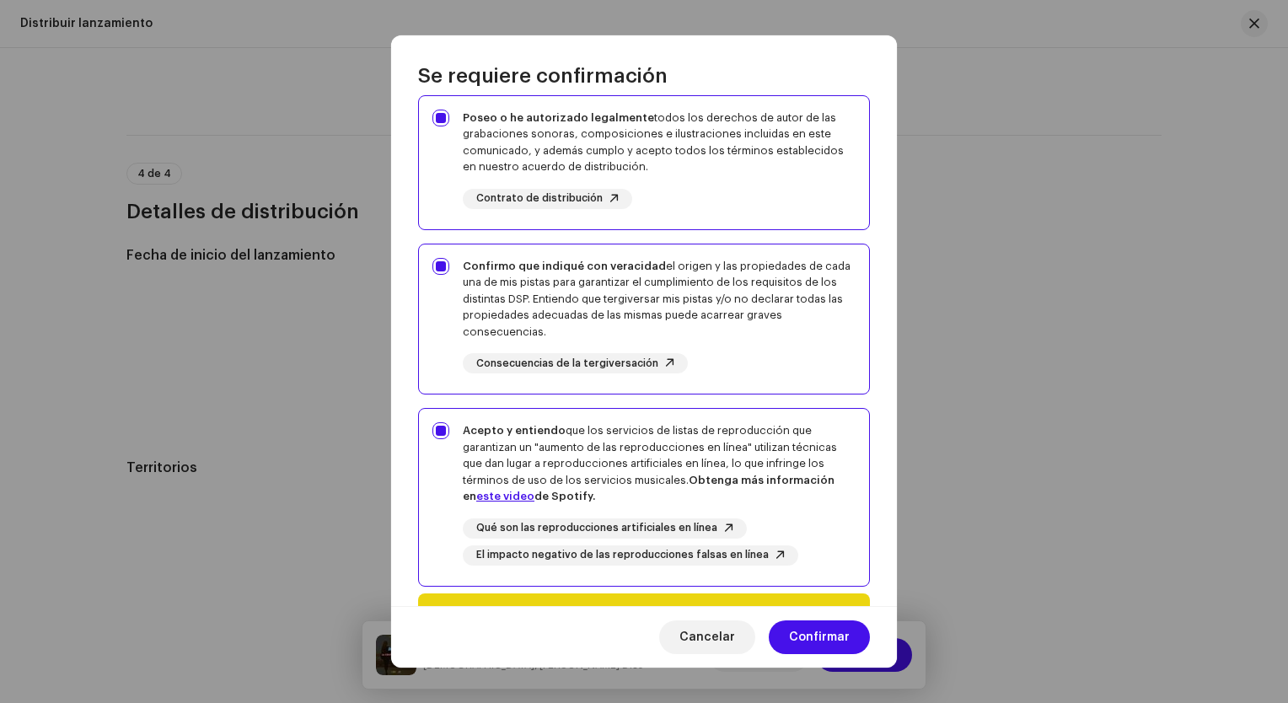
scroll to position [261, 0]
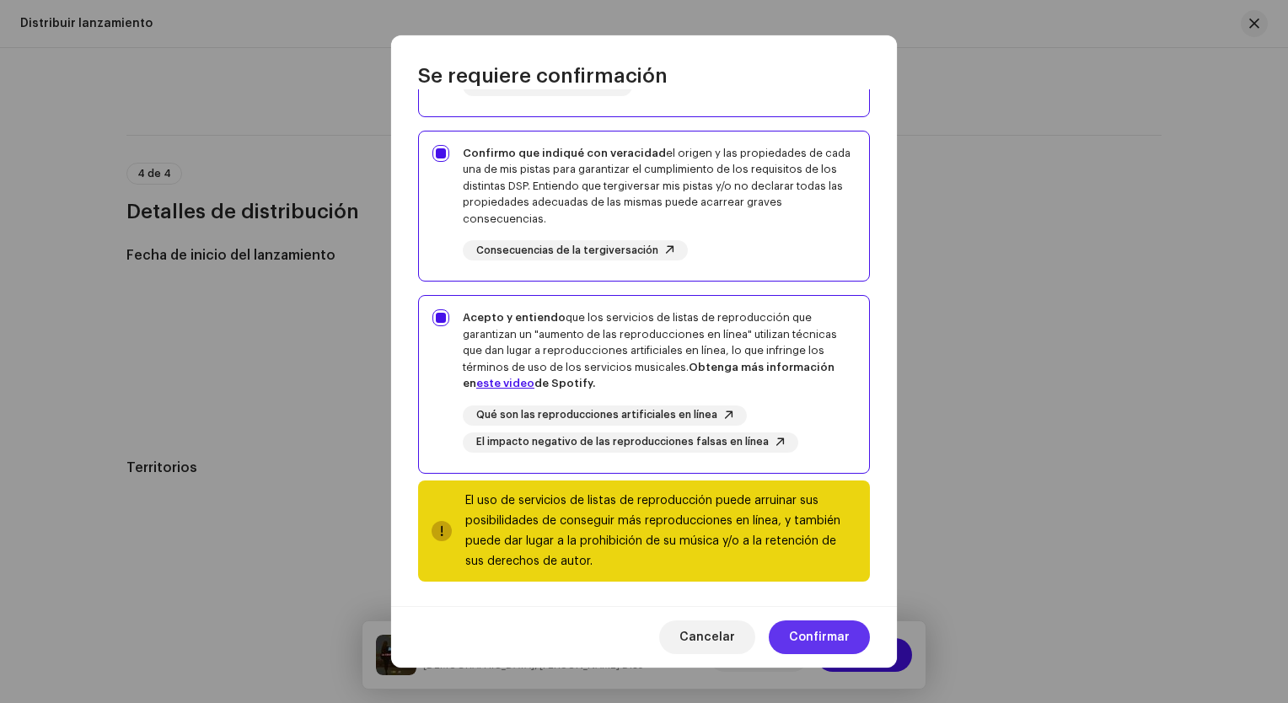
click at [803, 636] on span "Confirmar" at bounding box center [819, 637] width 61 height 34
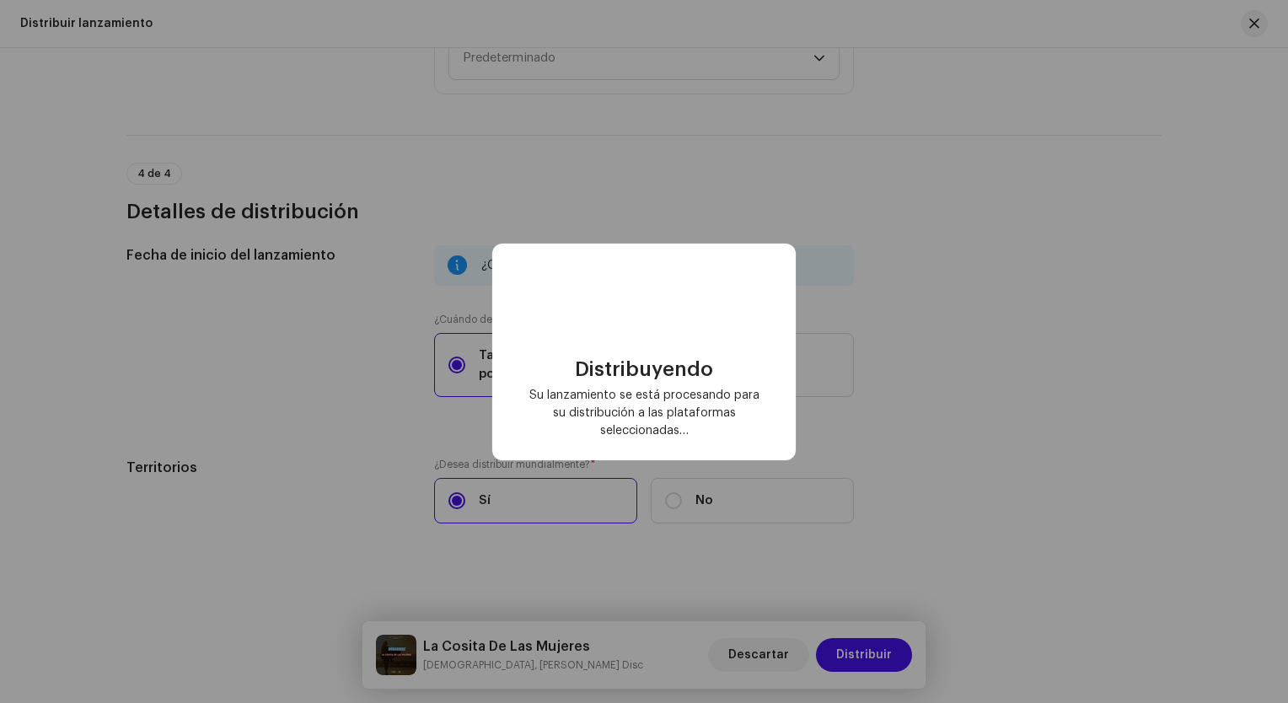
checkbox input "false"
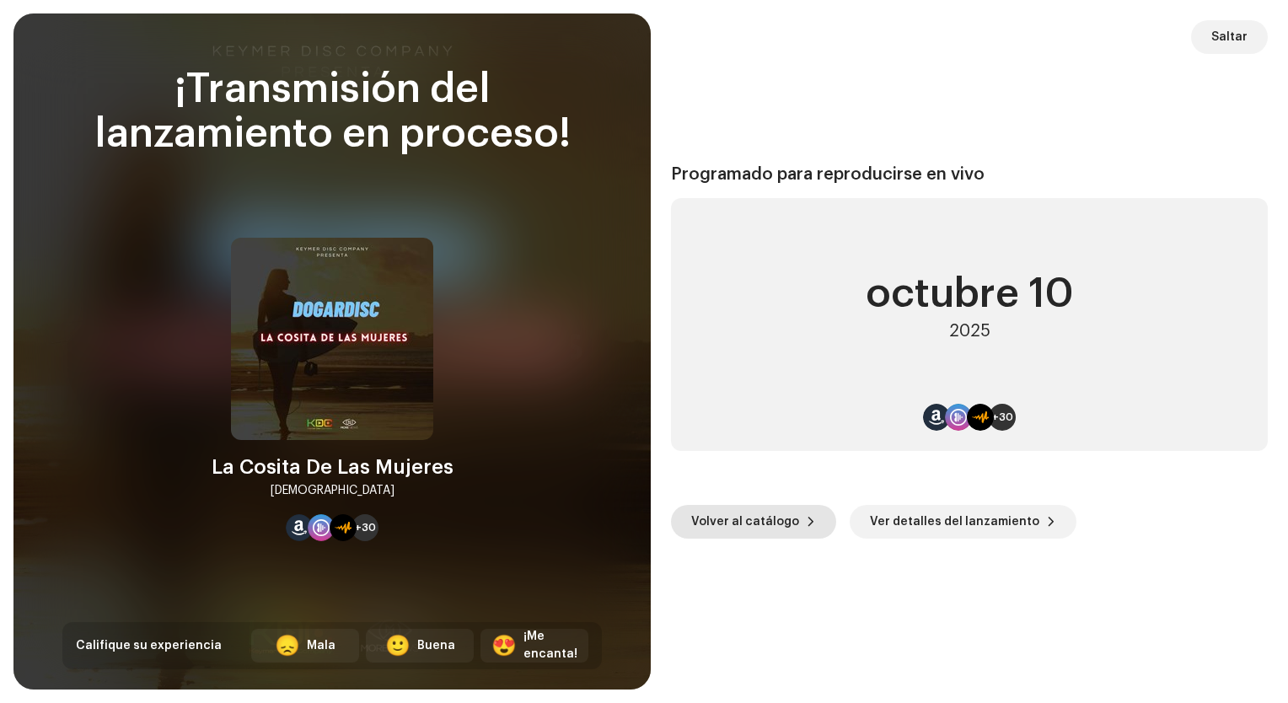
click at [776, 524] on span "Volver al catálogo" at bounding box center [745, 522] width 108 height 34
